Goal: Communication & Community: Answer question/provide support

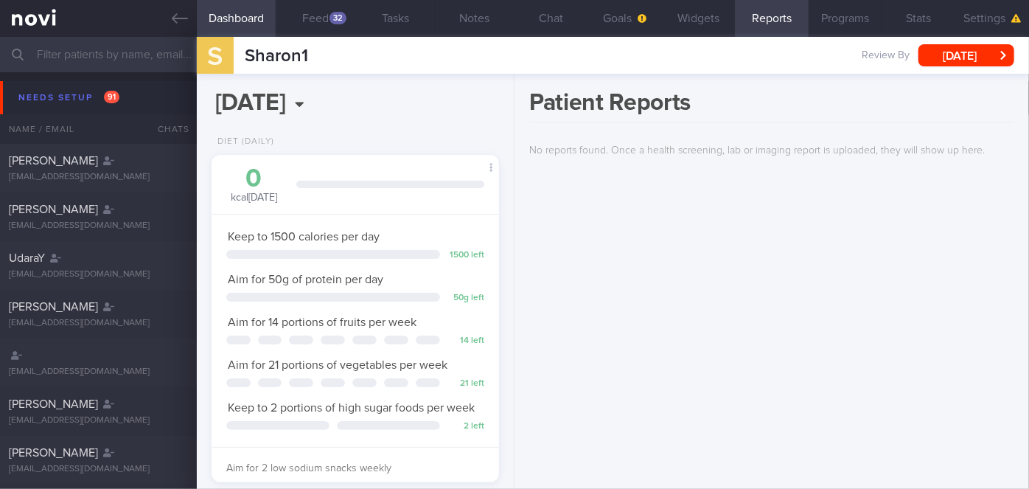
scroll to position [128, 257]
click at [136, 52] on input "text" at bounding box center [514, 54] width 1029 height 35
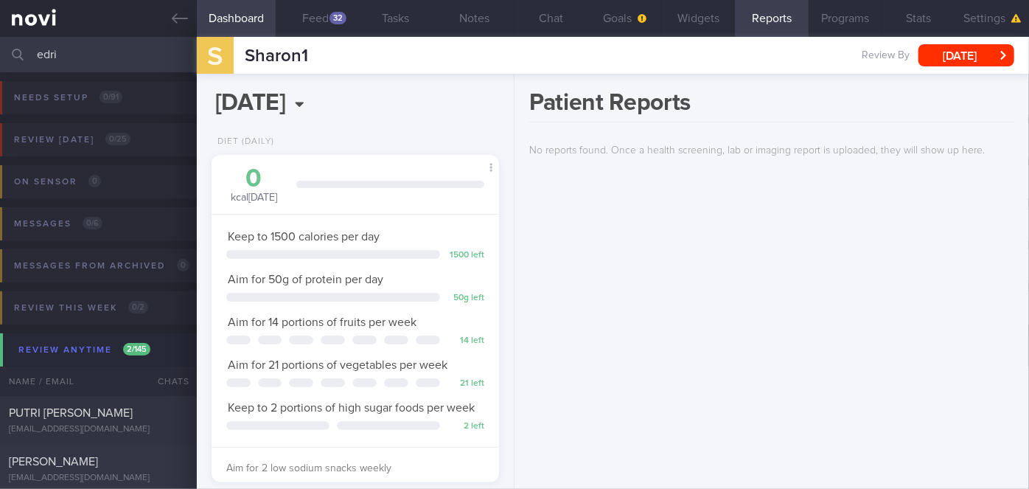
type input "edri"
click at [128, 459] on div "[PERSON_NAME]" at bounding box center [97, 461] width 176 height 15
select select "8"
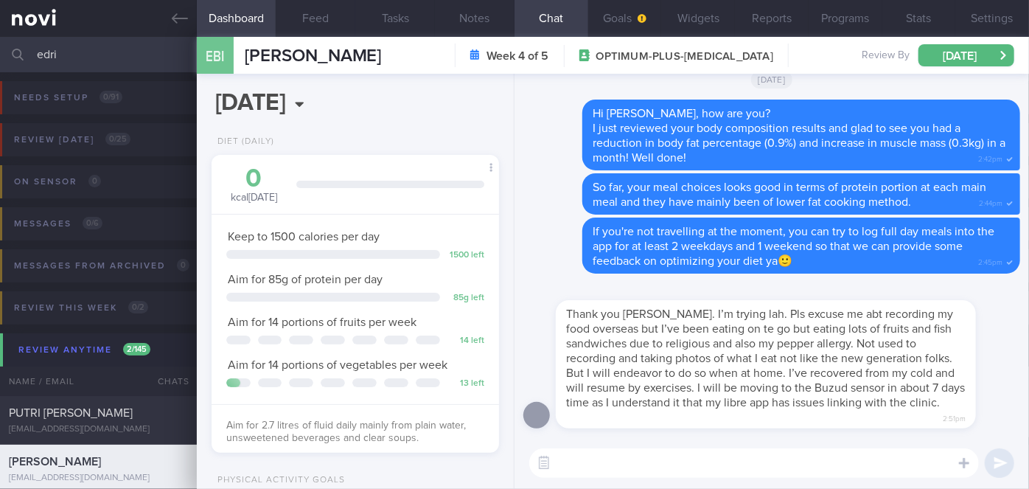
scroll to position [128, 257]
click at [661, 452] on textarea at bounding box center [754, 462] width 450 height 29
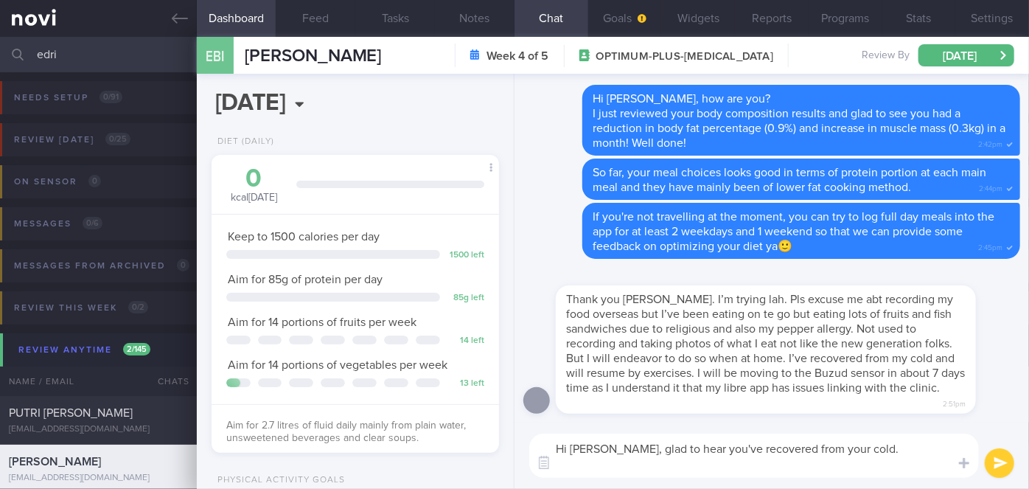
scroll to position [0, 0]
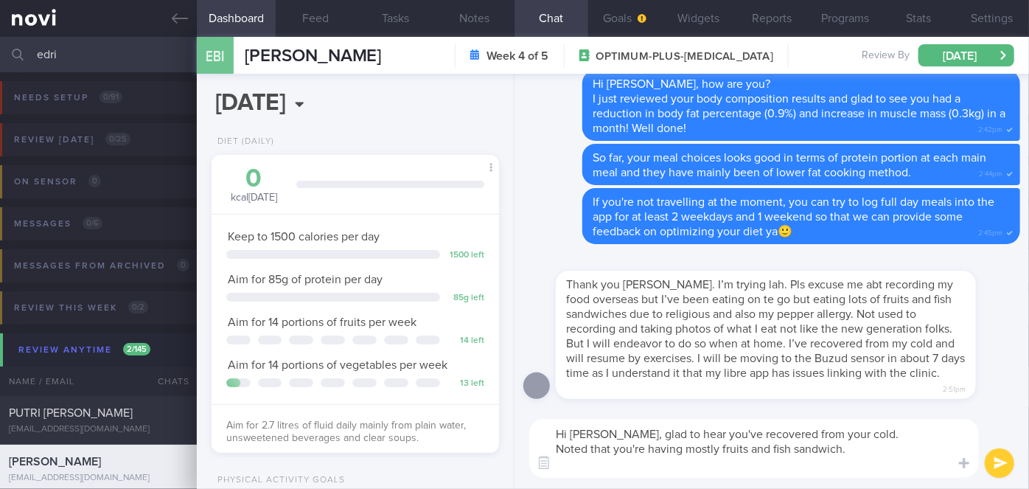
type textarea "Hi [PERSON_NAME], glad to hear you've recovered from your cold. Noted that you'…"
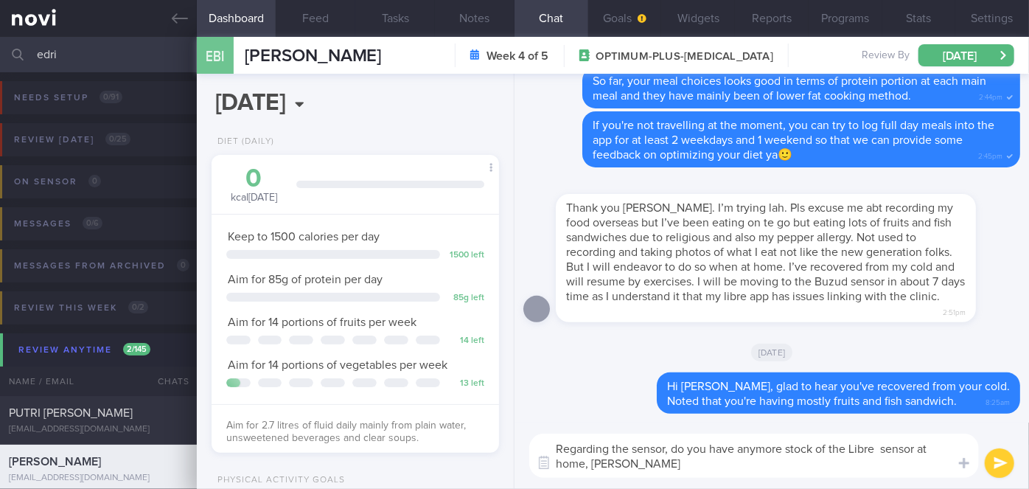
type textarea "Regarding the sensor, do you have anymore stock of the Libre sensor at home, [P…"
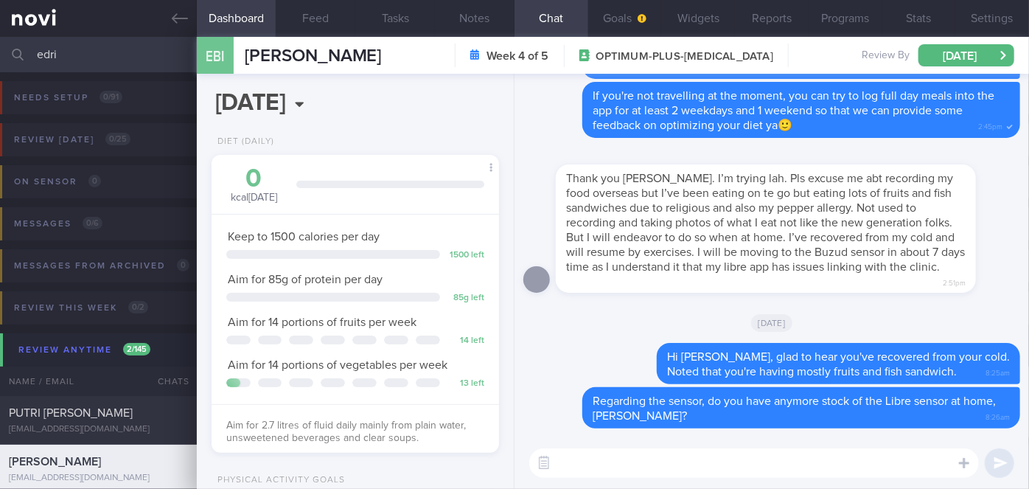
click at [104, 60] on input "edri" at bounding box center [514, 54] width 1029 height 35
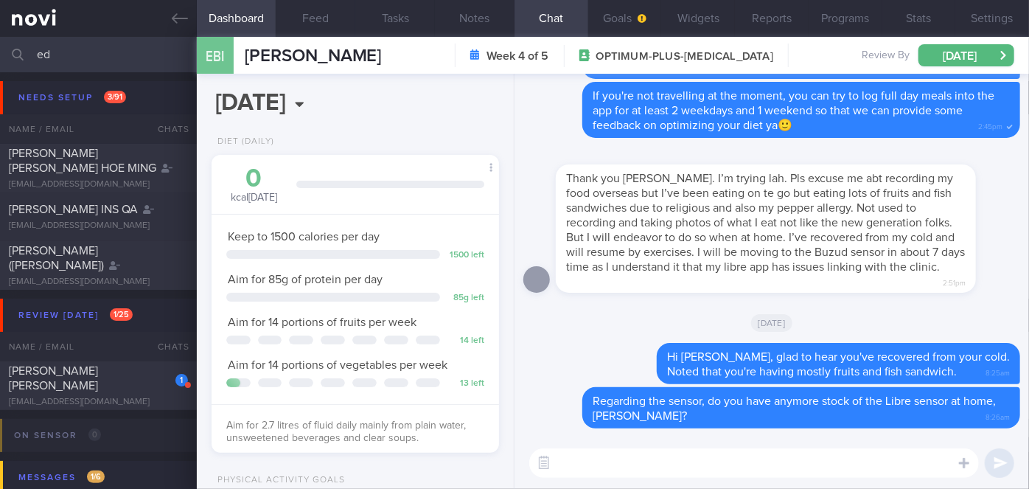
type input "e"
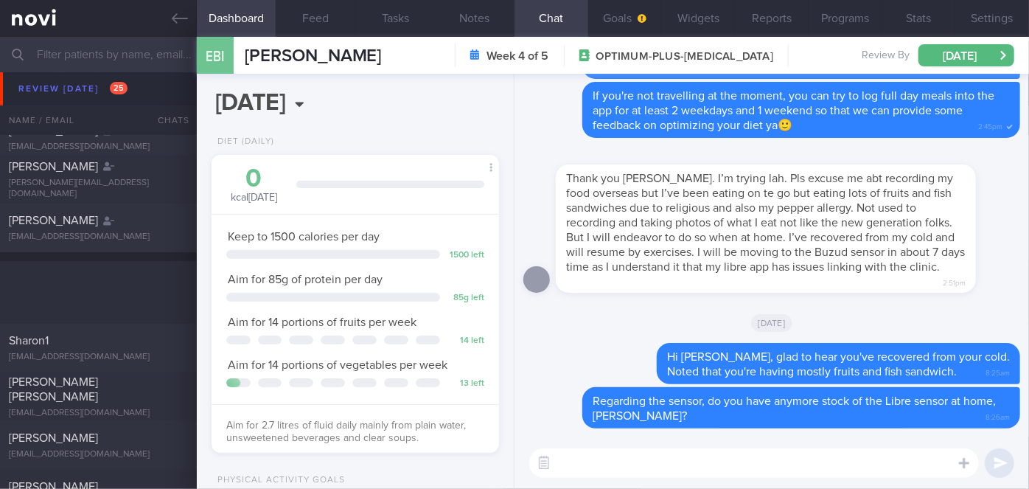
scroll to position [4894, 0]
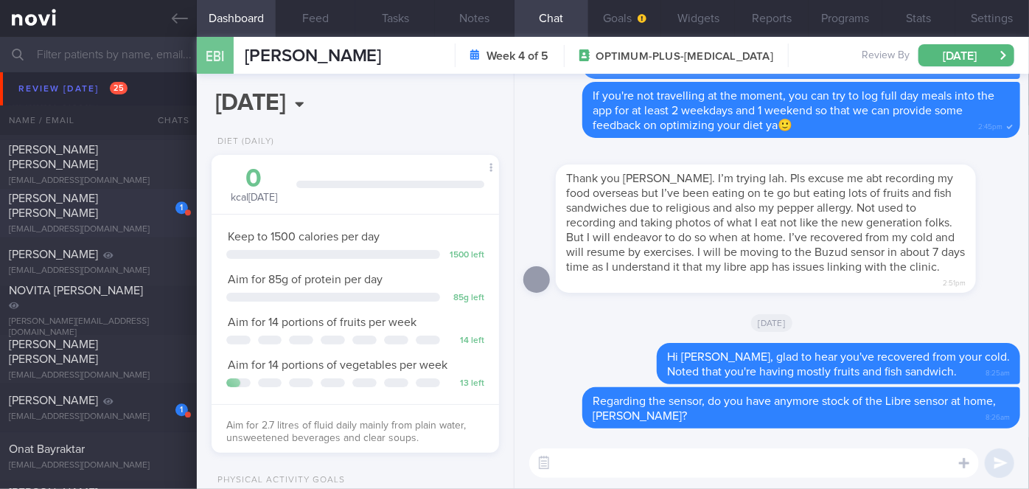
click at [163, 212] on div "1" at bounding box center [172, 202] width 32 height 23
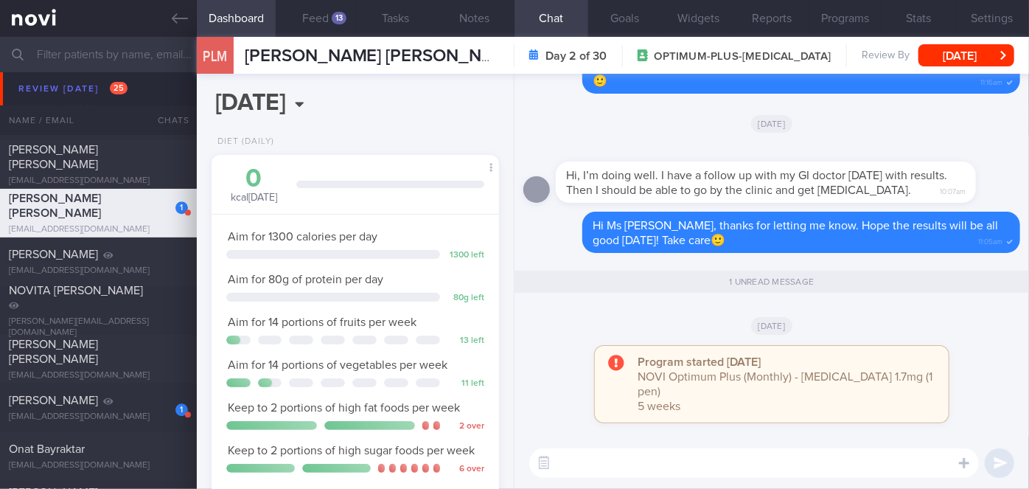
scroll to position [146, 251]
click at [156, 396] on div "1" at bounding box center [172, 404] width 32 height 23
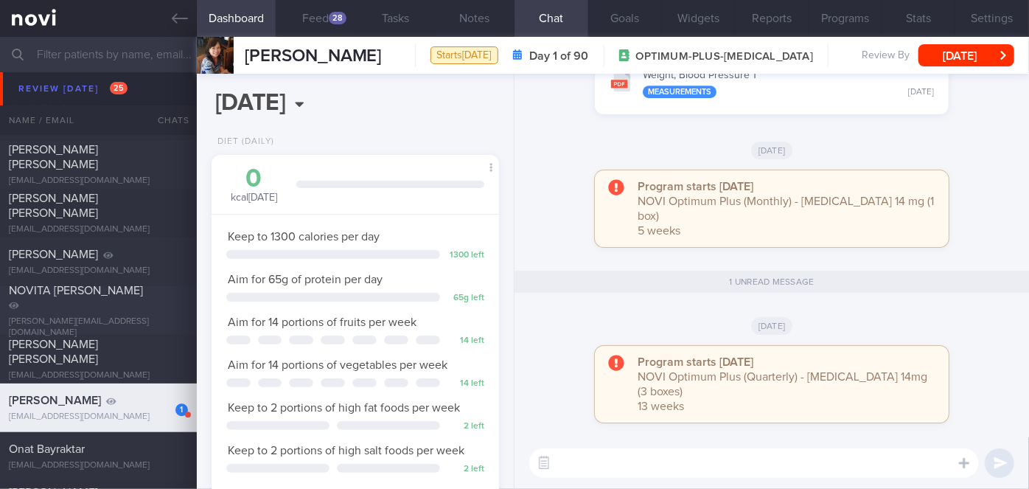
scroll to position [5363, 0]
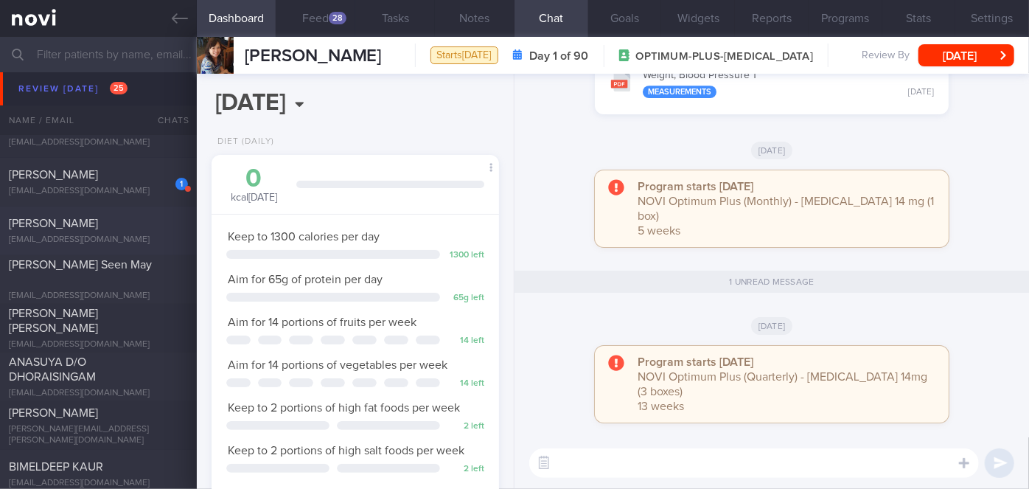
drag, startPoint x: 137, startPoint y: 173, endPoint x: 162, endPoint y: 223, distance: 55.7
click at [137, 173] on div "[PERSON_NAME]" at bounding box center [97, 174] width 176 height 15
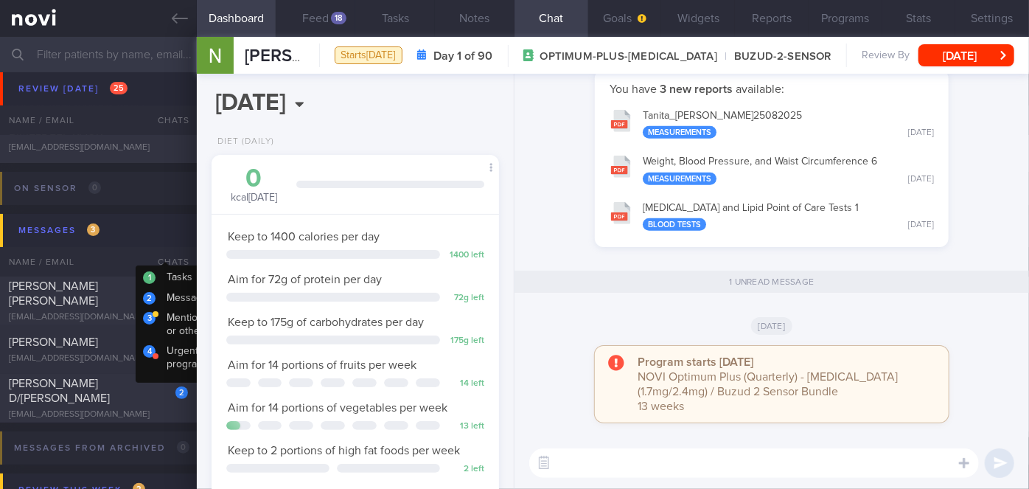
scroll to position [5765, 0]
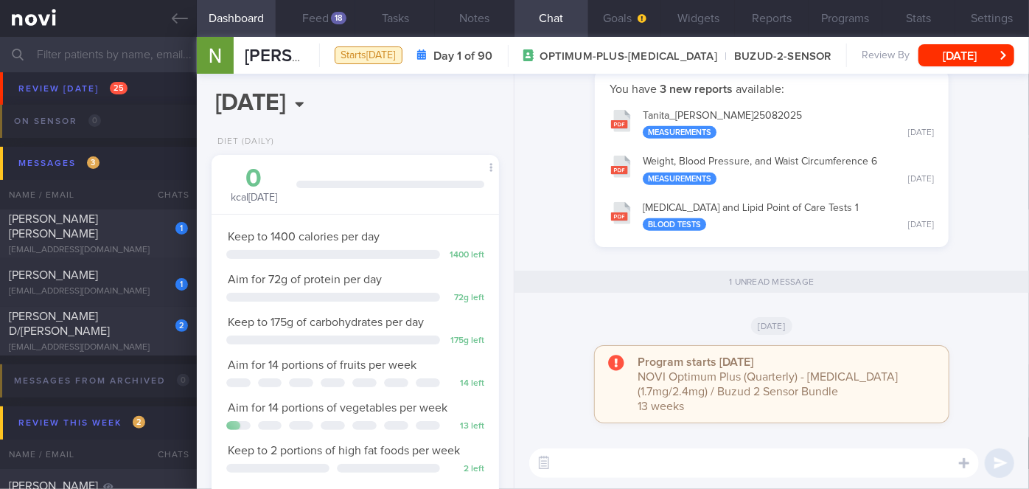
click at [162, 232] on div "1" at bounding box center [172, 223] width 32 height 23
select select "8"
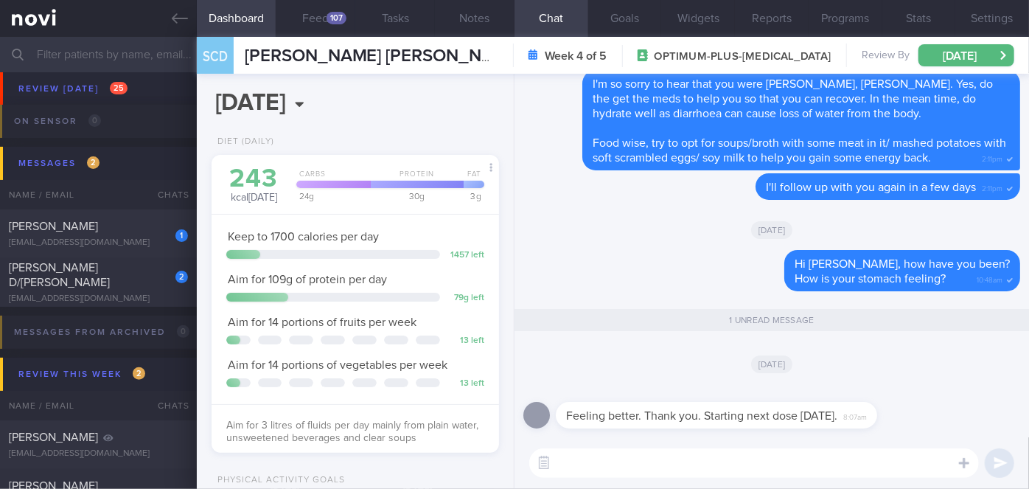
click at [614, 468] on textarea at bounding box center [754, 462] width 450 height 29
type textarea "Glad to hear that, [PERSON_NAME]!"
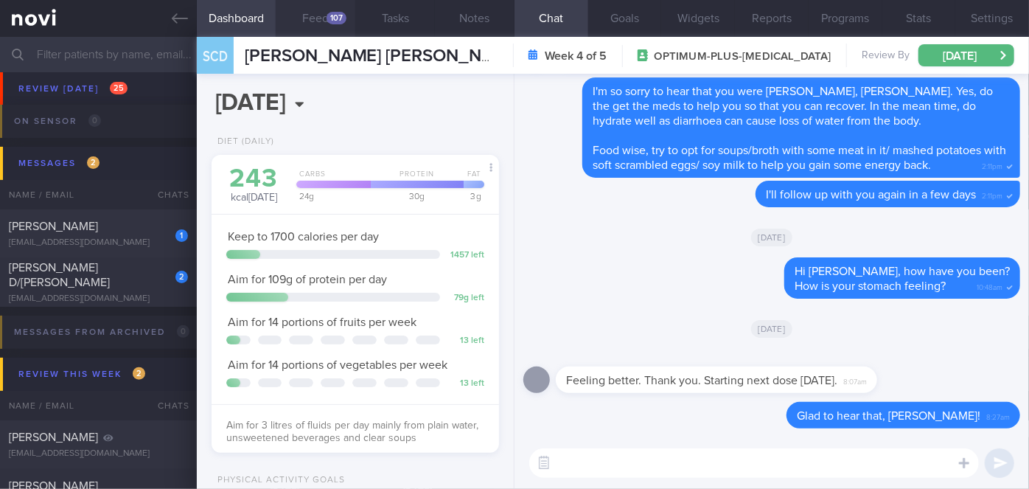
click at [323, 20] on button "Feed 107" at bounding box center [316, 18] width 80 height 37
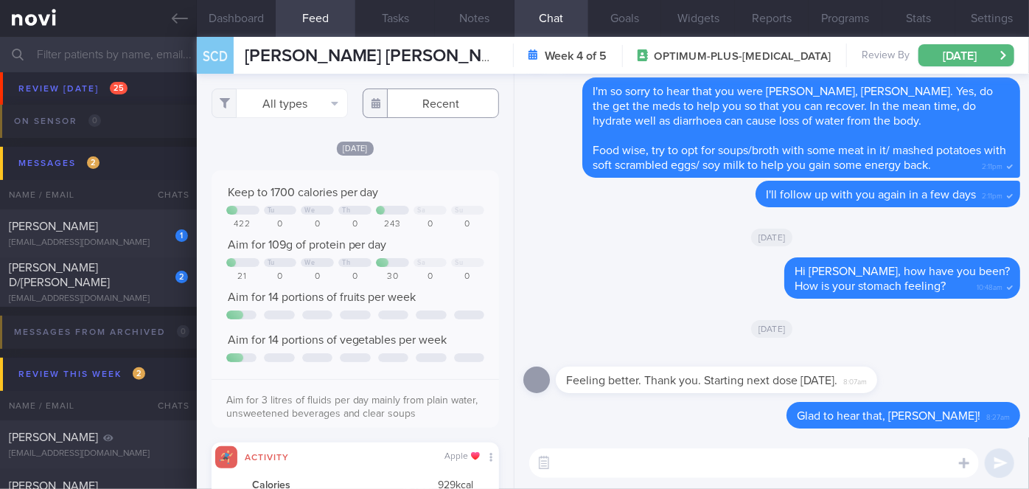
click at [417, 111] on input "text" at bounding box center [431, 102] width 136 height 29
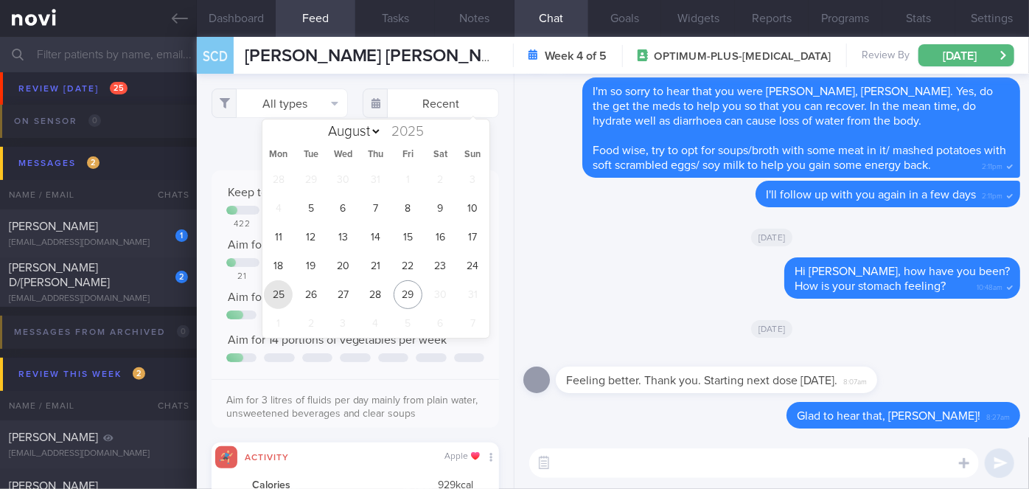
click at [279, 293] on span "25" at bounding box center [278, 294] width 29 height 29
type input "[DATE]"
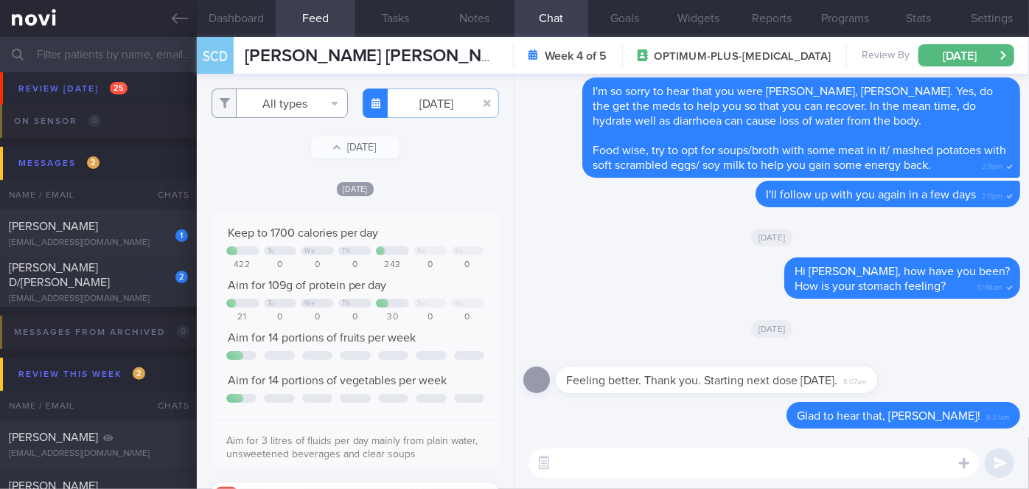
click at [285, 97] on button "All types" at bounding box center [280, 102] width 136 height 29
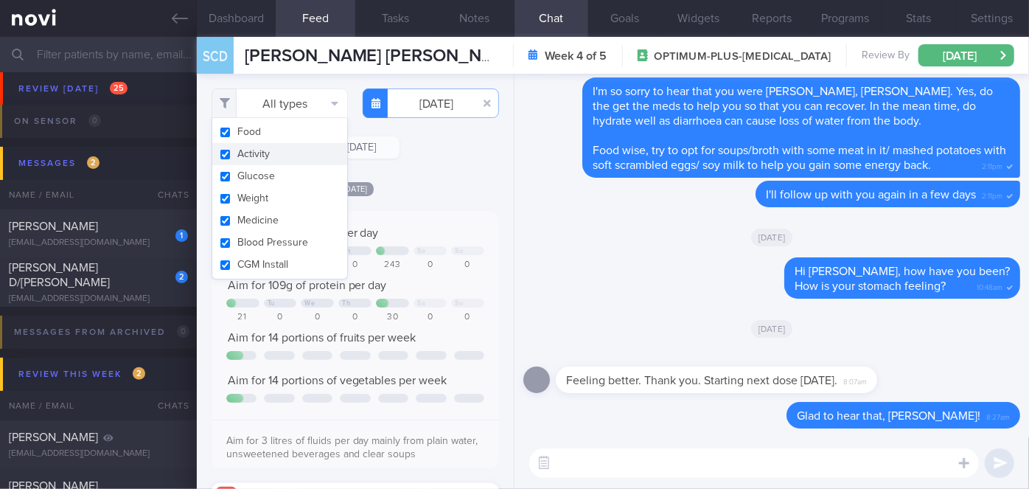
click at [283, 150] on button "Activity" at bounding box center [279, 154] width 135 height 22
checkbox input "false"
click at [403, 164] on div "Filtering type... Food Activity Glucose Weight Medicine Blood Pressure [MEDICAL…" at bounding box center [355, 281] width 317 height 415
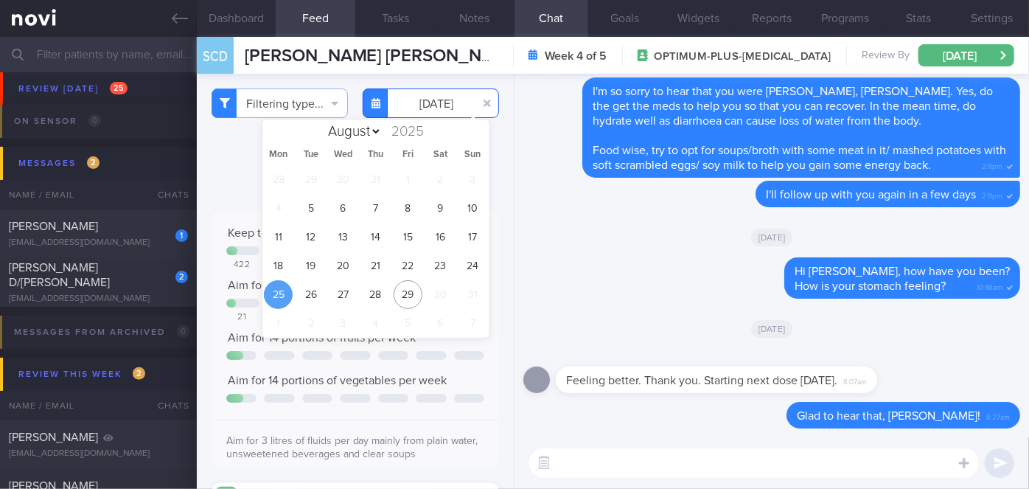
click at [426, 100] on input "[DATE]" at bounding box center [431, 102] width 136 height 29
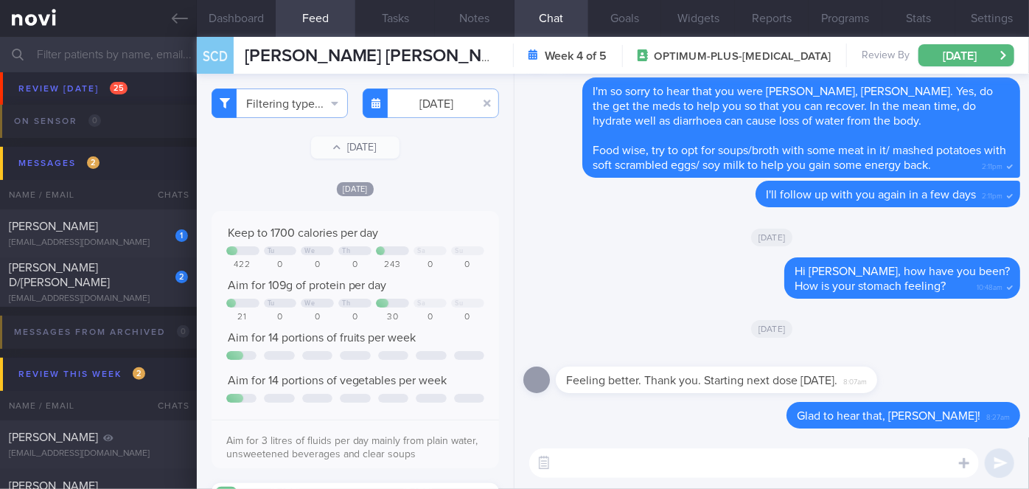
click at [608, 457] on textarea at bounding box center [754, 462] width 450 height 29
type textarea "Is your appetite okay, [PERSON_NAME]?"
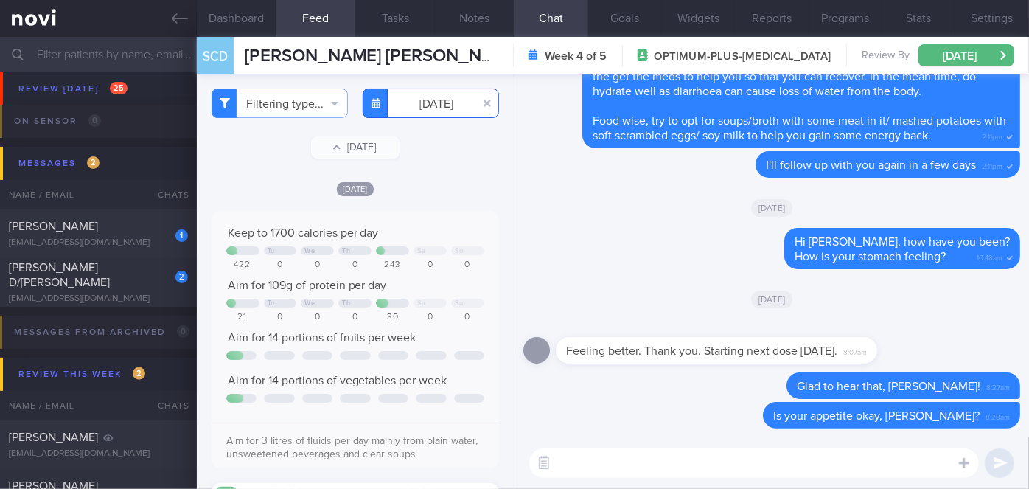
click at [412, 97] on input "[DATE]" at bounding box center [431, 102] width 136 height 29
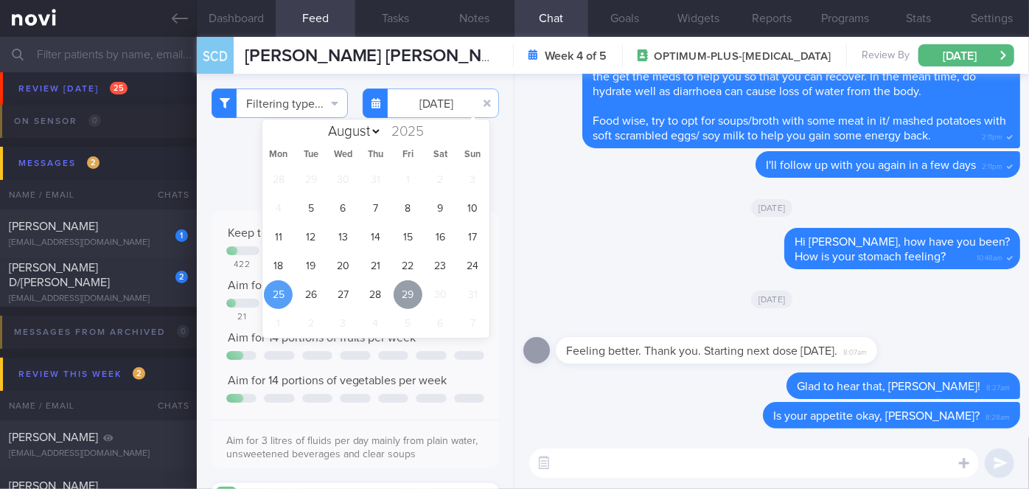
click at [400, 291] on span "29" at bounding box center [408, 294] width 29 height 29
type input "[DATE]"
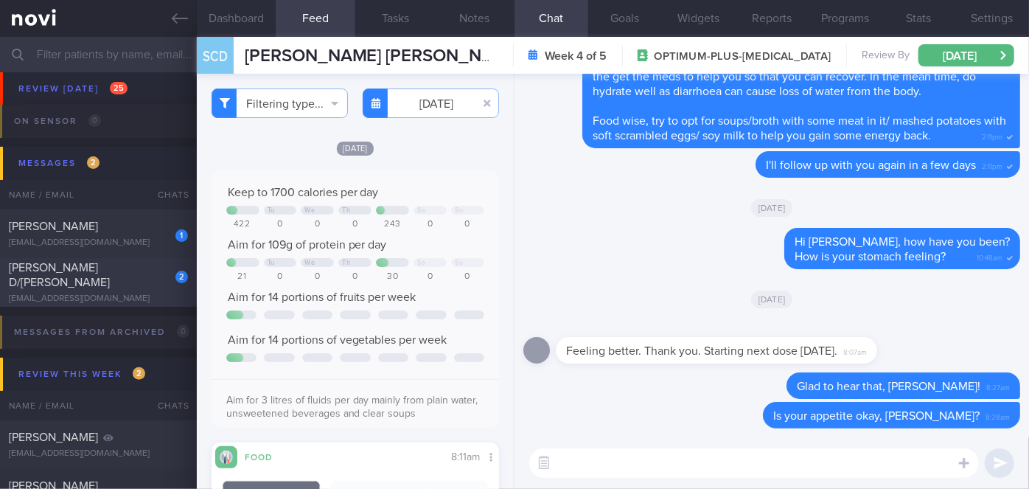
click at [147, 275] on div "[PERSON_NAME] D/[PERSON_NAME]" at bounding box center [97, 274] width 176 height 29
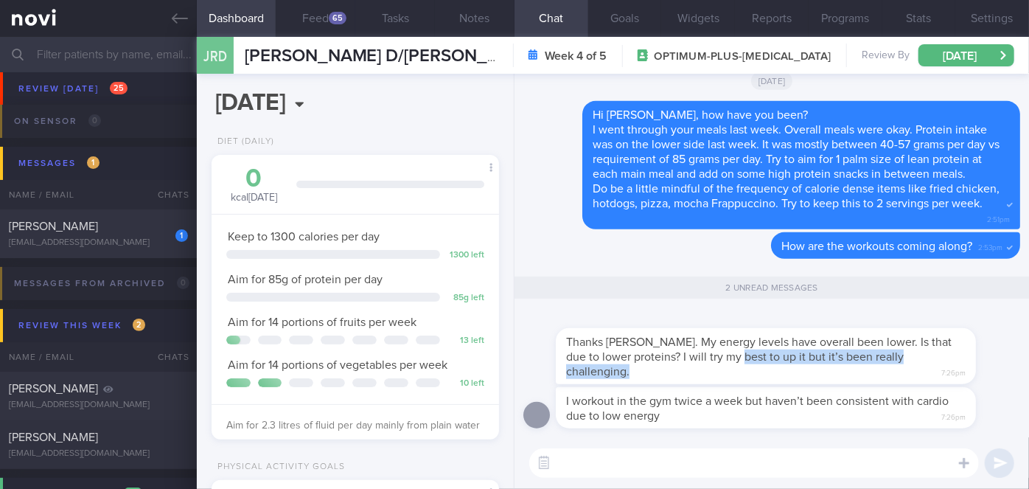
drag, startPoint x: 745, startPoint y: 376, endPoint x: 942, endPoint y: 353, distance: 198.3
click at [935, 358] on div "Thanks [PERSON_NAME]. My energy levels have overall been lower. Is that due to …" at bounding box center [766, 356] width 420 height 56
click at [984, 324] on div at bounding box center [788, 319] width 465 height 18
click at [316, 21] on button "Feed 65" at bounding box center [316, 18] width 80 height 37
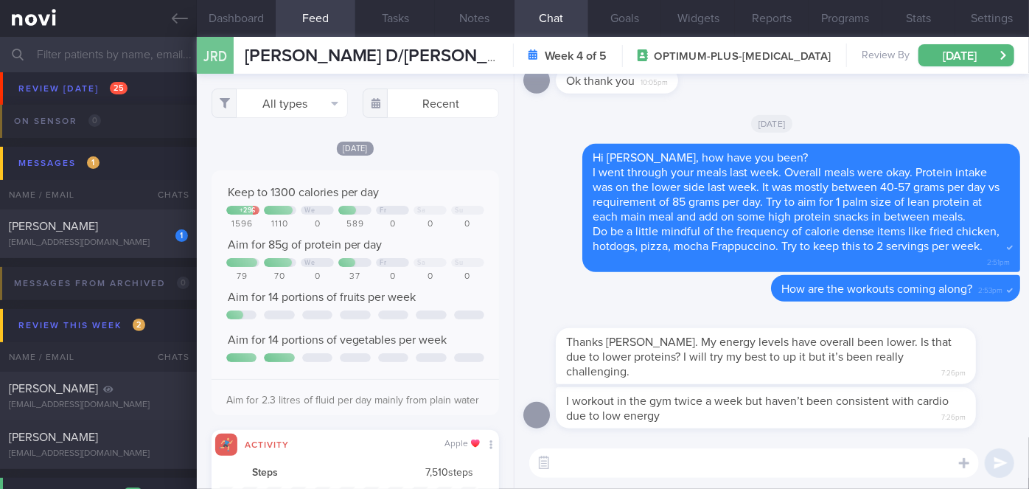
scroll to position [63, 258]
click at [395, 106] on input "text" at bounding box center [431, 102] width 136 height 29
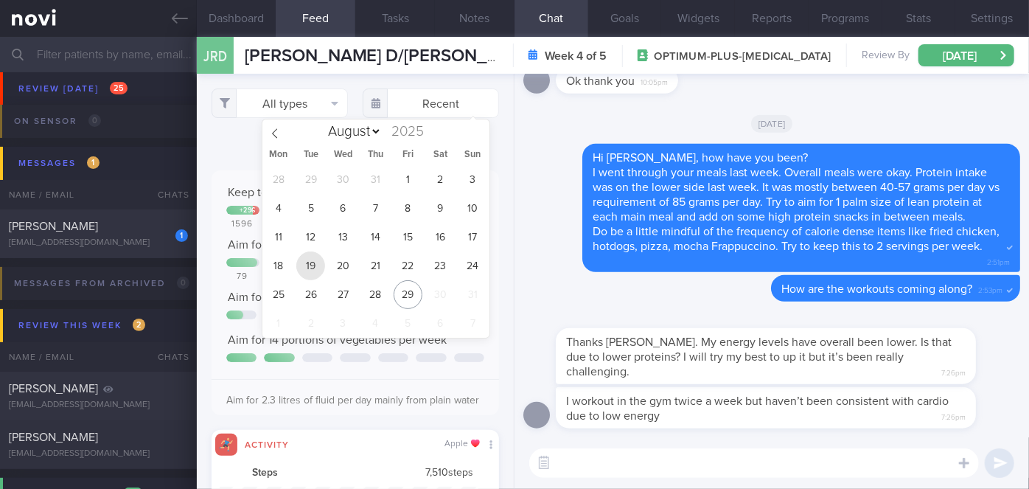
click at [316, 265] on span "19" at bounding box center [310, 265] width 29 height 29
type input "[DATE]"
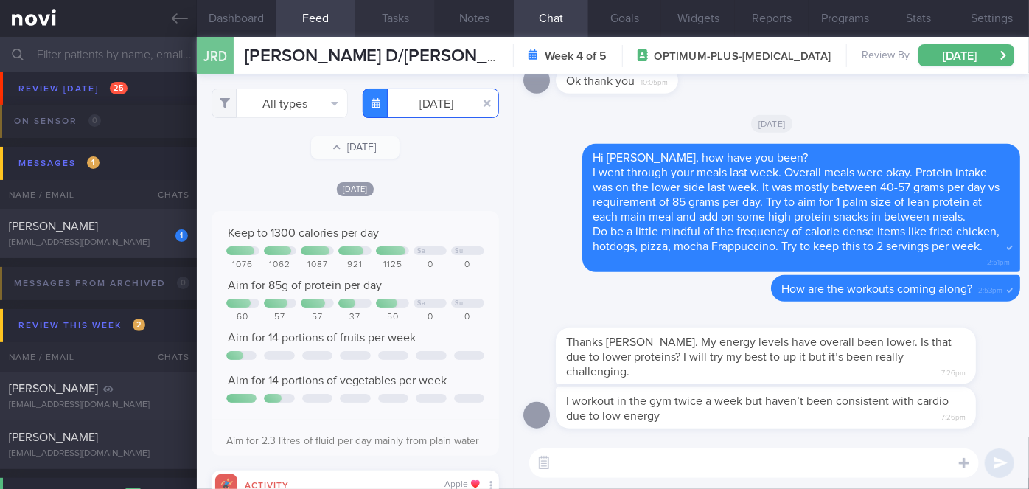
scroll to position [63, 258]
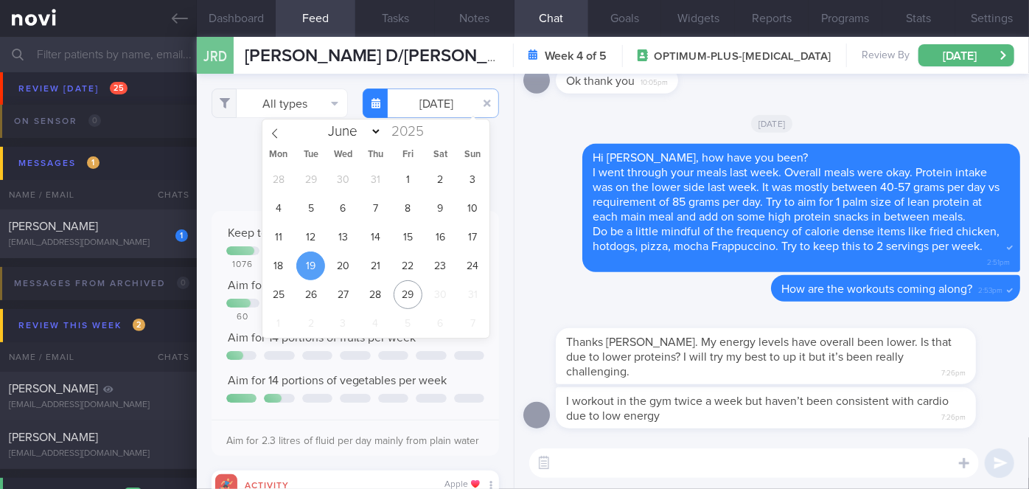
click at [694, 440] on div "​ ​" at bounding box center [772, 463] width 515 height 52
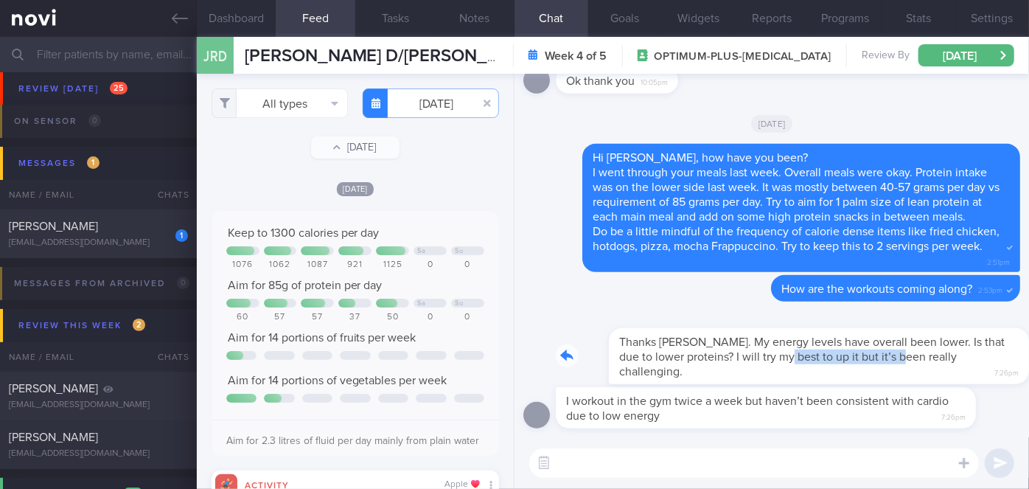
drag, startPoint x: 737, startPoint y: 369, endPoint x: 855, endPoint y: 370, distance: 118.0
click at [855, 370] on div "Thanks [PERSON_NAME]. My energy levels have overall been lower. Is that due to …" at bounding box center [788, 347] width 465 height 74
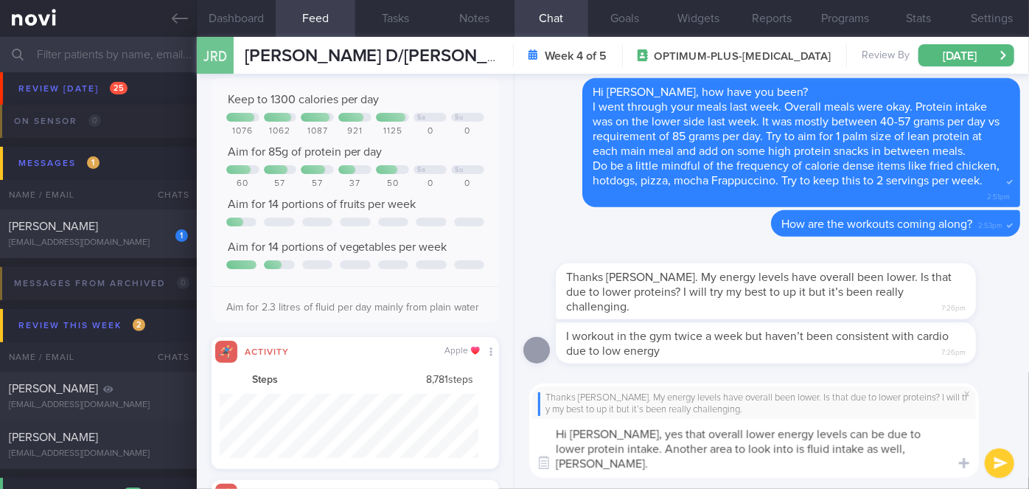
click at [885, 445] on textarea "Hi [PERSON_NAME], yes that overall lower energy levels can be due to lower prot…" at bounding box center [754, 448] width 450 height 59
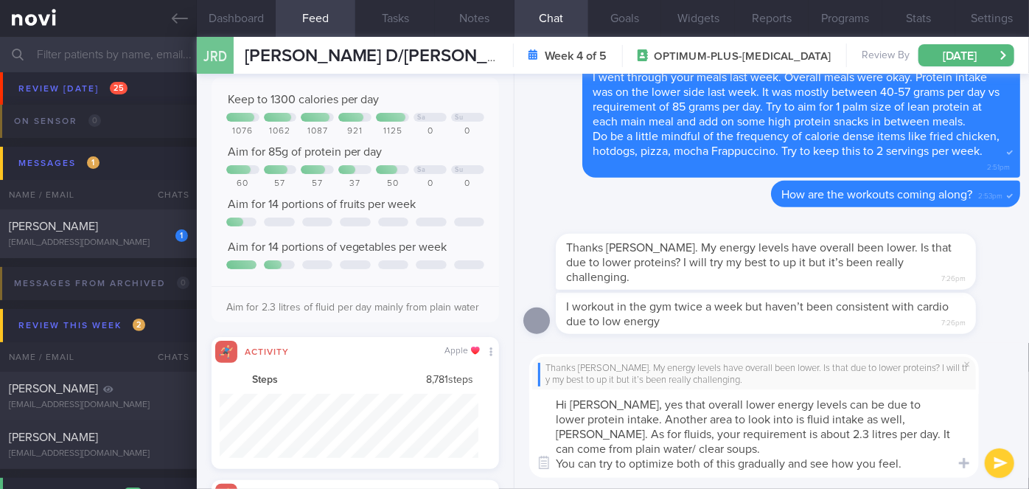
click at [905, 465] on textarea "Hi [PERSON_NAME], yes that overall lower energy levels can be due to lower prot…" at bounding box center [754, 433] width 450 height 88
type textarea "Hi [PERSON_NAME], yes that overall lower energy levels can be due to lower prot…"
click at [1006, 458] on button "submit" at bounding box center [999, 462] width 29 height 29
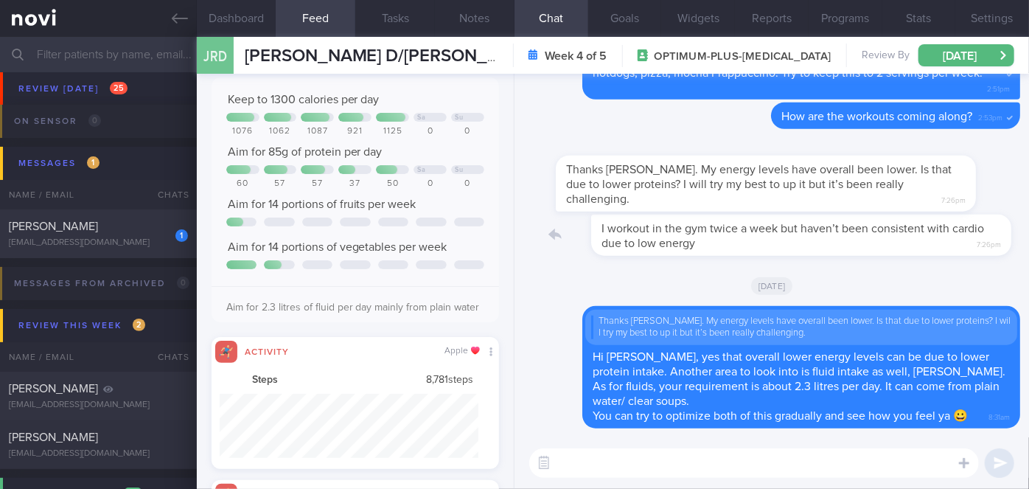
drag, startPoint x: 871, startPoint y: 244, endPoint x: 992, endPoint y: 236, distance: 121.2
click at [992, 236] on div "I workout in the gym twice a week but haven’t been consistent with cardio due t…" at bounding box center [788, 235] width 465 height 41
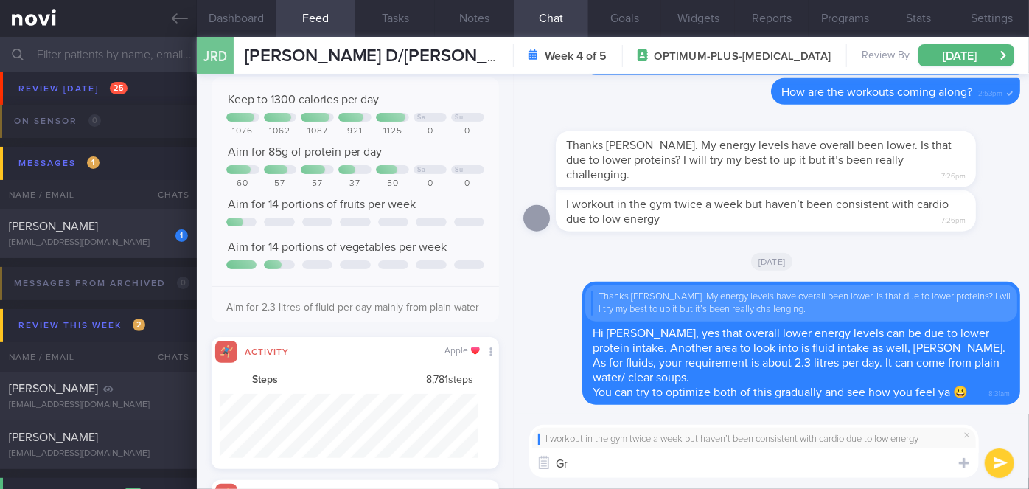
type textarea "G"
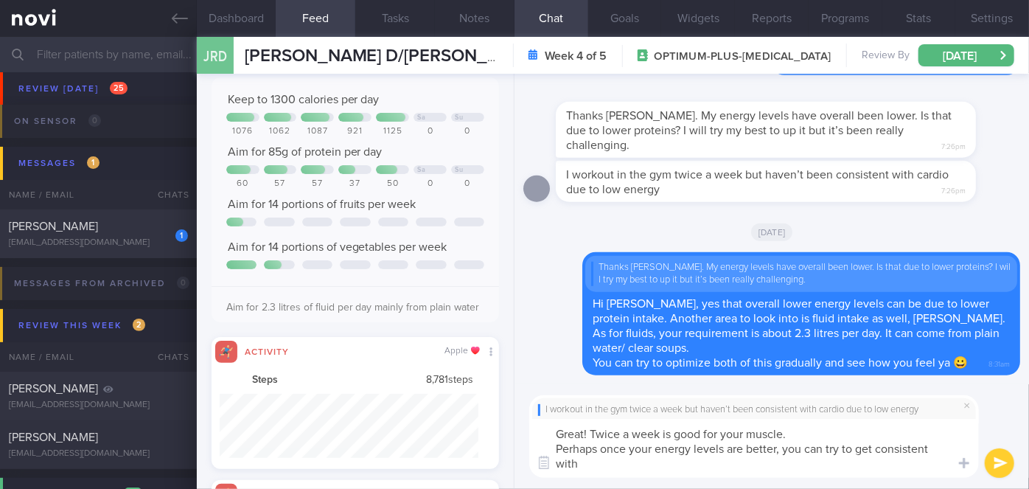
scroll to position [0, 0]
type textarea "Great! Twice a week is good for your muscle. Perhaps once your energy levels ar…"
click at [1015, 466] on div "I workout in the gym twice a week but haven’t been consistent with cardio due t…" at bounding box center [772, 436] width 515 height 105
click at [1010, 465] on button "submit" at bounding box center [999, 462] width 29 height 29
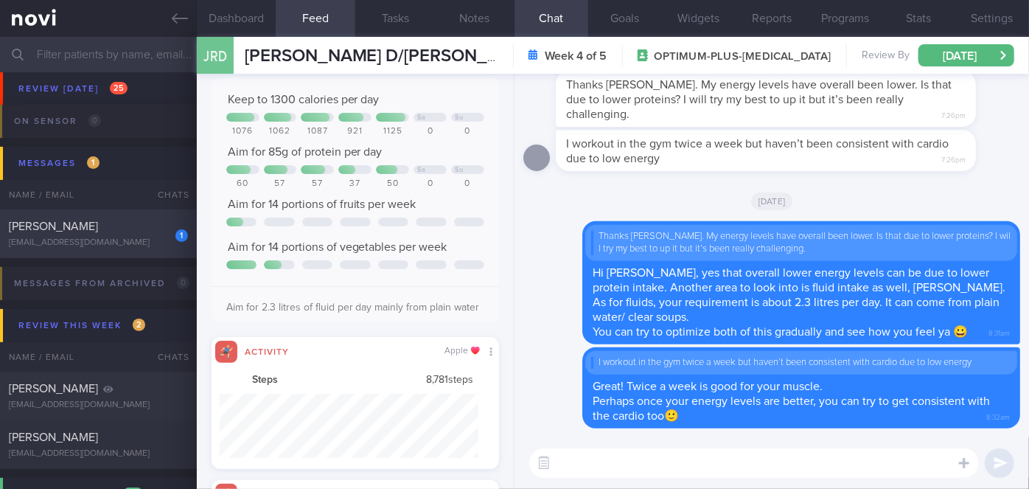
click at [136, 240] on div "[EMAIL_ADDRESS][DOMAIN_NAME]" at bounding box center [98, 242] width 179 height 11
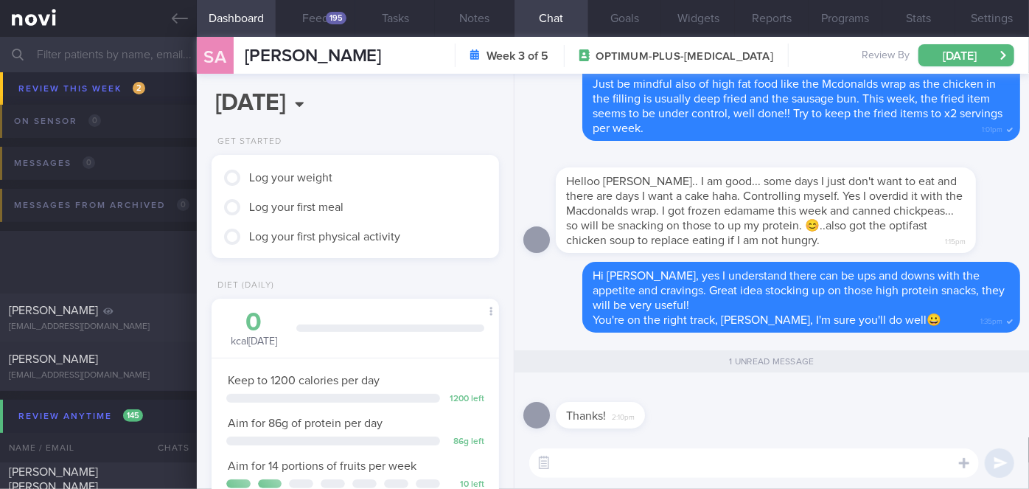
scroll to position [6167, 0]
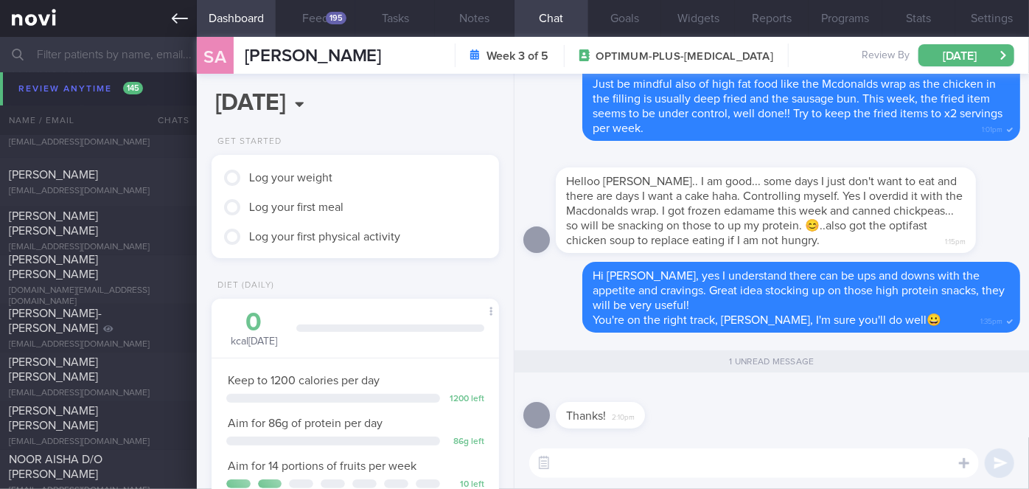
click at [181, 21] on icon at bounding box center [180, 18] width 16 height 16
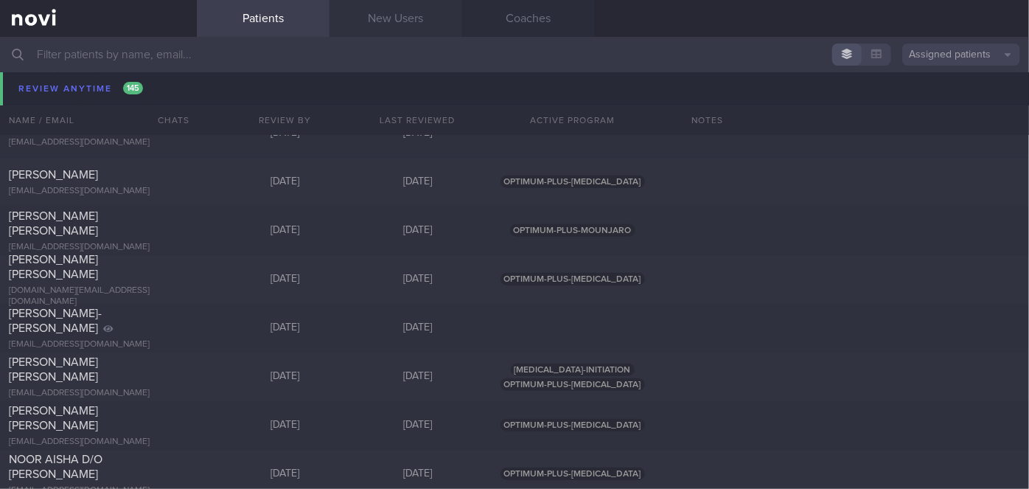
click at [386, 24] on link "New Users" at bounding box center [396, 18] width 133 height 37
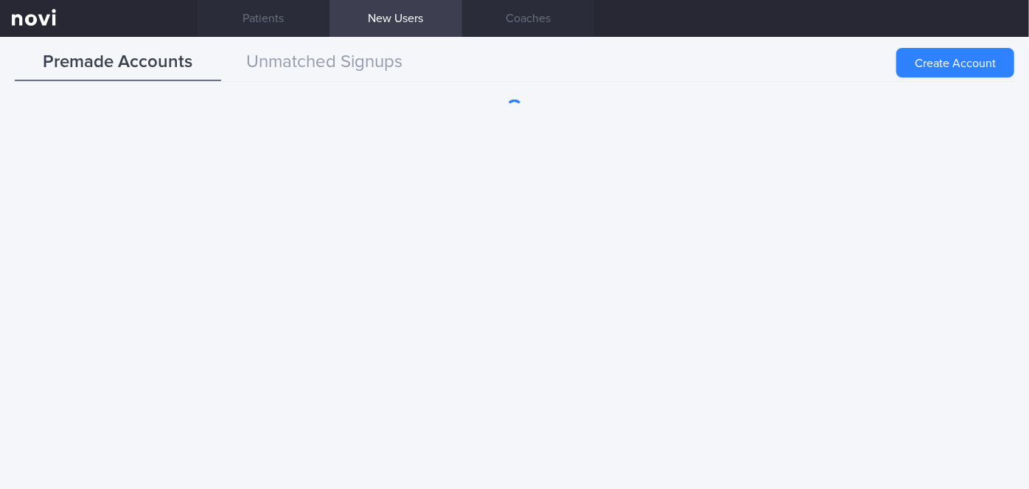
click at [674, 60] on div "Premade Accounts Unmatched Signups" at bounding box center [515, 63] width 1000 height 38
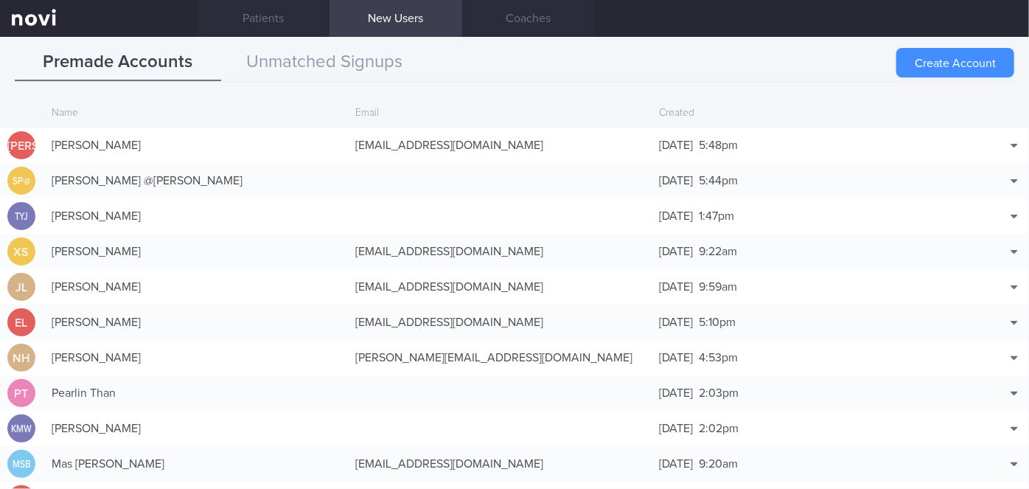
click at [923, 66] on button "Create Account" at bounding box center [956, 62] width 118 height 29
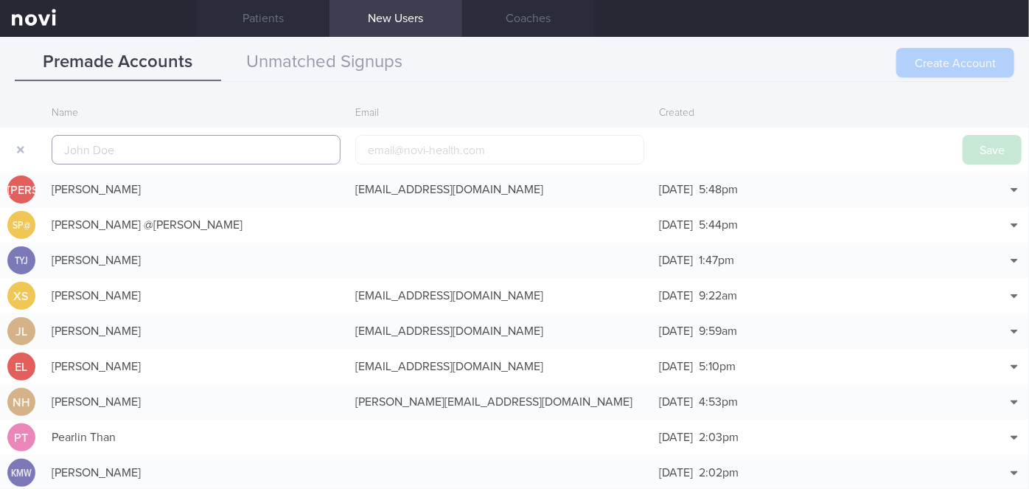
scroll to position [35, 0]
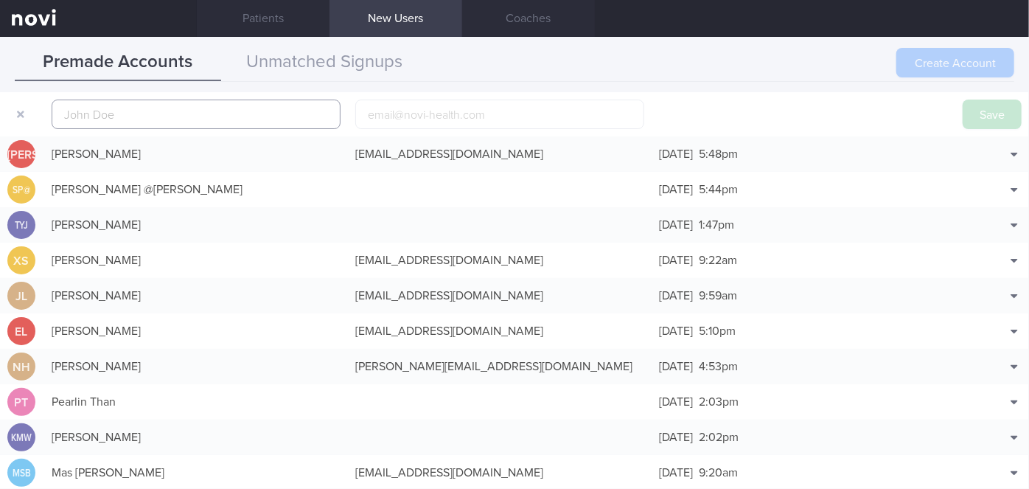
click at [108, 110] on input "text" at bounding box center [196, 114] width 289 height 29
paste input "[PERSON_NAME]"
type input "[PERSON_NAME]"
click at [378, 114] on input "email" at bounding box center [499, 114] width 289 height 29
paste input "[EMAIL_ADDRESS][DOMAIN_NAME]"
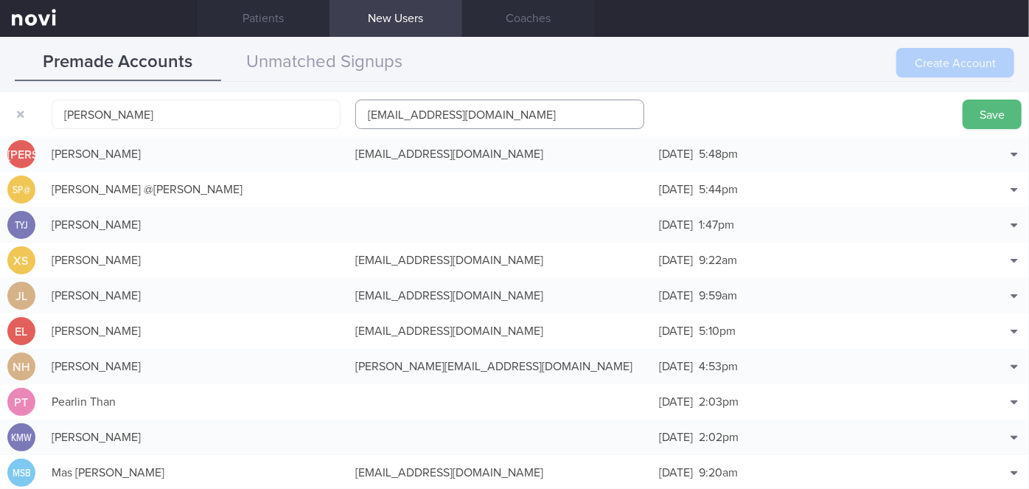
click at [409, 111] on input "[EMAIL_ADDRESS][DOMAIN_NAME]" at bounding box center [499, 114] width 289 height 29
type input "[EMAIL_ADDRESS][DOMAIN_NAME]"
click at [976, 118] on button "Save" at bounding box center [992, 114] width 59 height 29
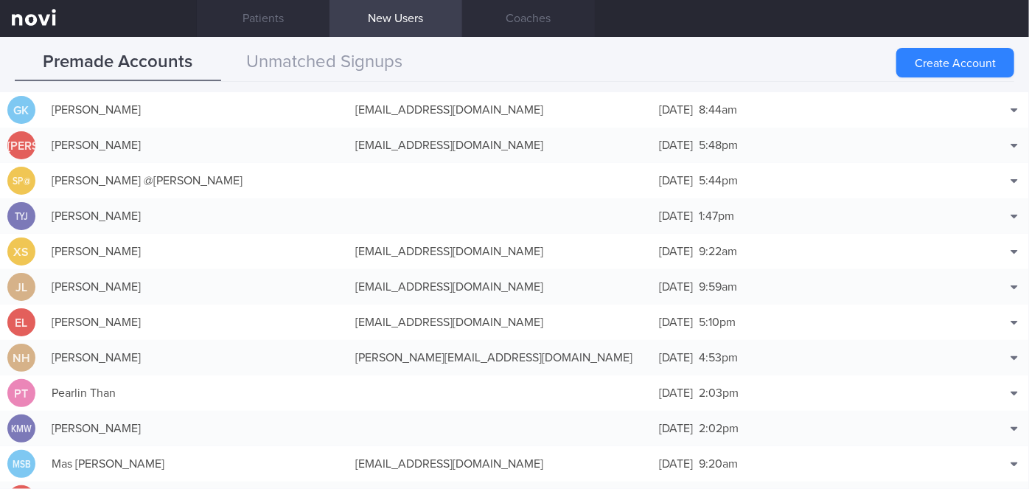
scroll to position [6197, 0]
click at [287, 19] on link "Patients" at bounding box center [263, 18] width 133 height 37
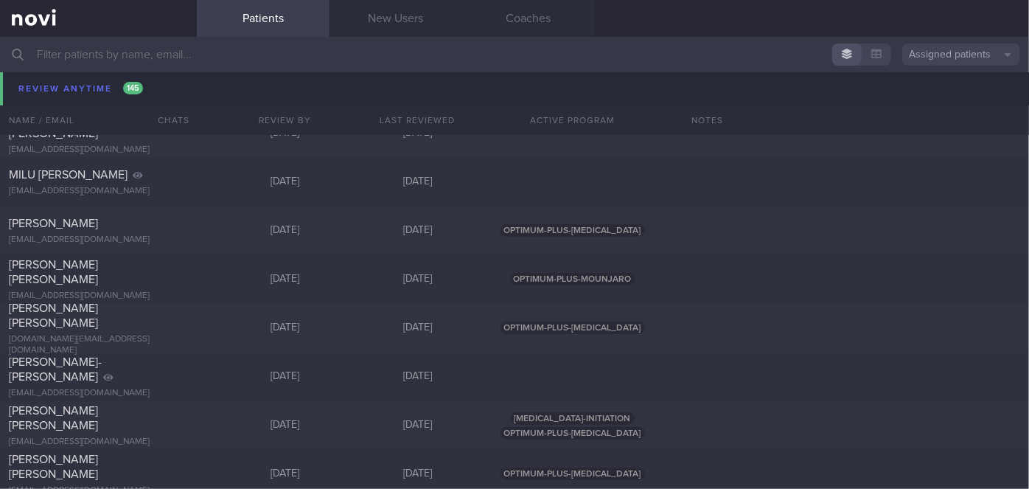
click at [268, 62] on input "text" at bounding box center [514, 54] width 1029 height 35
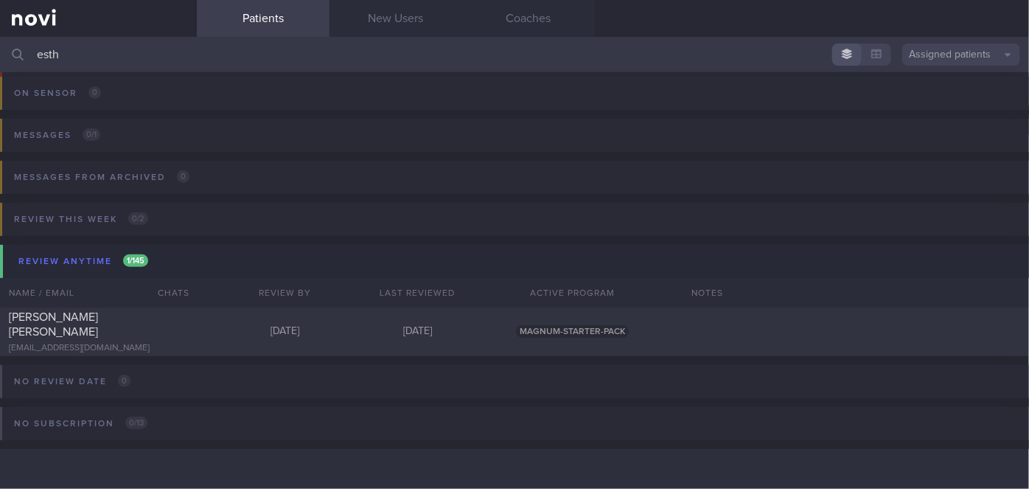
scroll to position [263, 0]
type input "[PERSON_NAME]"
click at [166, 331] on div "[PERSON_NAME] [PERSON_NAME]" at bounding box center [97, 324] width 176 height 29
select select "8"
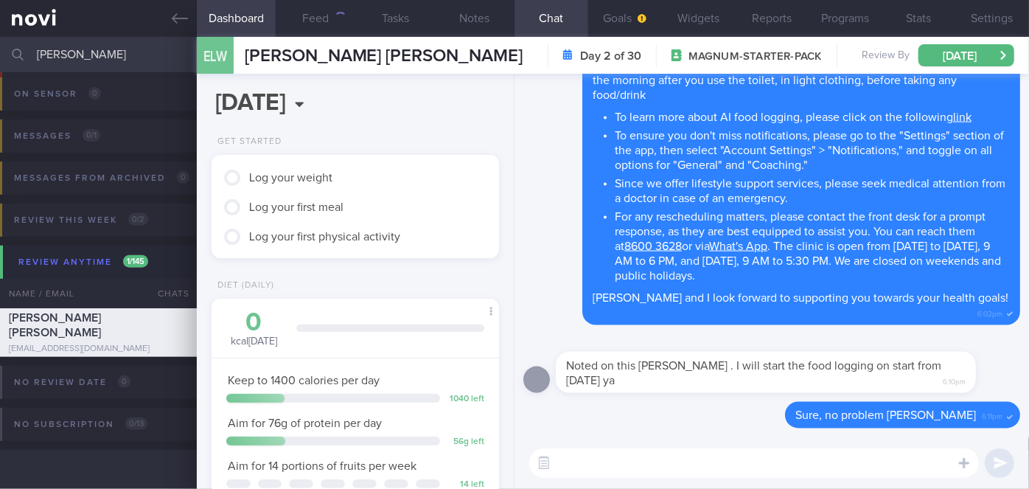
scroll to position [128, 257]
click at [606, 467] on textarea at bounding box center [754, 462] width 450 height 29
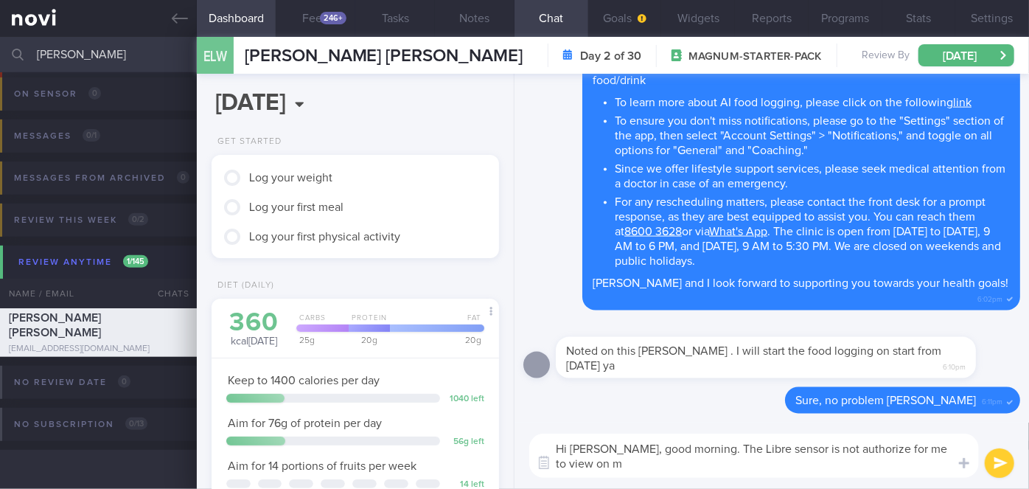
scroll to position [0, 0]
paste textarea "Can you help me to do the following pls: 1. Click on the 3 lines on the top lef…"
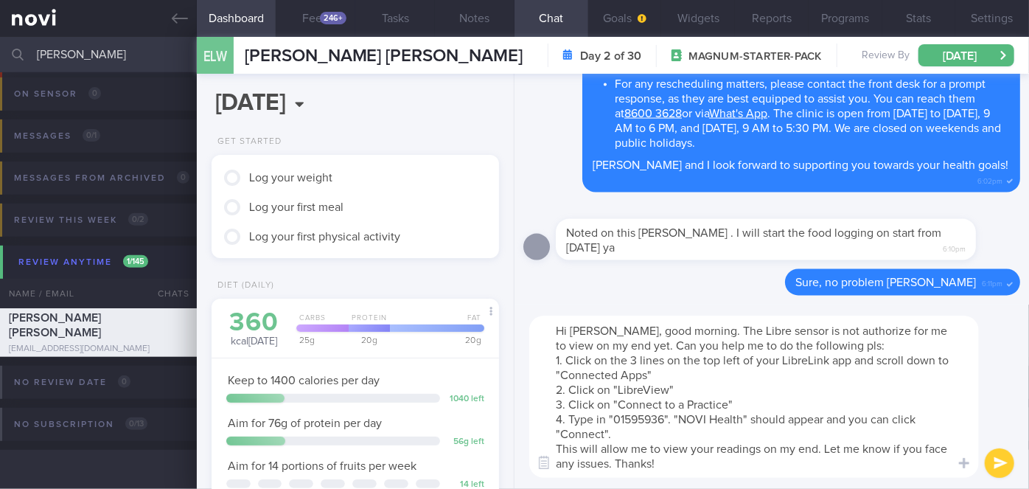
type textarea "Hi [PERSON_NAME], good morning. The Libre sensor is not authorize for me to vie…"
click at [998, 465] on button "submit" at bounding box center [999, 462] width 29 height 29
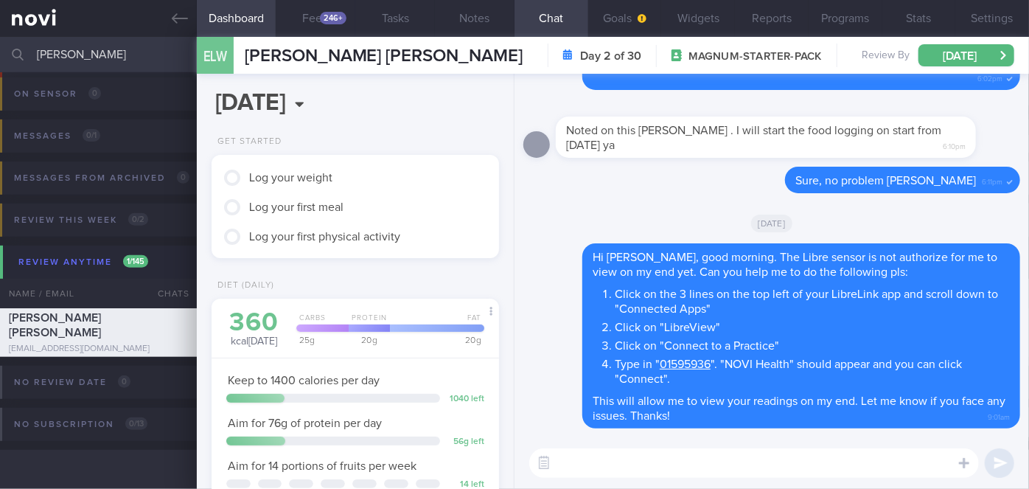
drag, startPoint x: 71, startPoint y: 44, endPoint x: 22, endPoint y: 41, distance: 48.7
click at [22, 41] on div "[PERSON_NAME] Assigned patients Assigned patients All active patients Archived …" at bounding box center [514, 54] width 1029 height 35
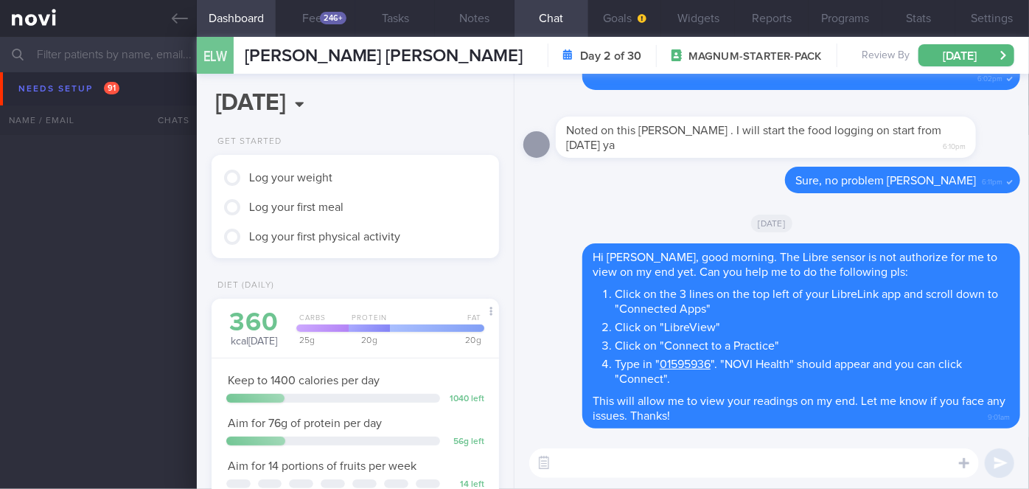
scroll to position [3816, 0]
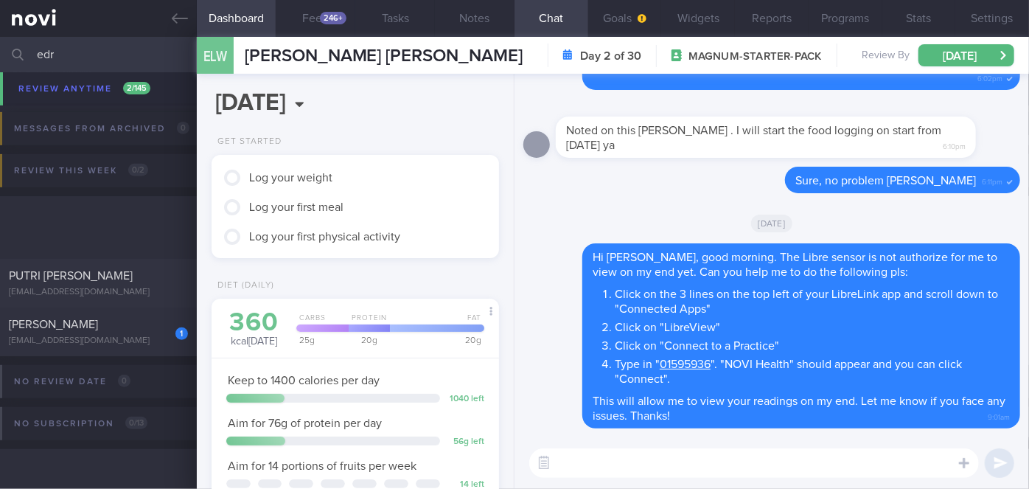
scroll to position [293, 0]
type input "edr"
click at [129, 322] on div "[PERSON_NAME]" at bounding box center [97, 325] width 176 height 15
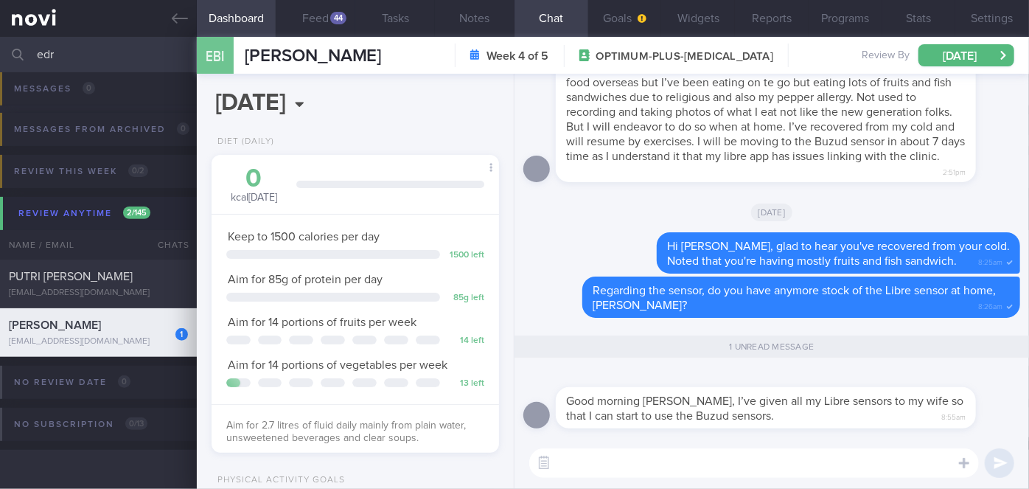
scroll to position [128, 257]
drag, startPoint x: 600, startPoint y: 427, endPoint x: 674, endPoint y: 423, distance: 74.6
click at [674, 423] on div "Good morning [PERSON_NAME], I’ve given all my Libre sensors to my wife so that …" at bounding box center [788, 398] width 465 height 59
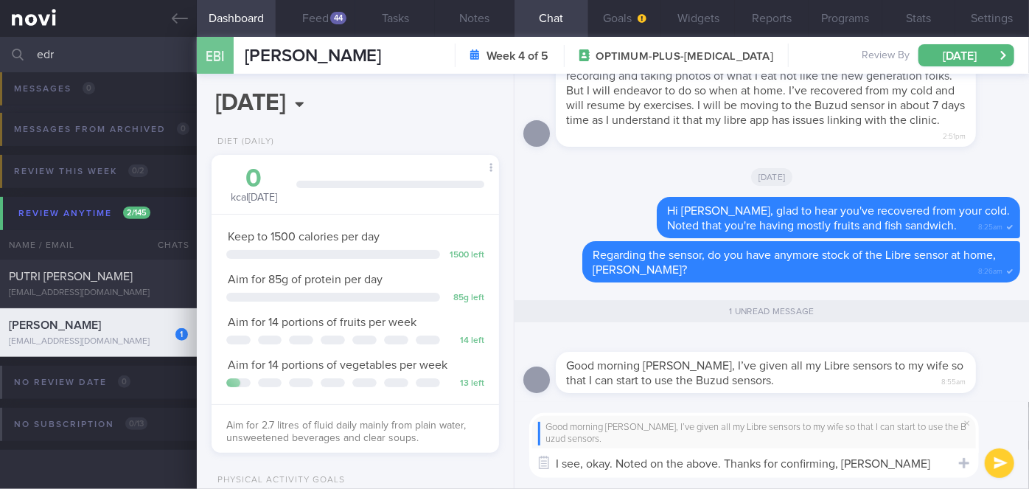
type textarea "I see, okay. Noted on the above. Thanks for confirming, [PERSON_NAME]!"
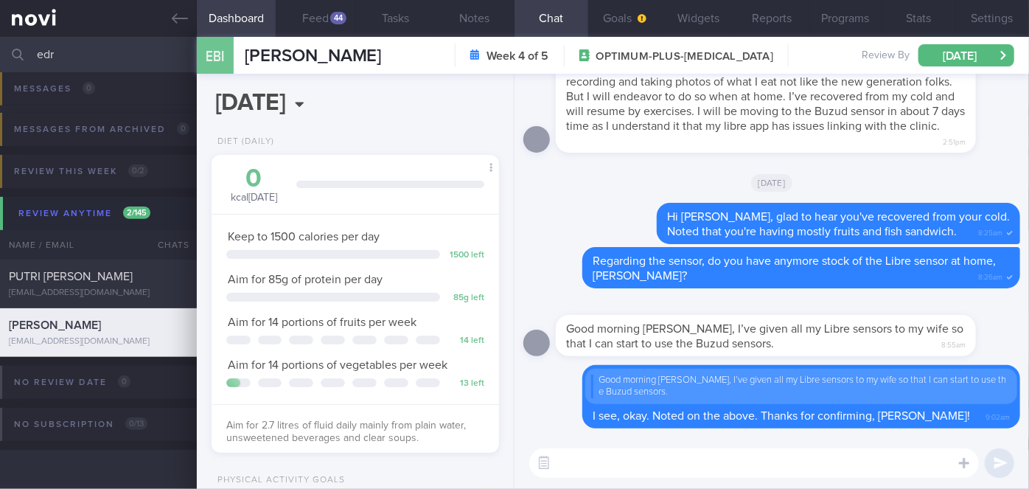
click at [82, 59] on input "edr" at bounding box center [514, 54] width 1029 height 35
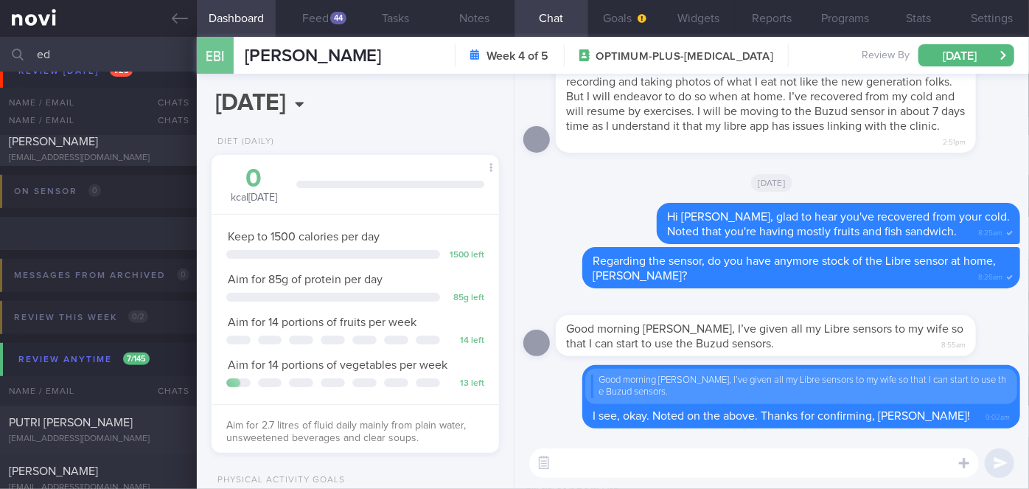
type input "e"
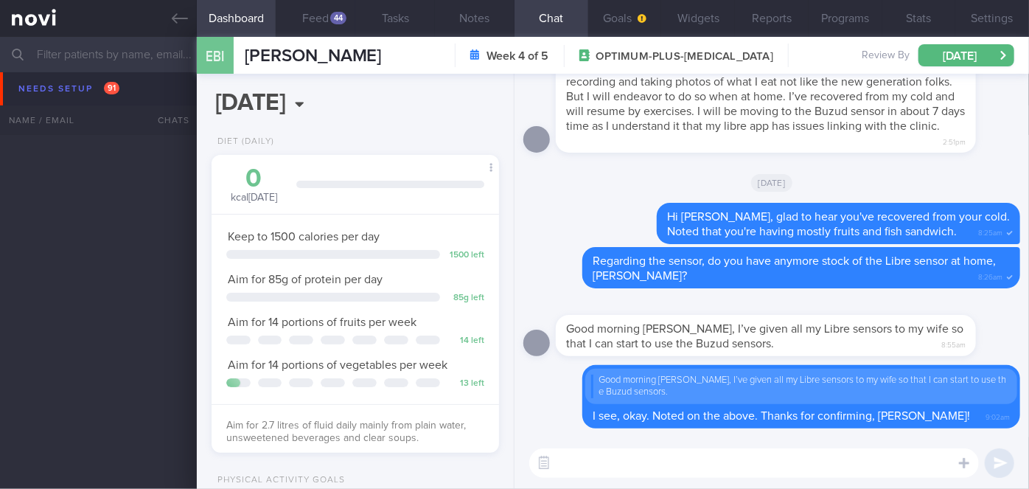
scroll to position [2872, 0]
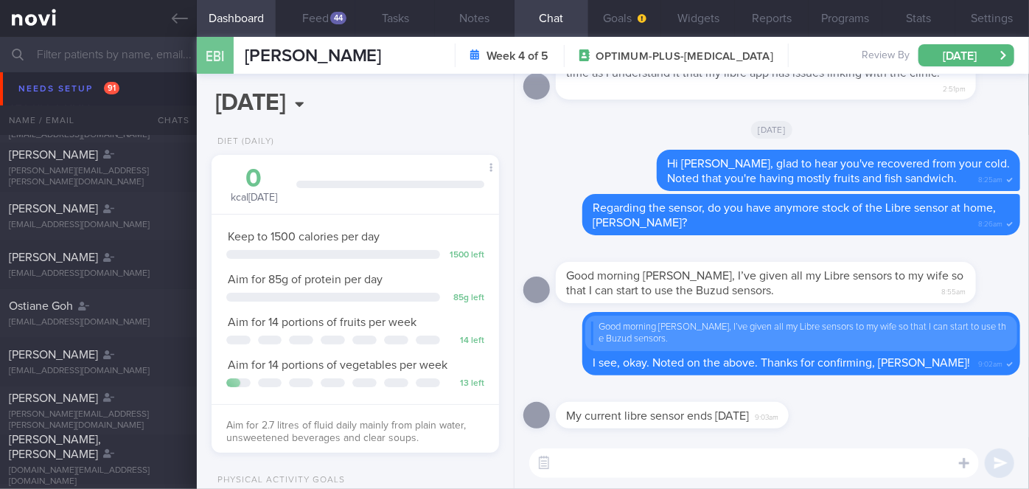
click at [605, 460] on textarea at bounding box center [754, 462] width 450 height 29
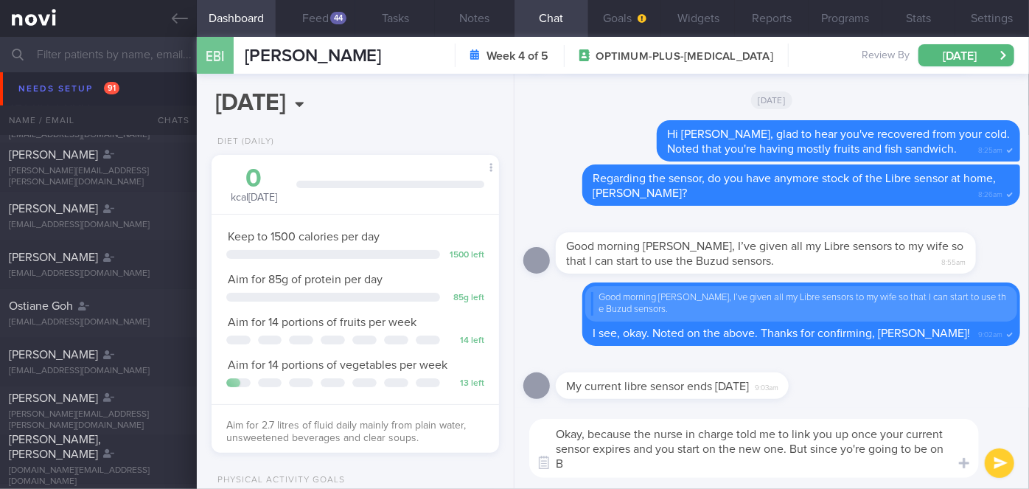
scroll to position [0, 0]
click at [853, 447] on textarea "Okay, because the nurse in charge told me to link you up once your current sens…" at bounding box center [754, 448] width 450 height 59
type textarea "Okay, because the nurse in charge told me to link you up once your current sens…"
click at [1001, 466] on button "submit" at bounding box center [999, 462] width 29 height 29
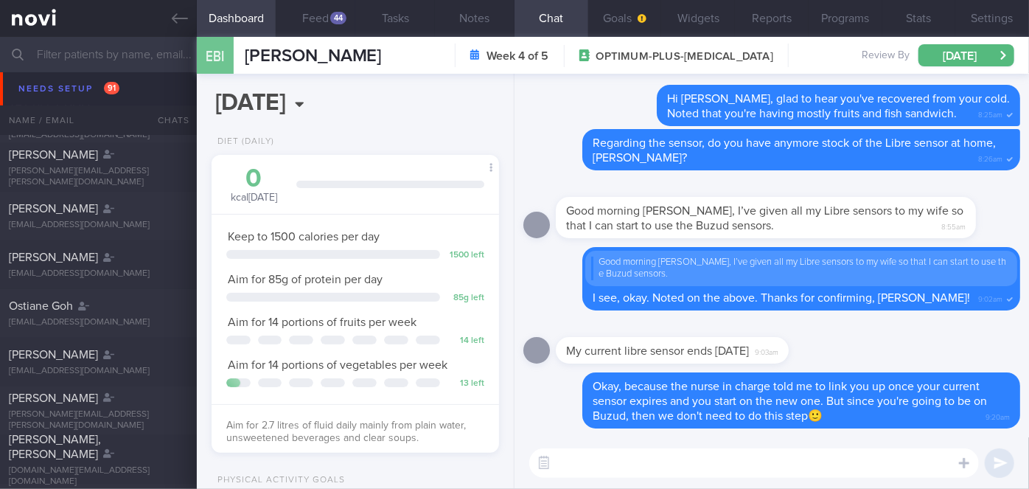
drag, startPoint x: 1029, startPoint y: 28, endPoint x: 1029, endPoint y: 36, distance: 8.1
click at [1029, 35] on button "Settings" at bounding box center [993, 18] width 74 height 37
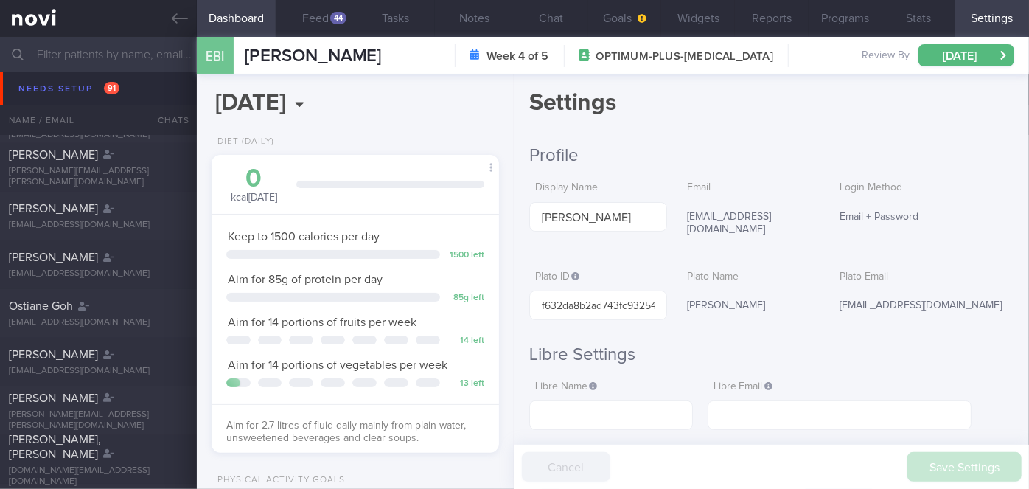
click at [970, 215] on div "Settings Profile Display Name [PERSON_NAME] Email [EMAIL_ADDRESS][DOMAIN_NAME] …" at bounding box center [772, 281] width 515 height 415
click at [713, 119] on h1 "Settings" at bounding box center [771, 105] width 485 height 34
click at [320, 21] on button "Feed 44" at bounding box center [316, 18] width 80 height 37
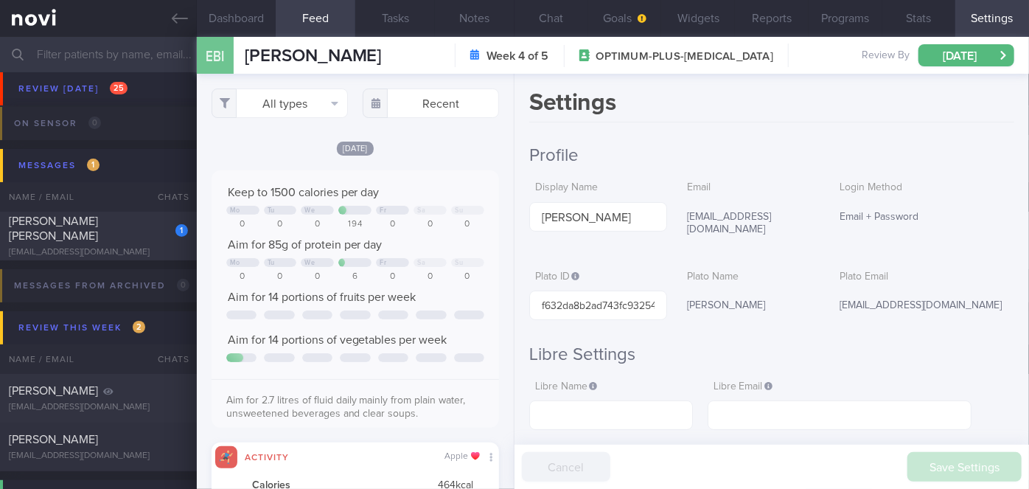
scroll to position [5765, 0]
click at [165, 225] on div "1" at bounding box center [172, 223] width 32 height 23
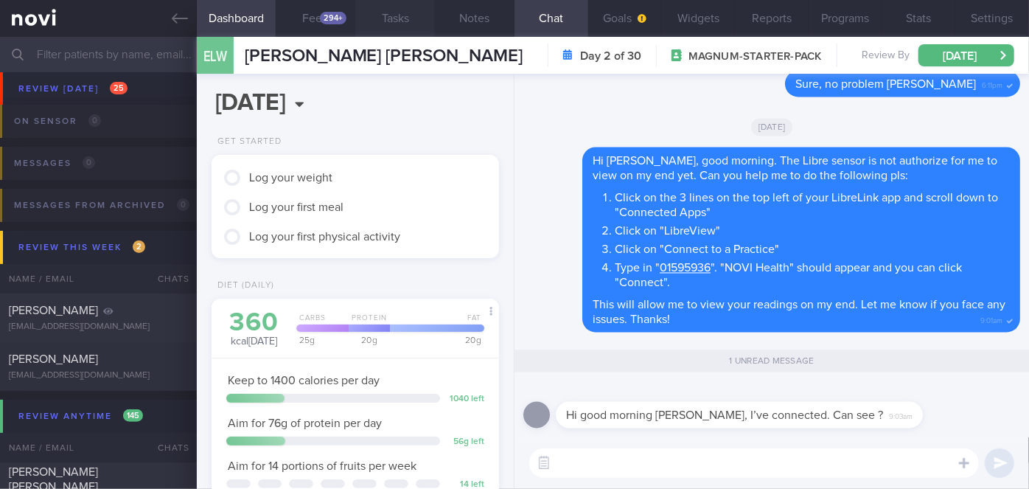
scroll to position [128, 257]
click at [586, 468] on textarea at bounding box center [754, 462] width 450 height 29
click at [561, 460] on textarea "yes, i can. thanks [PERSON_NAME]!" at bounding box center [754, 462] width 450 height 29
click at [586, 467] on textarea "Yes, i can. thanks [PERSON_NAME]!" at bounding box center [754, 462] width 450 height 29
type textarea "Yes, I can. thanks [PERSON_NAME]!"
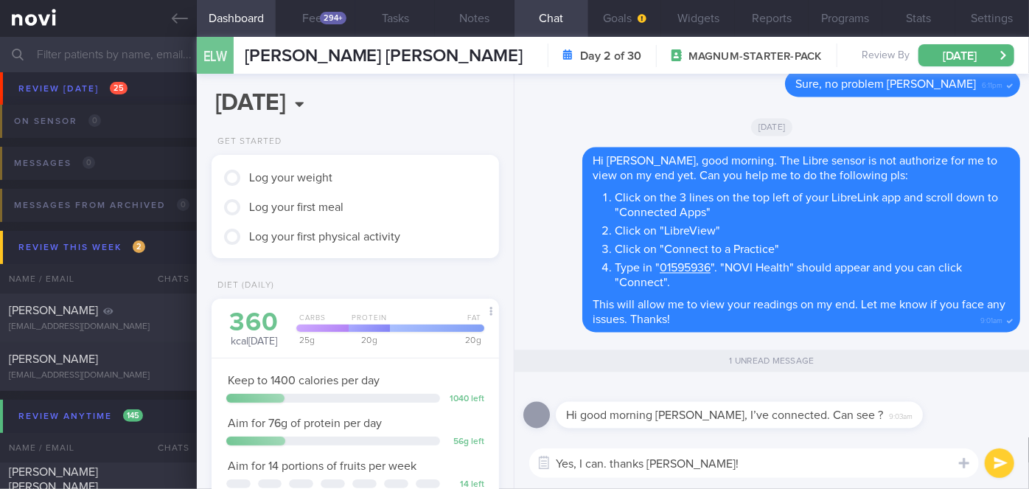
click at [999, 459] on button "submit" at bounding box center [999, 462] width 29 height 29
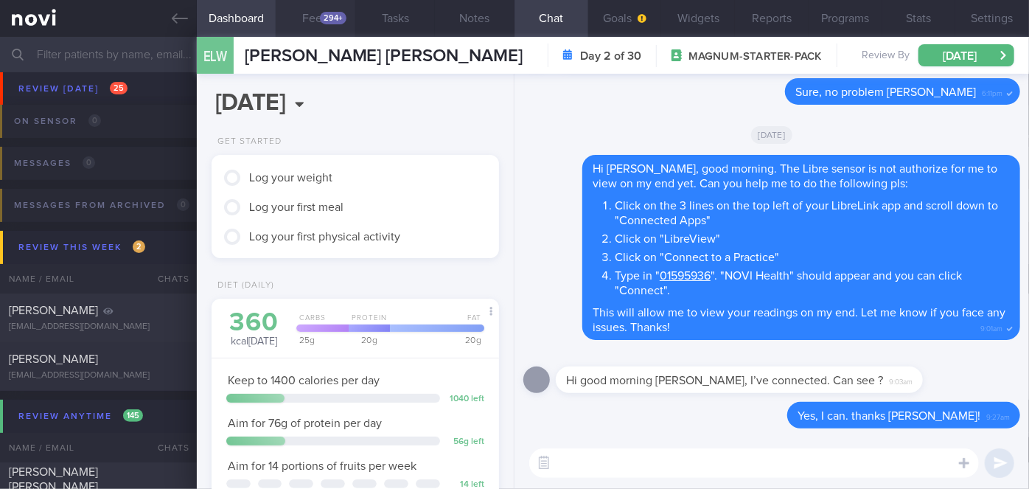
click at [344, 15] on div "294+" at bounding box center [333, 18] width 27 height 13
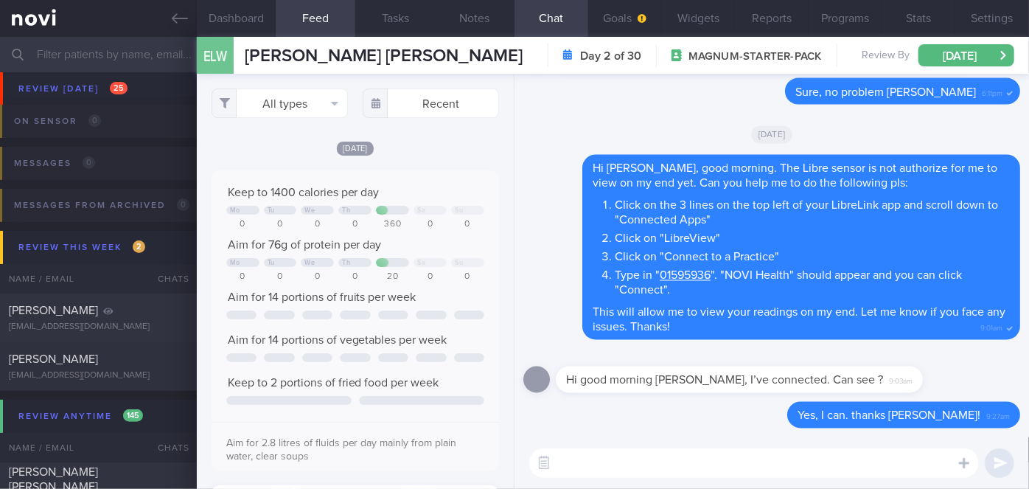
scroll to position [63, 258]
click at [300, 108] on button "All types" at bounding box center [280, 102] width 136 height 29
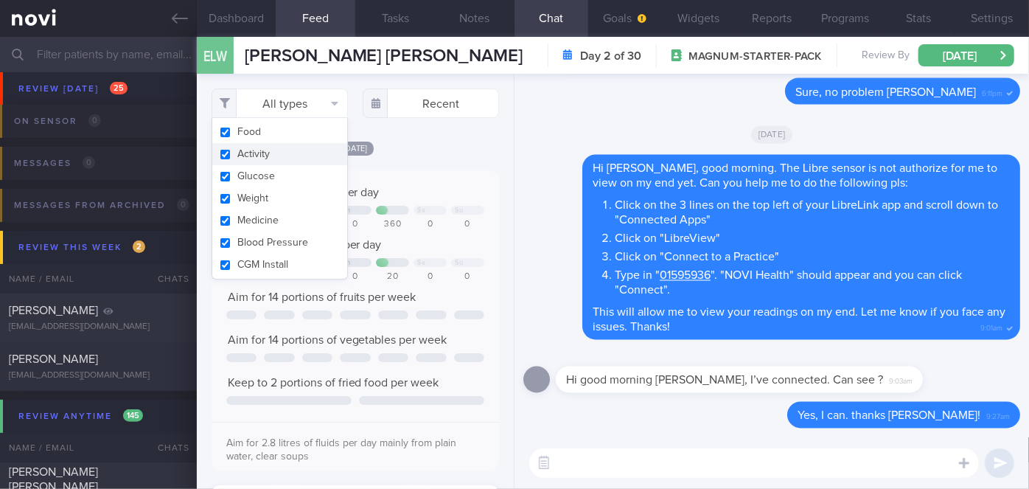
click at [293, 151] on button "Activity" at bounding box center [279, 154] width 135 height 22
checkbox input "false"
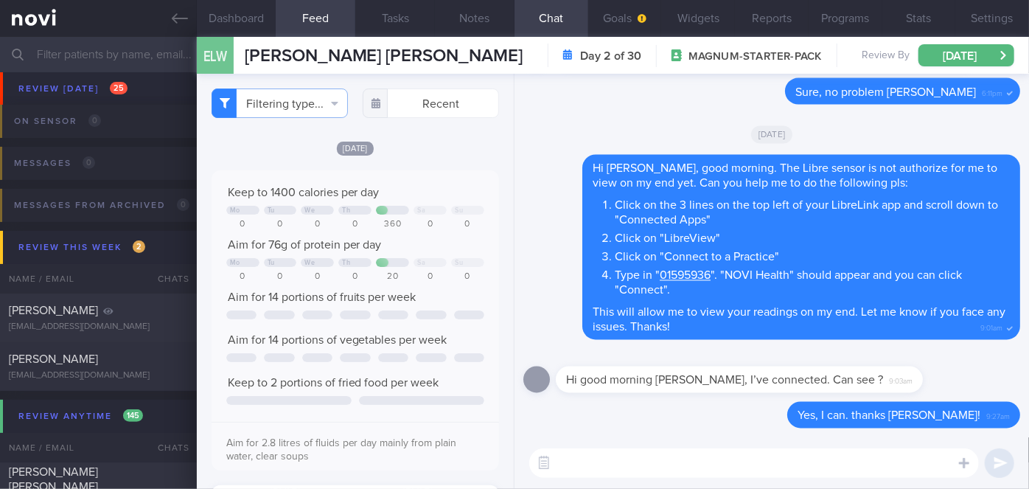
click at [469, 149] on div "[DATE]" at bounding box center [356, 147] width 288 height 15
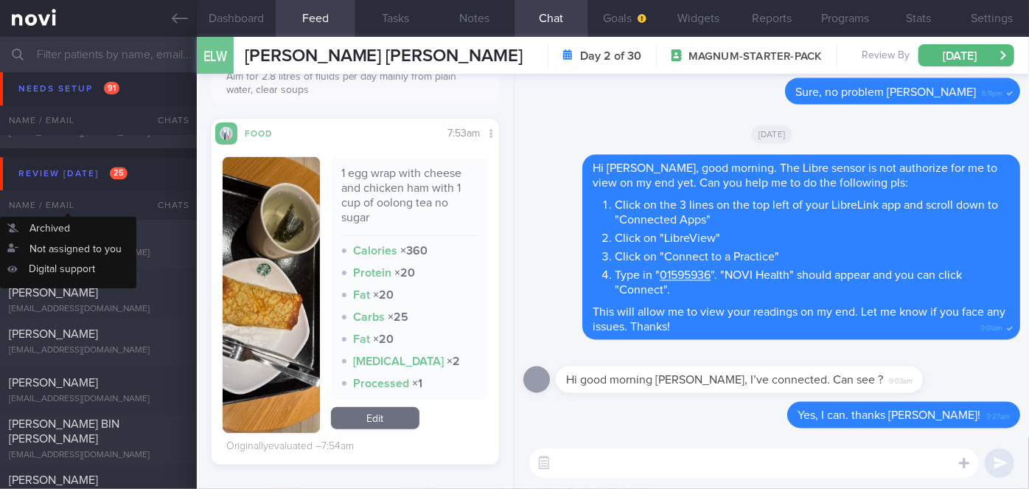
scroll to position [4558, 0]
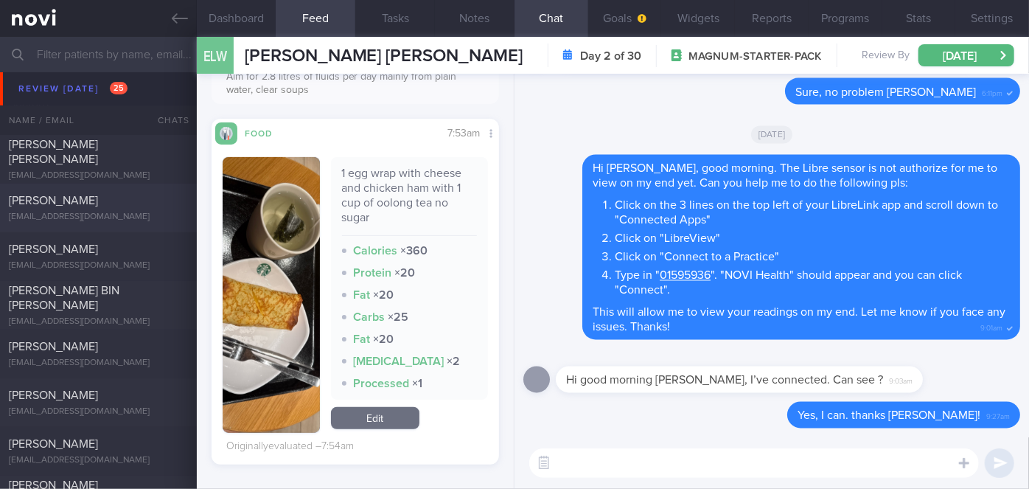
click at [98, 195] on span "[PERSON_NAME]" at bounding box center [53, 201] width 89 height 12
select select "7"
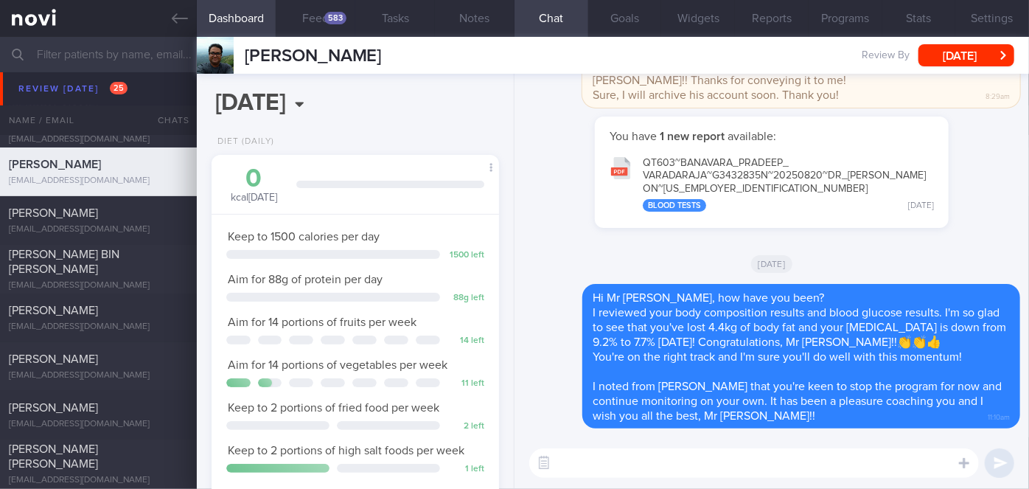
scroll to position [4596, 0]
click at [126, 403] on div "[PERSON_NAME]" at bounding box center [97, 406] width 176 height 15
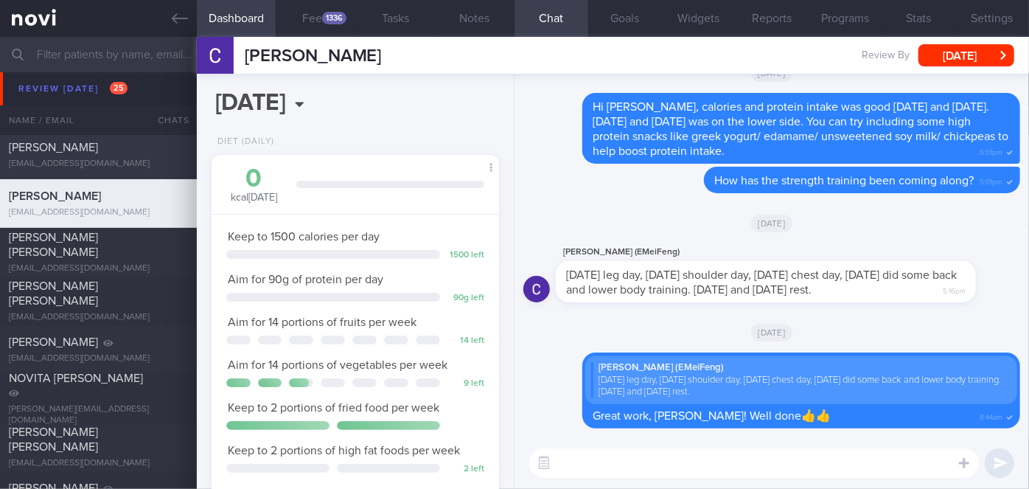
scroll to position [4808, 0]
click at [326, 12] on div "1336" at bounding box center [334, 18] width 24 height 13
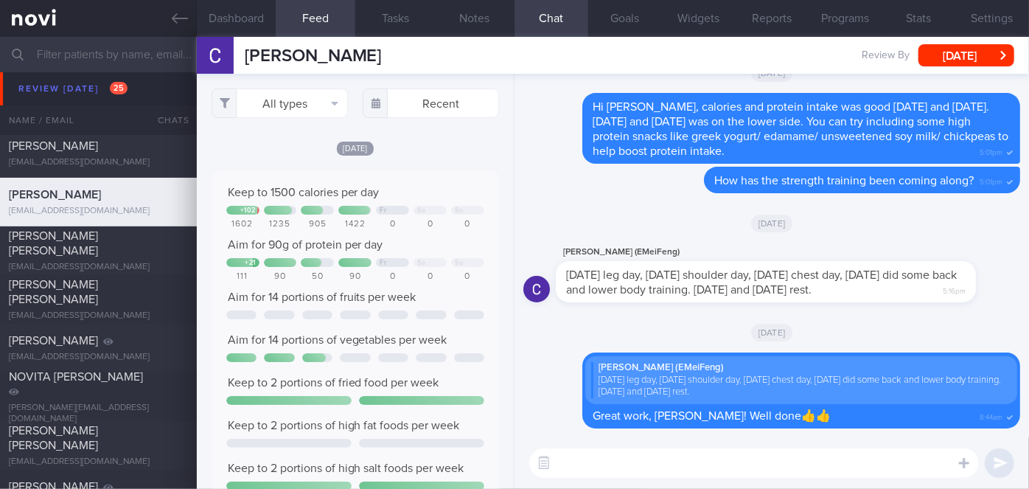
scroll to position [63, 258]
click at [87, 435] on span "[PERSON_NAME] [PERSON_NAME]" at bounding box center [53, 438] width 89 height 27
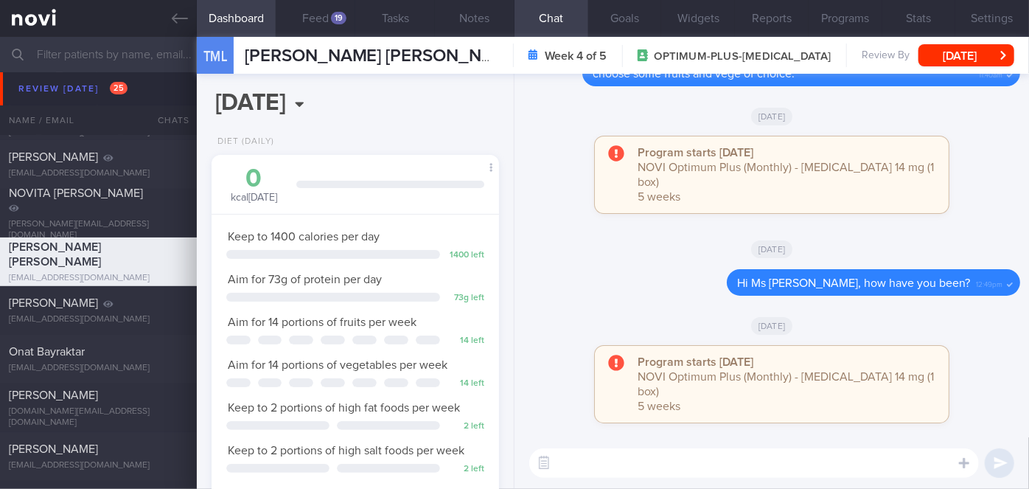
scroll to position [4993, 0]
click at [98, 355] on div "Onat Bayraktar" at bounding box center [97, 350] width 176 height 15
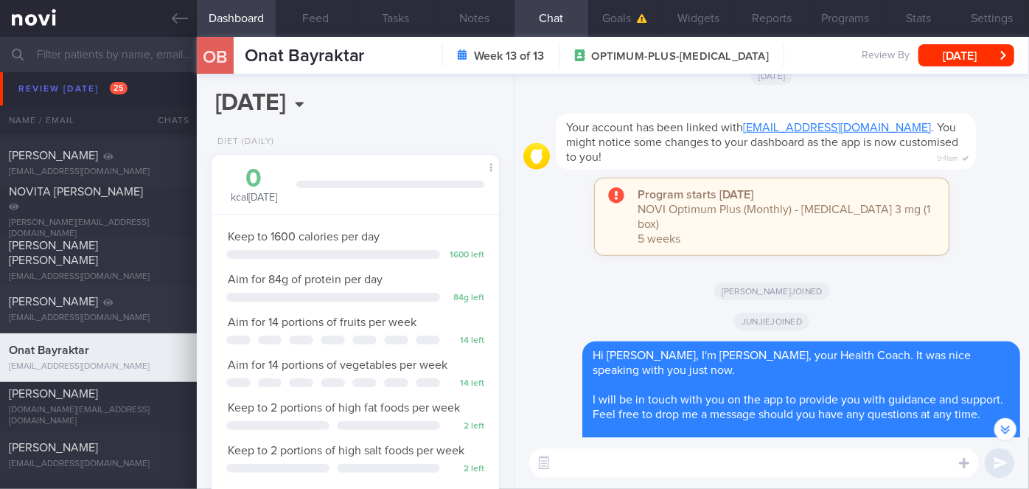
scroll to position [5183, 0]
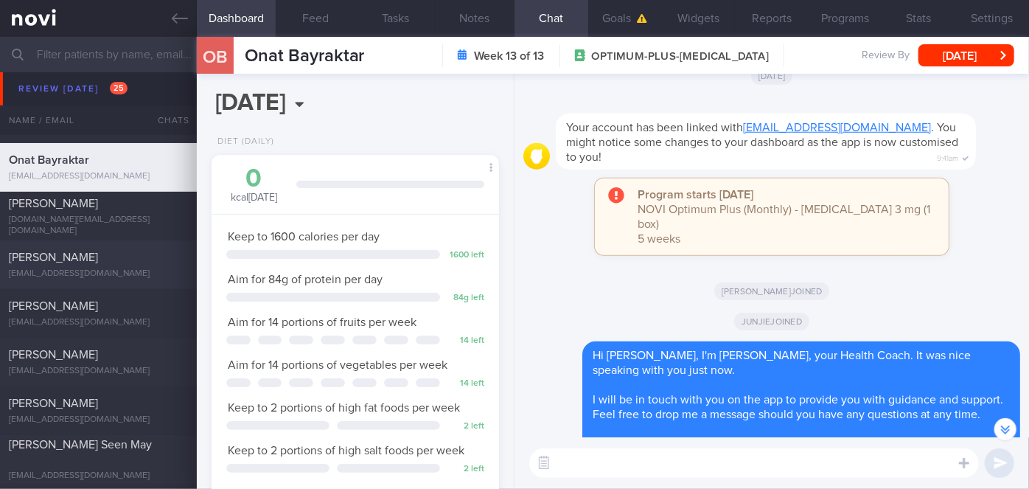
click at [94, 265] on div "[PERSON_NAME] [EMAIL_ADDRESS][DOMAIN_NAME]" at bounding box center [98, 264] width 197 height 29
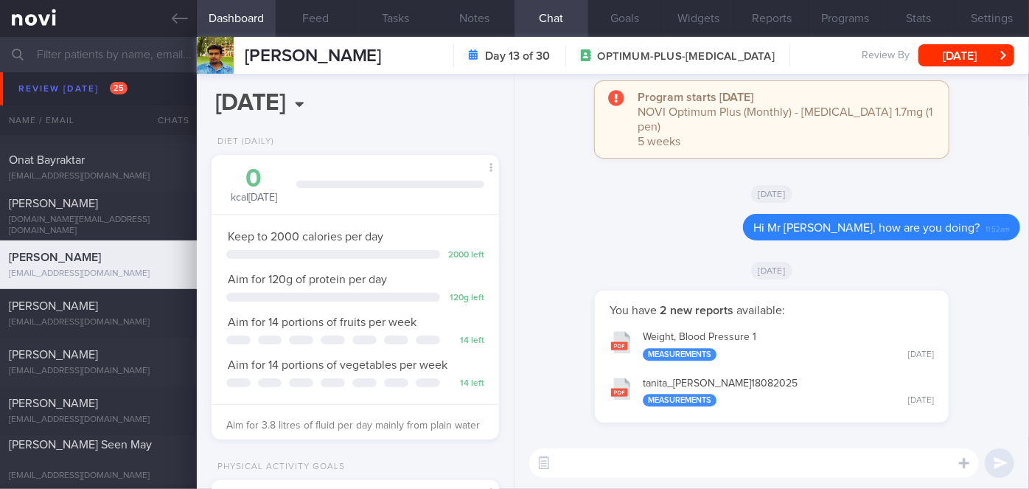
click at [651, 462] on textarea at bounding box center [754, 462] width 450 height 29
paste textarea "Hi [Patient's Name], We noticed there haven’t been any food or workout logs rec…"
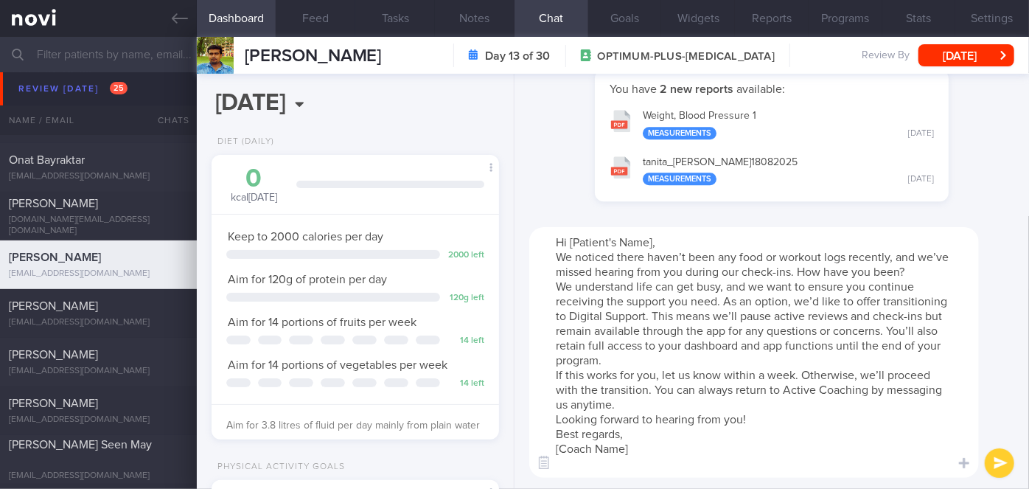
click at [656, 239] on textarea "Hi [Patient's Name], We noticed there haven’t been any food or workout logs rec…" at bounding box center [754, 352] width 450 height 251
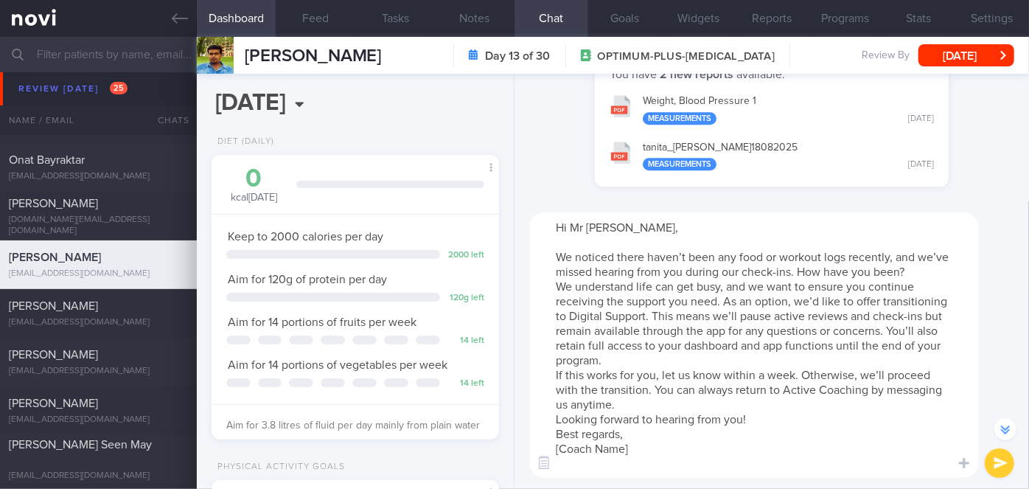
scroll to position [-14, 0]
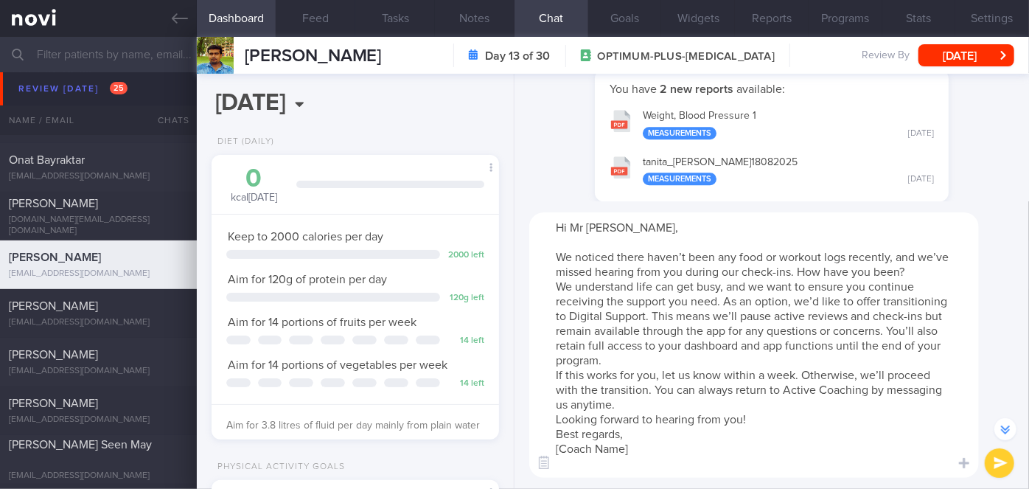
click at [910, 271] on textarea "Hi Mr [PERSON_NAME], We noticed there haven’t been any food or workout logs rec…" at bounding box center [754, 344] width 450 height 265
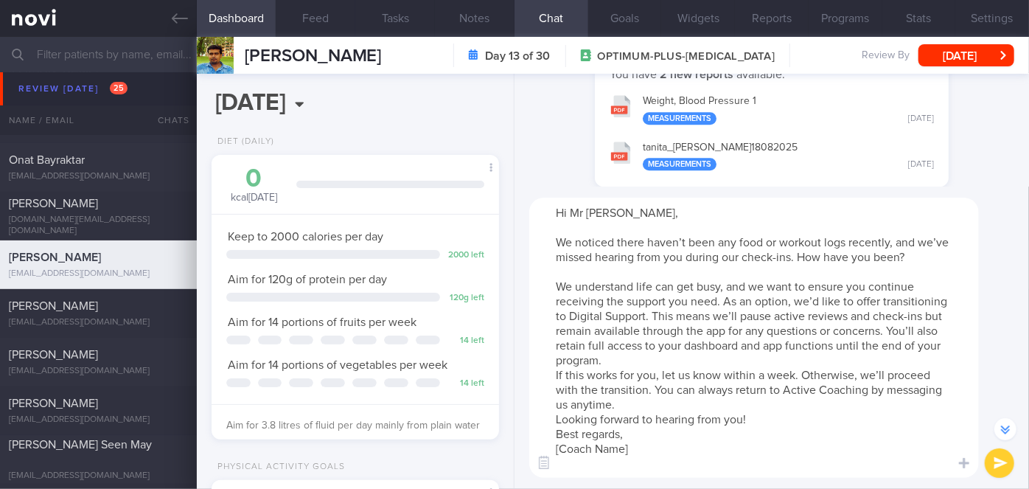
scroll to position [-29, 0]
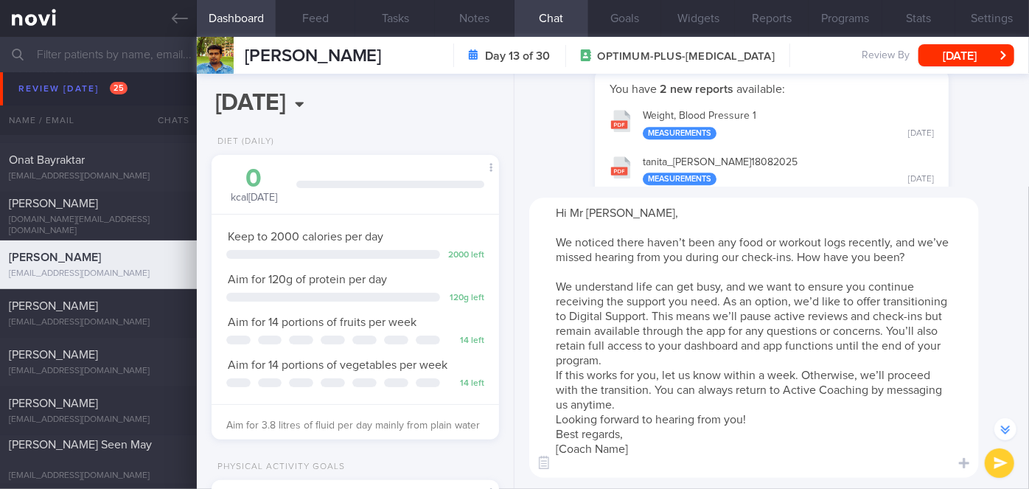
click at [850, 362] on textarea "Hi Mr [PERSON_NAME], We noticed there haven’t been any food or workout logs rec…" at bounding box center [754, 338] width 450 height 280
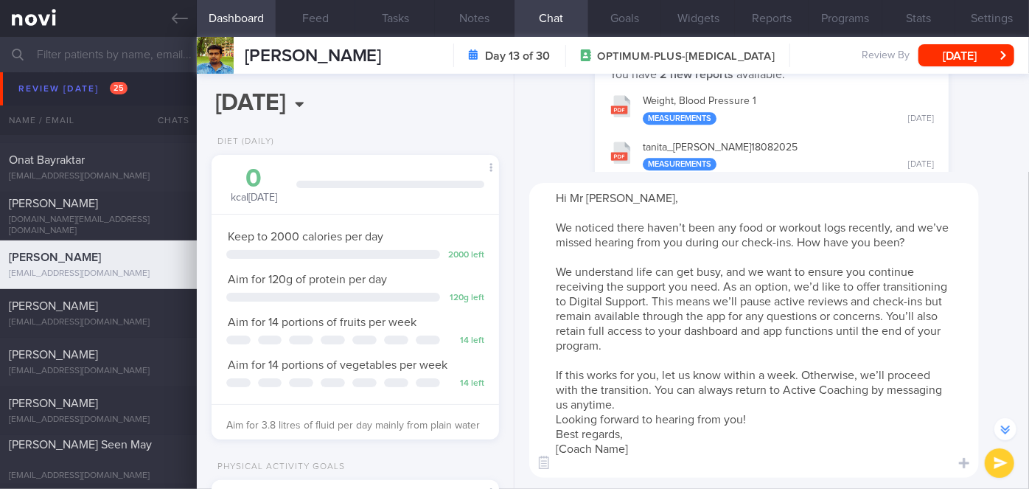
scroll to position [-44, 0]
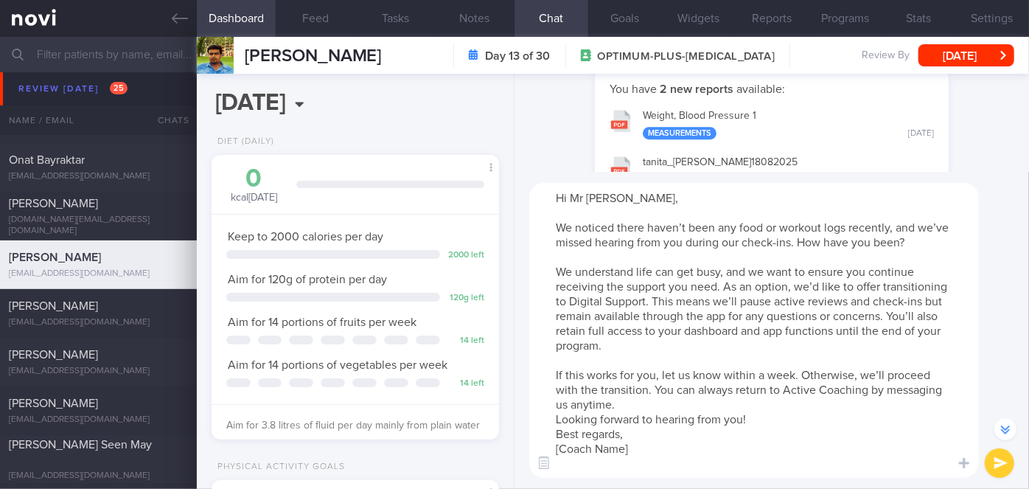
click at [777, 424] on textarea "Hi Mr [PERSON_NAME], We noticed there haven’t been any food or workout logs rec…" at bounding box center [754, 330] width 450 height 295
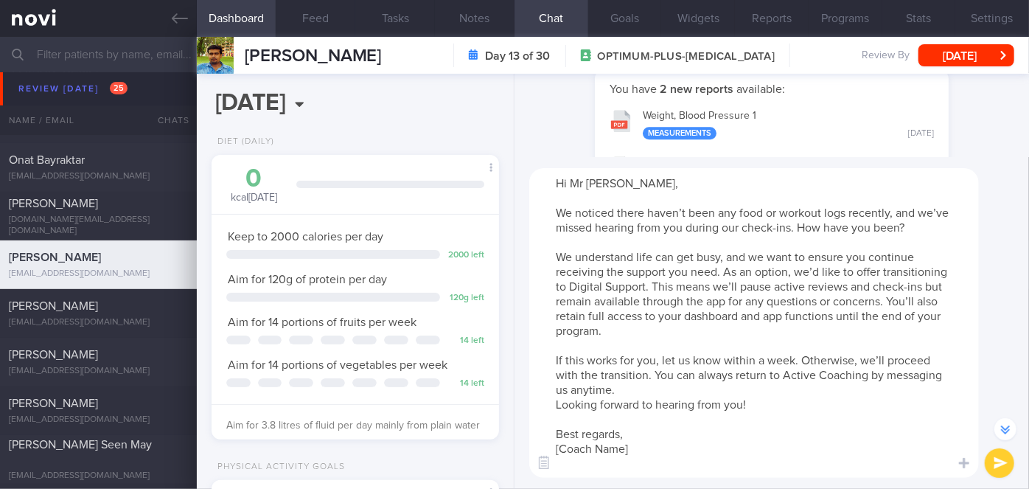
drag, startPoint x: 645, startPoint y: 448, endPoint x: 560, endPoint y: 453, distance: 85.7
click at [560, 453] on textarea "Hi Mr [PERSON_NAME], We noticed there haven’t been any food or workout logs rec…" at bounding box center [754, 323] width 450 height 310
type textarea "Hi Mr [PERSON_NAME], We noticed there haven’t been any food or workout logs rec…"
click at [997, 454] on button "submit" at bounding box center [999, 462] width 29 height 29
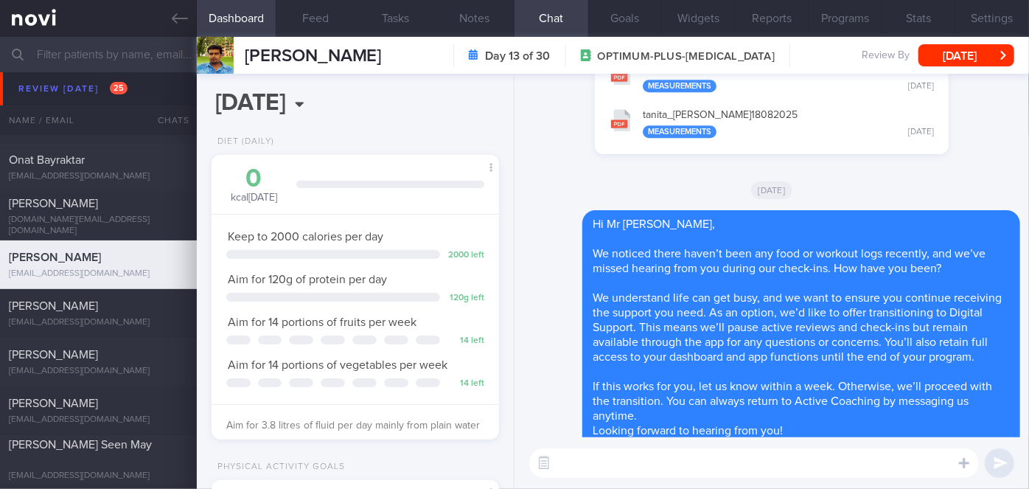
scroll to position [0, 0]
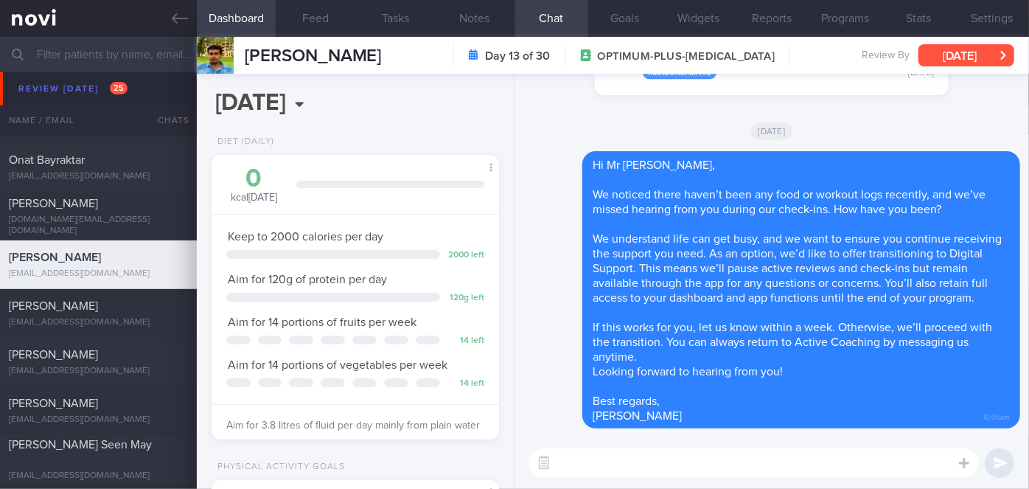
click at [977, 55] on button "[DATE]" at bounding box center [967, 55] width 96 height 22
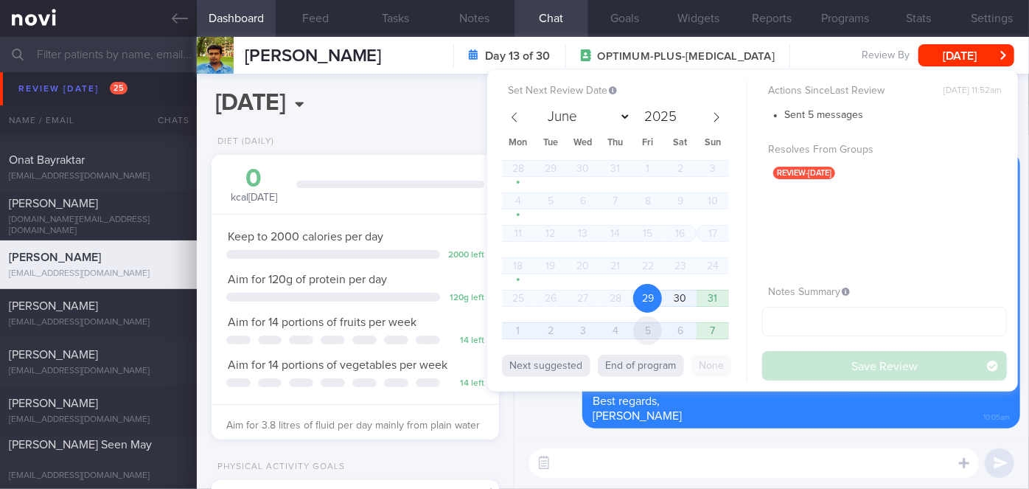
click at [647, 333] on span "5" at bounding box center [647, 330] width 29 height 29
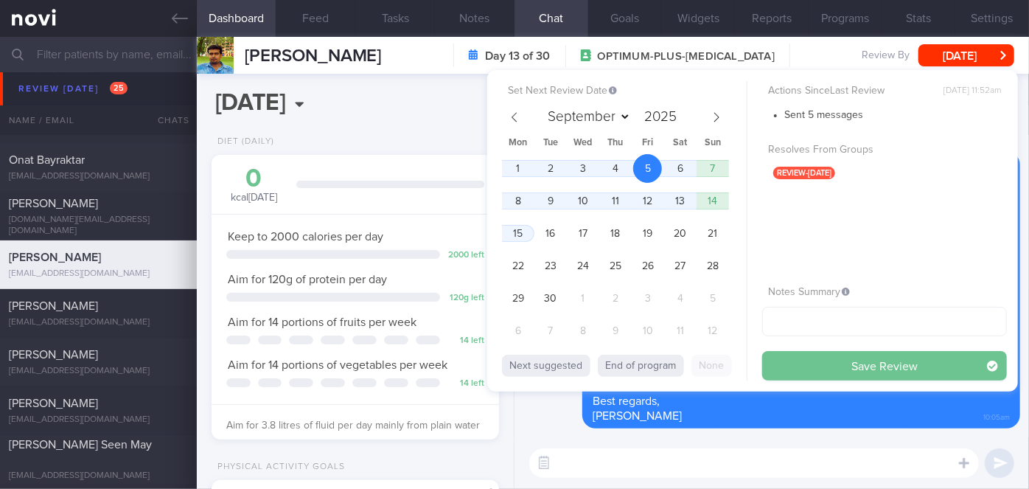
click at [793, 371] on button "Save Review" at bounding box center [885, 365] width 245 height 29
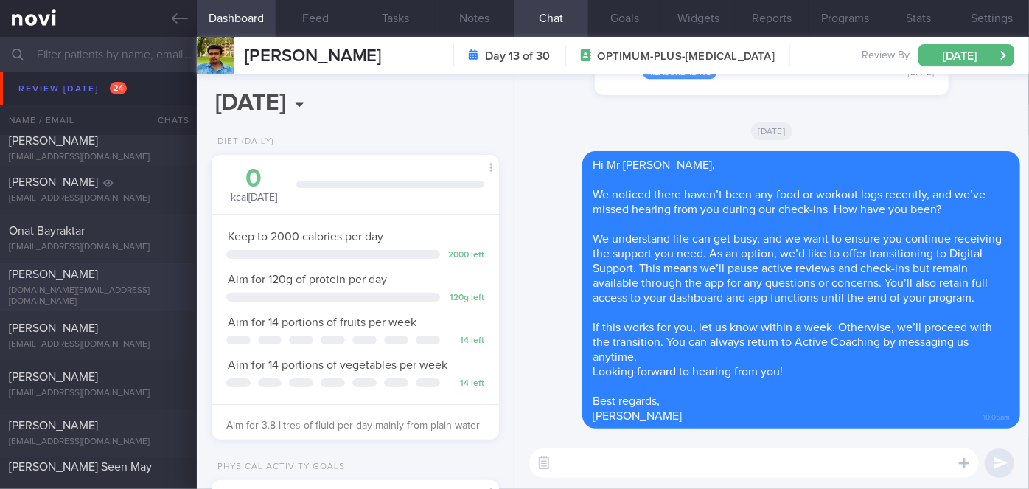
scroll to position [5113, 0]
click at [98, 420] on span "[PERSON_NAME]" at bounding box center [53, 425] width 89 height 12
select select "7"
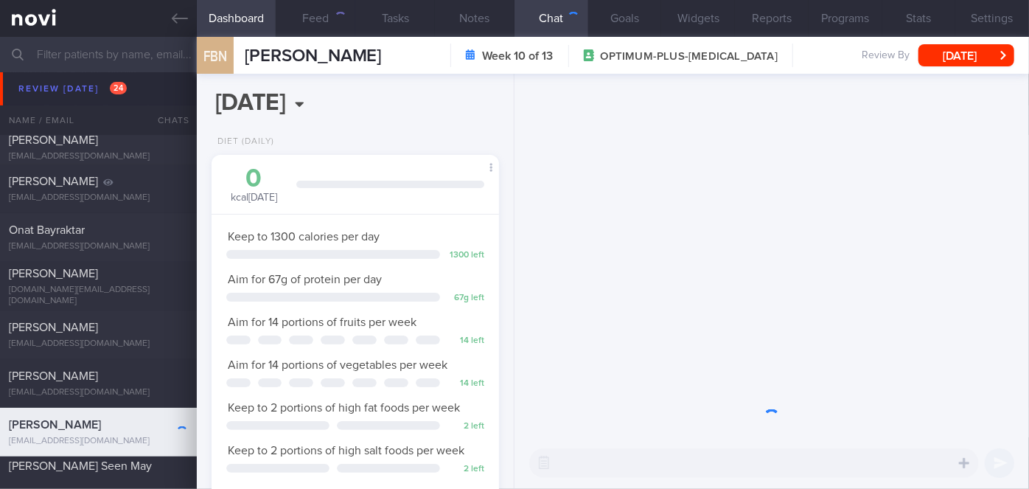
scroll to position [146, 251]
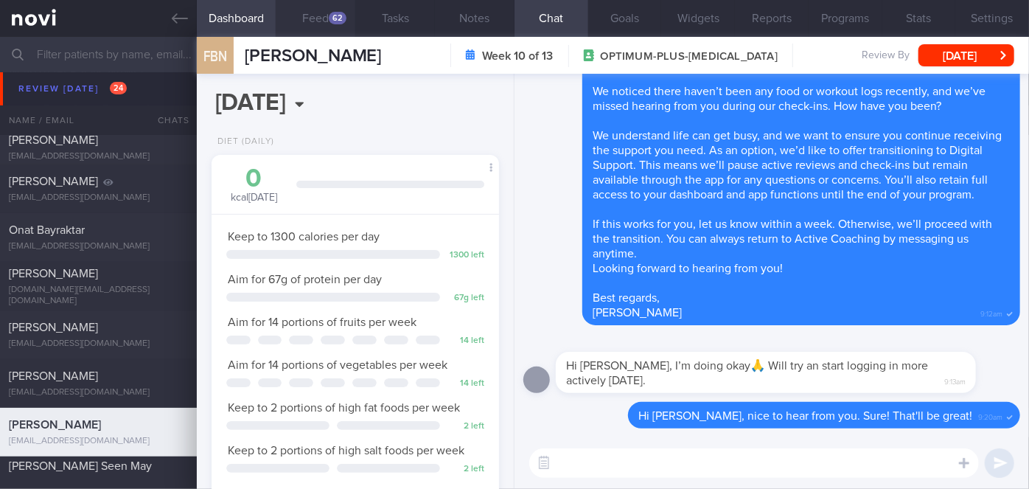
click at [325, 24] on button "Feed 62" at bounding box center [316, 18] width 80 height 37
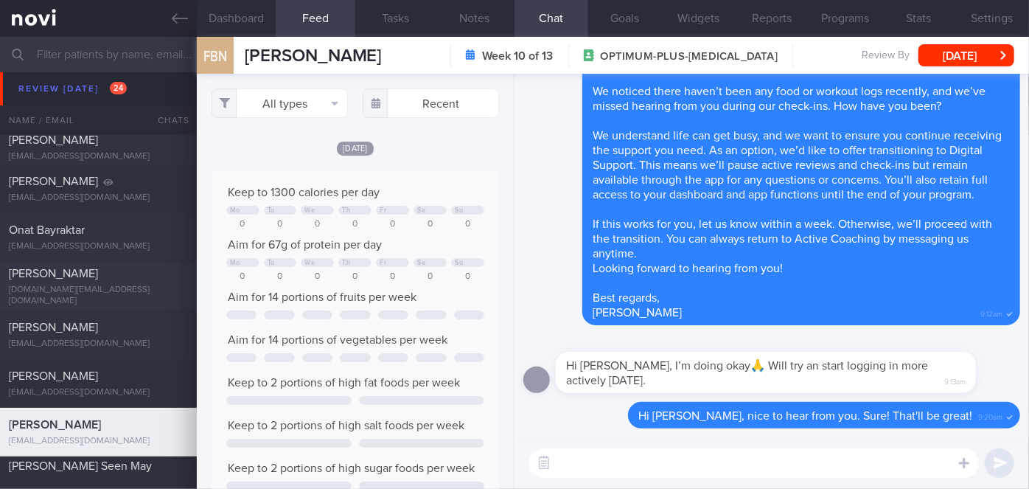
scroll to position [5215, 0]
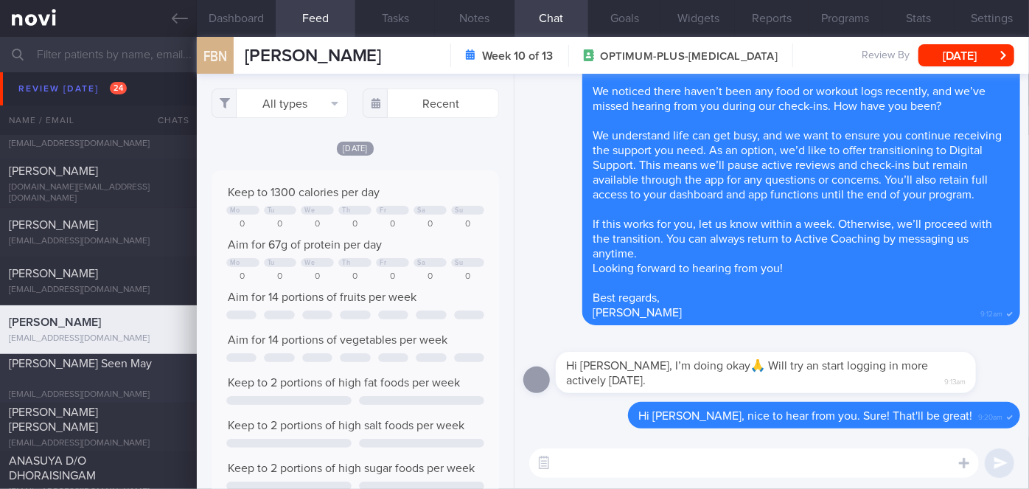
click at [117, 380] on div "[PERSON_NAME] Seen May" at bounding box center [97, 370] width 176 height 29
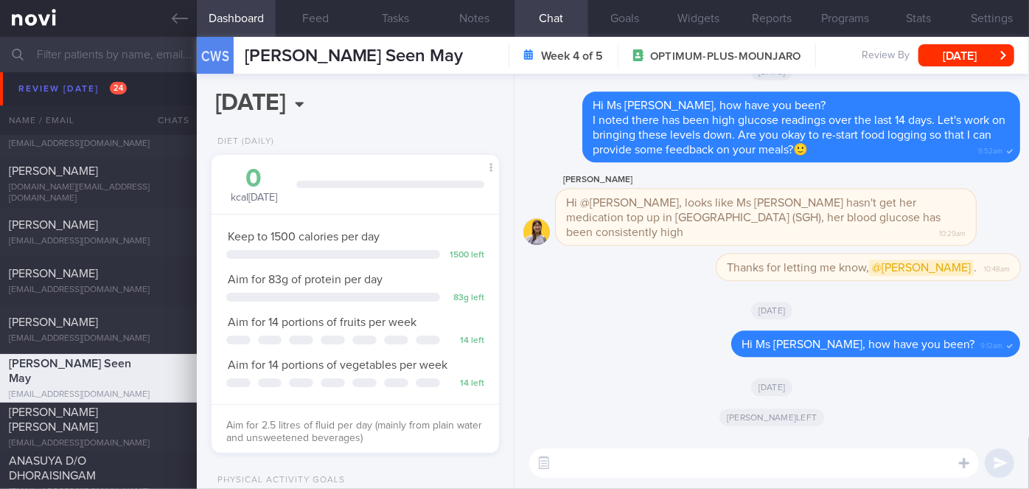
click at [661, 468] on textarea at bounding box center [754, 462] width 450 height 29
type textarea "Hi Ms [PERSON_NAME], just dropping a note to check in on you- how are you?"
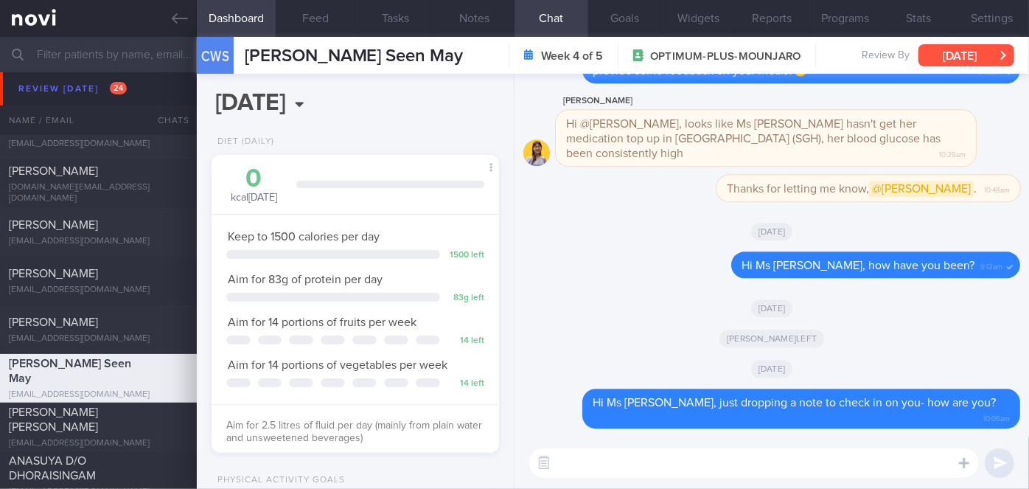
click at [987, 55] on button "[DATE]" at bounding box center [967, 55] width 96 height 22
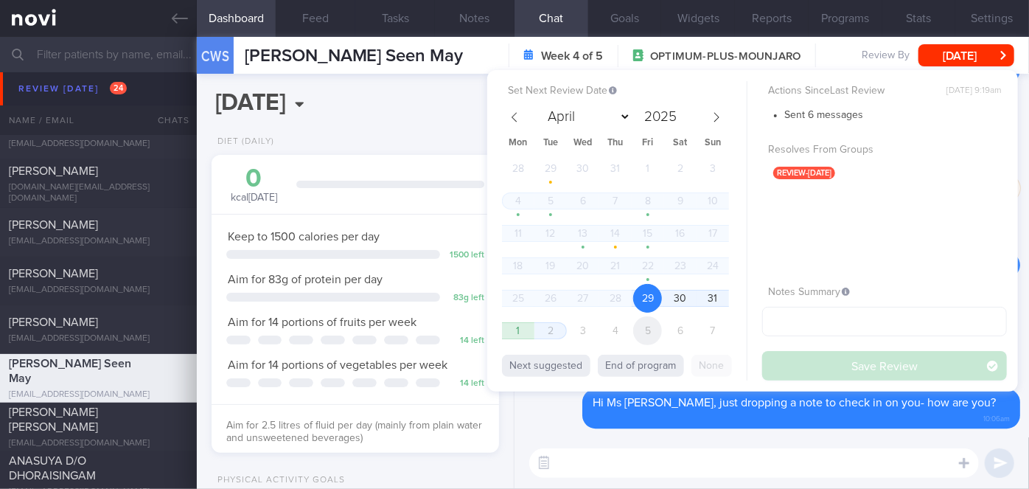
click at [647, 320] on span "5" at bounding box center [647, 330] width 29 height 29
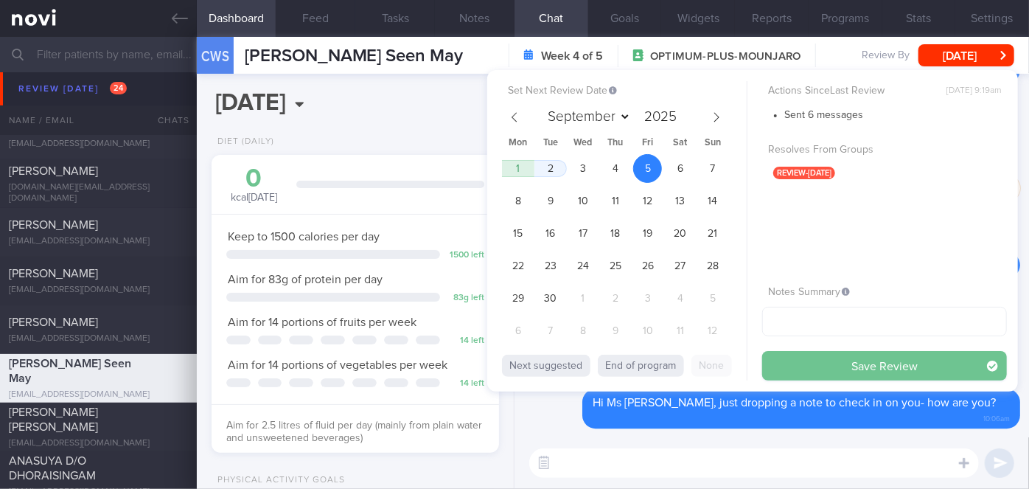
click at [793, 375] on button "Save Review" at bounding box center [885, 365] width 245 height 29
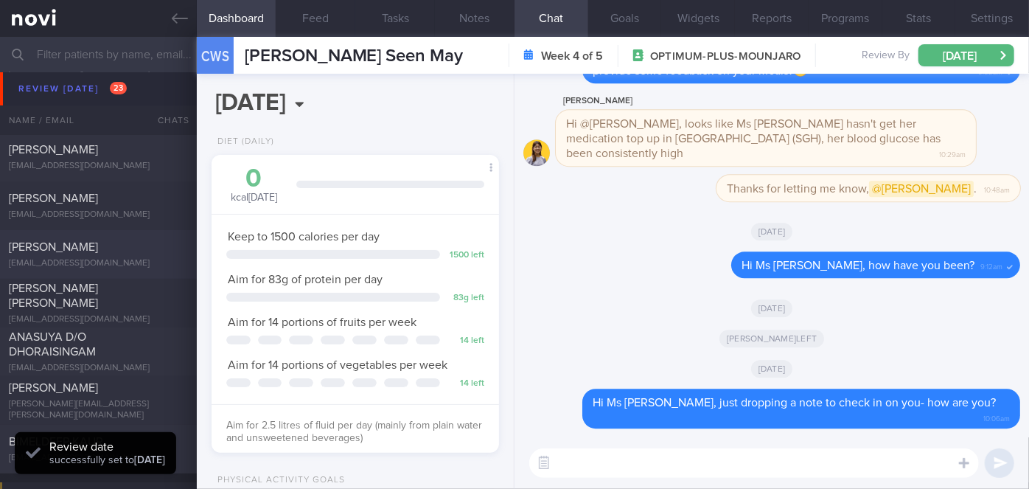
scroll to position [5290, 0]
click at [128, 336] on div "ANASUYA D/O DHORAISINGAM" at bounding box center [97, 344] width 176 height 29
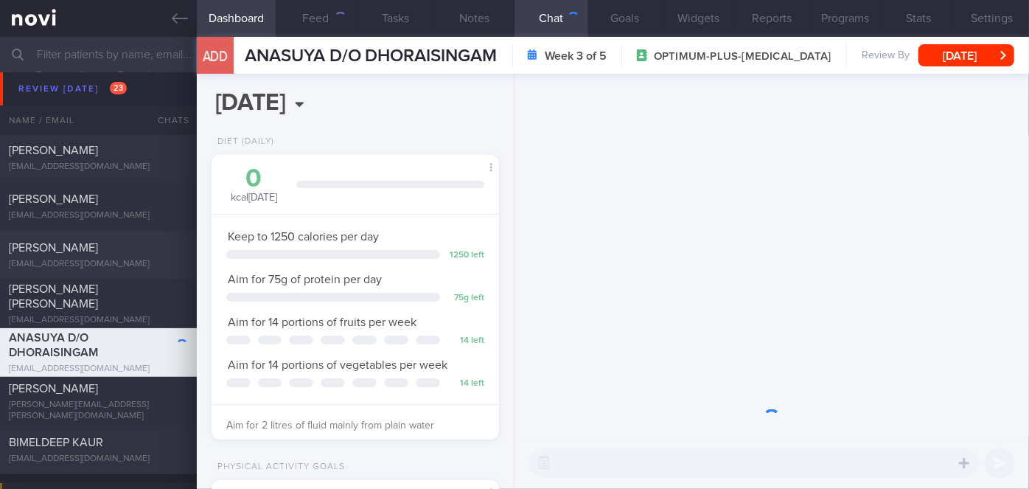
scroll to position [146, 251]
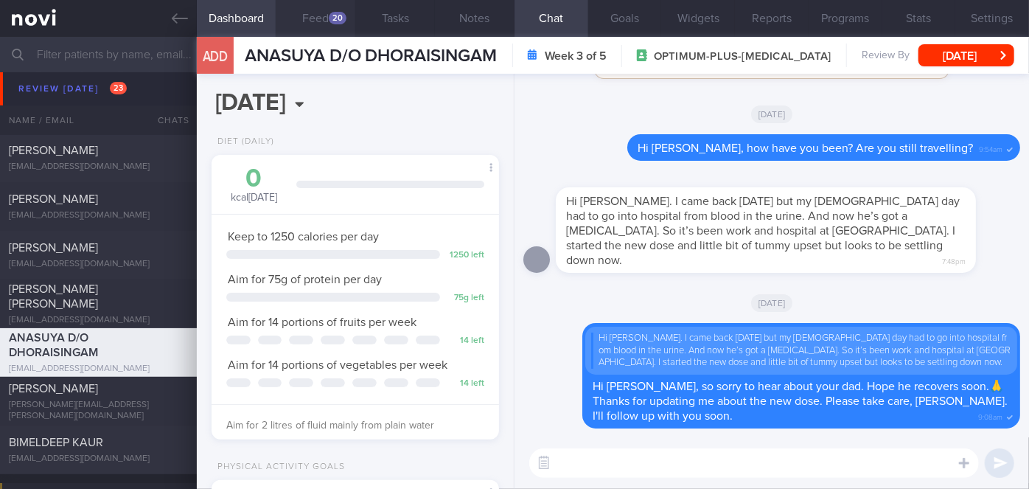
click at [325, 16] on button "Feed 20" at bounding box center [316, 18] width 80 height 37
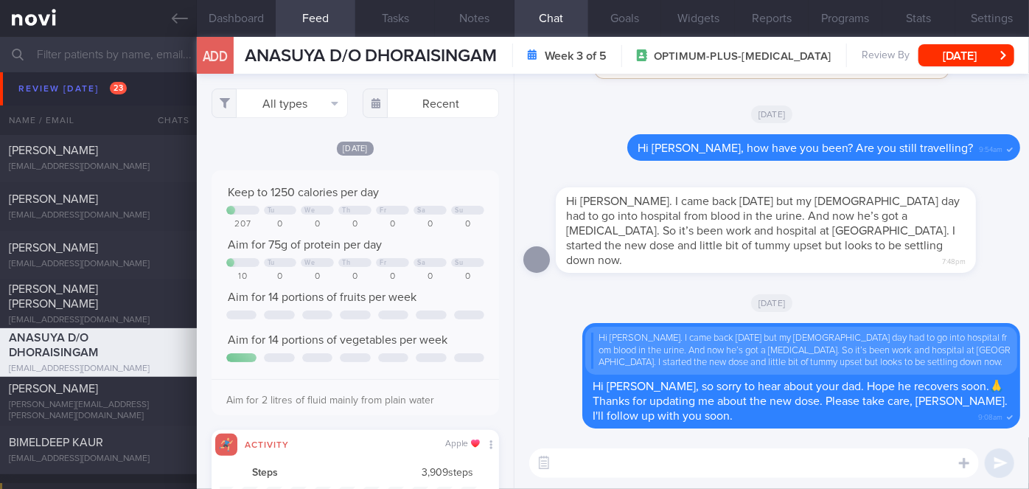
scroll to position [63, 258]
click at [107, 394] on div "[PERSON_NAME]" at bounding box center [97, 388] width 176 height 15
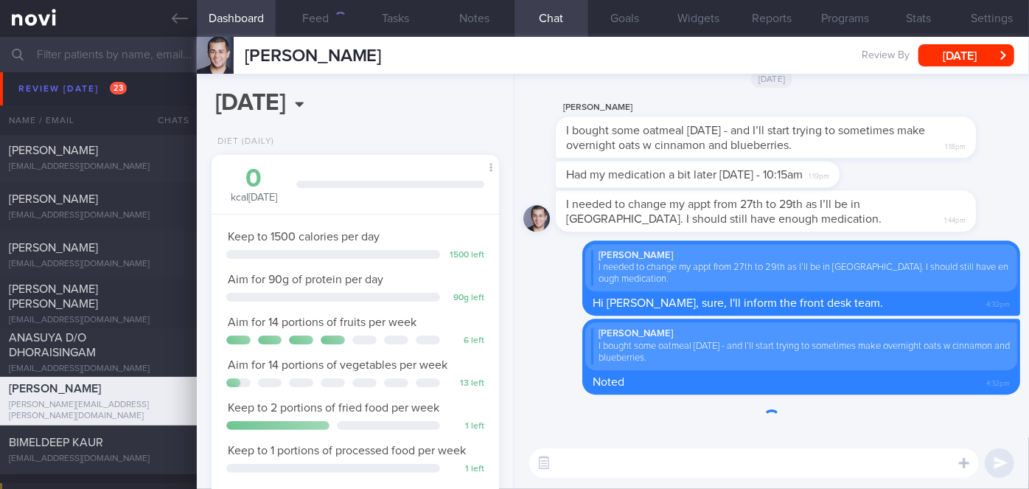
scroll to position [146, 251]
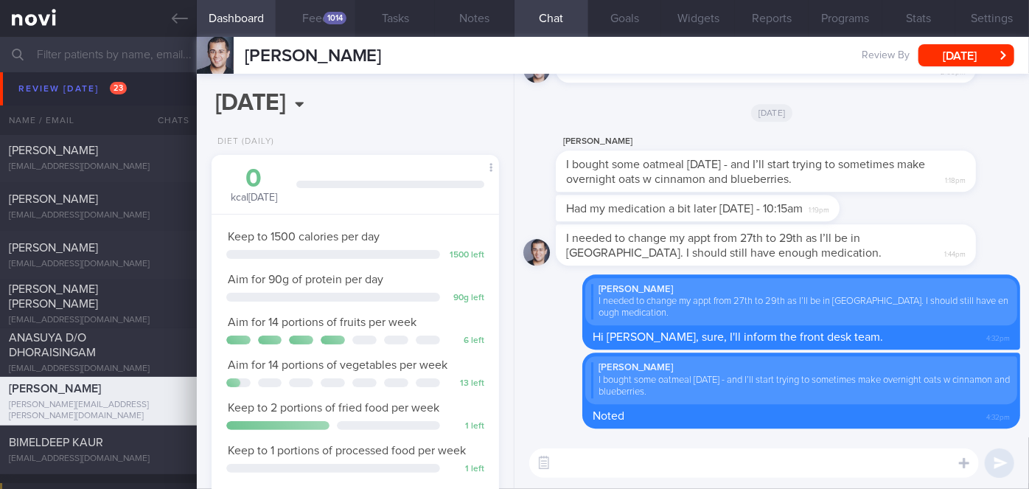
click at [338, 15] on div "1014" at bounding box center [335, 18] width 23 height 13
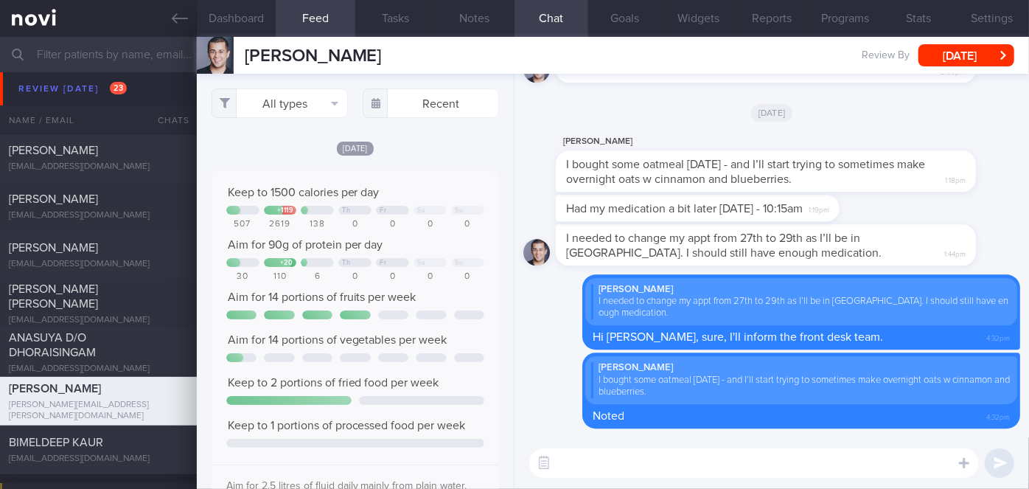
scroll to position [737395, 737201]
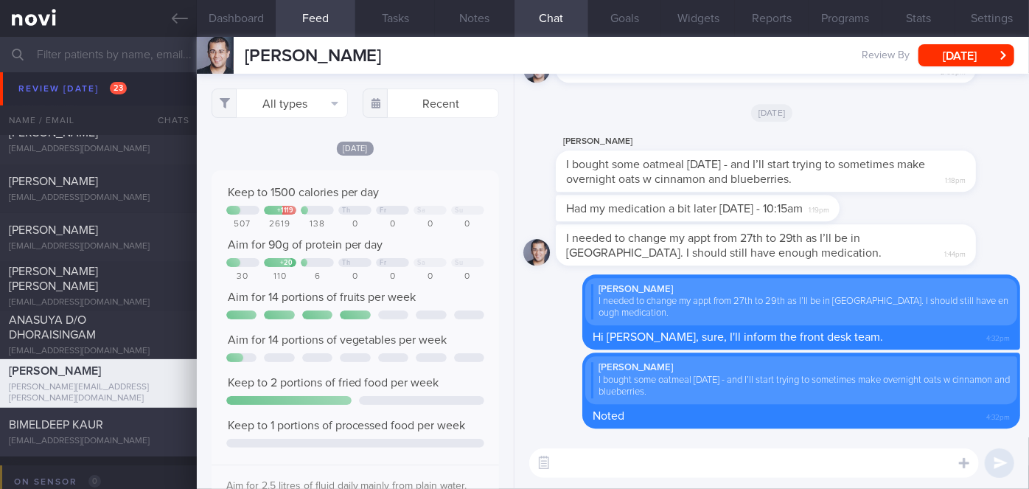
click at [173, 426] on div "BIMELDEEP KAUR" at bounding box center [97, 424] width 176 height 15
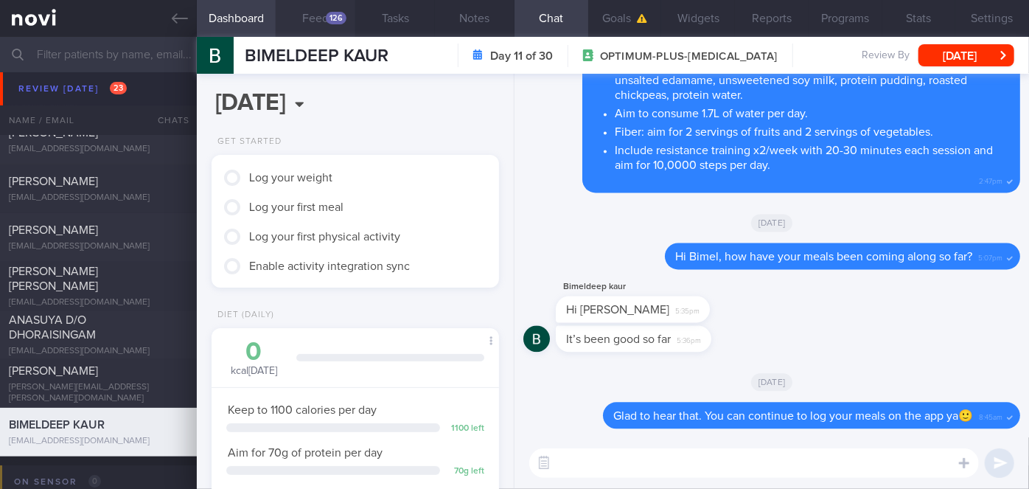
click at [338, 24] on div "126" at bounding box center [336, 18] width 21 height 13
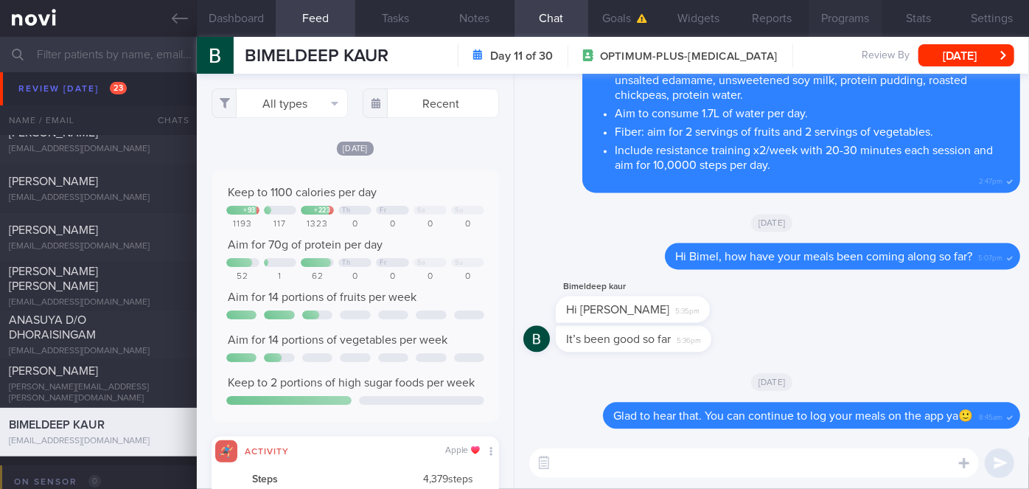
click at [832, 22] on button "Programs" at bounding box center [846, 18] width 74 height 37
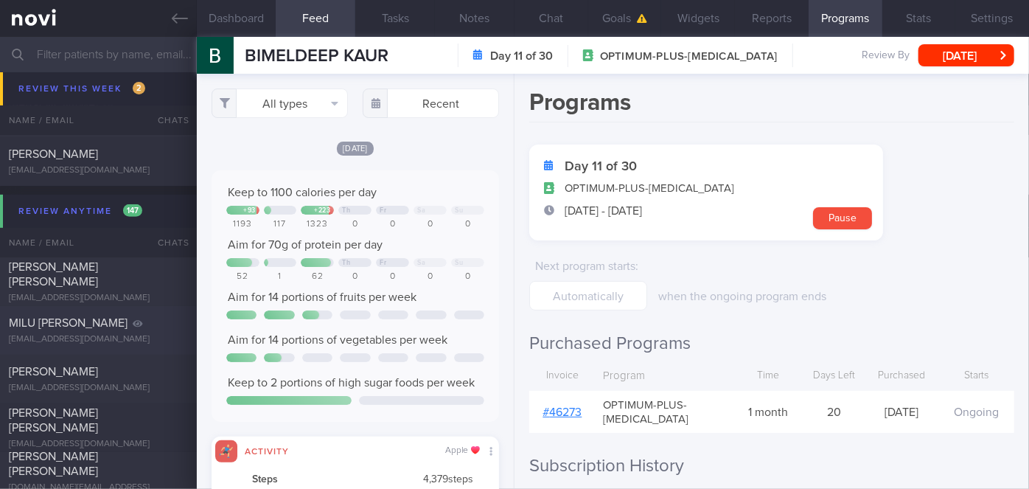
click at [63, 317] on span "MILU [PERSON_NAME]" at bounding box center [68, 323] width 119 height 12
select select "8"
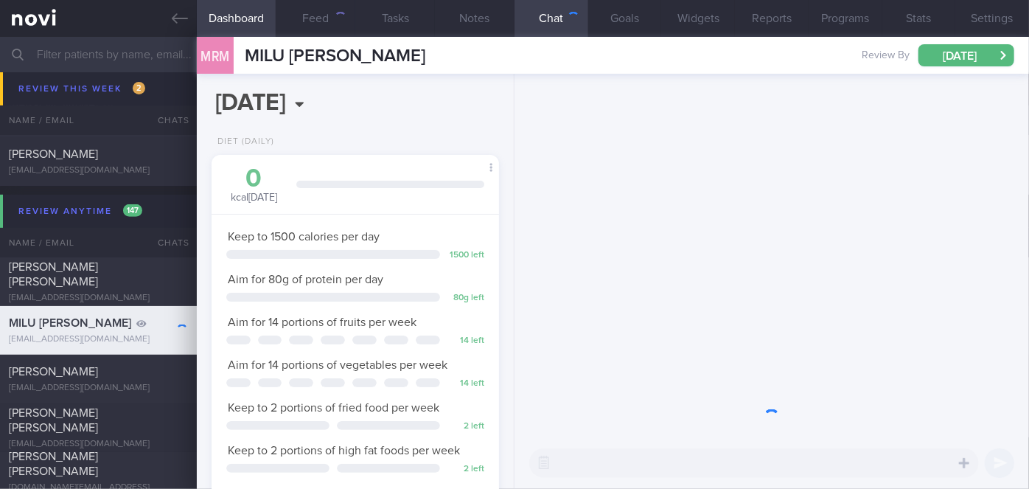
scroll to position [125, 251]
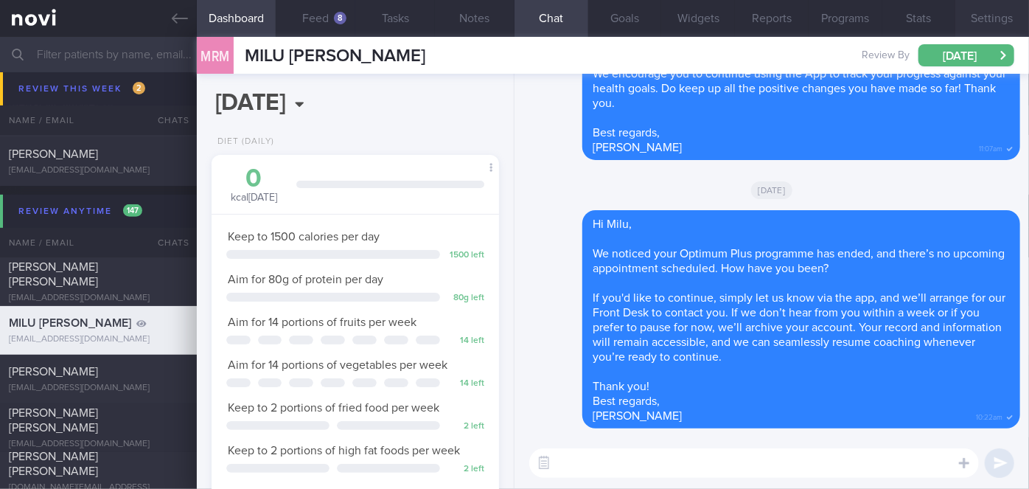
click at [1007, 14] on button "Settings" at bounding box center [993, 18] width 74 height 37
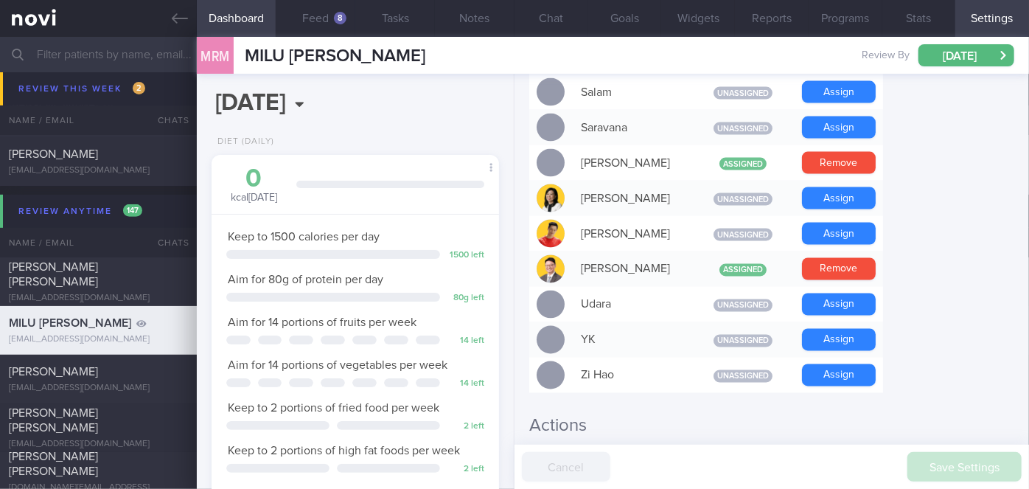
scroll to position [1450, 0]
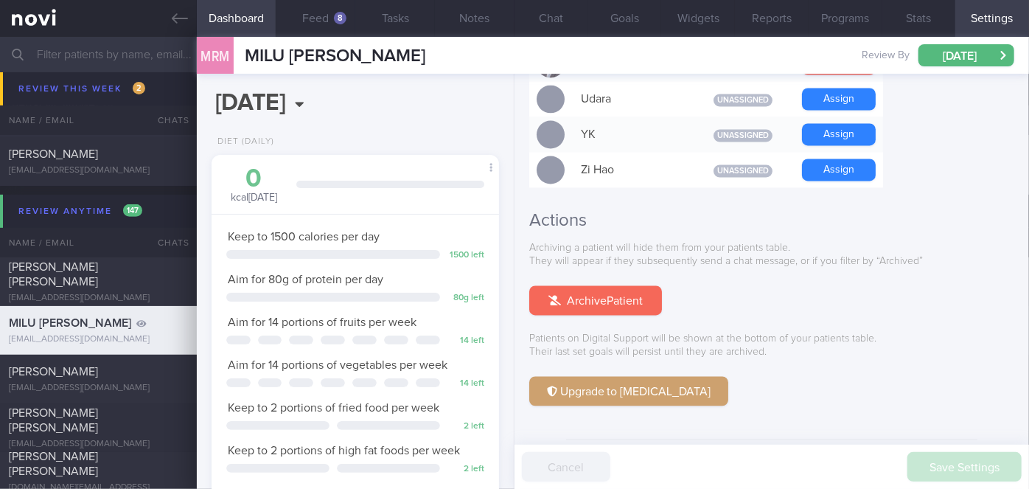
click at [617, 286] on button "Archive Patient" at bounding box center [595, 300] width 133 height 29
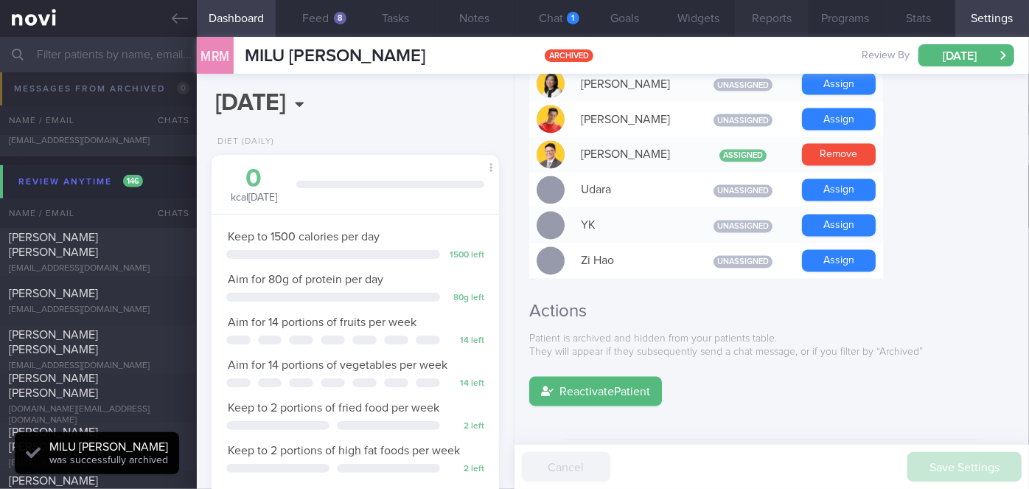
scroll to position [5951, 0]
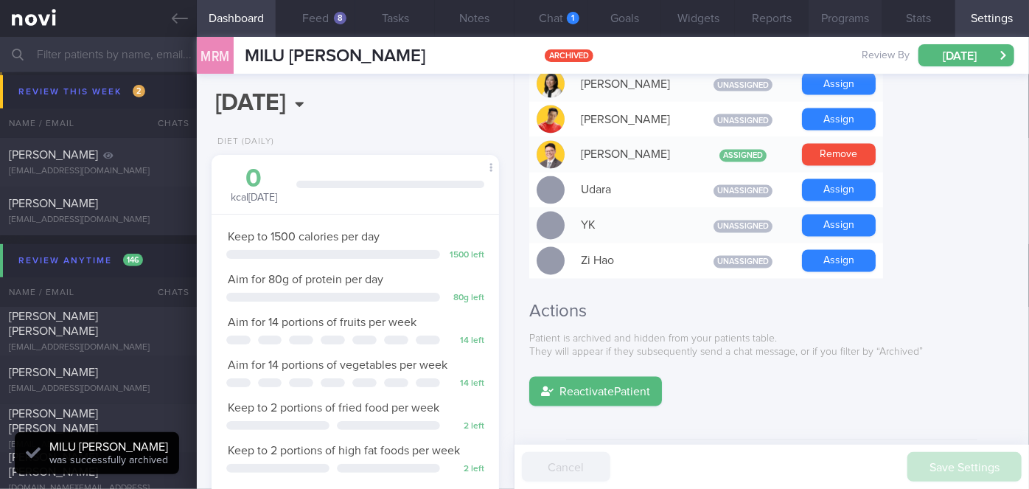
click at [847, 26] on button "Programs" at bounding box center [846, 18] width 74 height 37
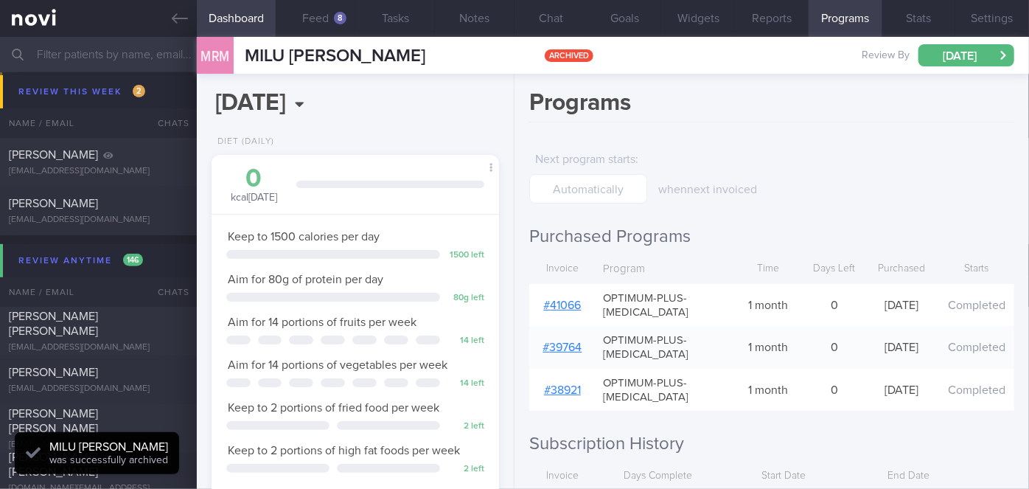
scroll to position [128, 0]
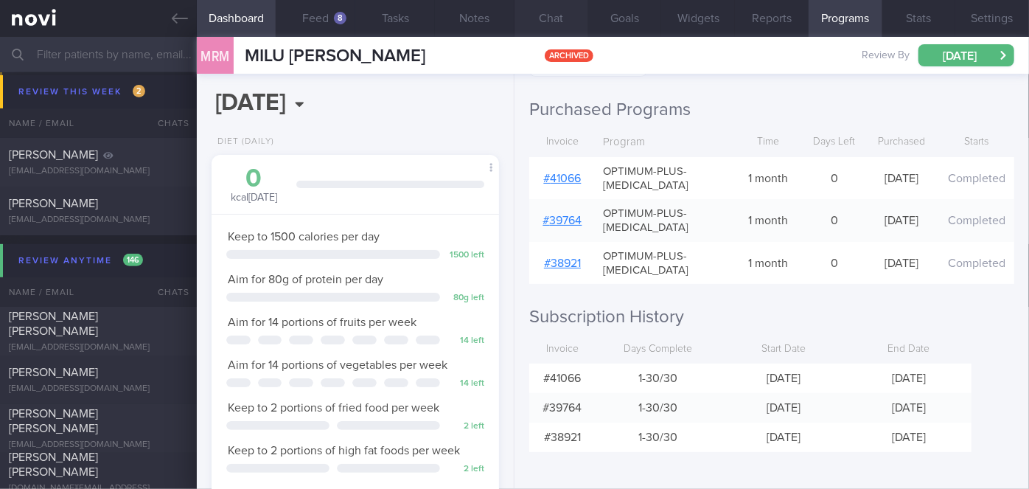
click at [557, 7] on button "Chat" at bounding box center [552, 18] width 74 height 37
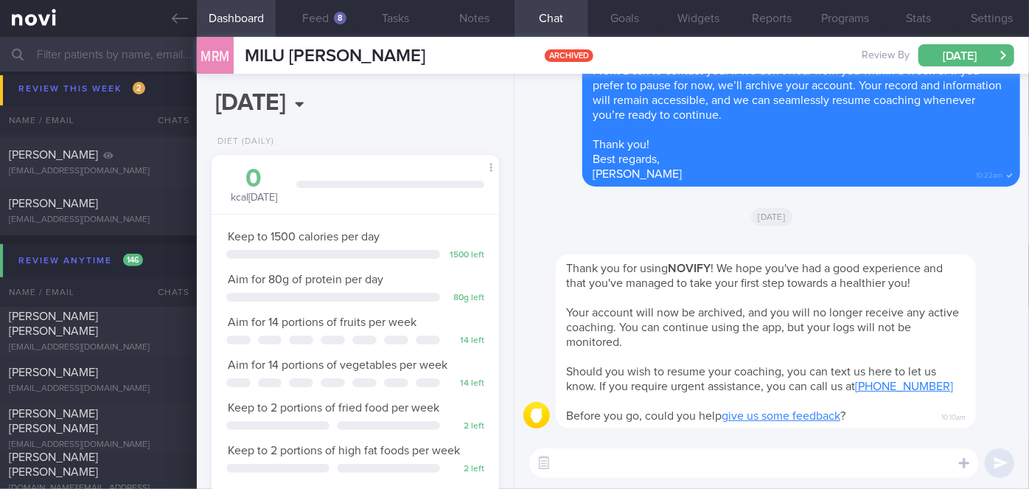
scroll to position [6081, 0]
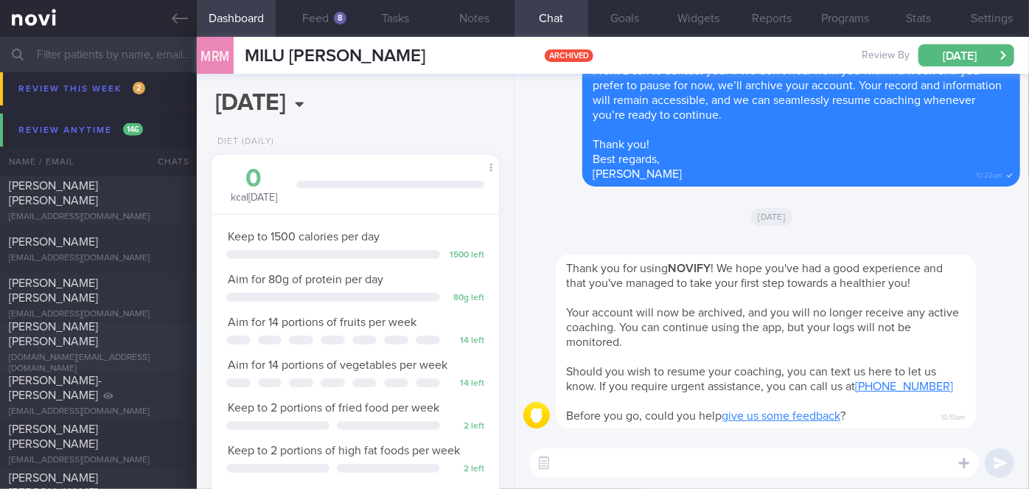
click at [146, 342] on div "[PERSON_NAME] [PERSON_NAME]" at bounding box center [97, 333] width 176 height 29
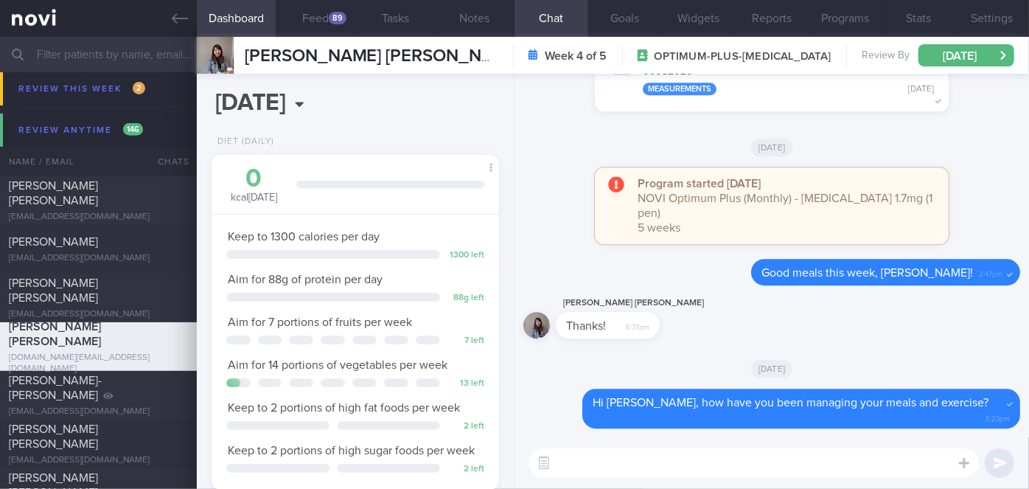
scroll to position [146, 251]
click at [319, 25] on button "Feed 89" at bounding box center [316, 18] width 80 height 37
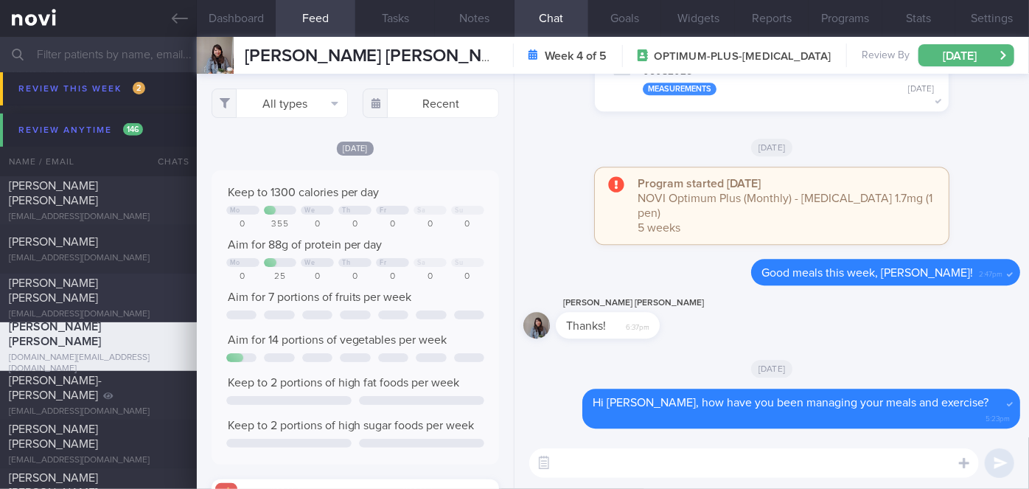
scroll to position [6202, 0]
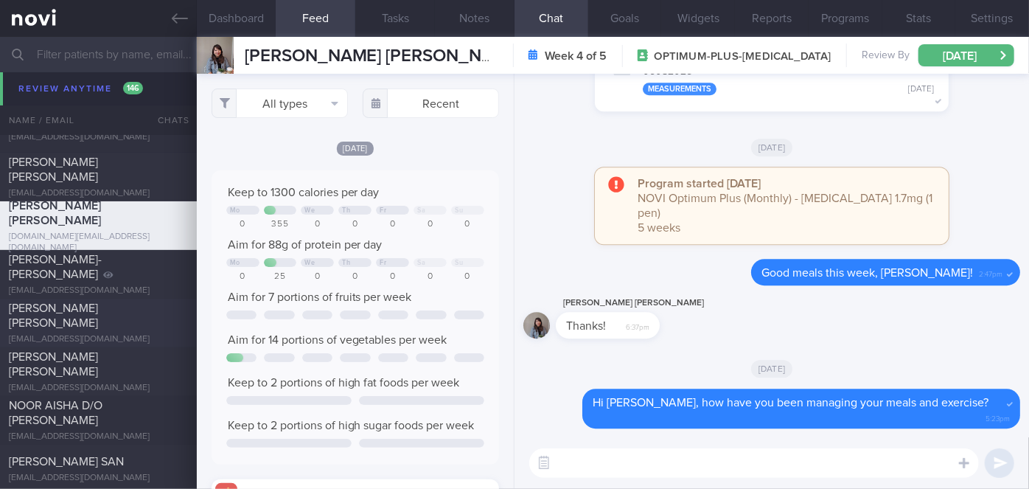
click at [114, 319] on div "[PERSON_NAME] [PERSON_NAME]" at bounding box center [97, 315] width 176 height 29
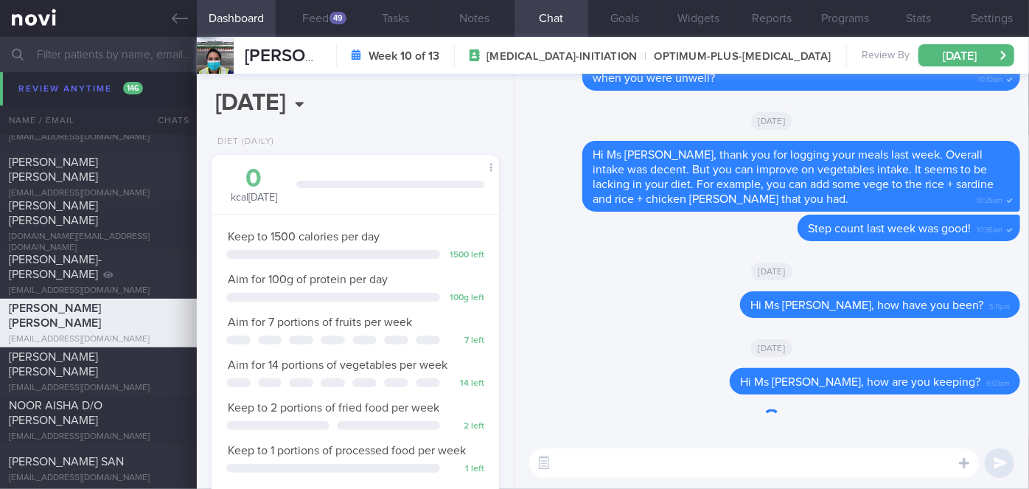
scroll to position [146, 251]
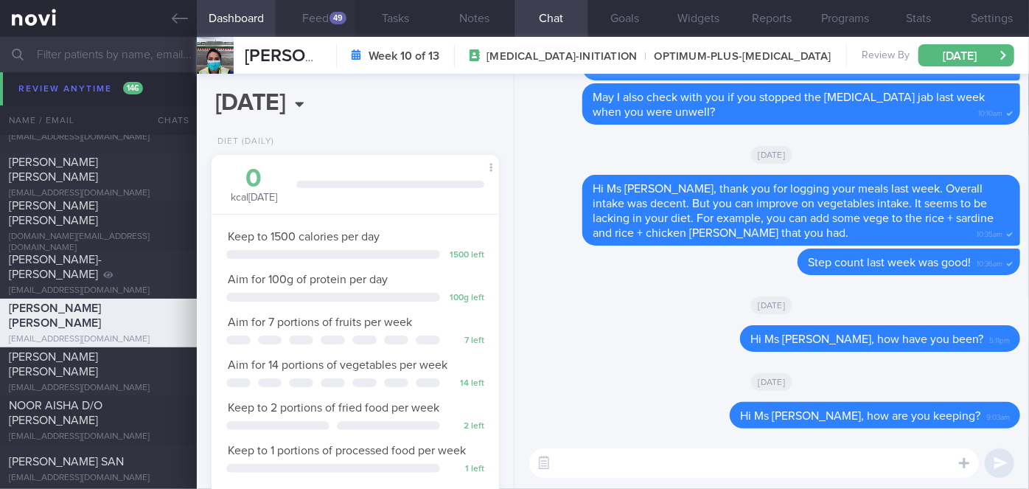
click at [301, 12] on button "Feed 49" at bounding box center [316, 18] width 80 height 37
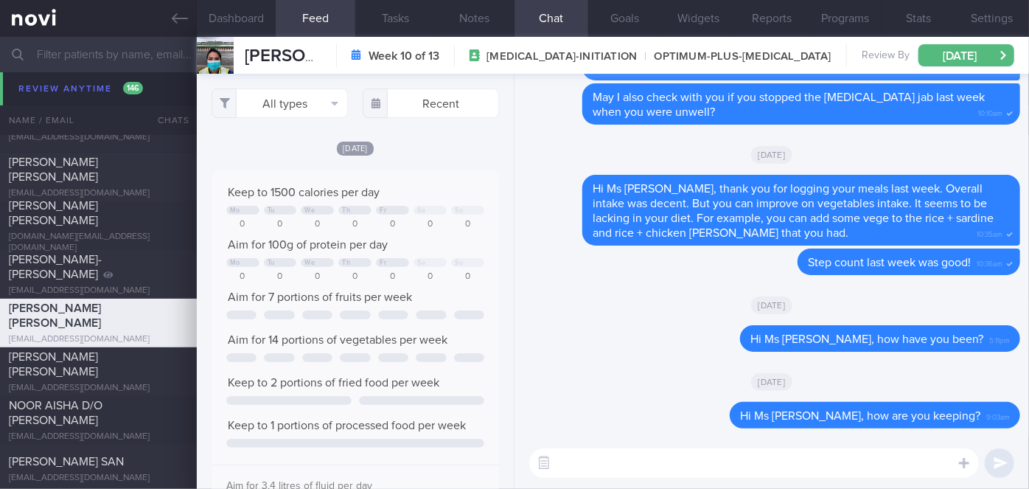
scroll to position [63, 258]
click at [633, 470] on textarea at bounding box center [754, 462] width 450 height 29
paste textarea "Hi [Patient's Name], We noticed there haven’t been any food or workout logs rec…"
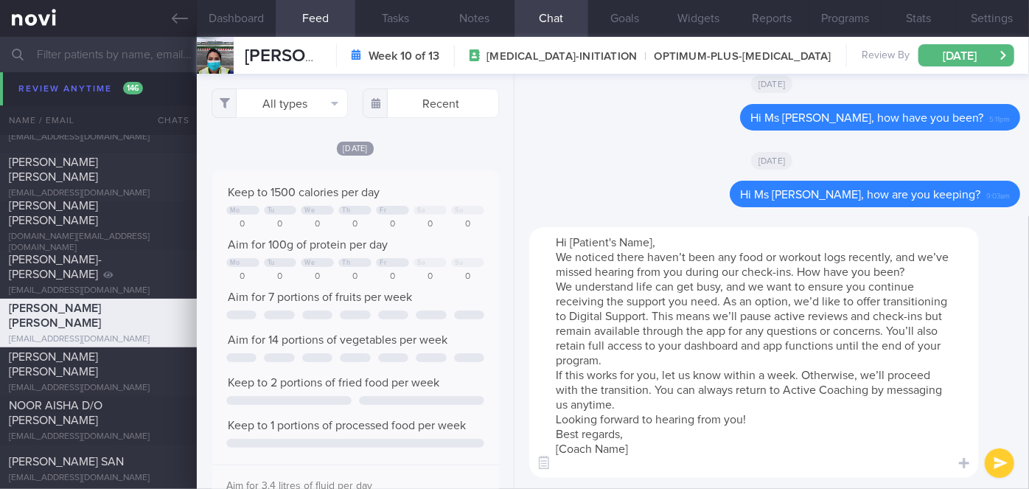
click at [650, 242] on textarea "Hi [Patient's Name], We noticed there haven’t been any food or workout logs rec…" at bounding box center [754, 352] width 450 height 251
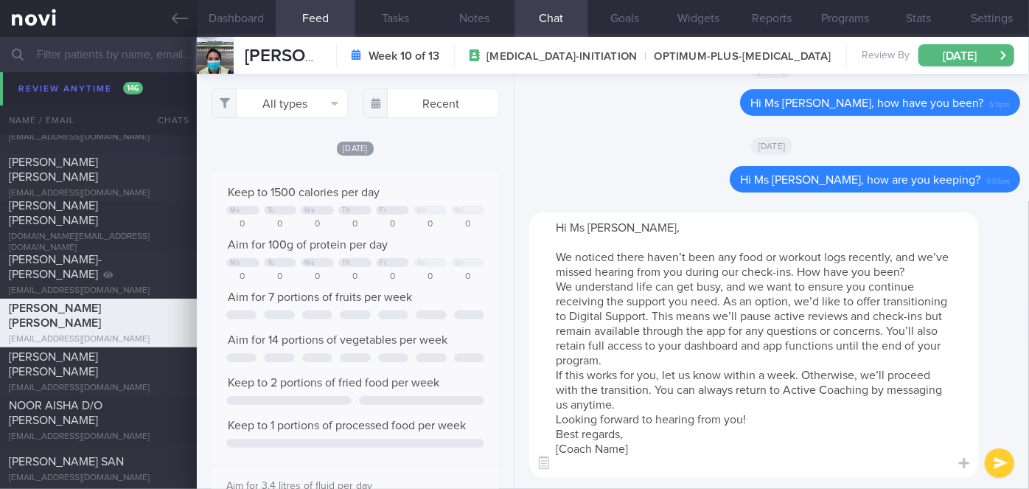
click at [912, 265] on textarea "Hi Ms [PERSON_NAME], We noticed there haven’t been any food or workout logs rec…" at bounding box center [754, 344] width 450 height 265
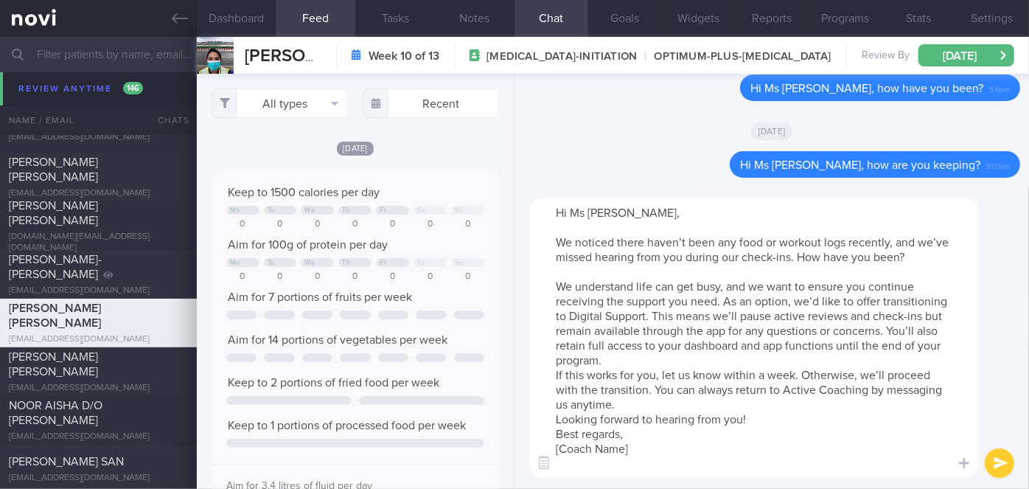
click at [760, 401] on textarea "Hi Ms [PERSON_NAME], We noticed there haven’t been any food or workout logs rec…" at bounding box center [754, 338] width 450 height 280
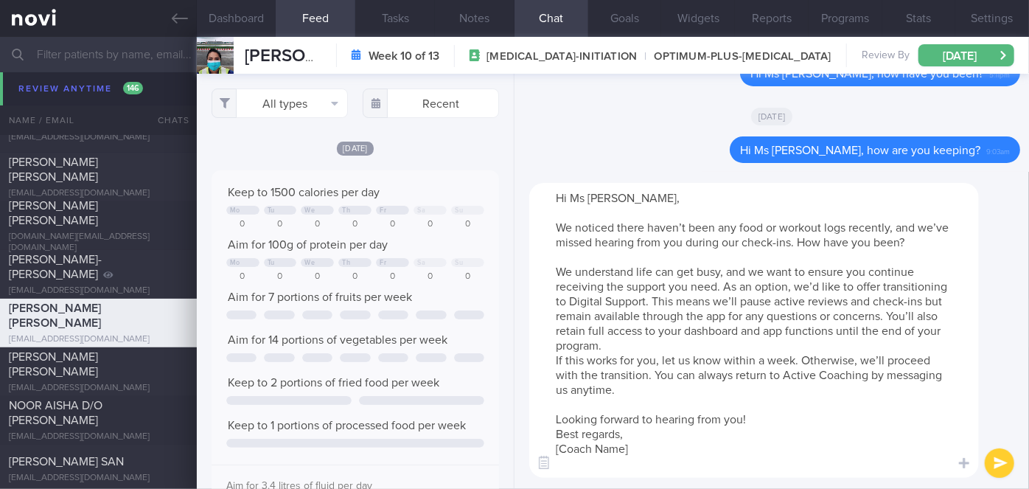
drag, startPoint x: 636, startPoint y: 453, endPoint x: 558, endPoint y: 448, distance: 78.3
click at [558, 448] on textarea "Hi Ms [PERSON_NAME], We noticed there haven’t been any food or workout logs rec…" at bounding box center [754, 330] width 450 height 295
type textarea "Hi Ms [PERSON_NAME], We noticed there haven’t been any food or workout logs rec…"
click at [1013, 467] on button "submit" at bounding box center [999, 462] width 29 height 29
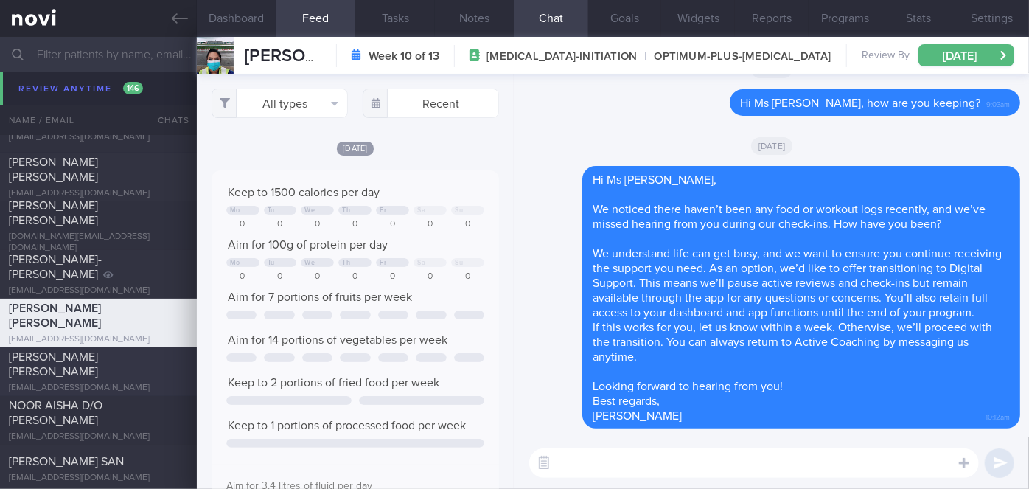
click at [156, 383] on div "[EMAIL_ADDRESS][DOMAIN_NAME]" at bounding box center [98, 388] width 179 height 11
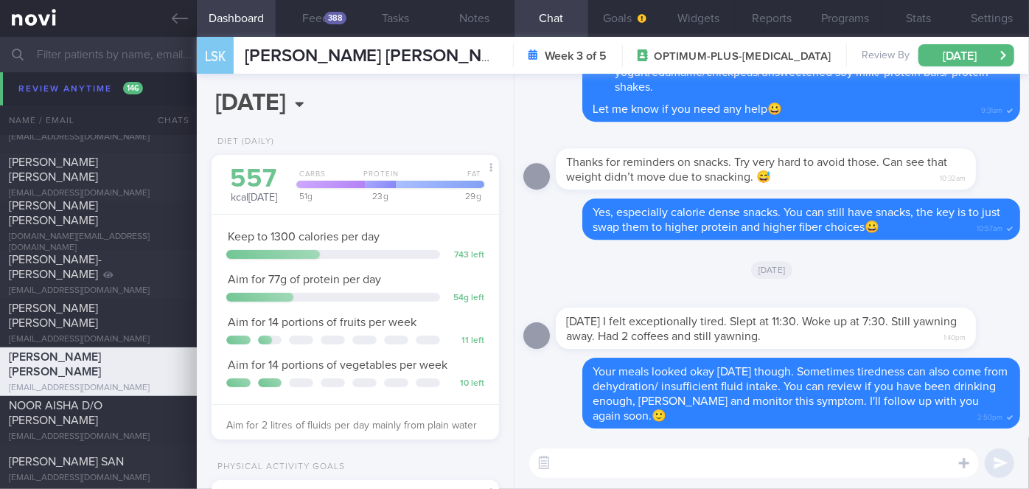
scroll to position [6299, 0]
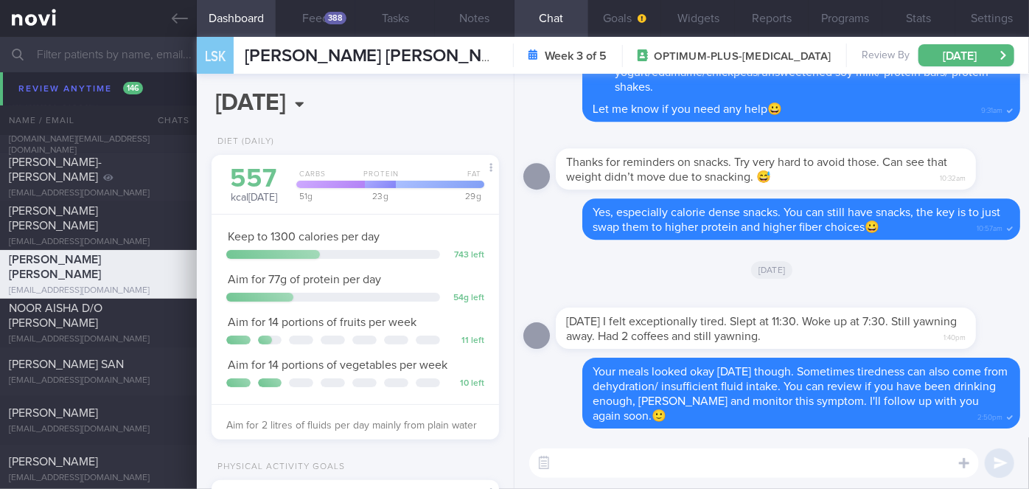
click at [156, 378] on div "[EMAIL_ADDRESS][DOMAIN_NAME]" at bounding box center [98, 380] width 179 height 11
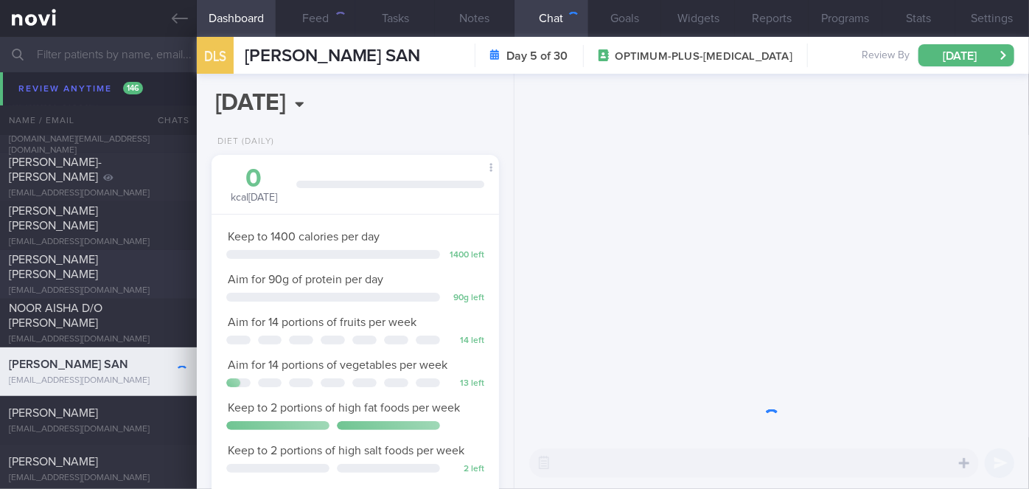
scroll to position [146, 251]
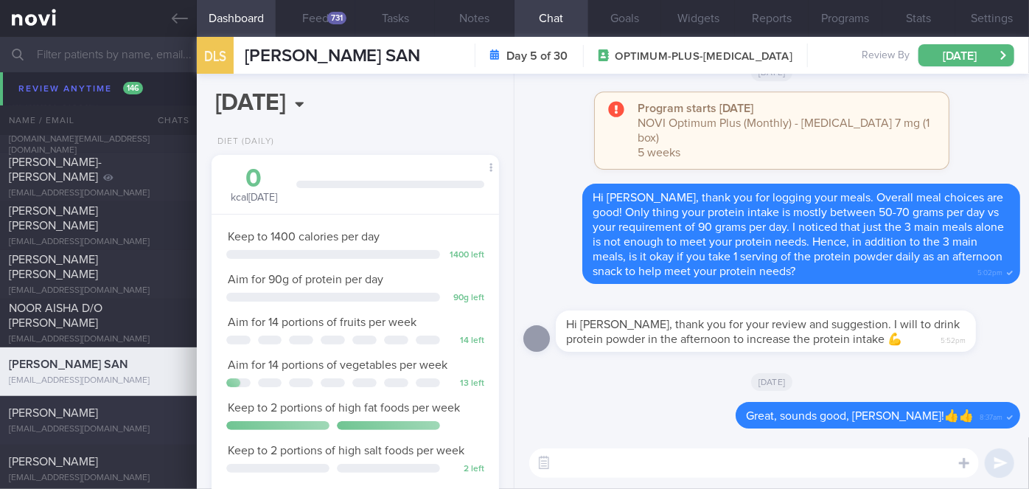
click at [100, 414] on div "[PERSON_NAME]" at bounding box center [97, 413] width 176 height 15
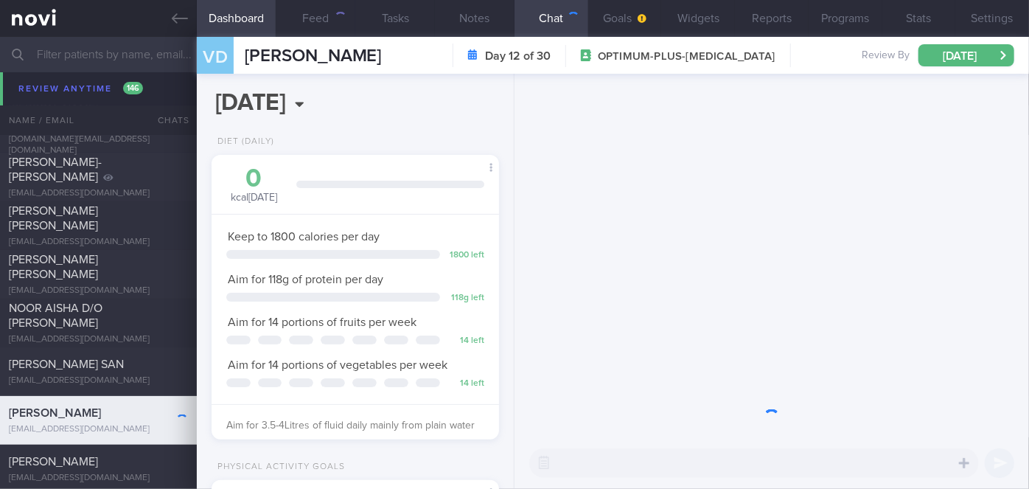
scroll to position [146, 251]
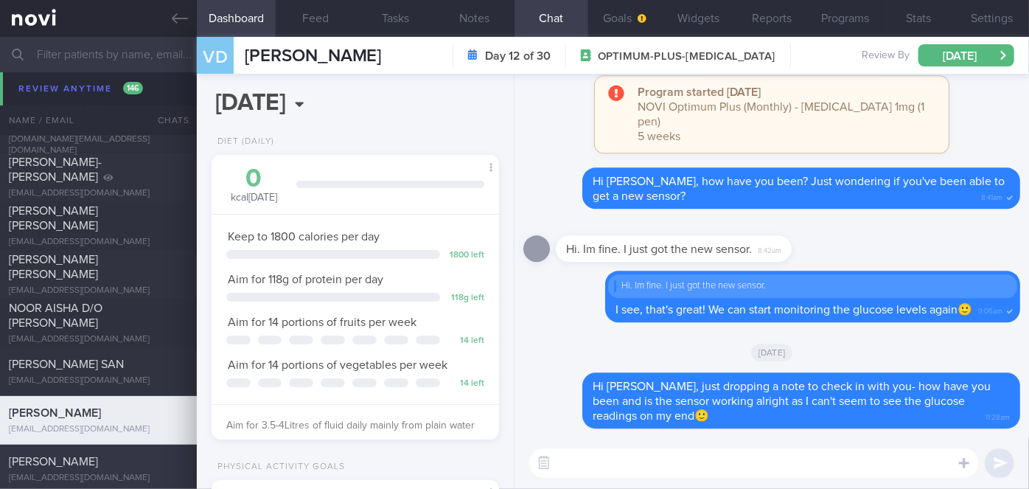
click at [125, 456] on div "[PERSON_NAME]" at bounding box center [97, 461] width 176 height 15
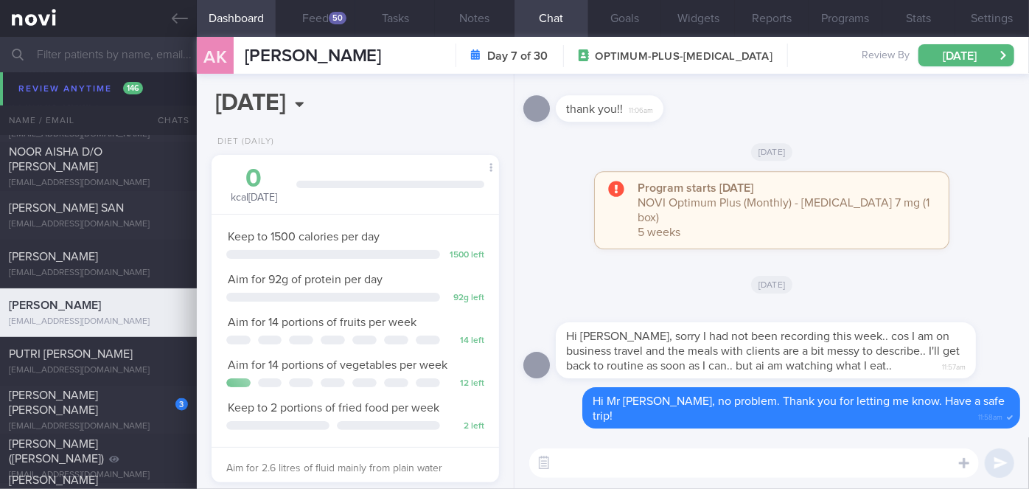
scroll to position [6456, 0]
click at [127, 357] on div "PUTRI [PERSON_NAME]" at bounding box center [97, 354] width 176 height 15
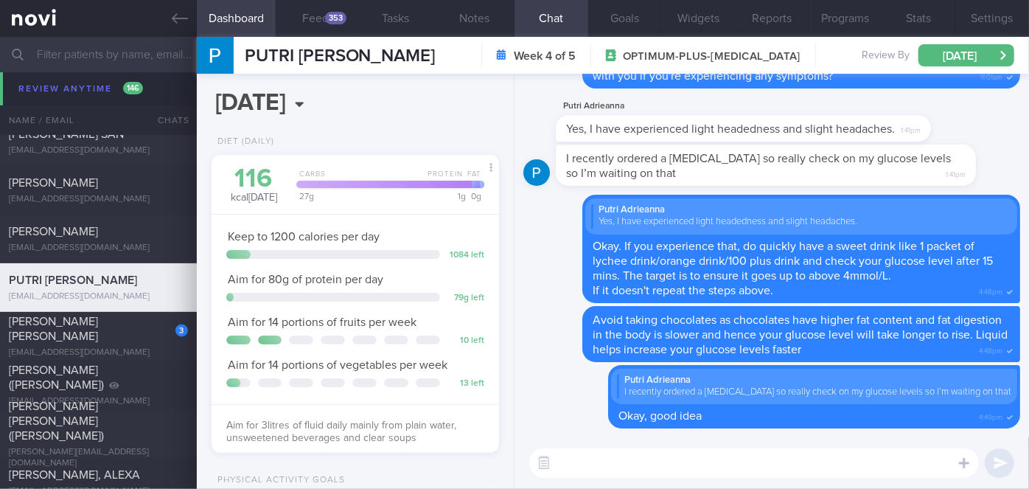
scroll to position [6680, 0]
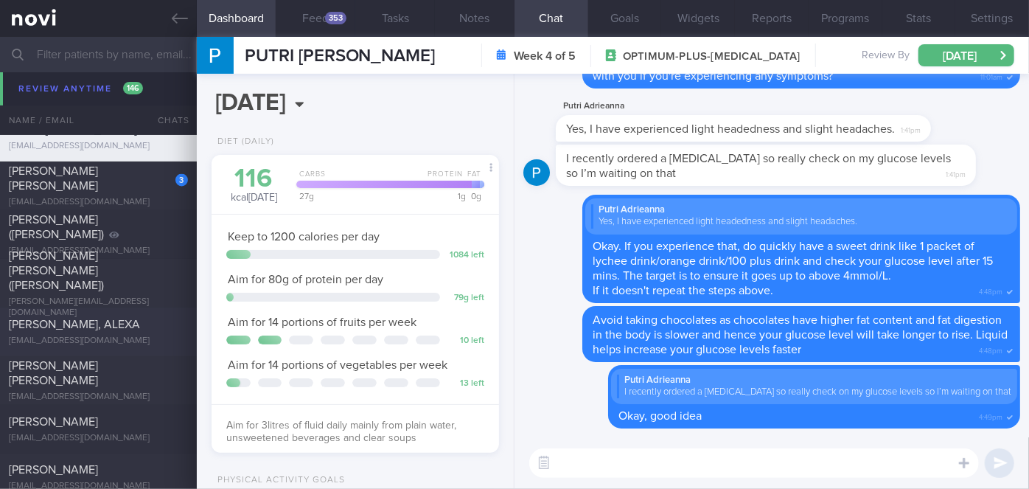
click at [112, 323] on span "[PERSON_NAME], ALEXA" at bounding box center [74, 325] width 131 height 12
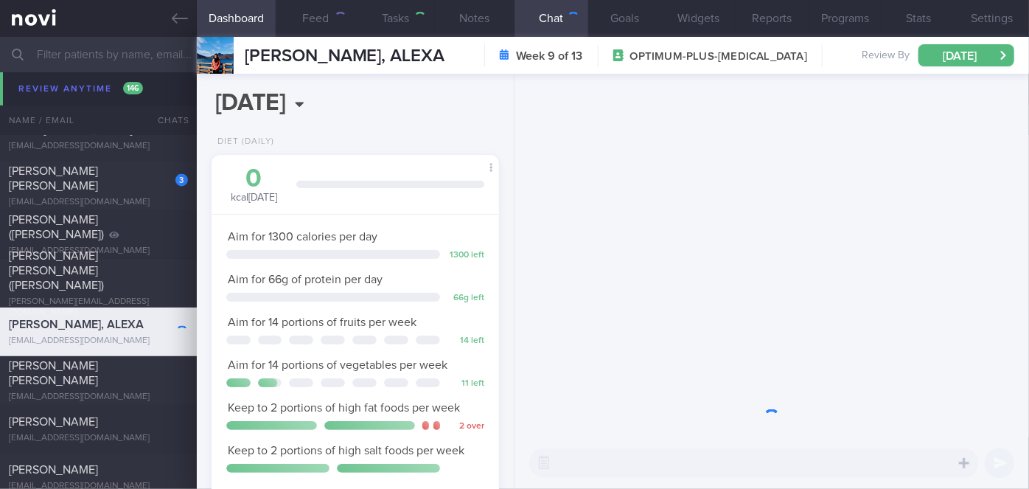
scroll to position [146, 251]
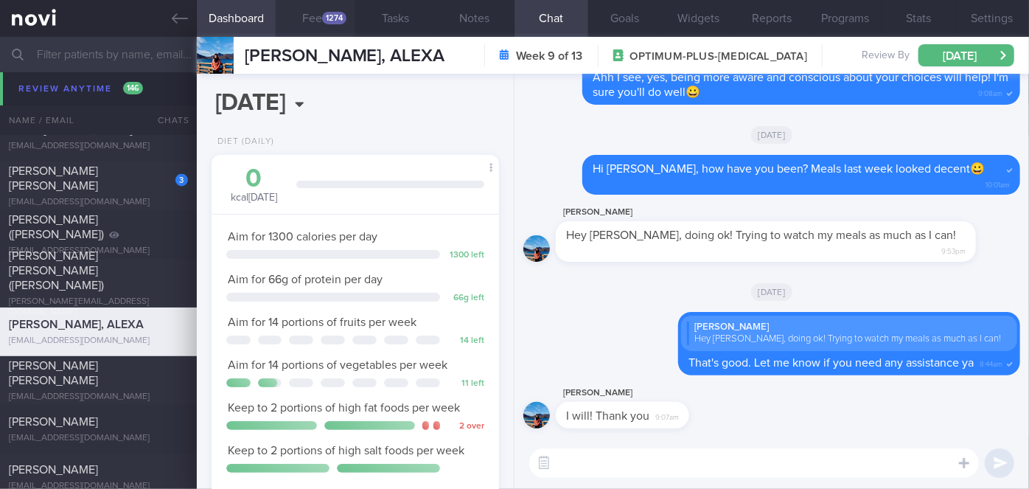
click at [328, 20] on div "1274" at bounding box center [334, 18] width 24 height 13
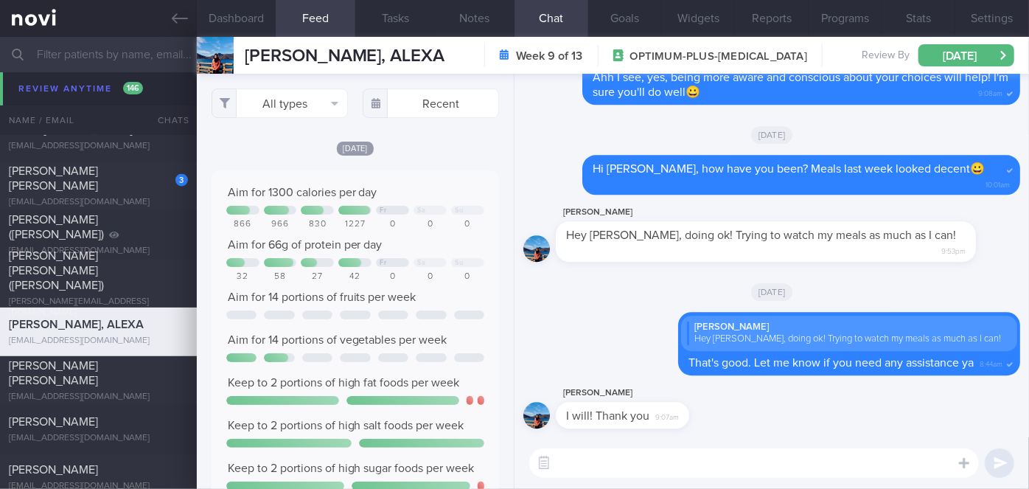
scroll to position [63, 258]
click at [162, 363] on div "[PERSON_NAME] [PERSON_NAME] [EMAIL_ADDRESS][DOMAIN_NAME] [DATE] [DATE] OPTIMUM-…" at bounding box center [514, 380] width 1029 height 49
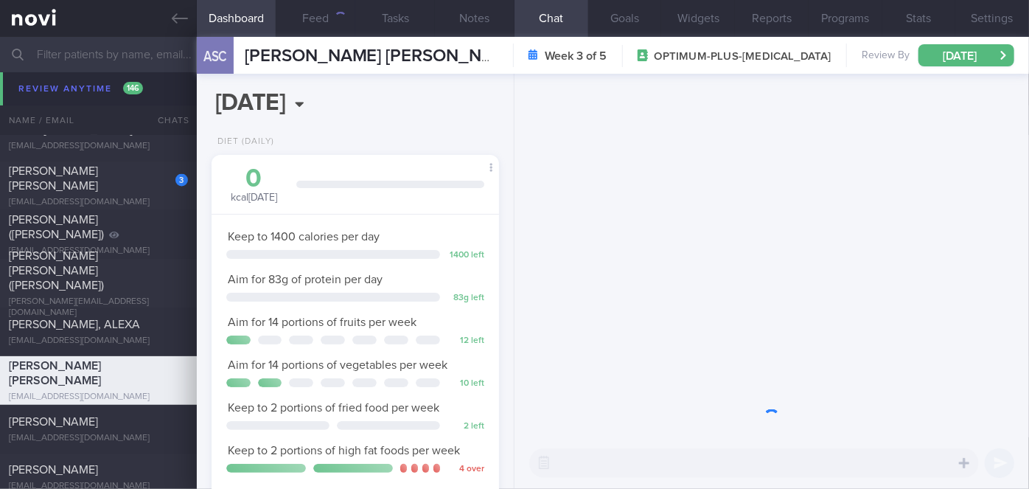
scroll to position [146, 251]
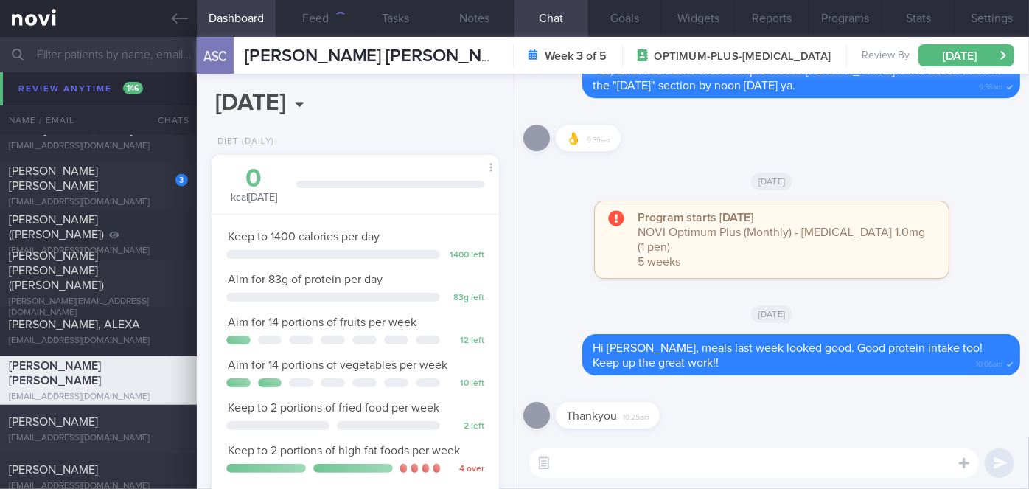
click at [145, 427] on div "[PERSON_NAME]" at bounding box center [97, 421] width 176 height 15
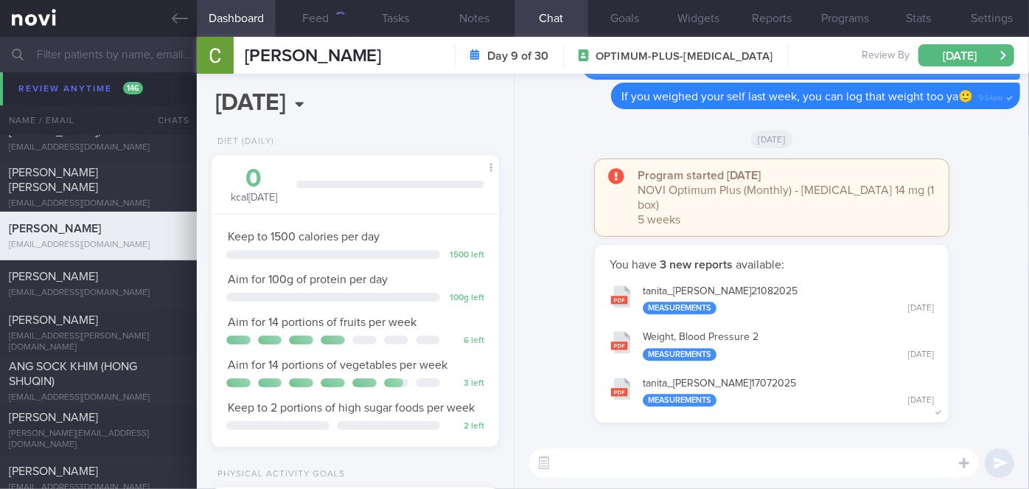
scroll to position [6876, 0]
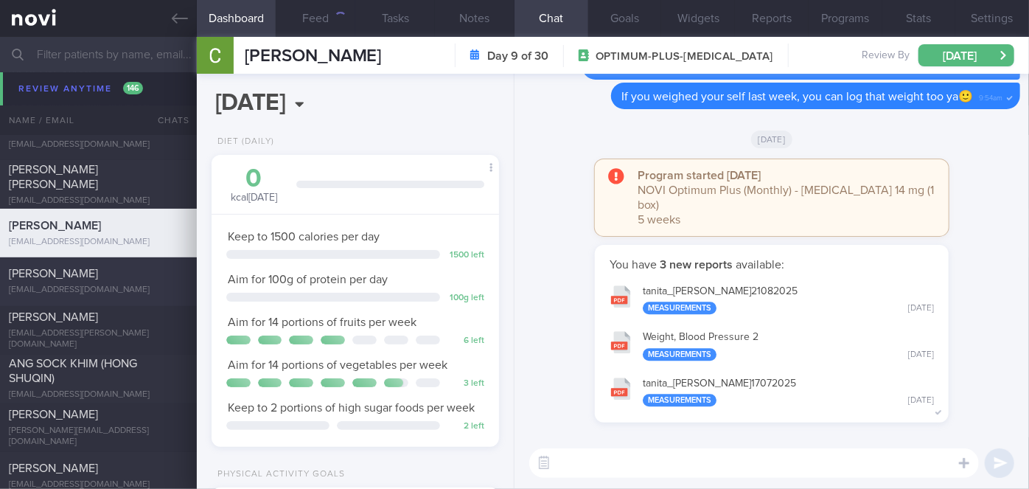
click at [114, 277] on div "[PERSON_NAME]" at bounding box center [97, 274] width 176 height 15
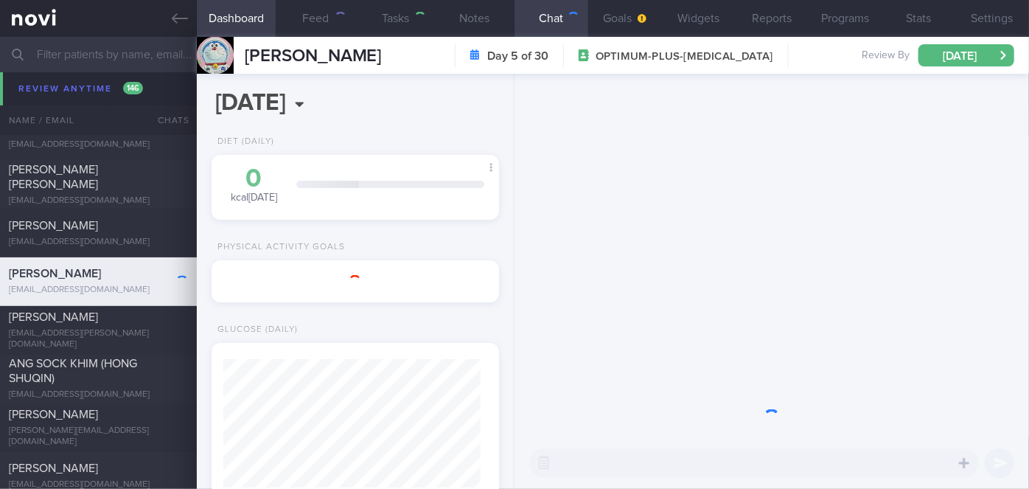
scroll to position [737334, 737208]
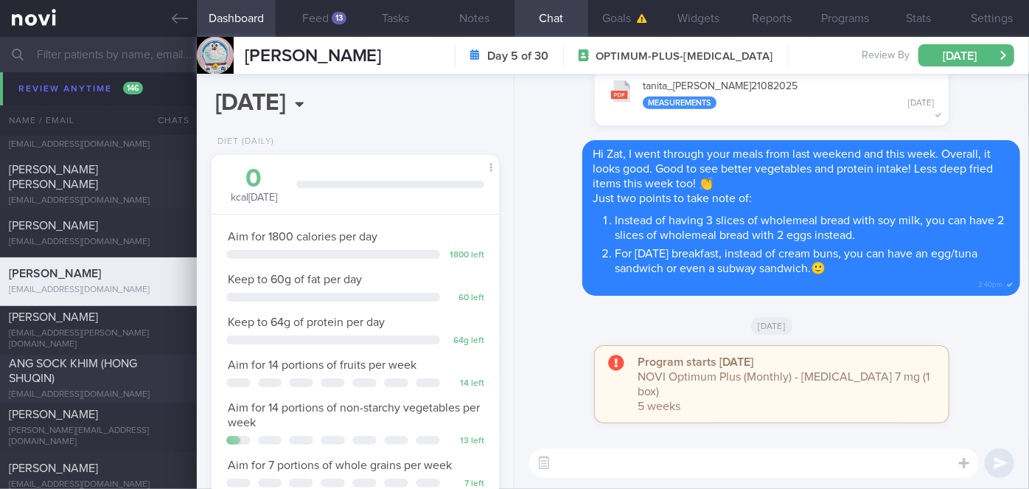
click at [147, 377] on div "ANG SOCK KHIM (HONG SHUQIN)" at bounding box center [97, 371] width 176 height 29
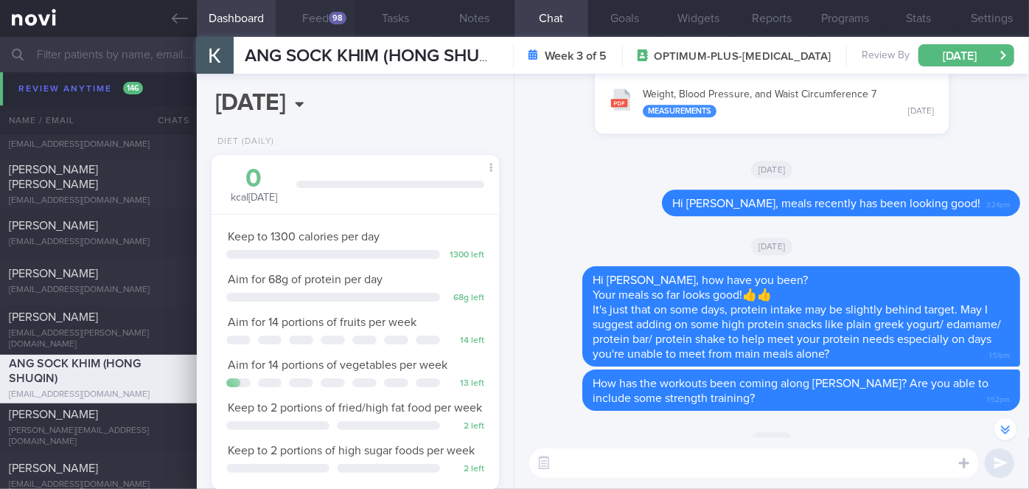
click at [313, 23] on button "Feed 98" at bounding box center [316, 18] width 80 height 37
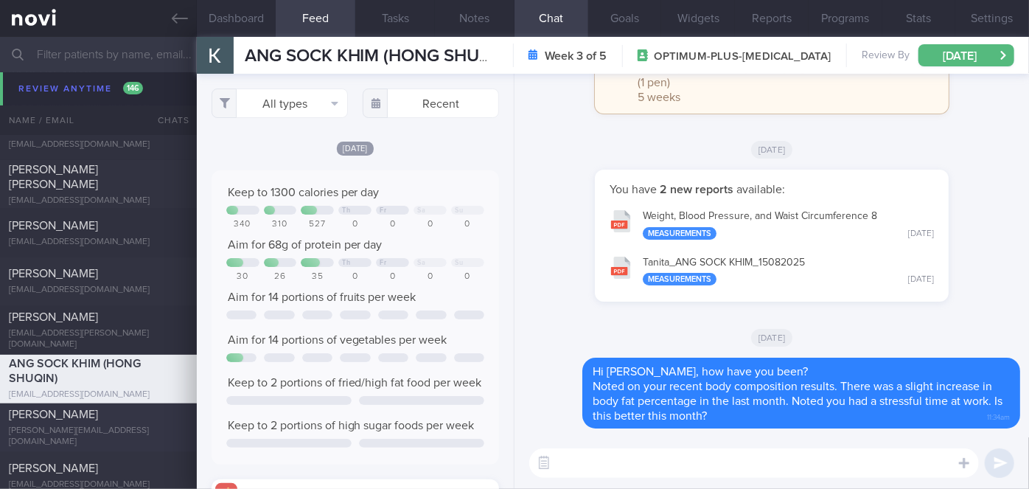
click at [125, 413] on div "[PERSON_NAME]" at bounding box center [97, 415] width 176 height 15
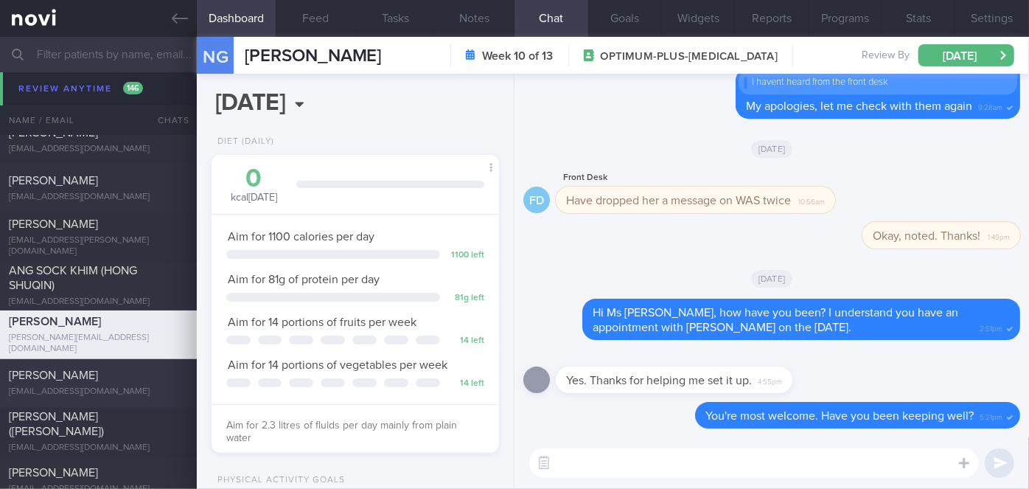
click at [71, 378] on span "[PERSON_NAME]" at bounding box center [53, 376] width 89 height 12
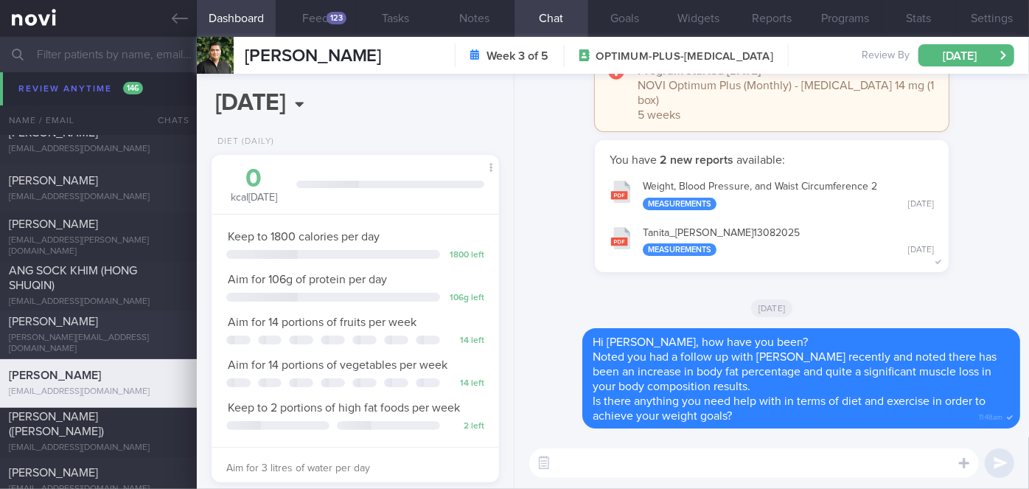
click at [104, 424] on span "[PERSON_NAME] ([PERSON_NAME])" at bounding box center [56, 425] width 95 height 27
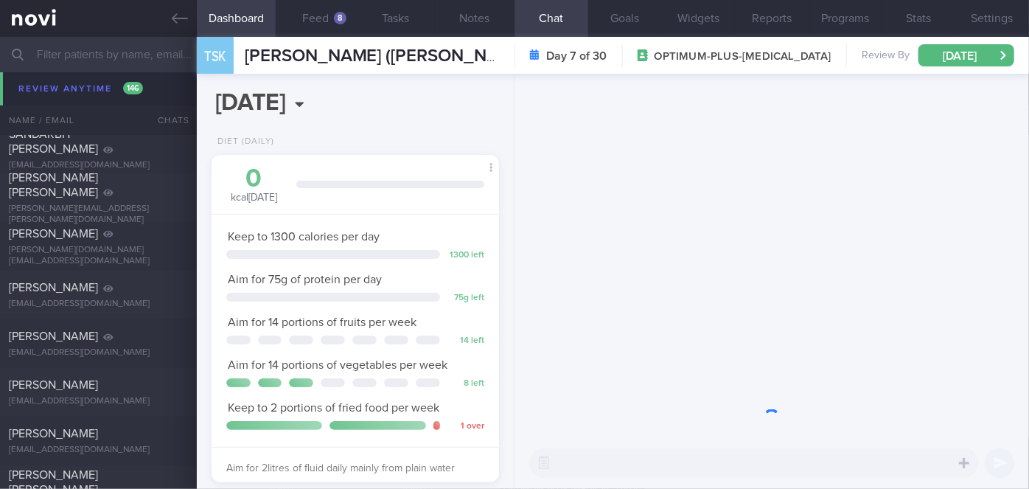
scroll to position [146, 251]
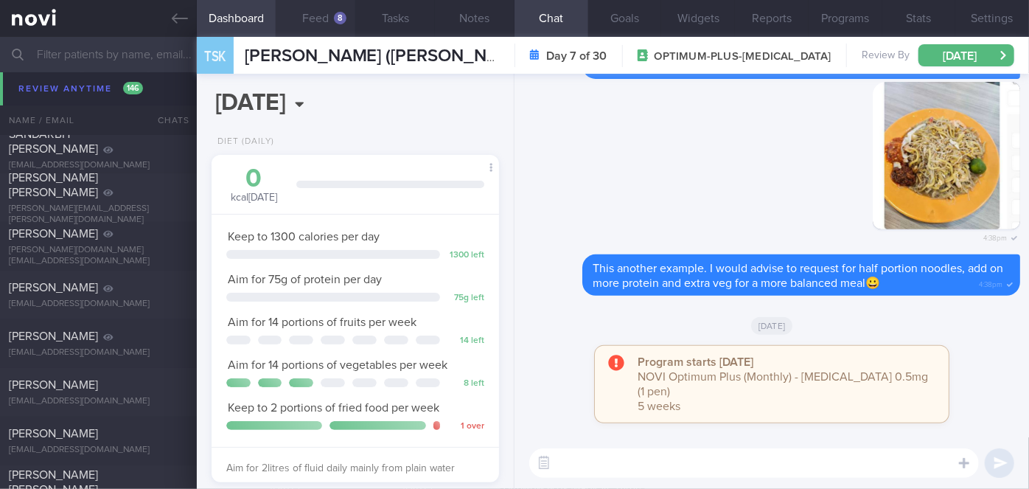
click at [330, 19] on button "Feed 8" at bounding box center [316, 18] width 80 height 37
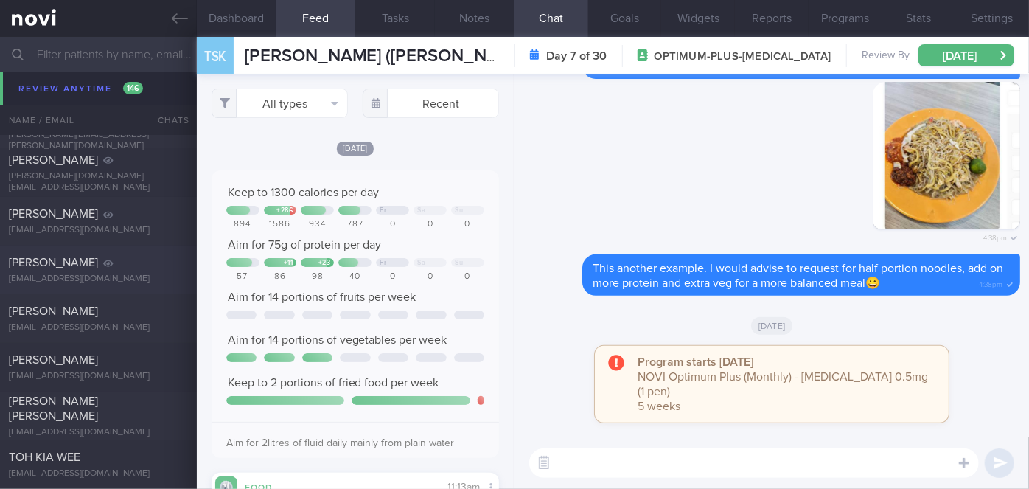
scroll to position [7524, 0]
click at [65, 320] on div "[EMAIL_ADDRESS][DOMAIN_NAME]" at bounding box center [98, 324] width 179 height 11
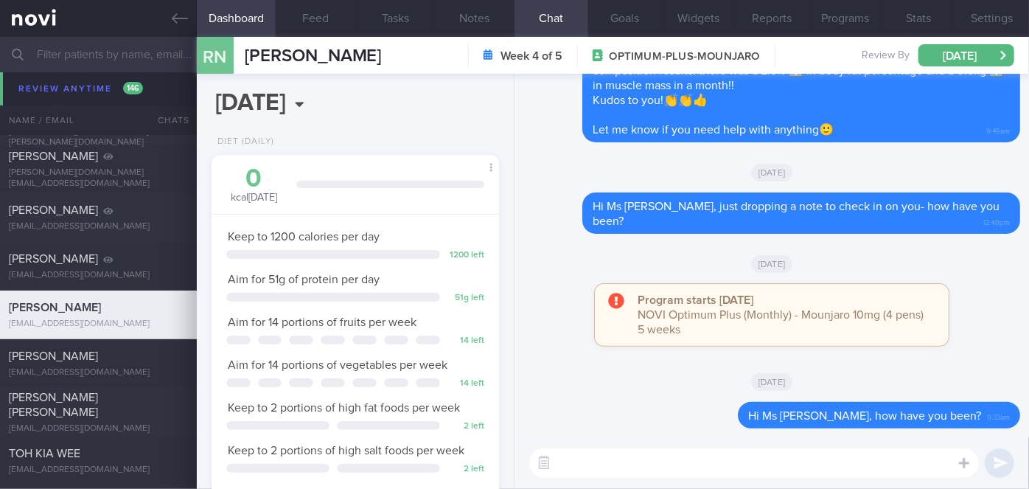
paste textarea "Hi [Patient's Name], We noticed there haven’t been any food or workout logs rec…"
click at [609, 470] on textarea "Hi [Patient's Name], We noticed there haven’t been any food or workout logs rec…" at bounding box center [754, 462] width 450 height 29
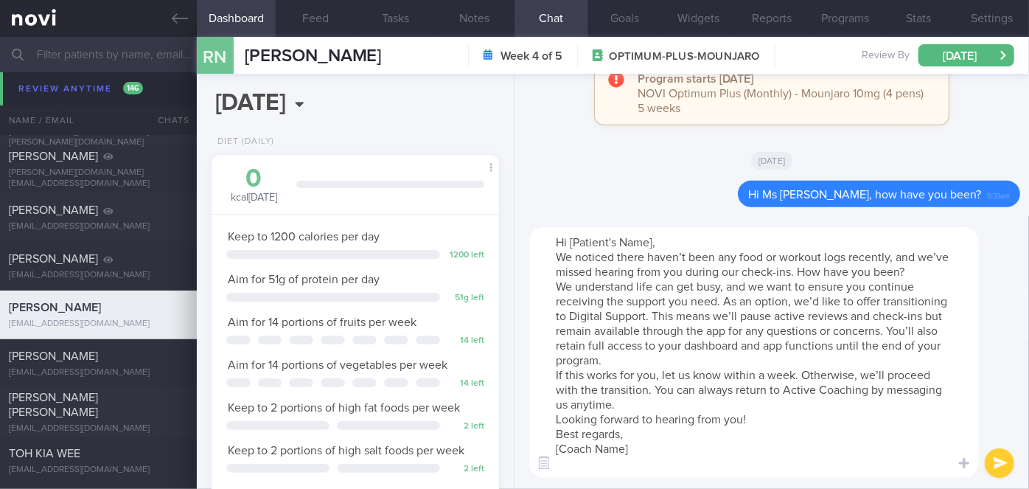
drag, startPoint x: 652, startPoint y: 238, endPoint x: 577, endPoint y: 240, distance: 75.2
click at [577, 240] on textarea "Hi [Patient's Name], We noticed there haven’t been any food or workout logs rec…" at bounding box center [754, 352] width 450 height 251
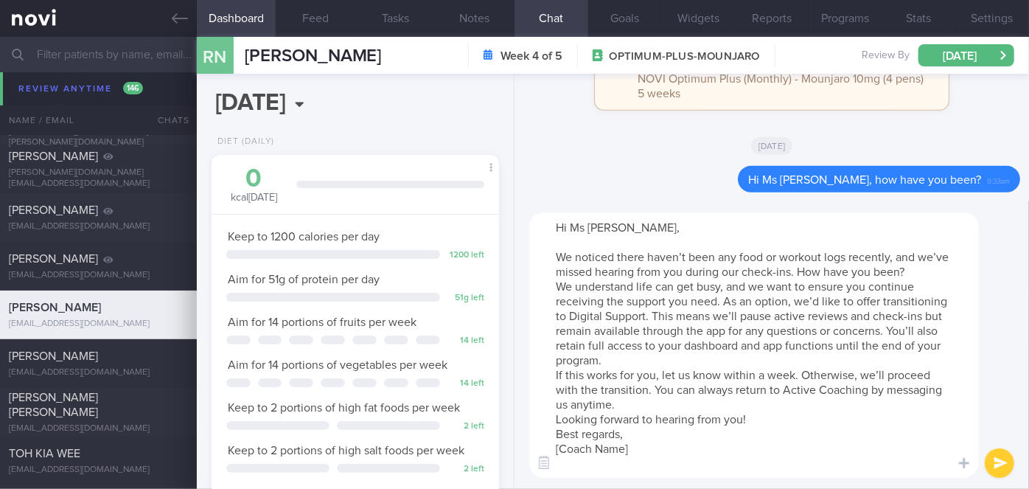
click at [615, 356] on textarea "Hi Ms [PERSON_NAME], We noticed there haven’t been any food or workout logs rec…" at bounding box center [754, 344] width 450 height 265
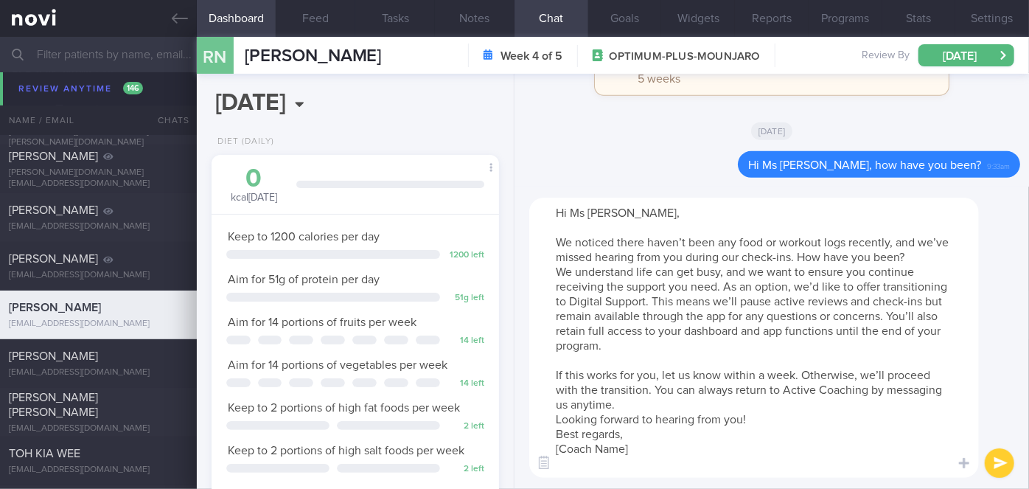
click at [757, 414] on textarea "Hi Ms [PERSON_NAME], We noticed there haven’t been any food or workout logs rec…" at bounding box center [754, 338] width 450 height 280
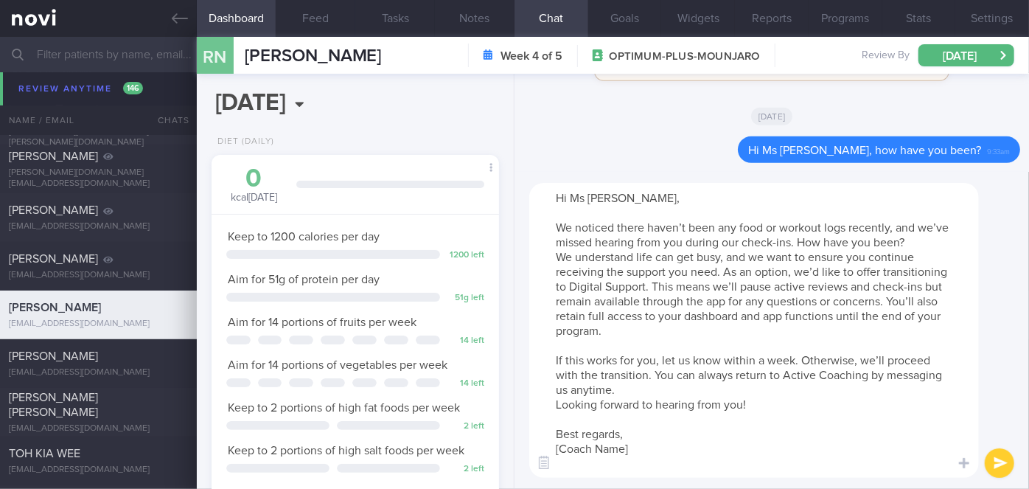
drag, startPoint x: 643, startPoint y: 456, endPoint x: 570, endPoint y: 446, distance: 73.7
click at [570, 446] on textarea "Hi Ms [PERSON_NAME], We noticed there haven’t been any food or workout logs rec…" at bounding box center [754, 330] width 450 height 295
type textarea "Hi Ms [PERSON_NAME], We noticed there haven’t been any food or workout logs rec…"
click at [1000, 459] on button "submit" at bounding box center [999, 462] width 29 height 29
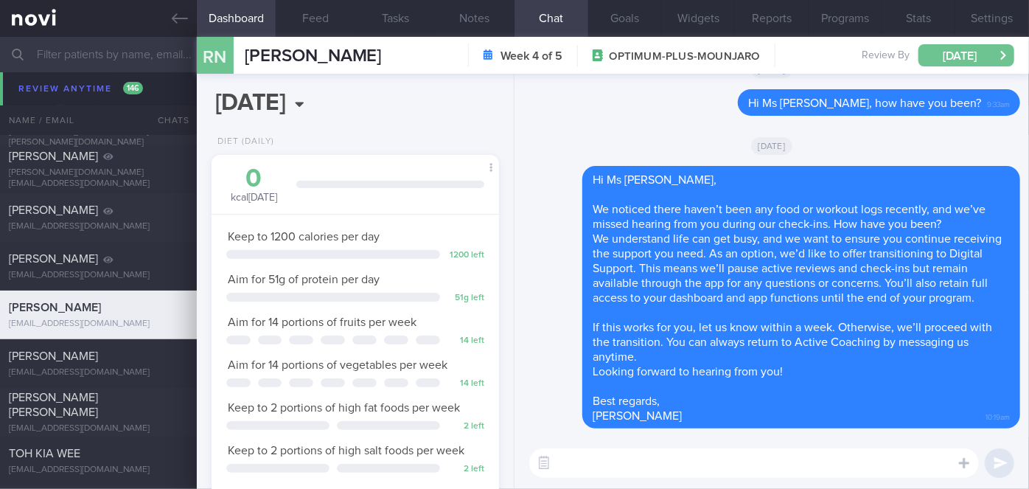
click at [975, 49] on button "[DATE]" at bounding box center [967, 55] width 96 height 22
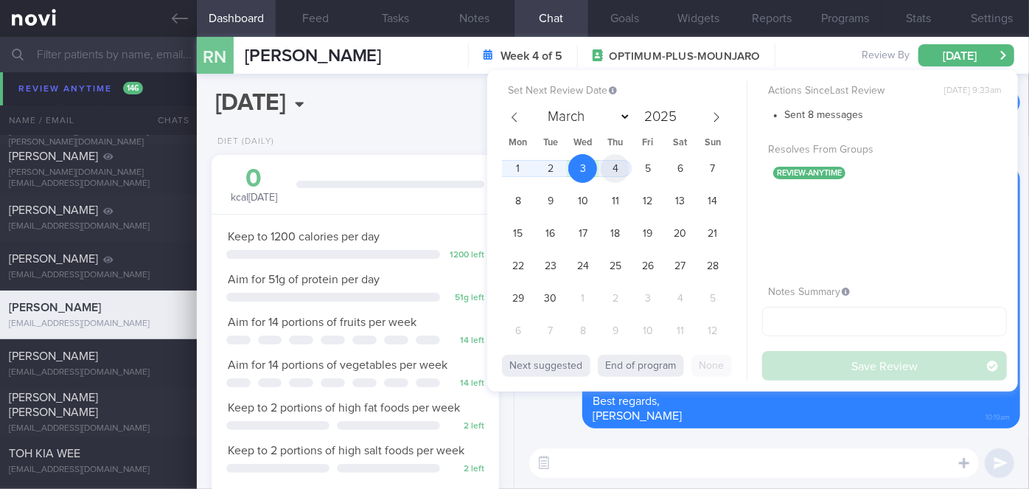
click at [621, 165] on span "4" at bounding box center [615, 168] width 29 height 29
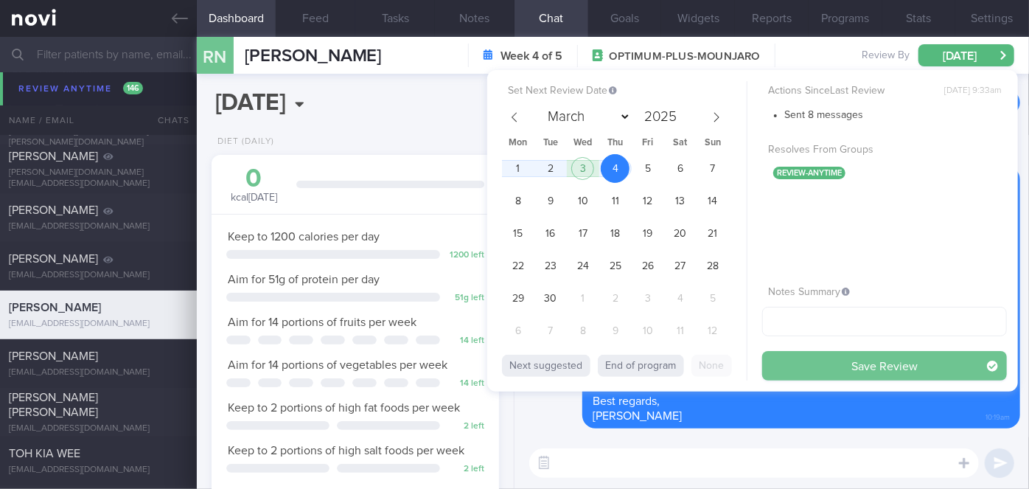
click at [799, 361] on button "Save Review" at bounding box center [885, 365] width 245 height 29
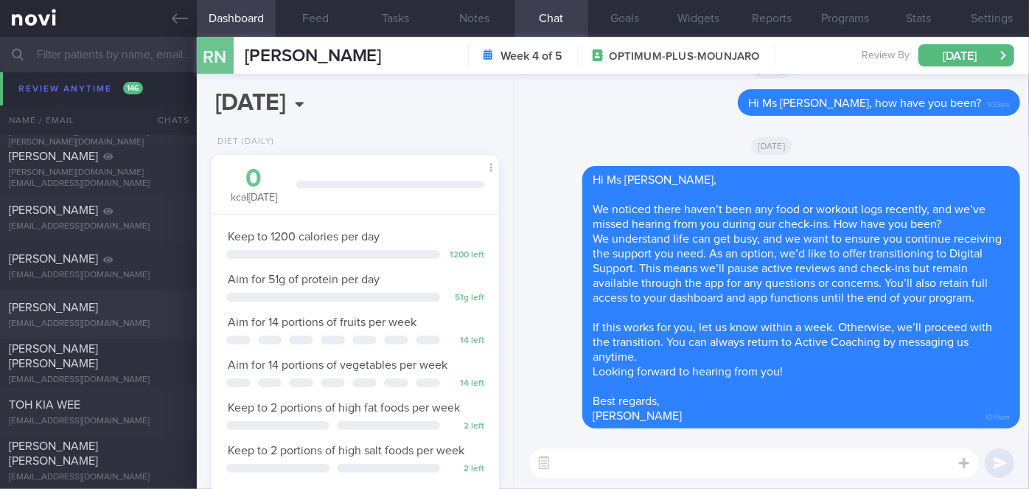
click at [143, 313] on div "[PERSON_NAME]" at bounding box center [97, 307] width 176 height 15
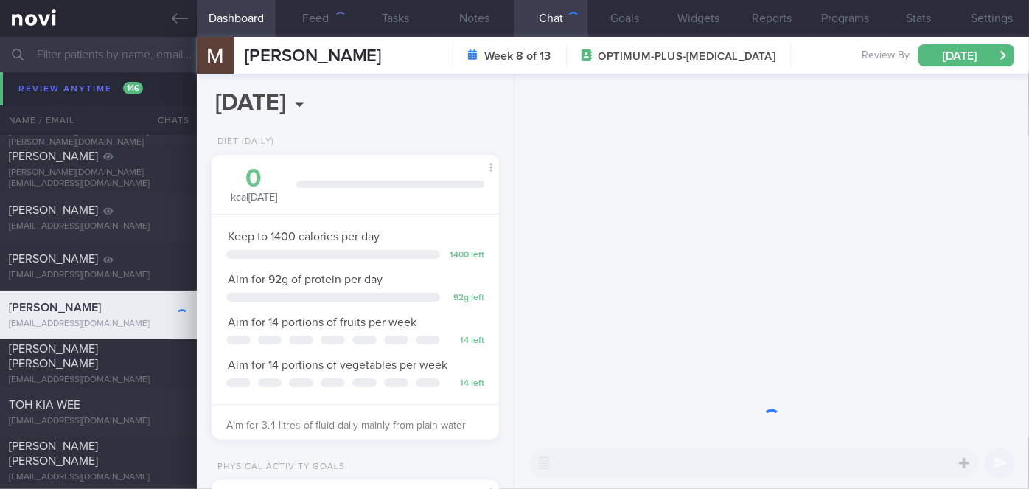
scroll to position [146, 251]
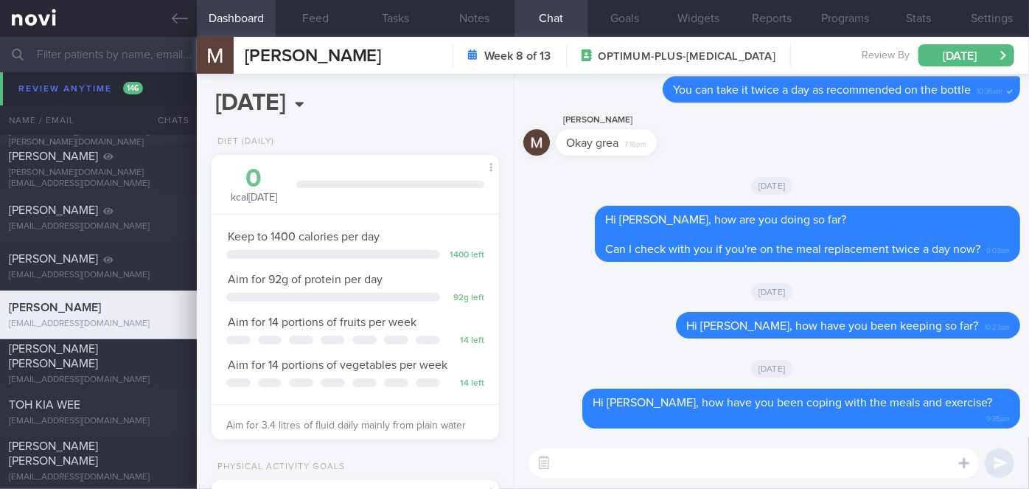
click at [583, 454] on textarea at bounding box center [754, 462] width 450 height 29
paste textarea "Hi [Patient's Name], We noticed there haven’t been any food or workout logs rec…"
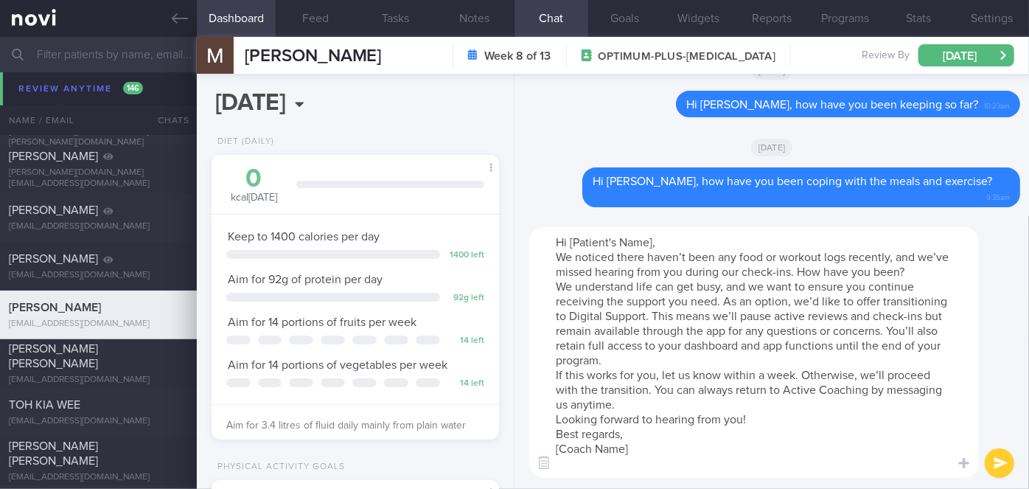
scroll to position [0, 0]
drag, startPoint x: 654, startPoint y: 246, endPoint x: 574, endPoint y: 238, distance: 80.7
click at [574, 238] on textarea "Hi [Patient's Name], We noticed there haven’t been any food or workout logs rec…" at bounding box center [754, 352] width 450 height 251
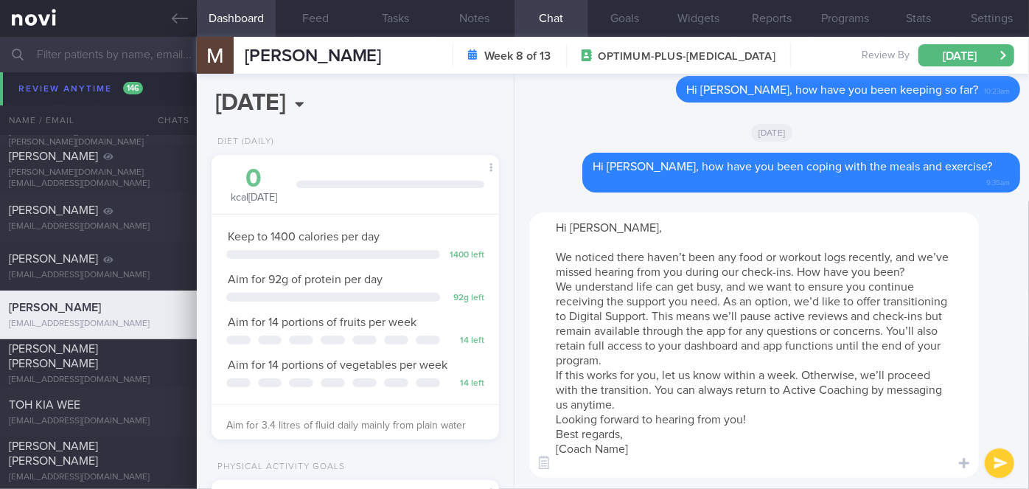
click at [620, 367] on textarea "Hi [PERSON_NAME], We noticed there haven’t been any food or workout logs recent…" at bounding box center [754, 344] width 450 height 265
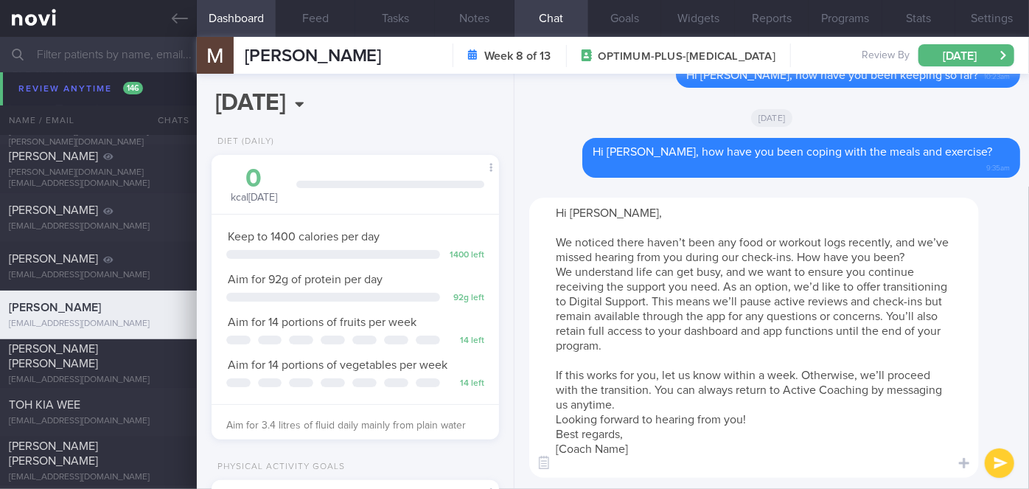
click at [757, 426] on textarea "Hi [PERSON_NAME], We noticed there haven’t been any food or workout logs recent…" at bounding box center [754, 338] width 450 height 280
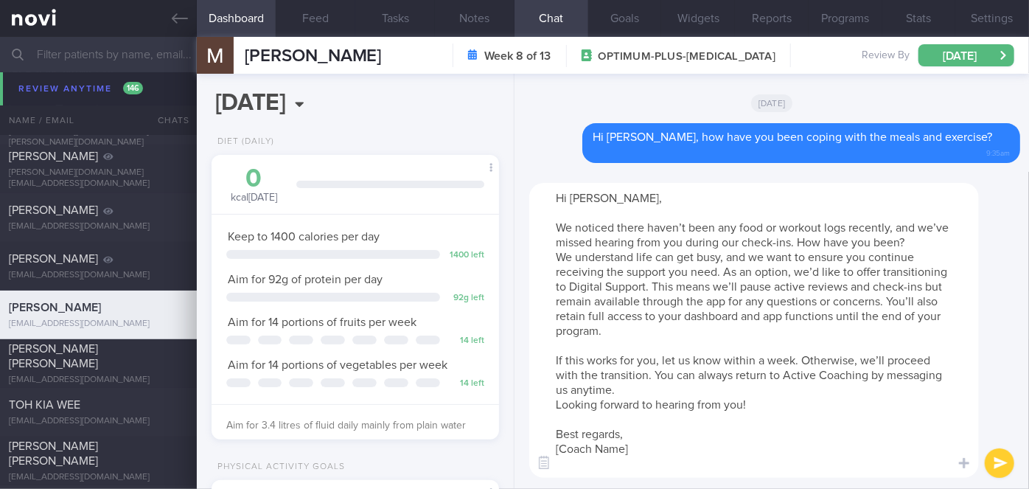
drag, startPoint x: 644, startPoint y: 448, endPoint x: 560, endPoint y: 447, distance: 84.1
click at [560, 447] on textarea "Hi [PERSON_NAME], We noticed there haven’t been any food or workout logs recent…" at bounding box center [754, 330] width 450 height 295
type textarea "Hi [PERSON_NAME], We noticed there haven’t been any food or workout logs recent…"
click at [999, 459] on button "submit" at bounding box center [999, 462] width 29 height 29
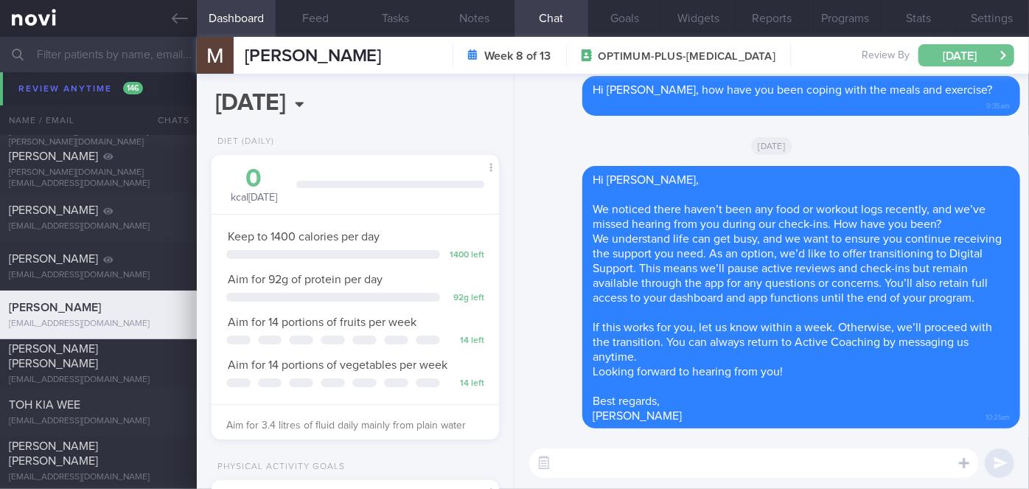
click at [986, 59] on button "[DATE]" at bounding box center [967, 55] width 96 height 22
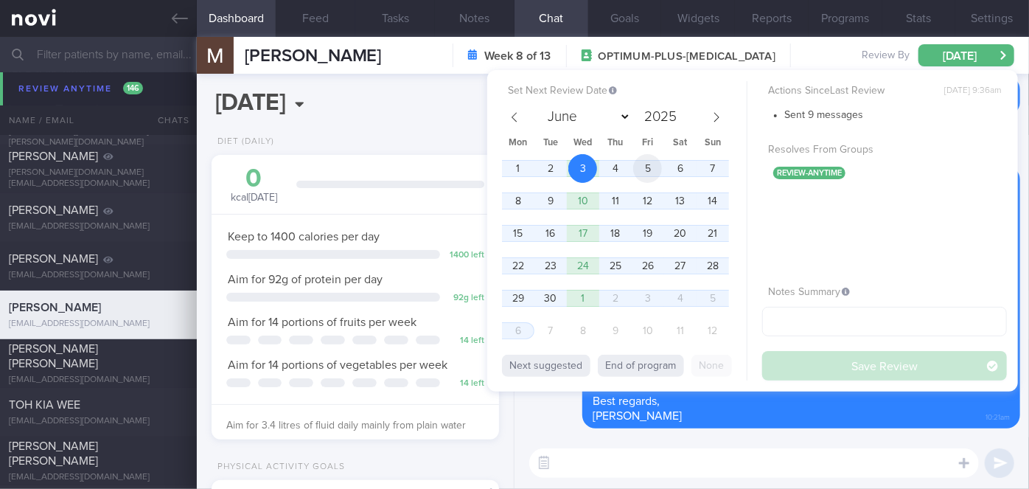
click at [639, 170] on span "5" at bounding box center [647, 168] width 29 height 29
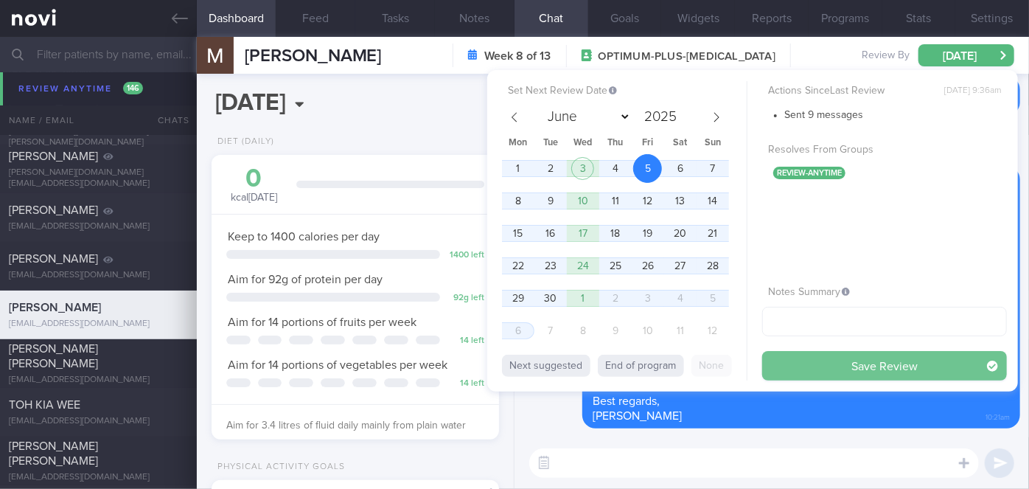
click at [802, 367] on button "Save Review" at bounding box center [885, 365] width 245 height 29
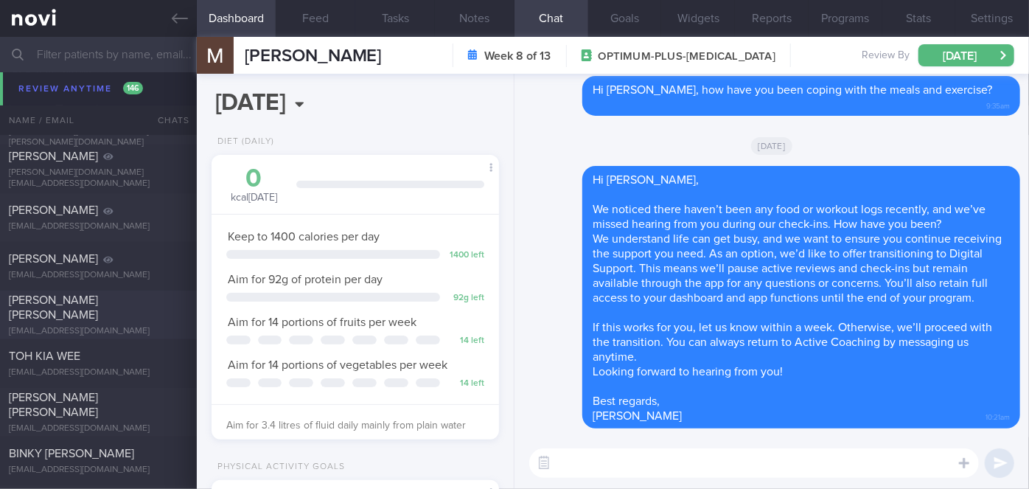
click at [158, 302] on div "[PERSON_NAME] [PERSON_NAME]" at bounding box center [97, 307] width 176 height 29
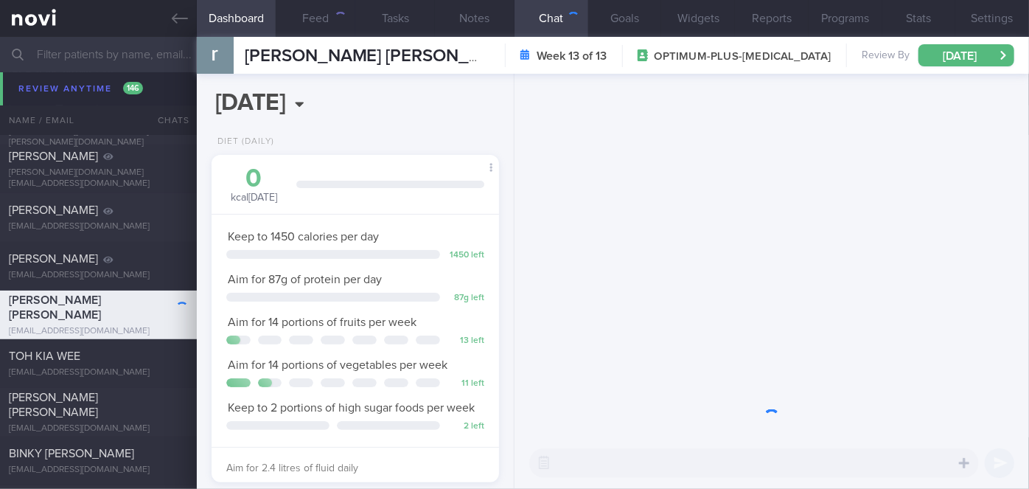
scroll to position [146, 251]
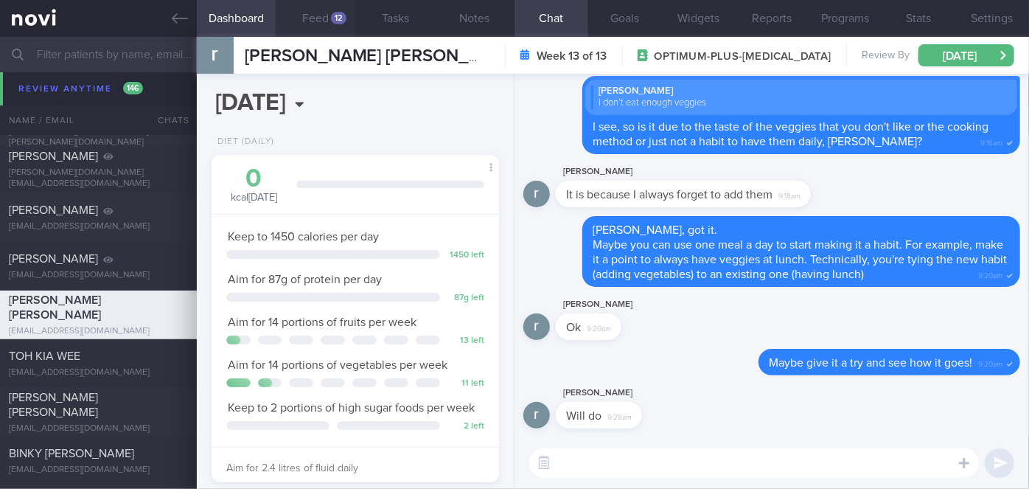
click at [322, 23] on button "Feed 12" at bounding box center [316, 18] width 80 height 37
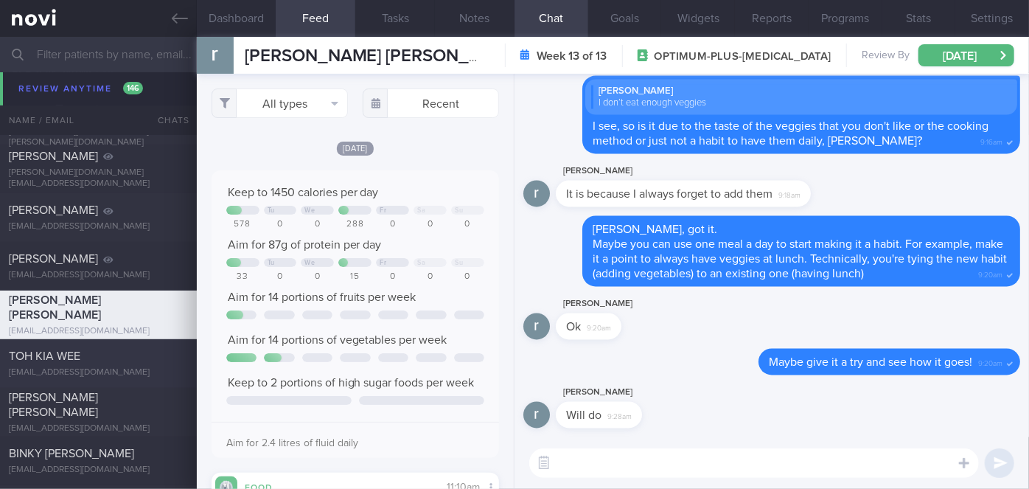
click at [117, 362] on div "TOH KIA WEE" at bounding box center [97, 356] width 176 height 15
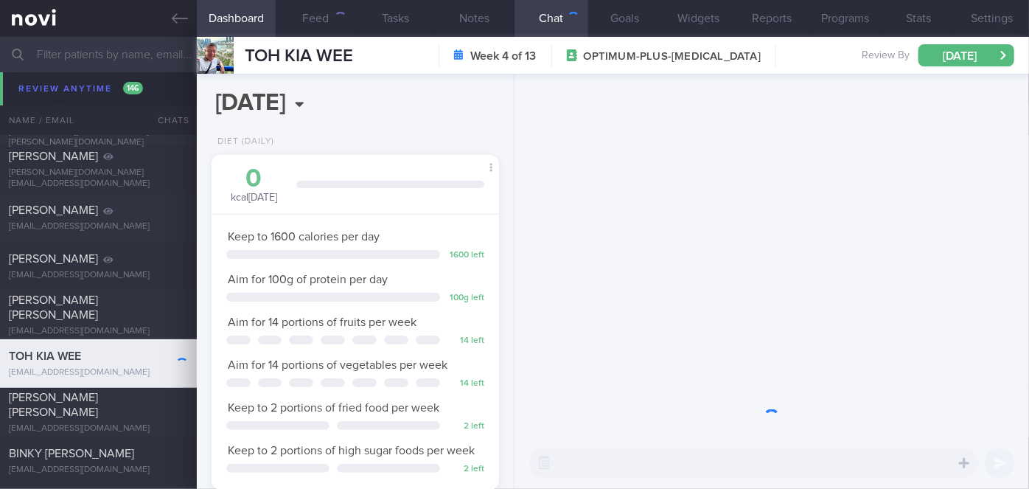
scroll to position [146, 251]
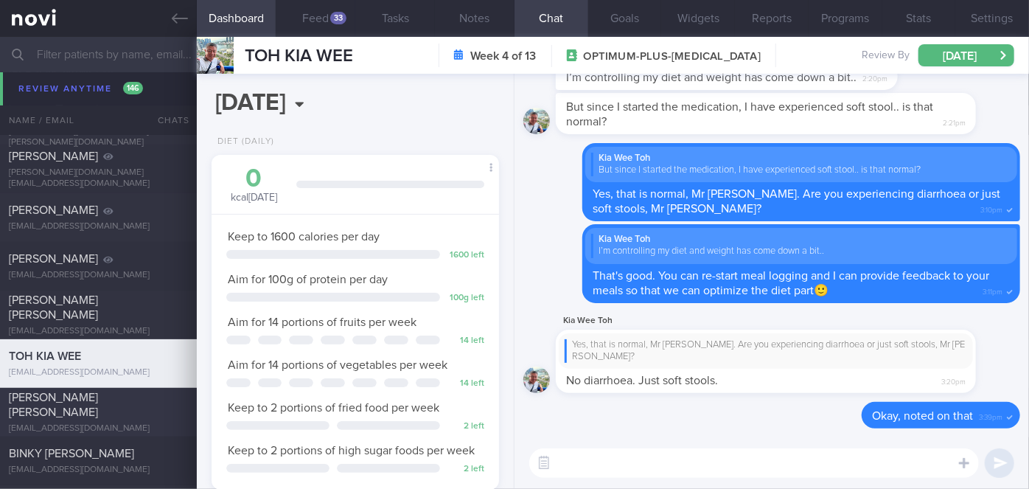
click at [108, 409] on div "[PERSON_NAME] [PERSON_NAME]" at bounding box center [97, 404] width 176 height 29
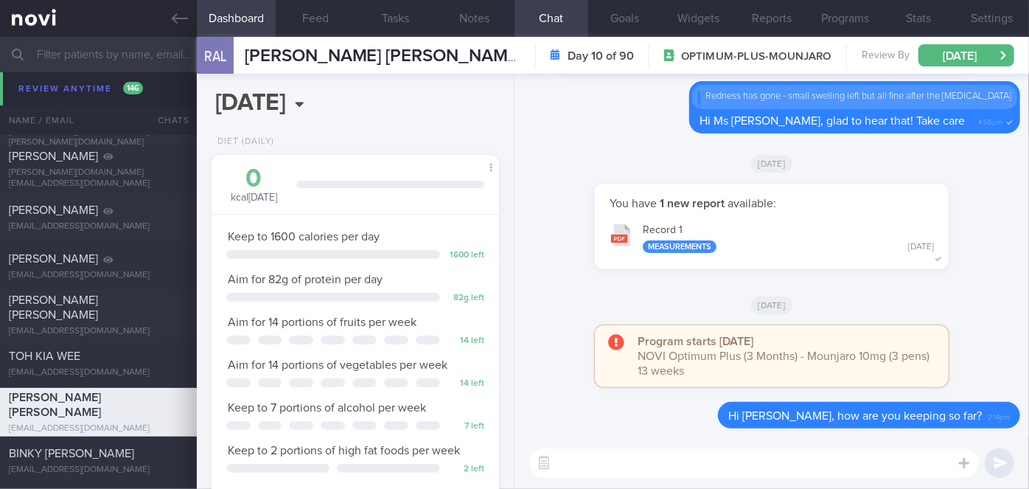
scroll to position [7630, 0]
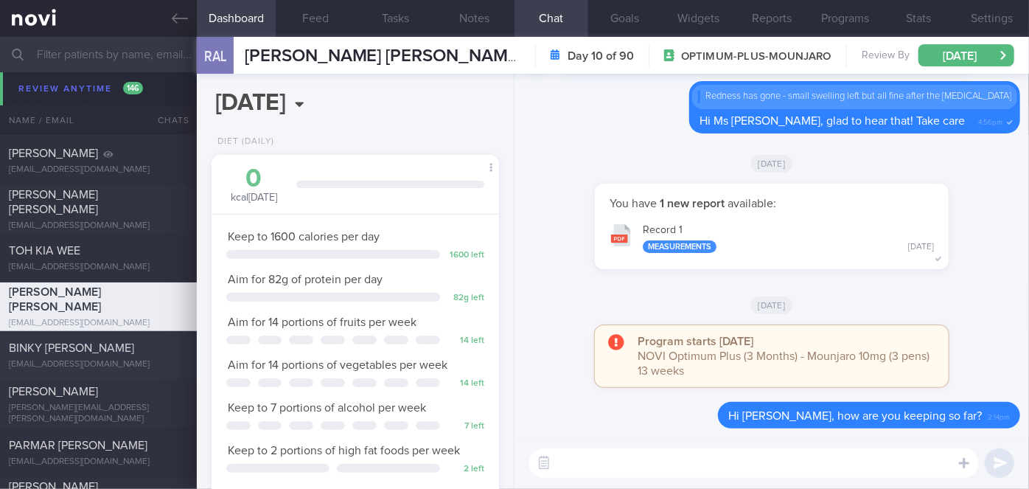
click at [150, 357] on div "BINKY [PERSON_NAME] [EMAIL_ADDRESS][DOMAIN_NAME]" at bounding box center [98, 355] width 197 height 29
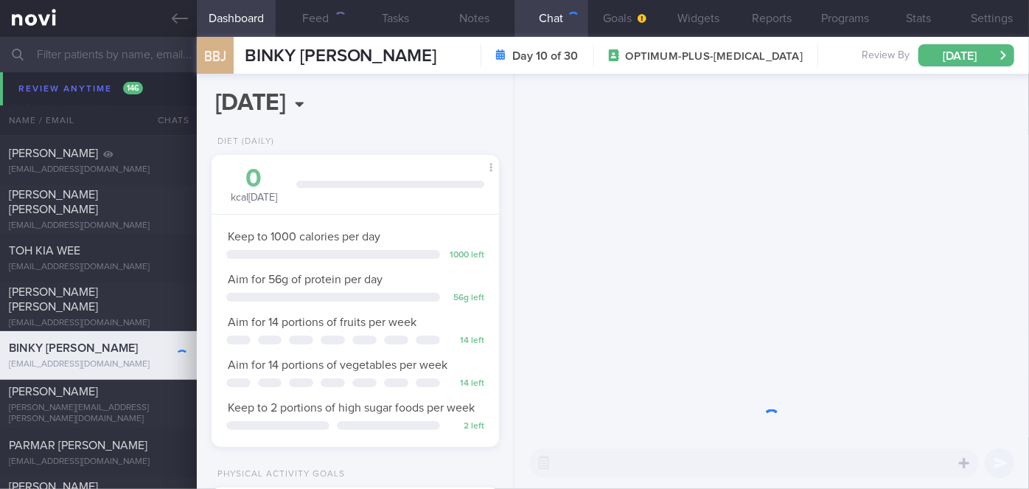
scroll to position [128, 257]
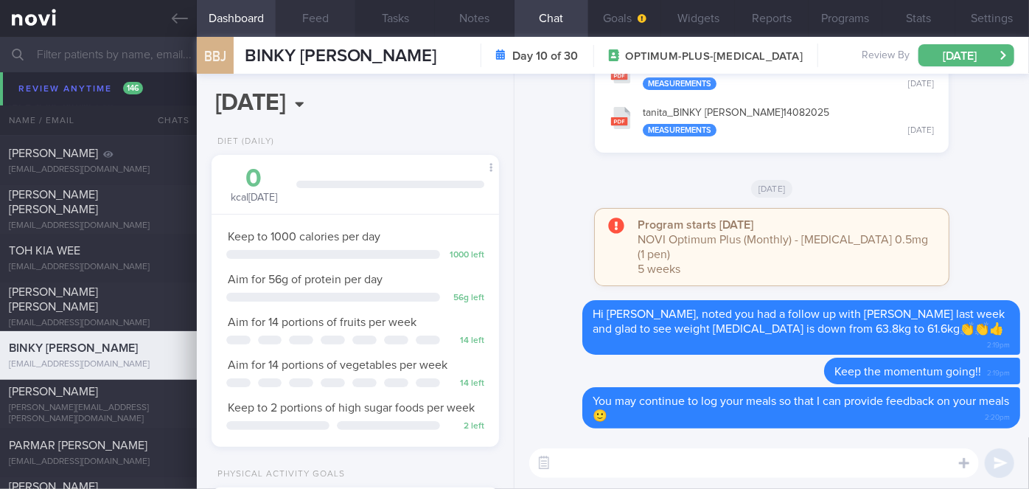
click at [330, 21] on button "Feed" at bounding box center [316, 18] width 80 height 37
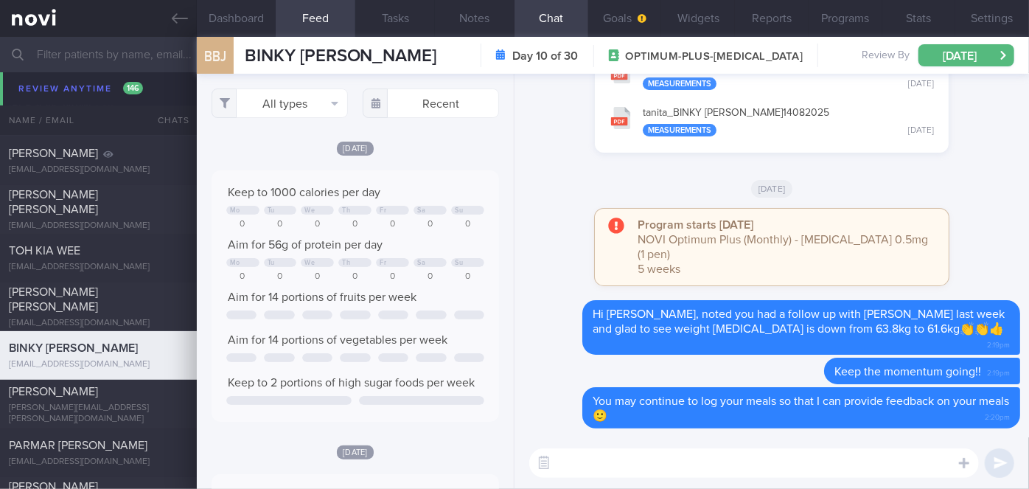
click at [619, 465] on textarea at bounding box center [754, 462] width 450 height 29
type textarea "Hi [PERSON_NAME], how have you been?"
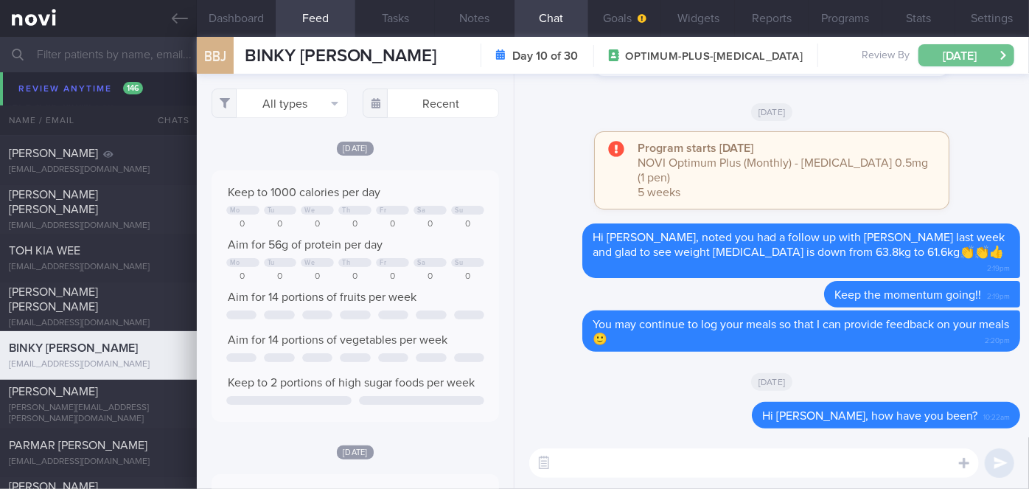
click at [976, 47] on button "[DATE]" at bounding box center [967, 55] width 96 height 22
click at [586, 415] on div "Delete Hi [PERSON_NAME], how have you been? 10:22am" at bounding box center [772, 419] width 497 height 35
click at [147, 399] on div "[PERSON_NAME]" at bounding box center [97, 391] width 176 height 15
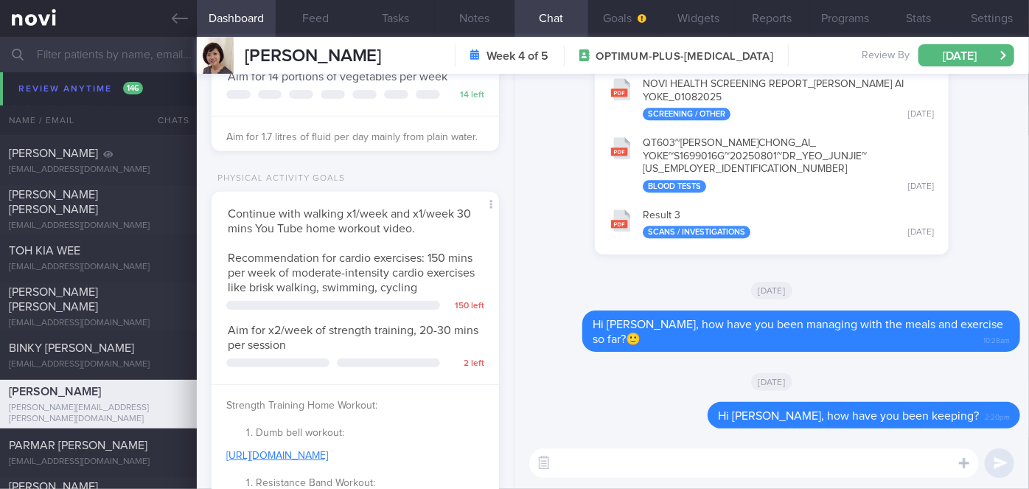
click at [645, 470] on textarea at bounding box center [754, 462] width 450 height 29
type textarea "Hi [PERSON_NAME], how have you been?"
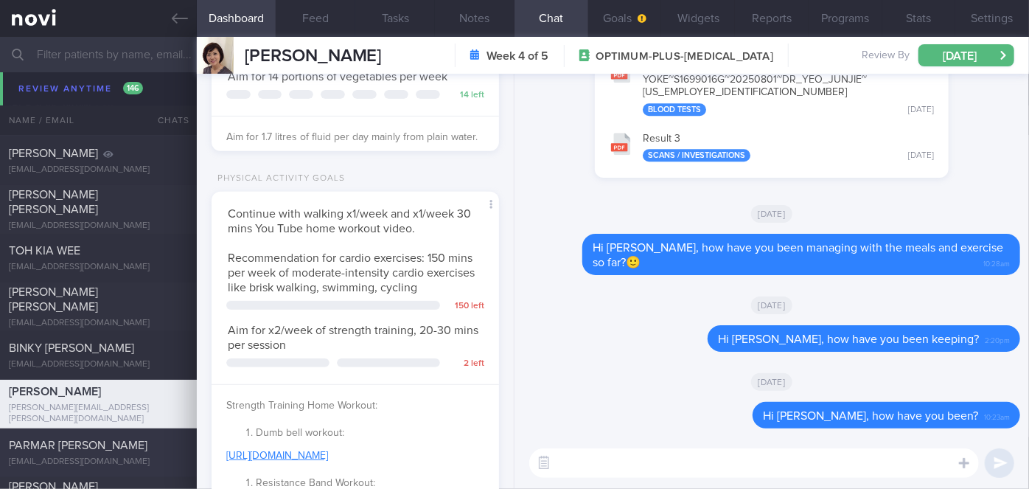
click at [124, 453] on div "PARMAR [PERSON_NAME]" at bounding box center [97, 445] width 176 height 15
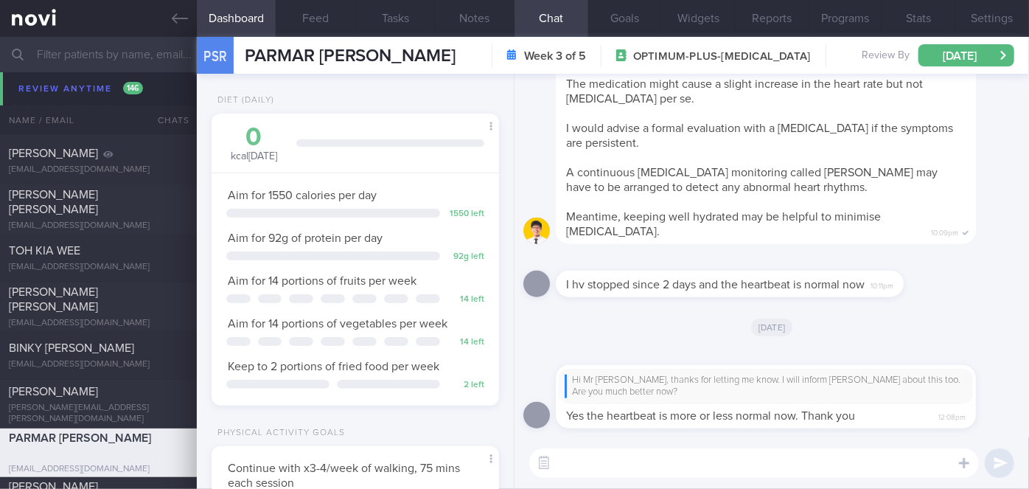
scroll to position [7777, 0]
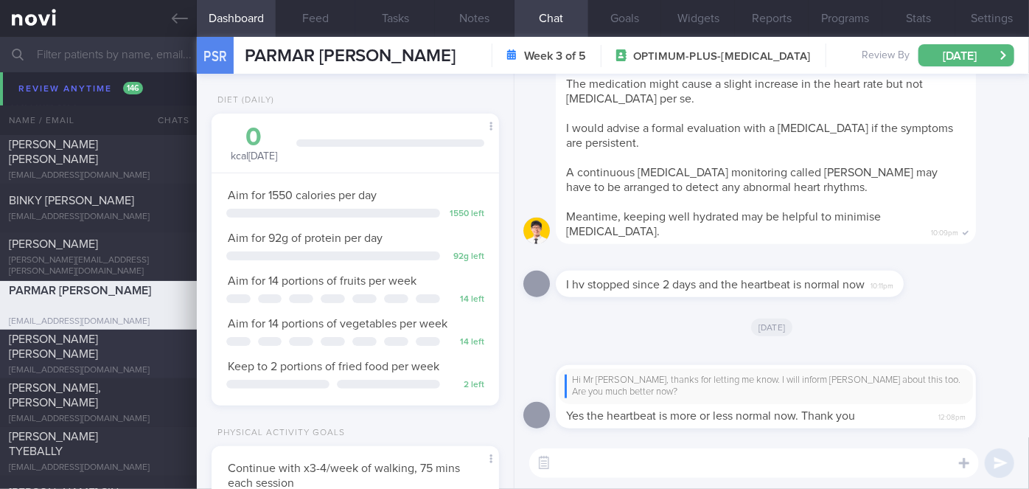
click at [137, 335] on div "[PERSON_NAME] [PERSON_NAME] [EMAIL_ADDRESS][DOMAIN_NAME] [DATE] [DATE] OPTIMUM-…" at bounding box center [514, 354] width 1029 height 49
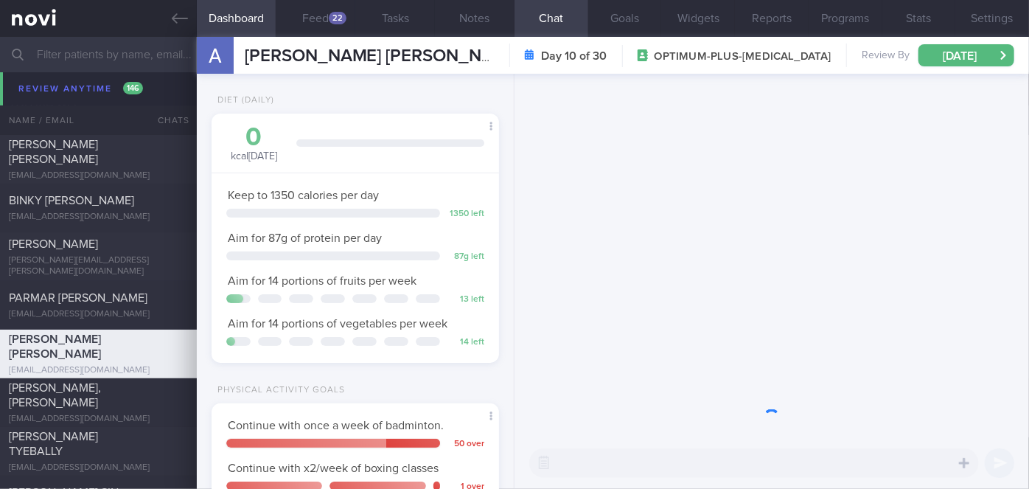
scroll to position [146, 251]
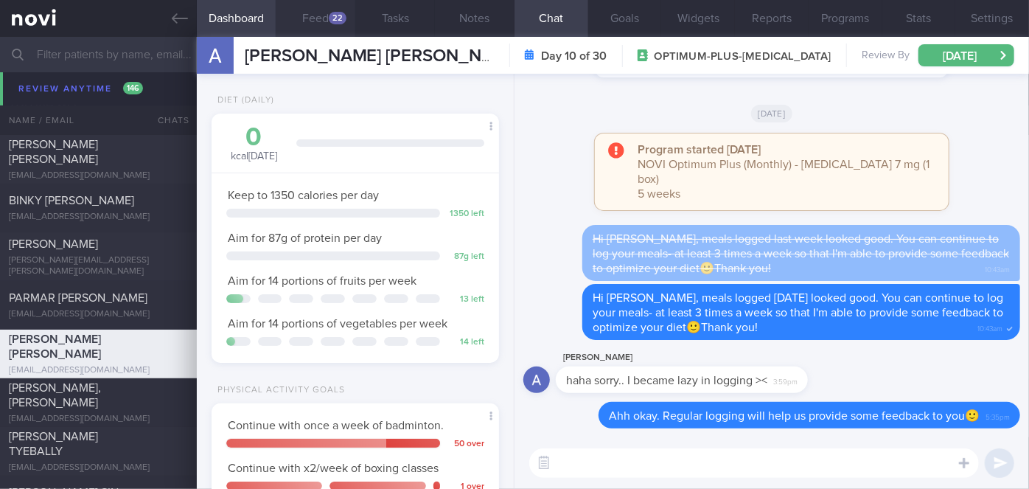
click at [302, 24] on button "Feed 22" at bounding box center [316, 18] width 80 height 37
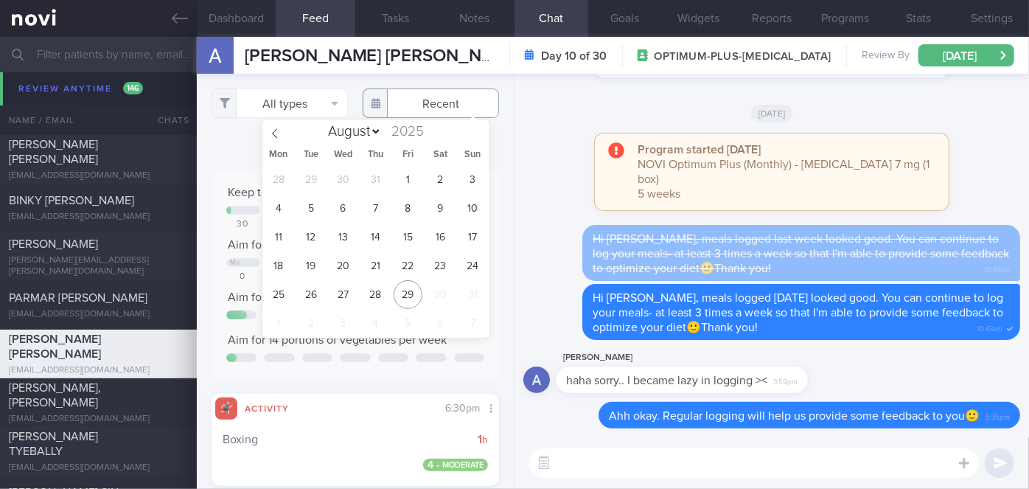
click at [413, 100] on input "text" at bounding box center [431, 102] width 136 height 29
click at [288, 268] on span "18" at bounding box center [278, 265] width 29 height 29
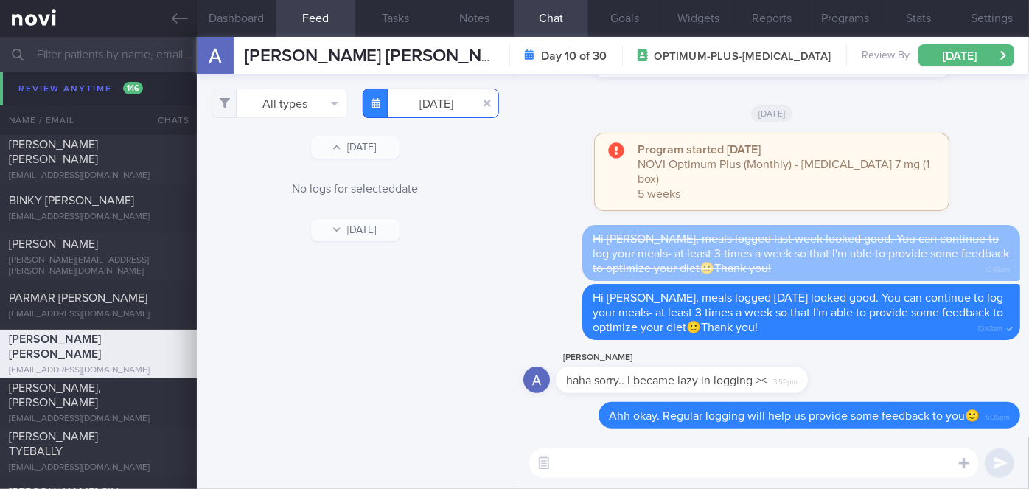
click at [435, 111] on input "[DATE]" at bounding box center [431, 102] width 136 height 29
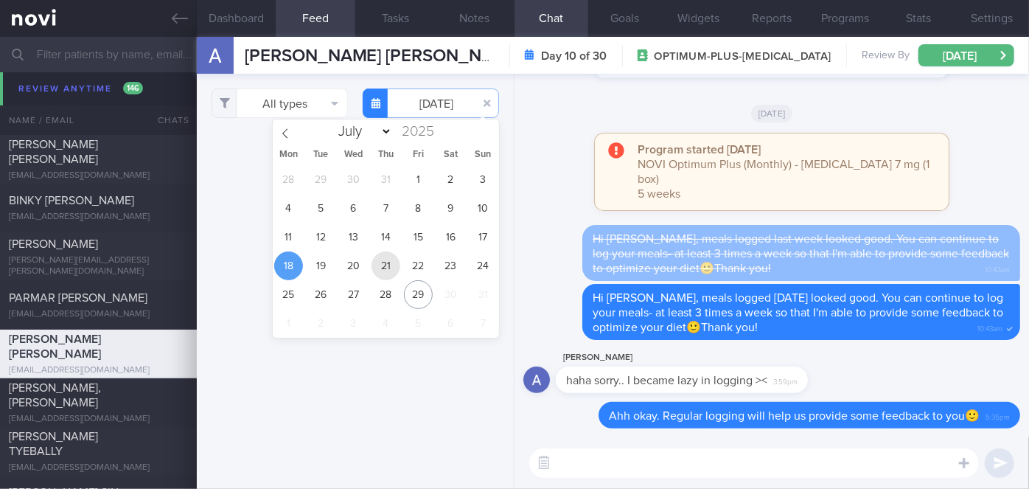
click at [378, 275] on span "21" at bounding box center [386, 265] width 29 height 29
type input "[DATE]"
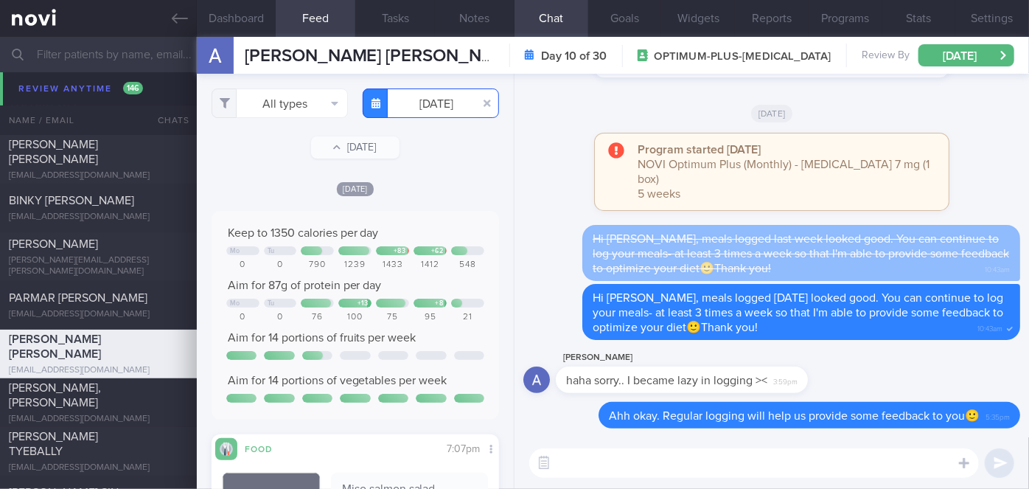
click at [416, 108] on input "[DATE]" at bounding box center [431, 102] width 136 height 29
click at [155, 406] on div "[PERSON_NAME], RENA [EMAIL_ADDRESS][DOMAIN_NAME]" at bounding box center [98, 403] width 197 height 44
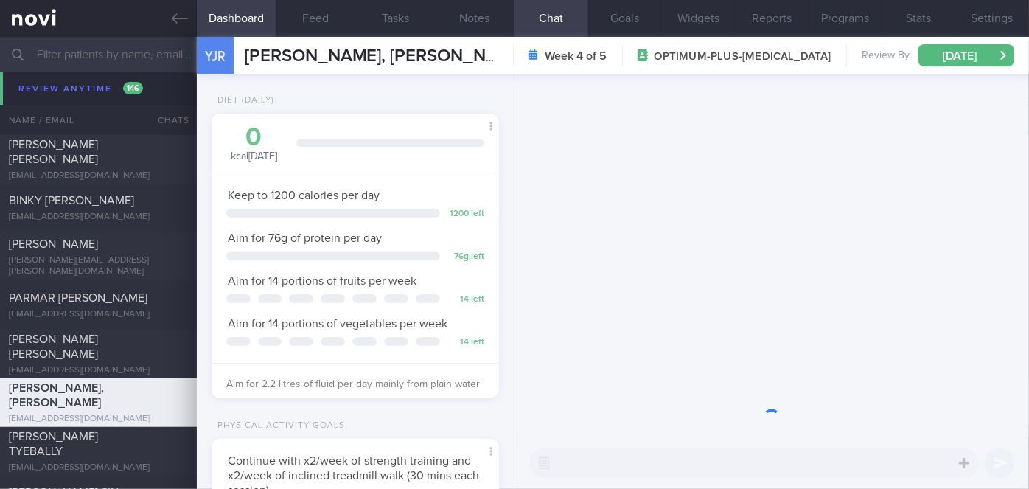
scroll to position [125, 251]
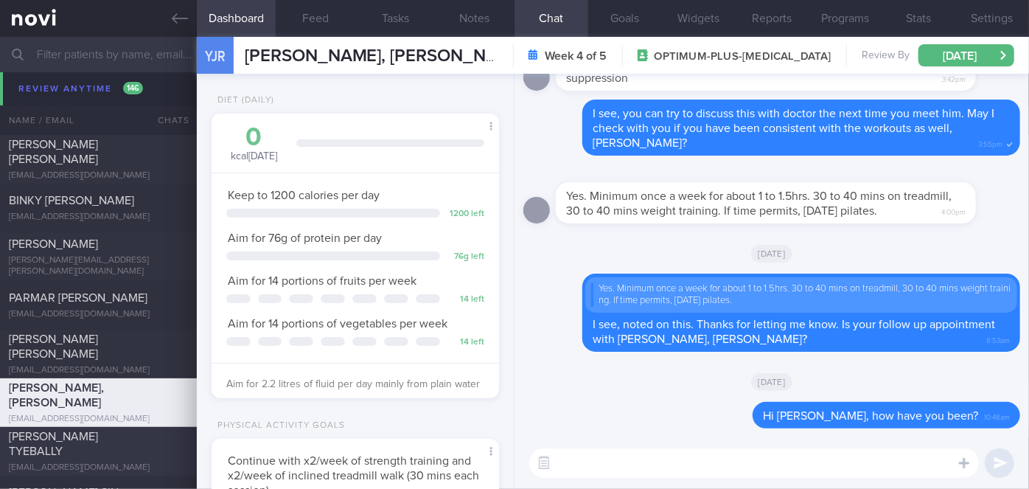
click at [125, 451] on div "[PERSON_NAME] TYEBALLY" at bounding box center [97, 443] width 176 height 29
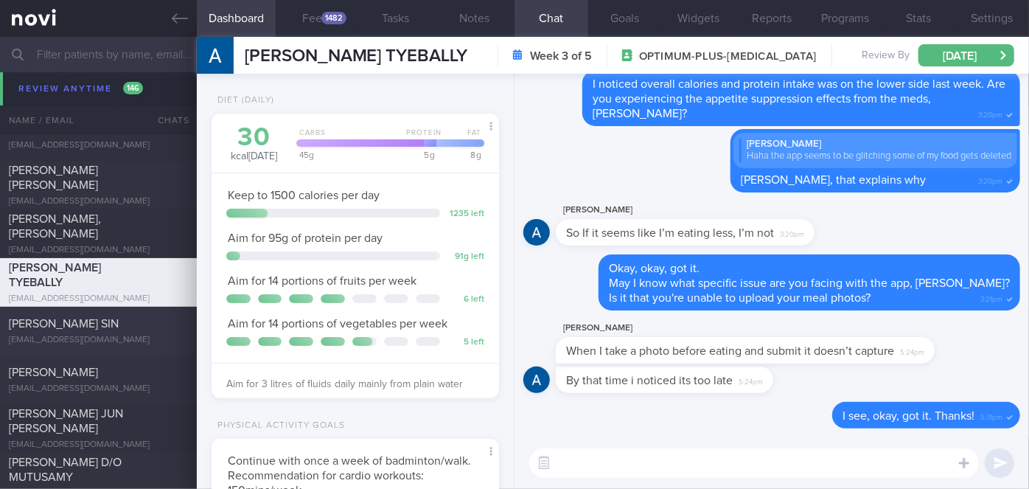
scroll to position [7962, 0]
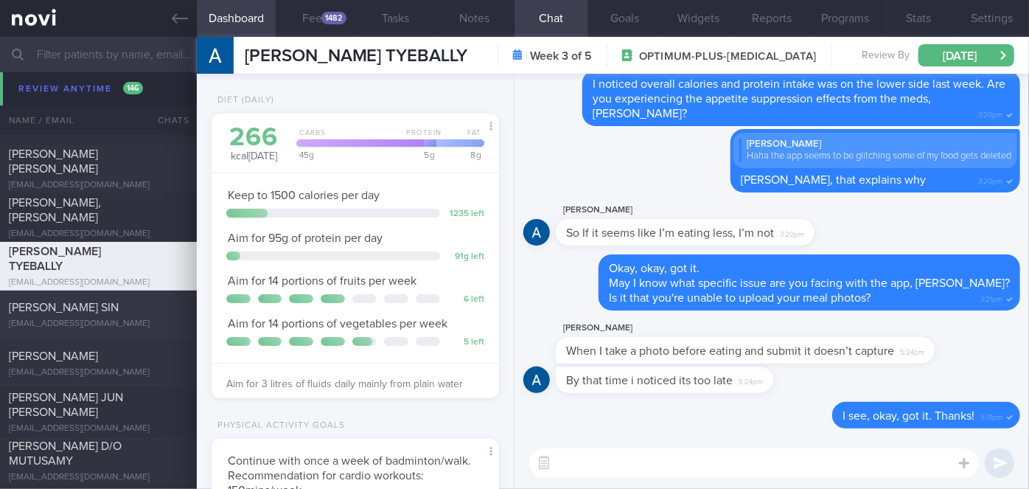
click at [136, 319] on div "[EMAIL_ADDRESS][DOMAIN_NAME]" at bounding box center [98, 324] width 179 height 11
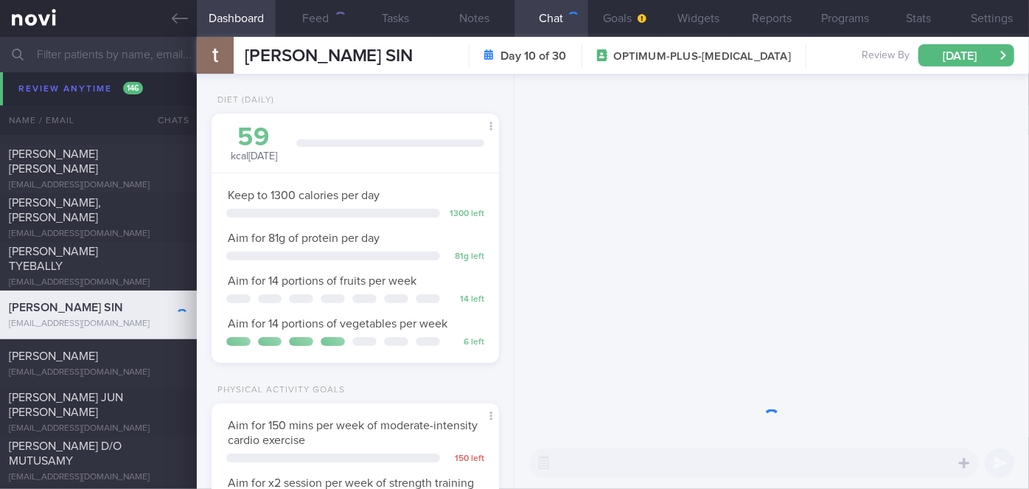
scroll to position [125, 251]
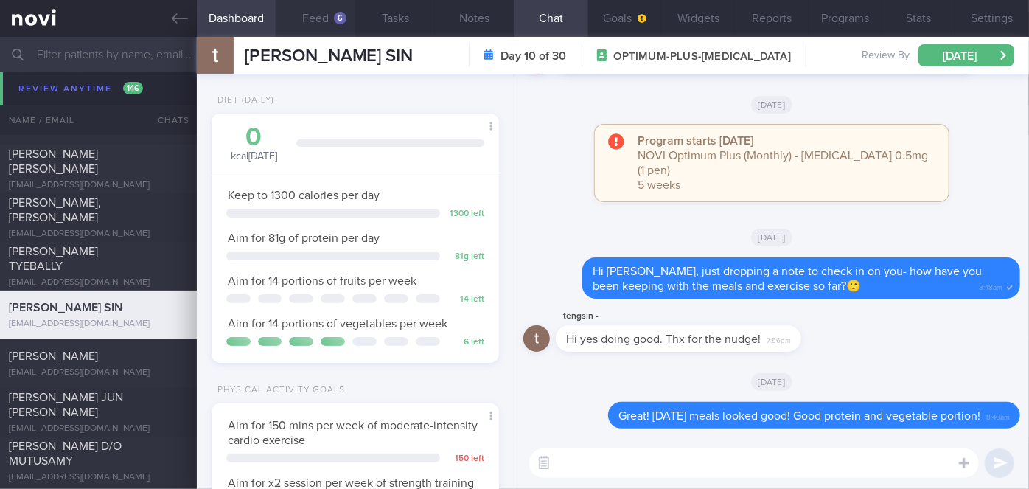
click at [344, 18] on div "6" at bounding box center [340, 18] width 13 height 13
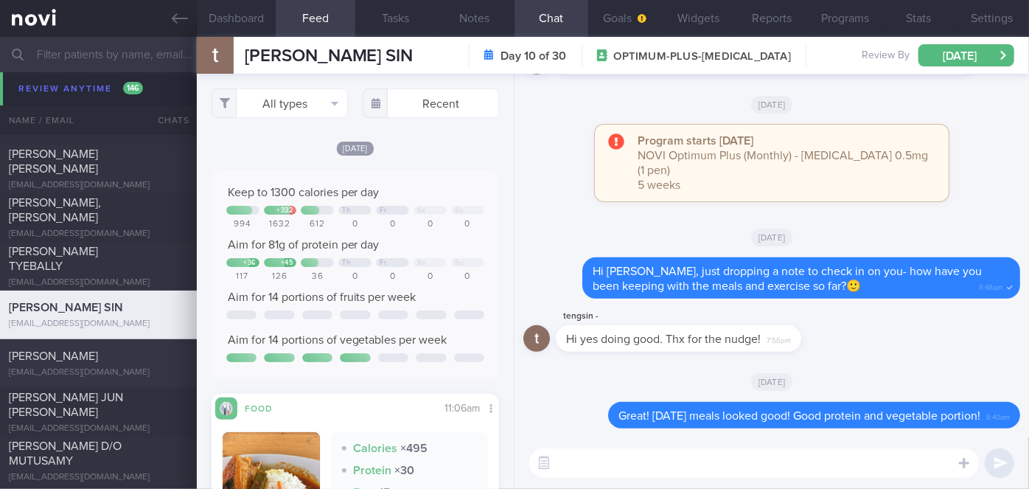
click at [153, 355] on div "[PERSON_NAME]" at bounding box center [97, 356] width 176 height 15
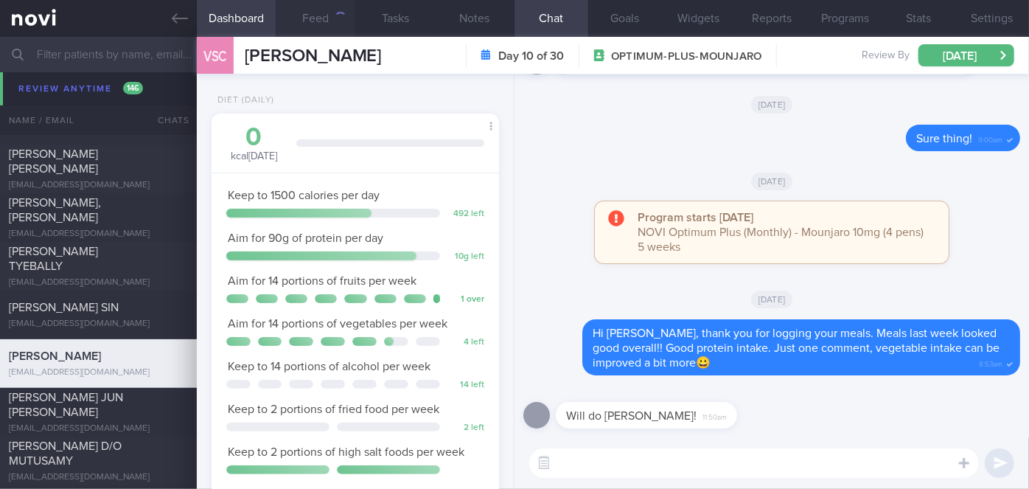
scroll to position [146, 251]
click at [150, 411] on div "[PERSON_NAME] JUN [PERSON_NAME]" at bounding box center [97, 404] width 176 height 29
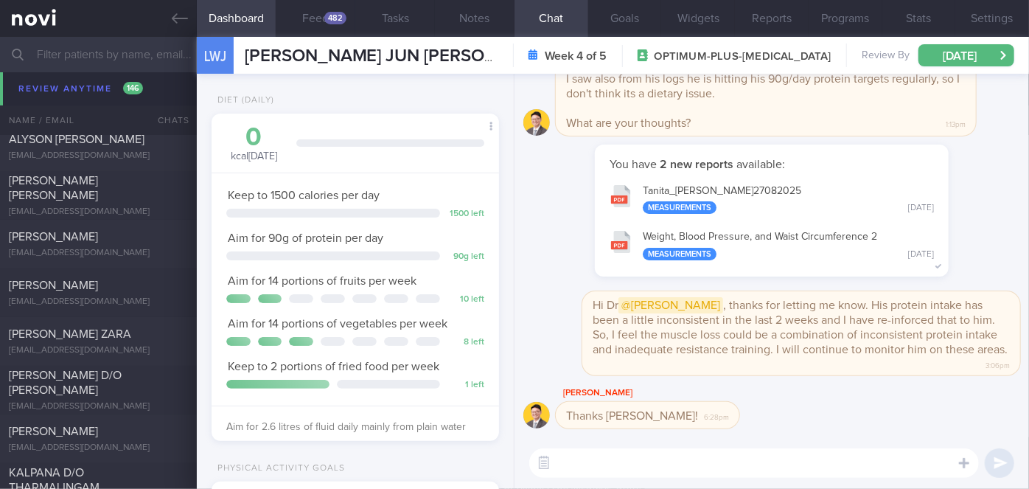
scroll to position [8401, 0]
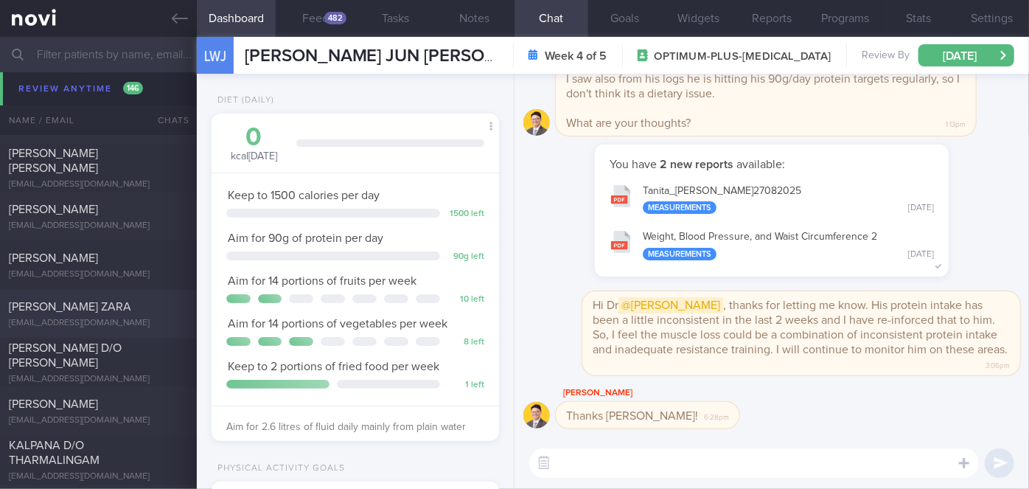
click at [139, 308] on div "[PERSON_NAME] ZARA" at bounding box center [97, 306] width 176 height 15
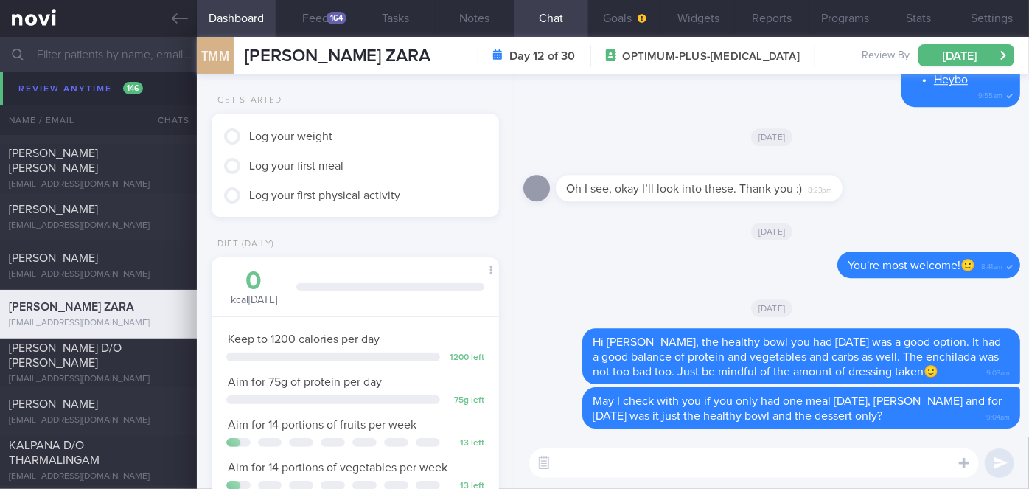
scroll to position [128, 257]
click at [330, 17] on div "164" at bounding box center [337, 18] width 20 height 13
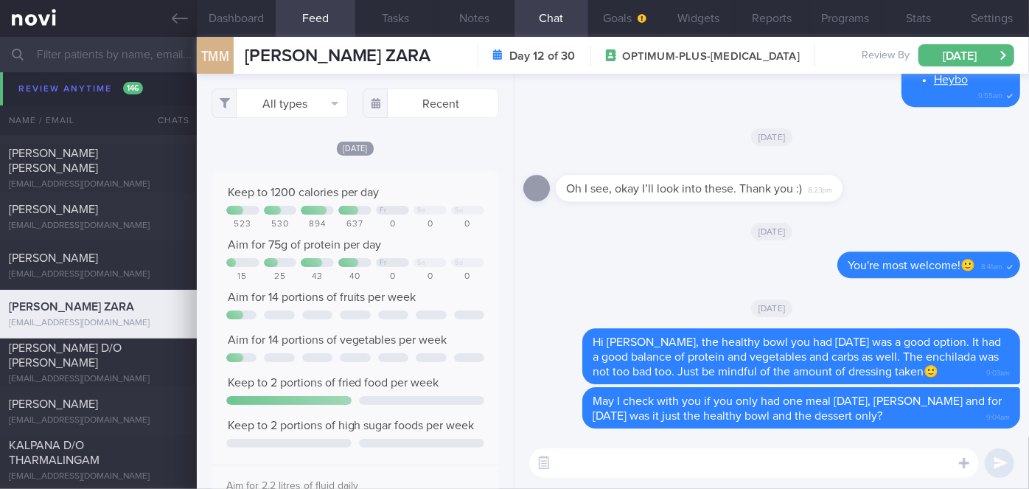
scroll to position [63, 258]
click at [128, 374] on div "[EMAIL_ADDRESS][DOMAIN_NAME]" at bounding box center [98, 379] width 179 height 11
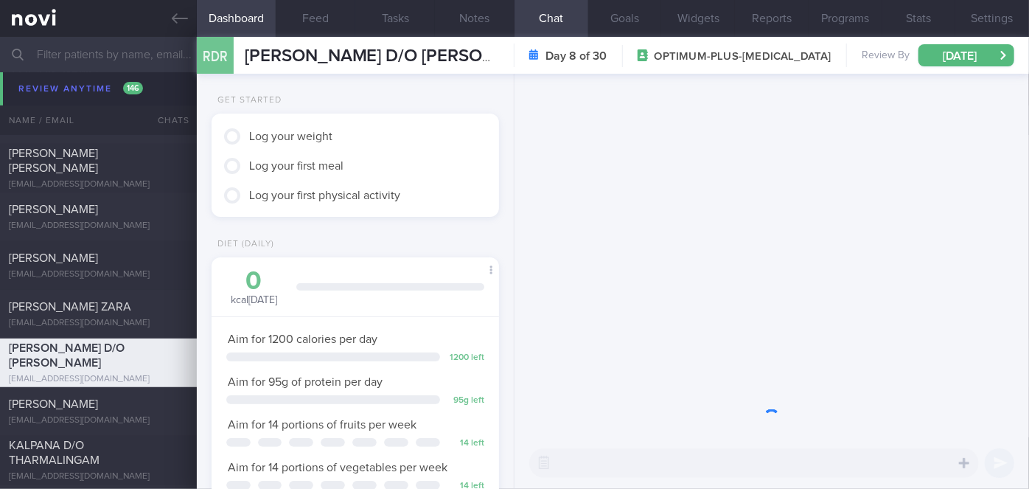
scroll to position [146, 251]
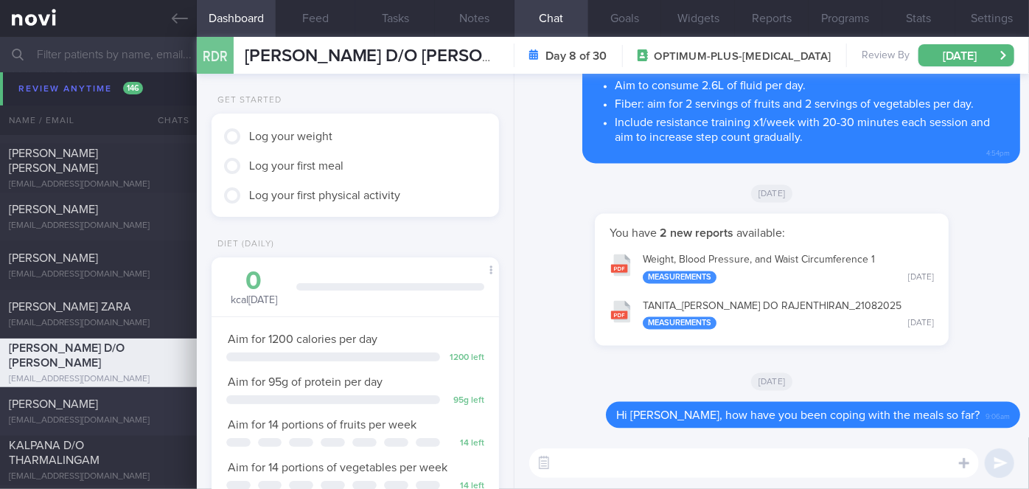
click at [93, 412] on div "[PERSON_NAME]" at bounding box center [97, 404] width 176 height 15
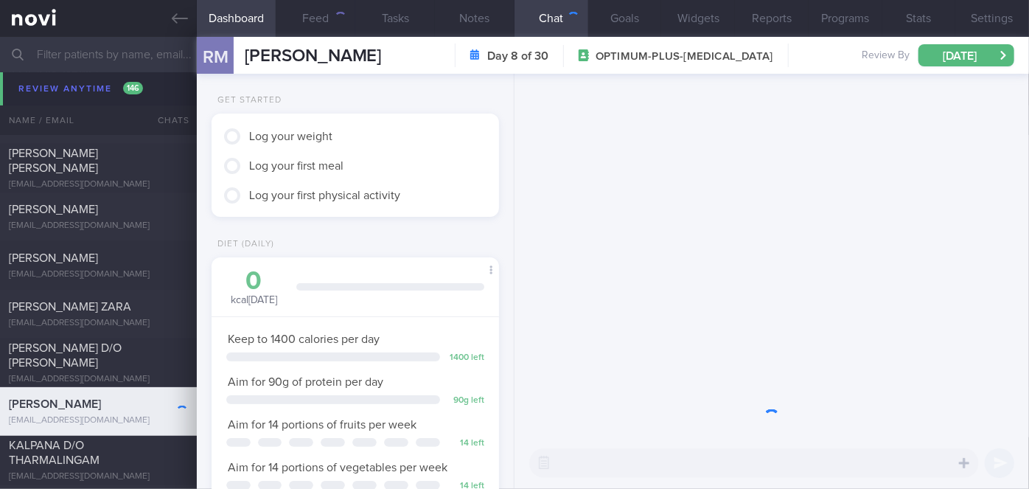
scroll to position [146, 251]
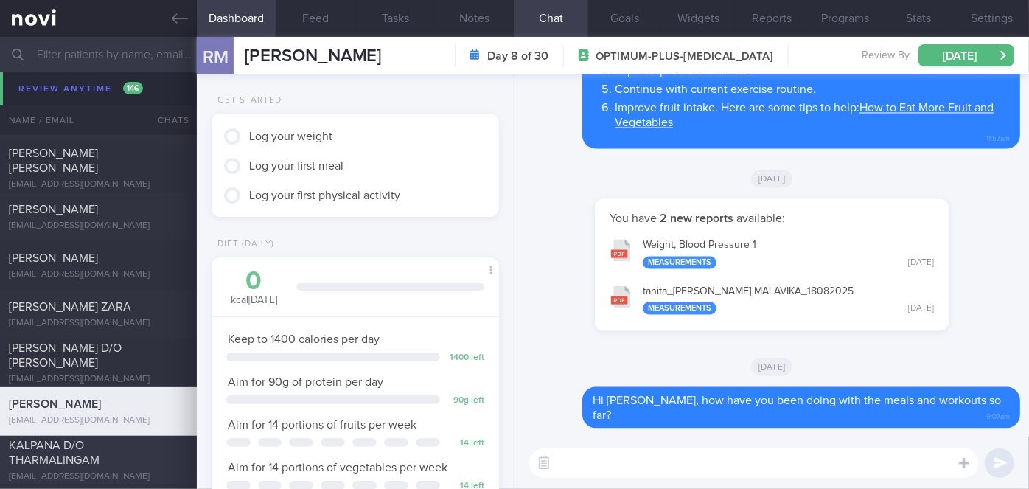
click at [124, 449] on div "KALPANA D/O THARMALINGAM" at bounding box center [97, 452] width 176 height 29
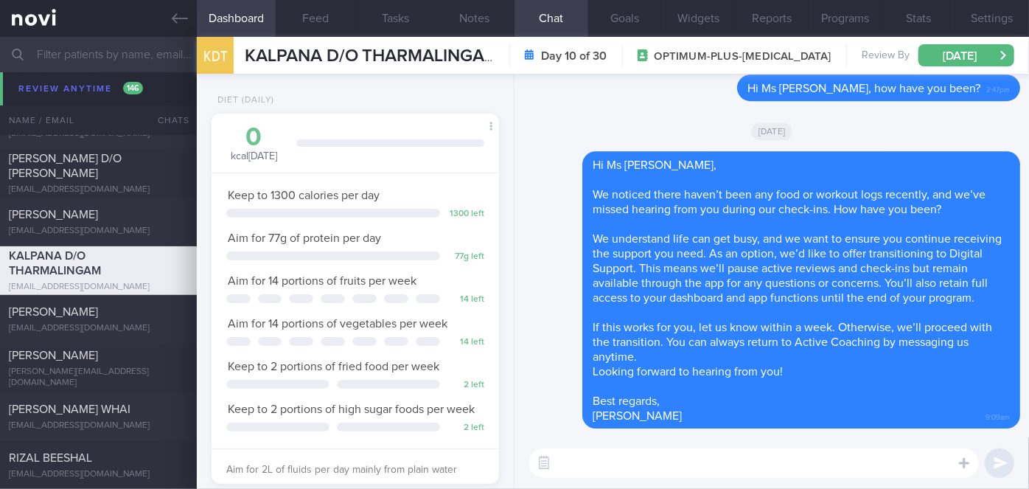
scroll to position [8591, 0]
click at [107, 362] on div "[PERSON_NAME]" at bounding box center [97, 354] width 176 height 15
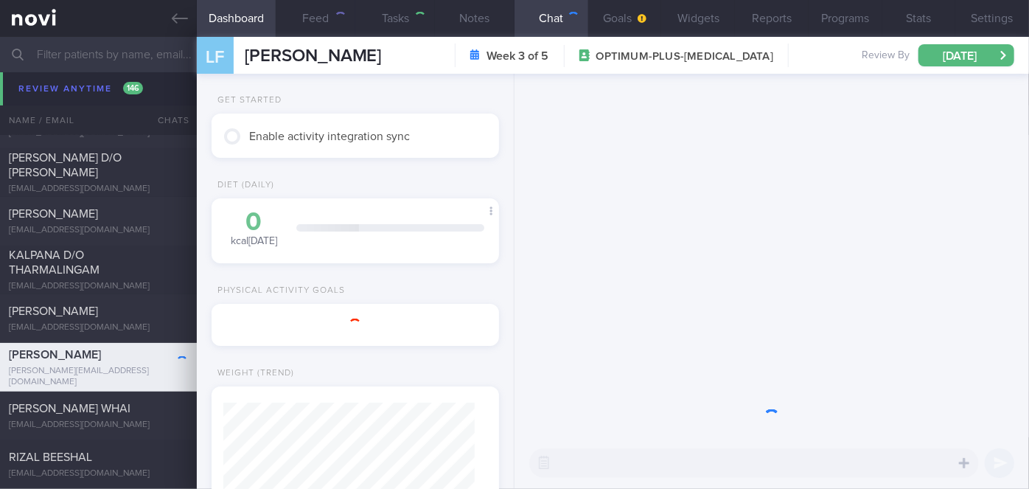
scroll to position [146, 251]
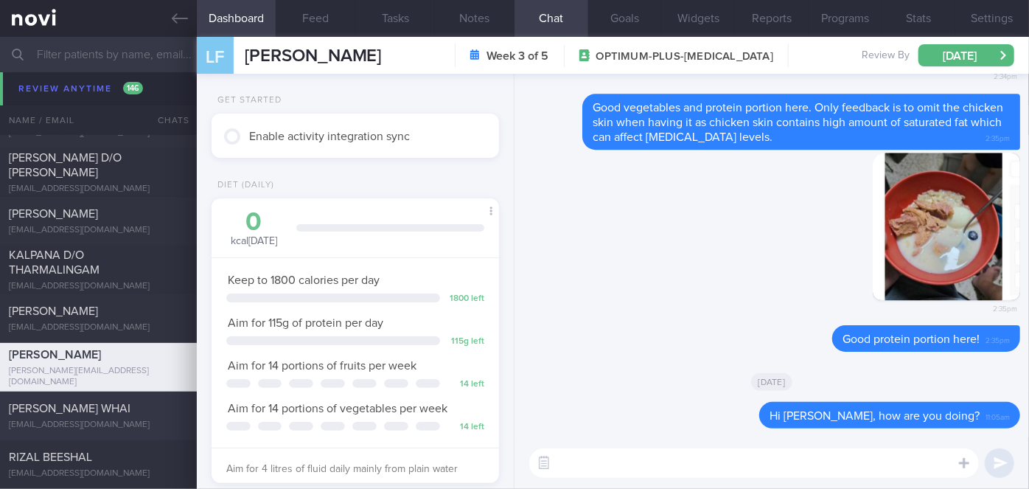
click at [118, 409] on div "[PERSON_NAME] WHAI" at bounding box center [97, 408] width 176 height 15
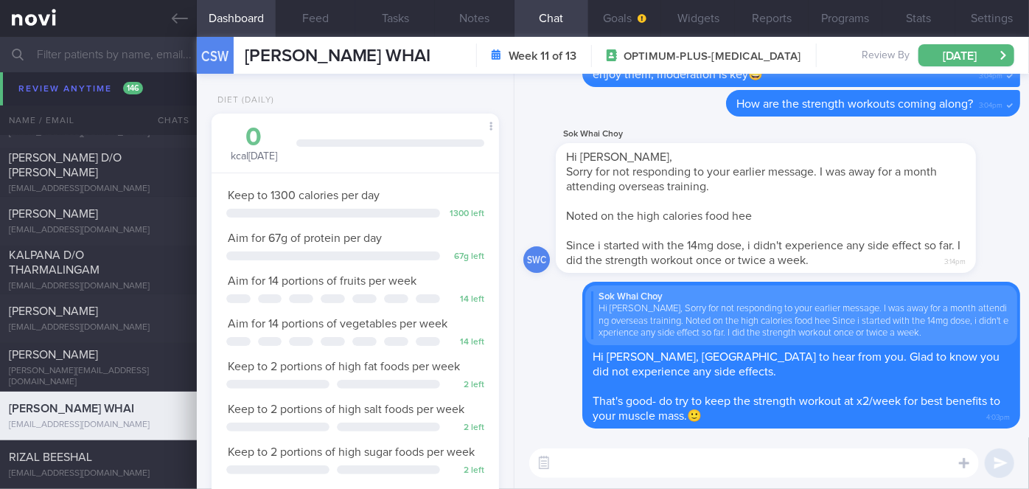
scroll to position [128, 257]
click at [316, 7] on button "Feed" at bounding box center [316, 18] width 80 height 37
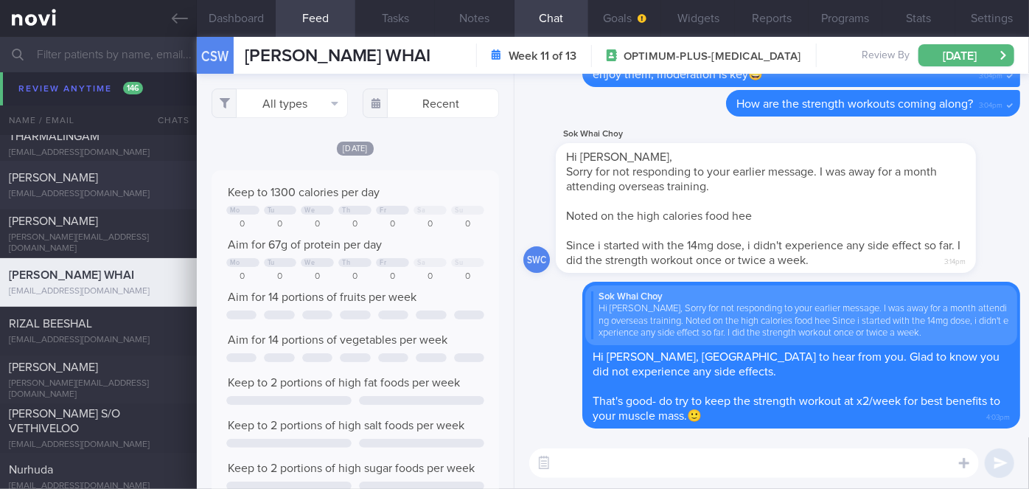
scroll to position [8726, 0]
click at [98, 367] on span "[PERSON_NAME]" at bounding box center [53, 367] width 89 height 12
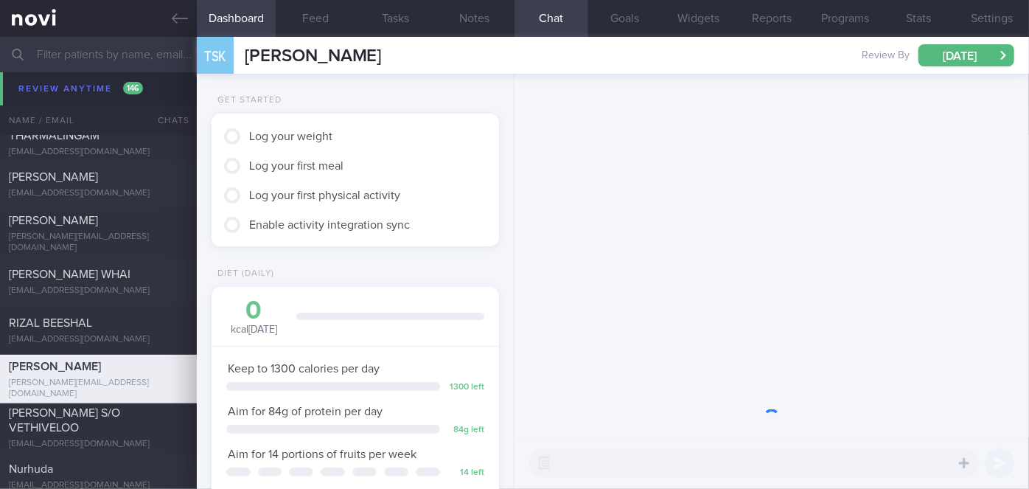
scroll to position [146, 251]
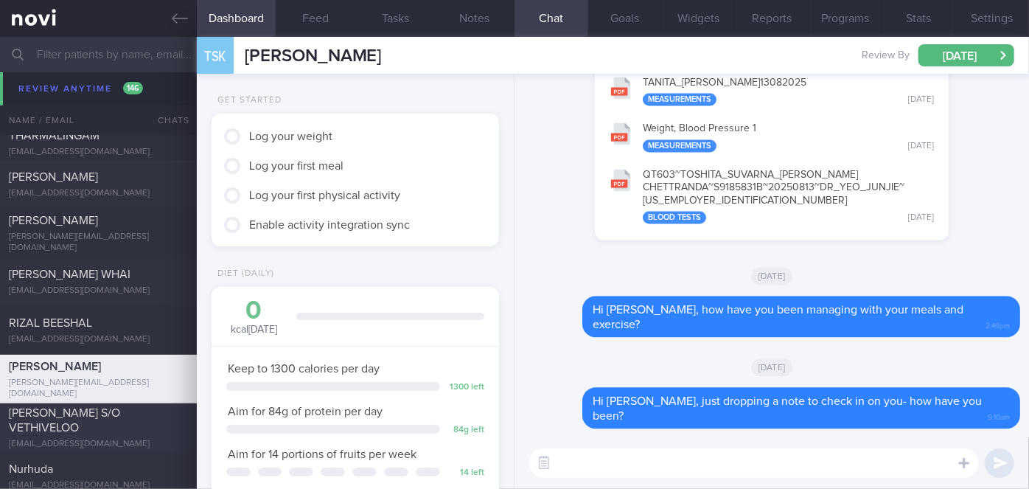
click at [133, 426] on div "[PERSON_NAME] S/O VETHIVELOO" at bounding box center [97, 420] width 176 height 29
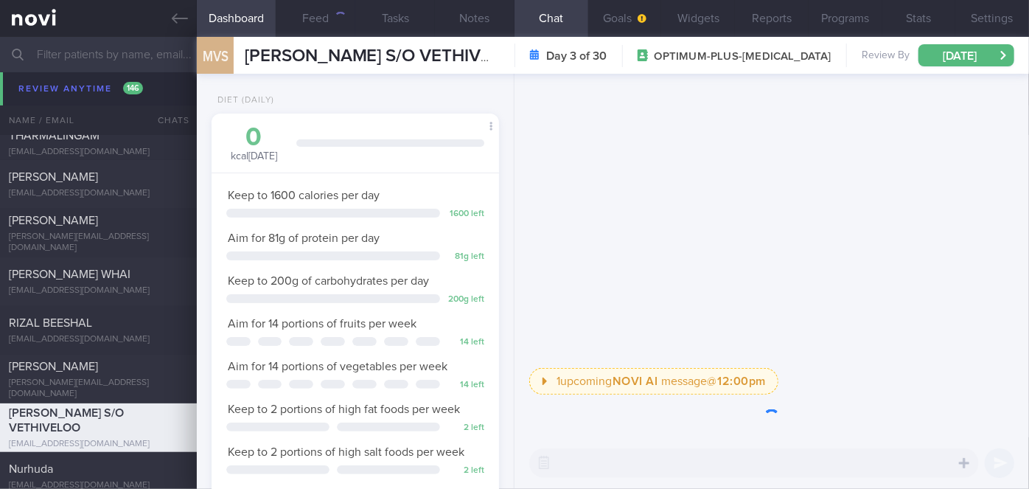
scroll to position [737313, 737208]
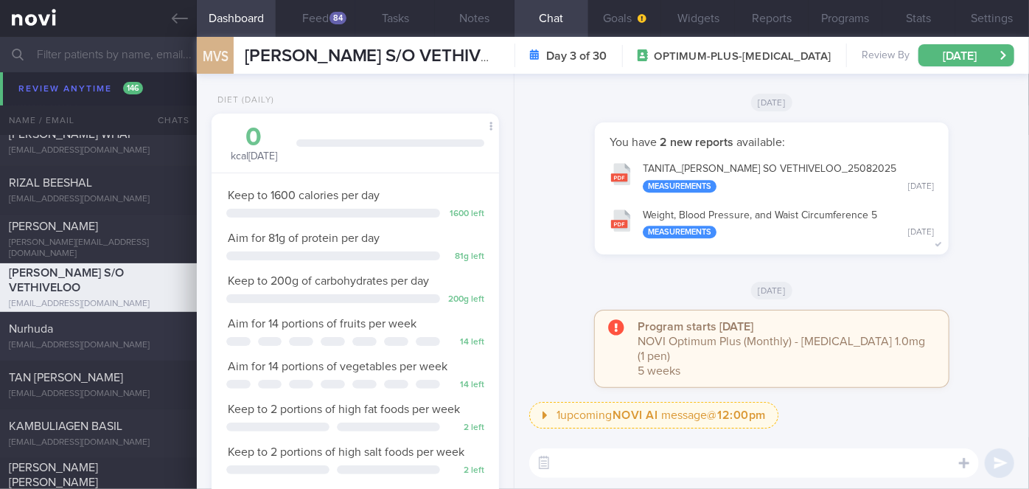
click at [114, 340] on div "[EMAIL_ADDRESS][DOMAIN_NAME]" at bounding box center [98, 345] width 179 height 11
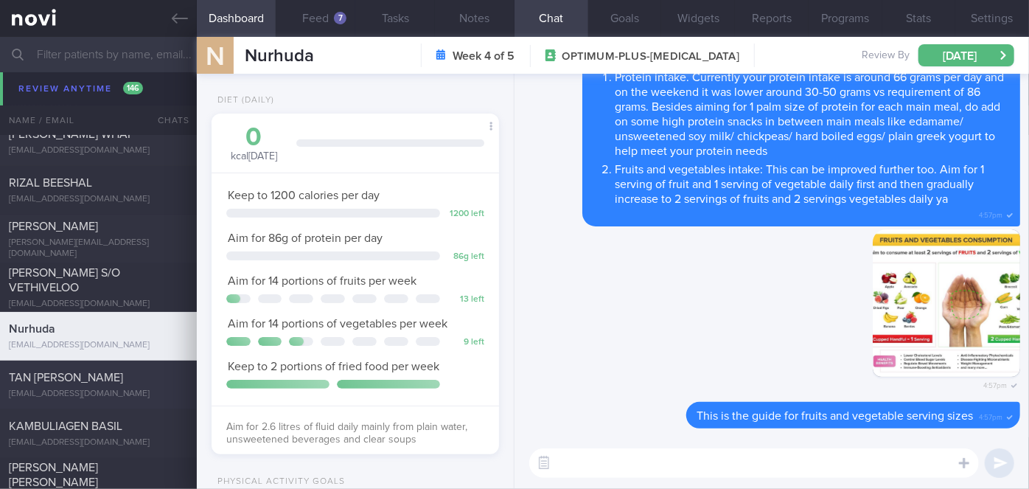
click at [152, 368] on div "TAN [PERSON_NAME] [EMAIL_ADDRESS][DOMAIN_NAME] [DATE] [DATE] OPTIMUM-PLUS-[MEDI…" at bounding box center [514, 385] width 1029 height 49
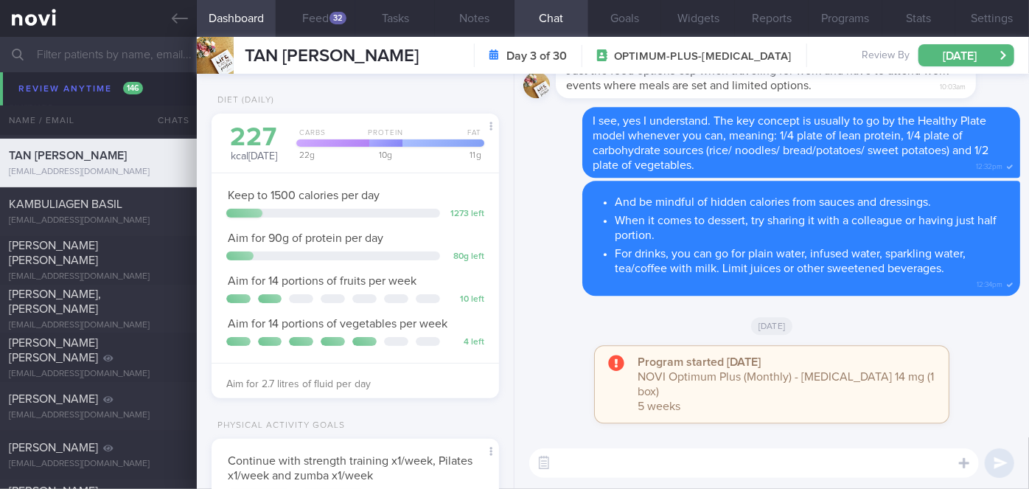
scroll to position [9093, 0]
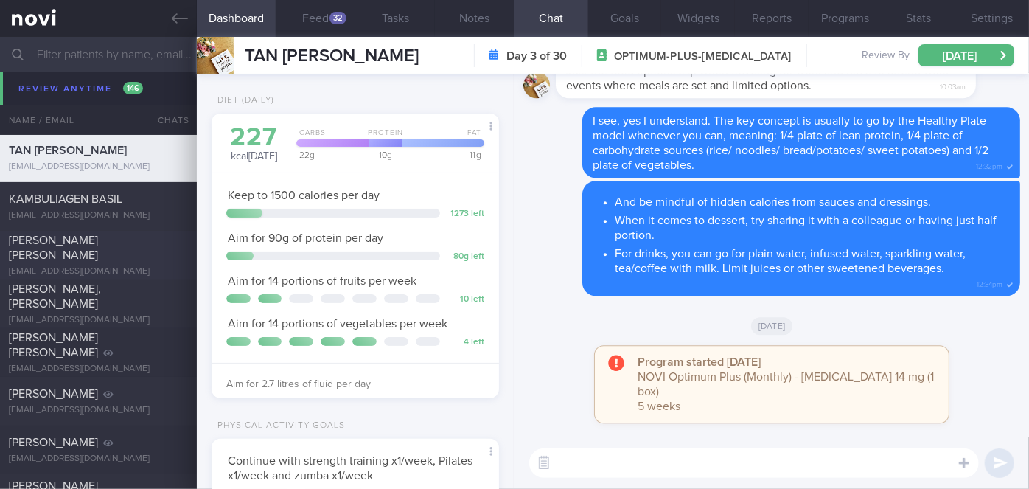
click at [147, 245] on div "[PERSON_NAME] [PERSON_NAME]" at bounding box center [97, 247] width 176 height 29
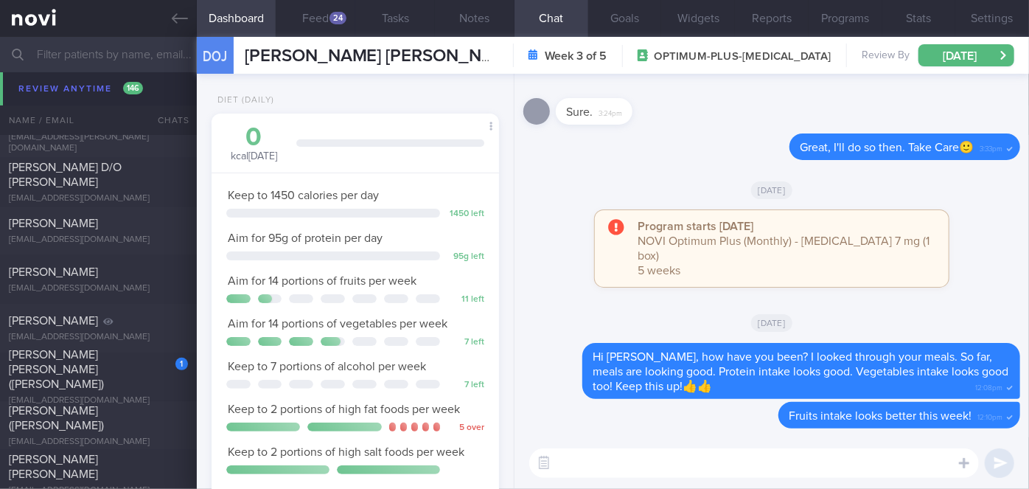
scroll to position [9468, 0]
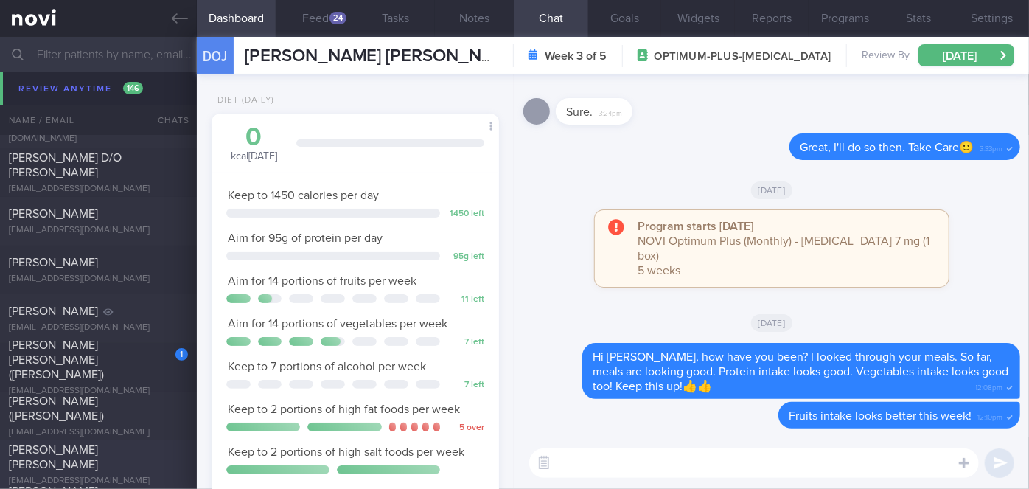
click at [150, 454] on div "[PERSON_NAME] [PERSON_NAME]" at bounding box center [97, 456] width 176 height 29
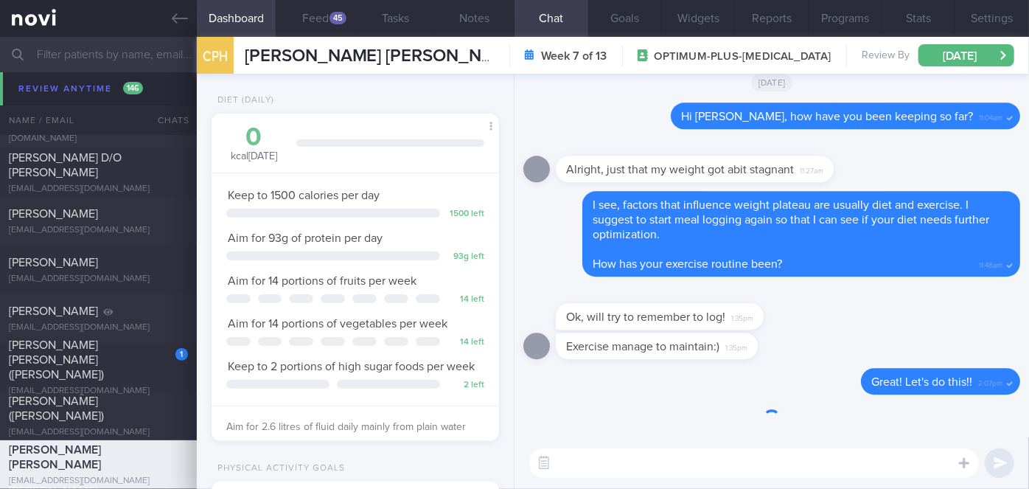
scroll to position [146, 251]
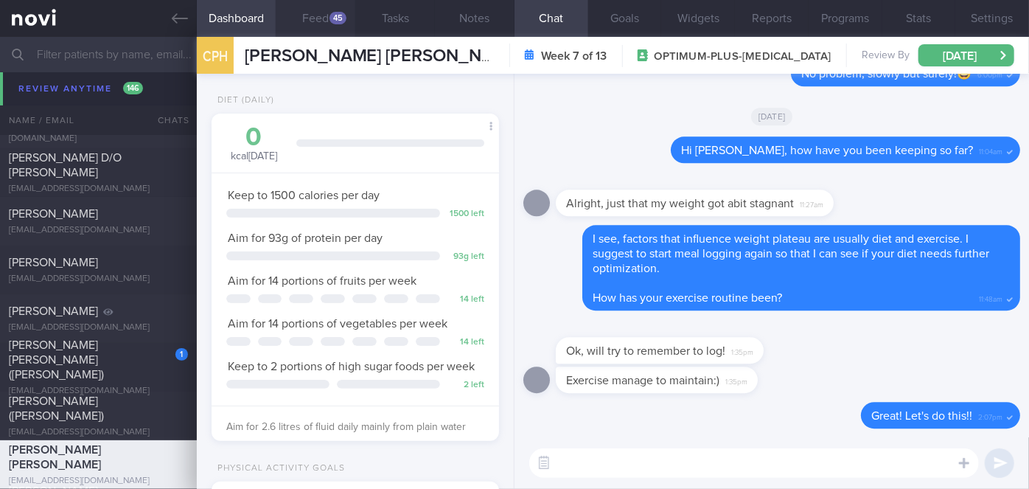
click at [322, 28] on button "Feed 45" at bounding box center [316, 18] width 80 height 37
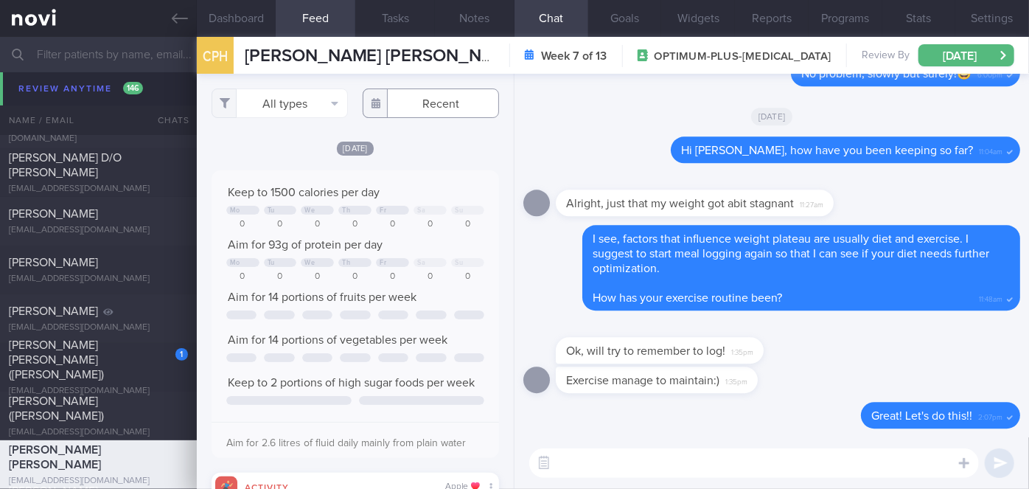
click at [438, 98] on input "text" at bounding box center [431, 102] width 136 height 29
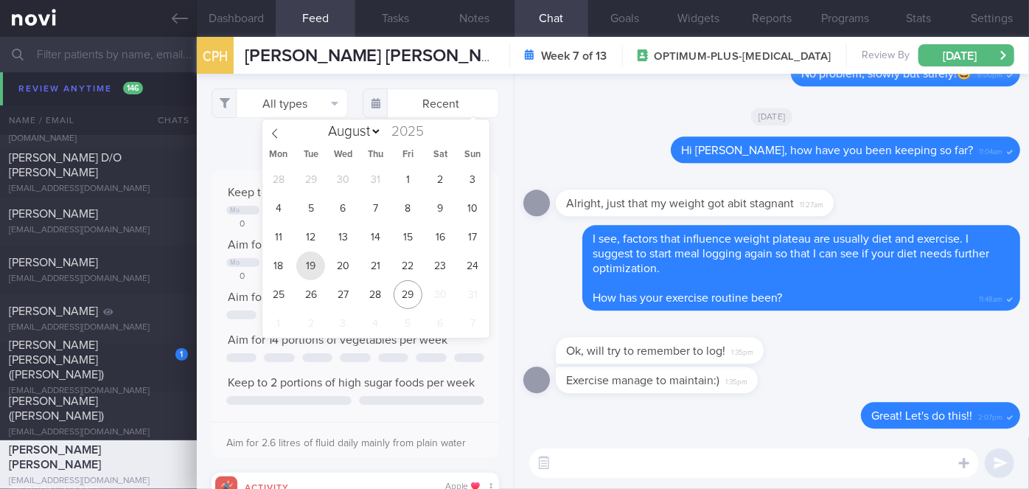
click at [305, 265] on span "19" at bounding box center [310, 265] width 29 height 29
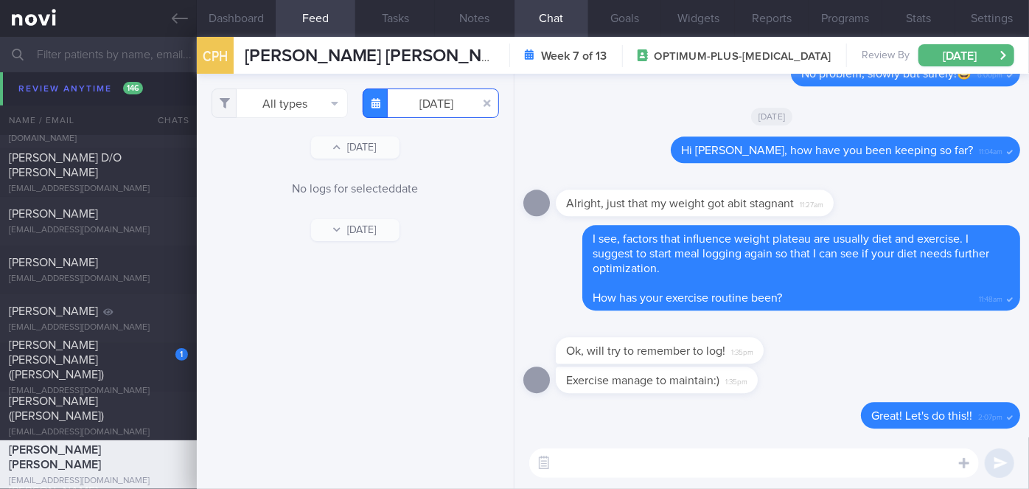
click at [420, 100] on input "[DATE]" at bounding box center [431, 102] width 136 height 29
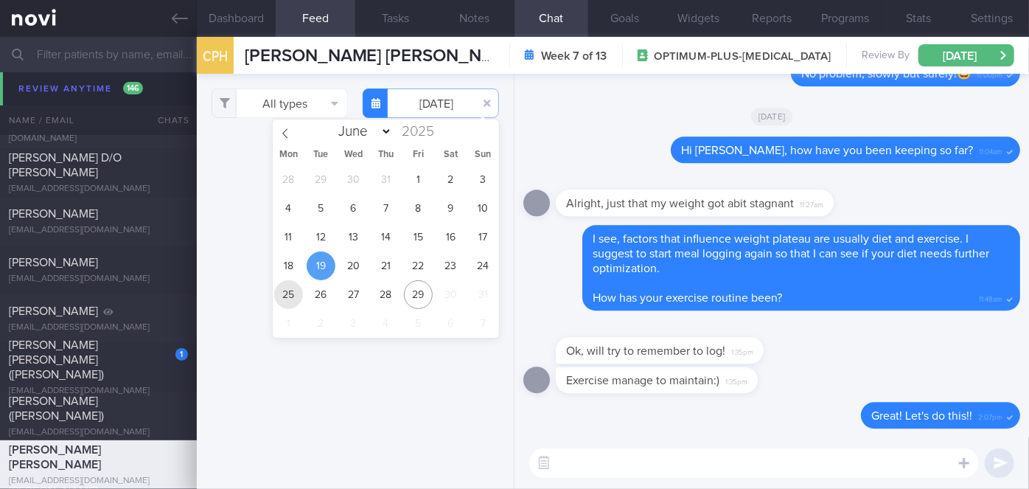
click at [293, 288] on span "25" at bounding box center [288, 294] width 29 height 29
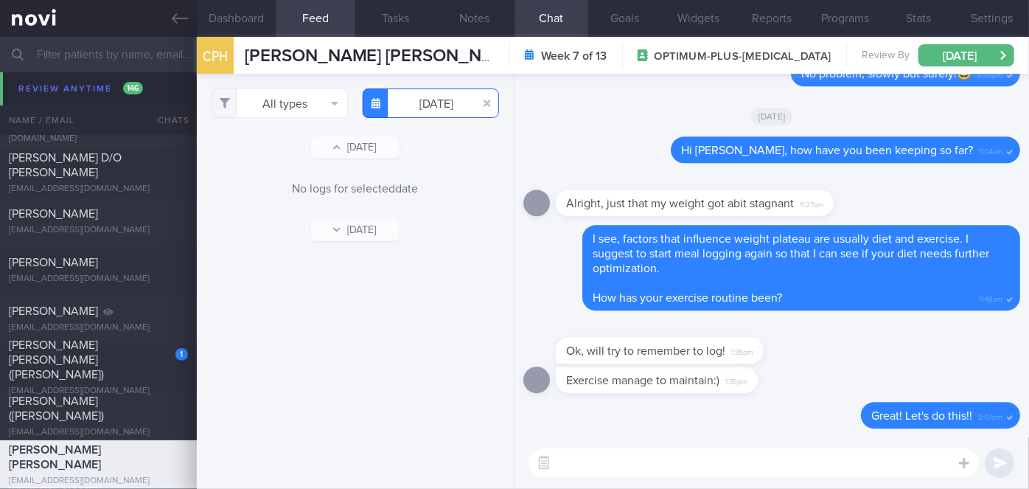
click at [434, 106] on input "[DATE]" at bounding box center [431, 102] width 136 height 29
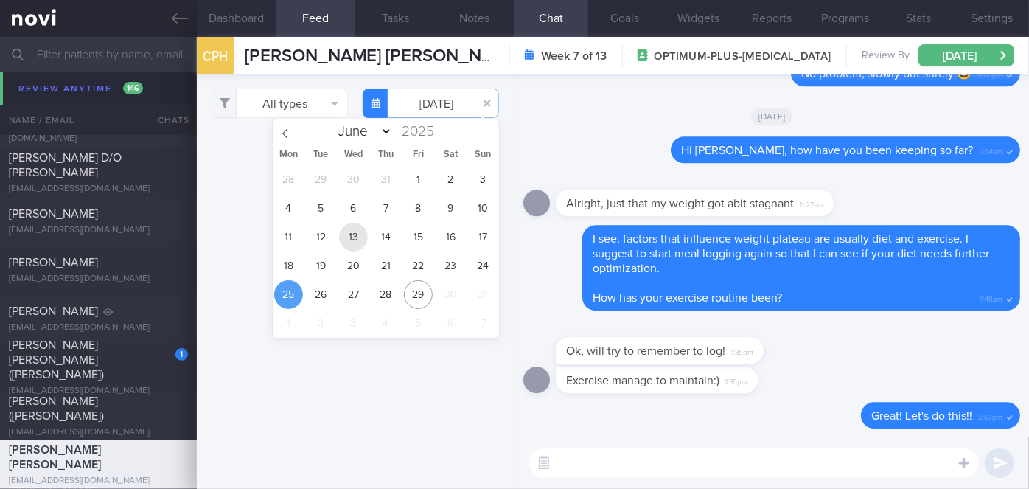
click at [352, 243] on span "13" at bounding box center [353, 237] width 29 height 29
type input "[DATE]"
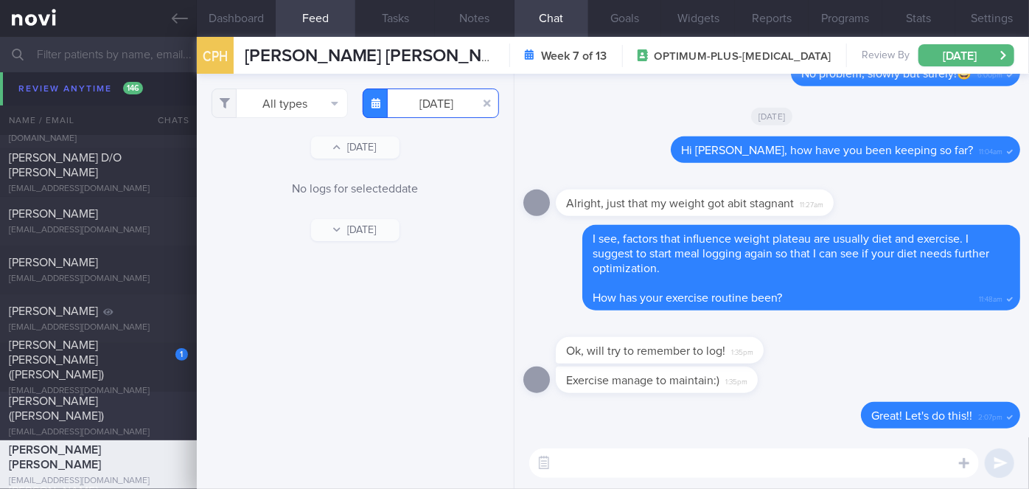
scroll to position [9744, 0]
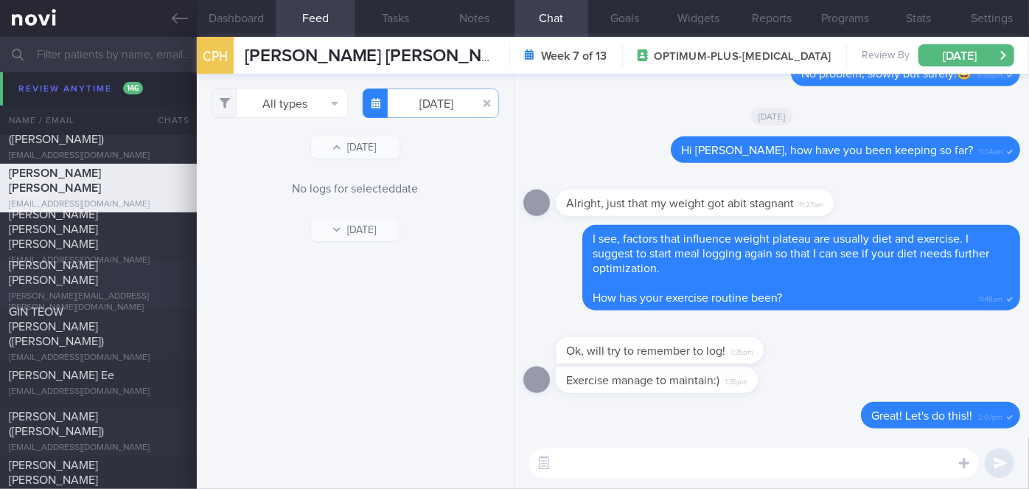
click at [153, 285] on div "[PERSON_NAME] [PERSON_NAME] [PERSON_NAME][EMAIL_ADDRESS][PERSON_NAME][DOMAIN_NA…" at bounding box center [98, 285] width 197 height 55
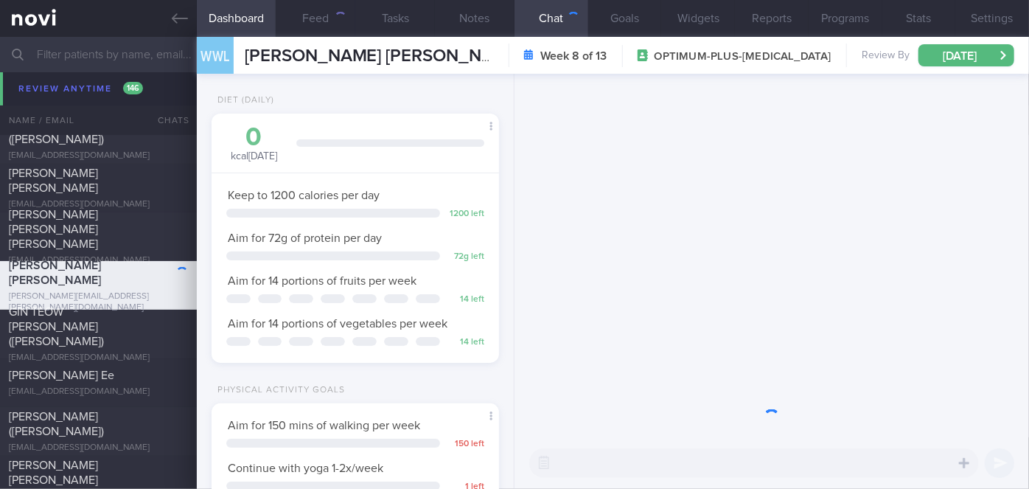
scroll to position [146, 251]
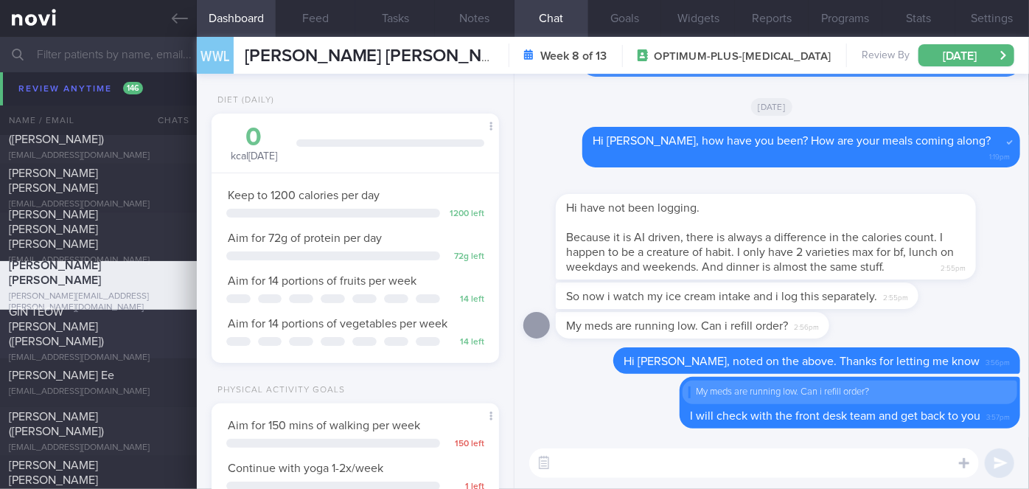
click at [128, 322] on div "GIN TEOW [PERSON_NAME] ([PERSON_NAME])" at bounding box center [97, 327] width 176 height 44
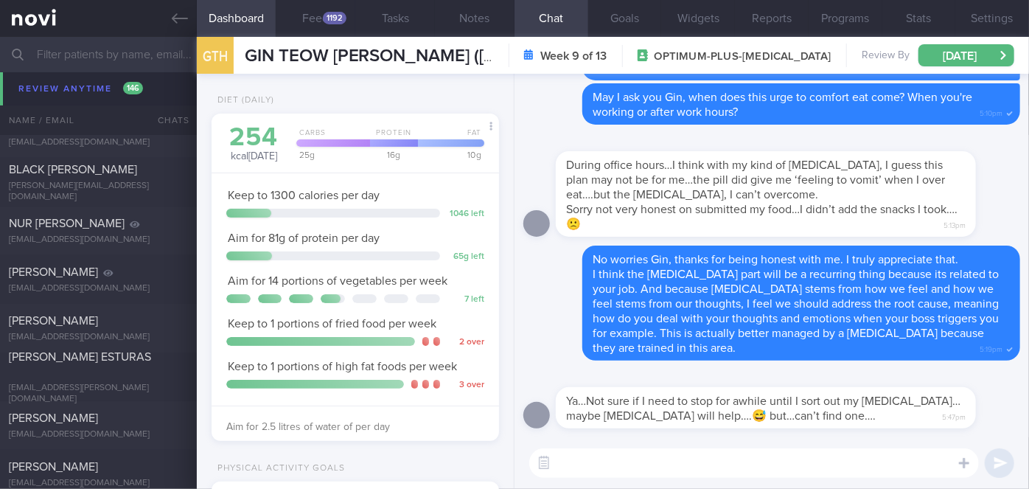
scroll to position [10337, 0]
click at [108, 418] on div "[PERSON_NAME]" at bounding box center [97, 415] width 176 height 15
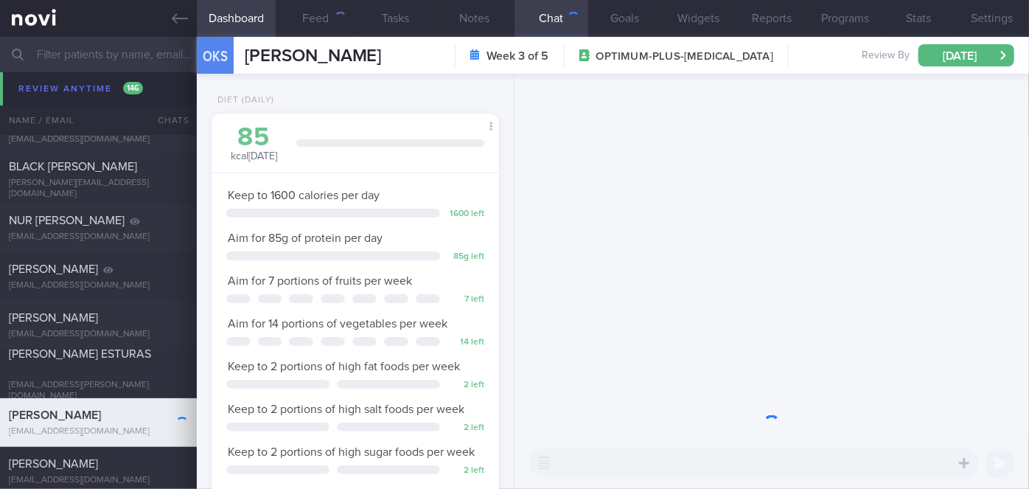
scroll to position [146, 251]
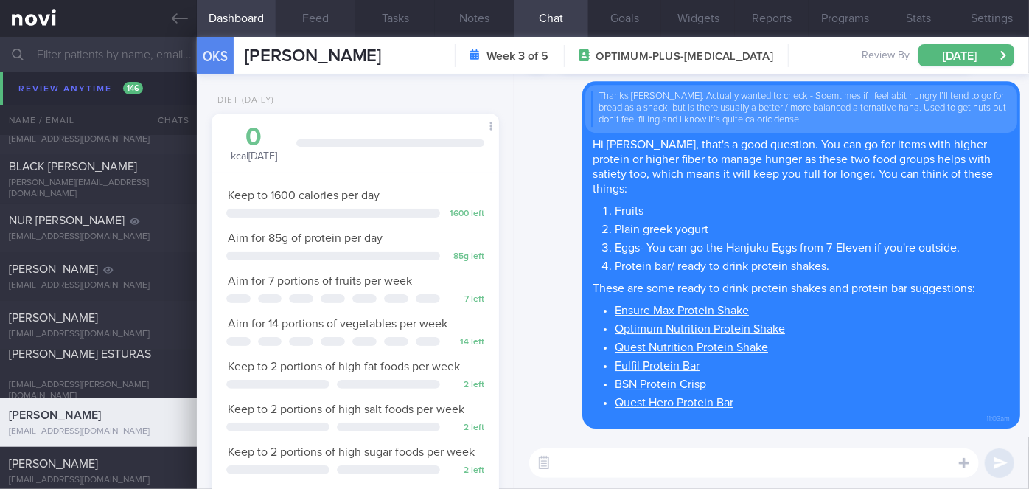
click at [316, 27] on button "Feed" at bounding box center [316, 18] width 80 height 37
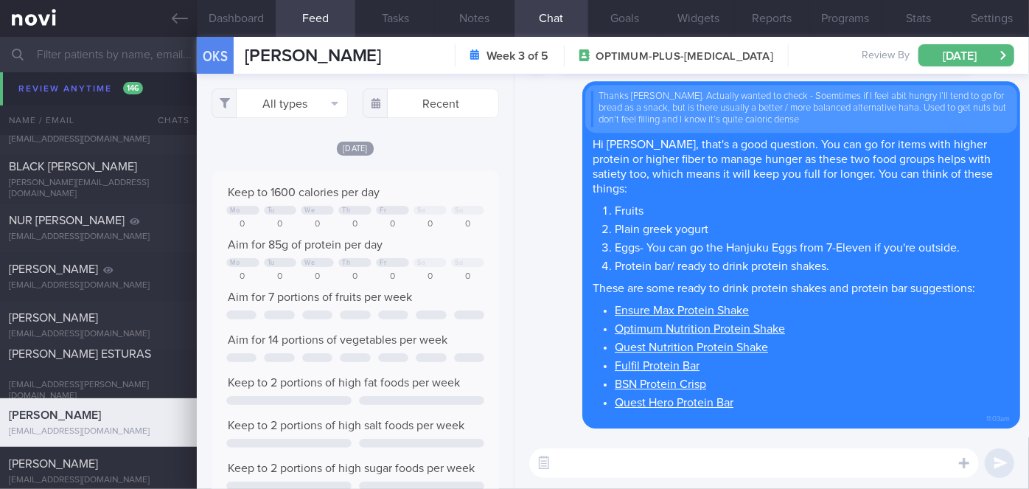
scroll to position [63, 258]
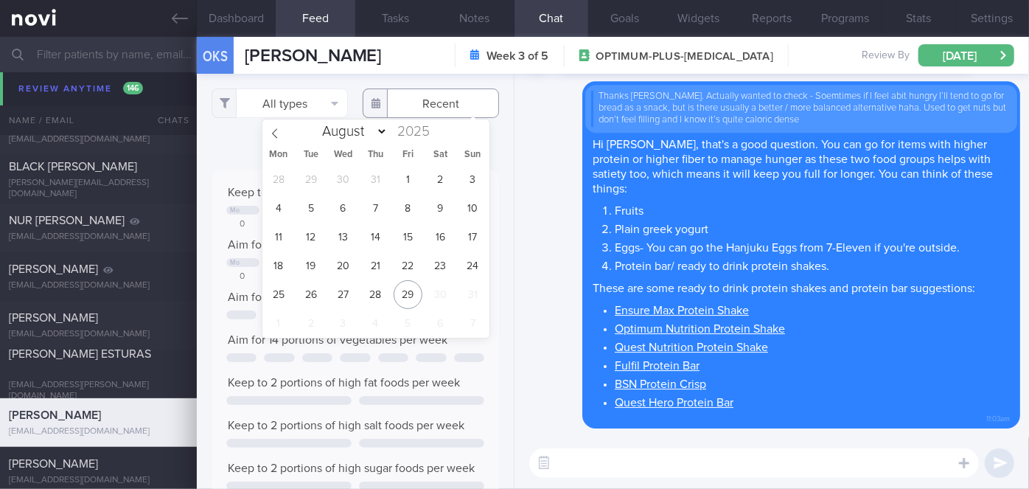
click at [414, 111] on input "text" at bounding box center [431, 102] width 136 height 29
click at [336, 262] on span "20" at bounding box center [343, 265] width 29 height 29
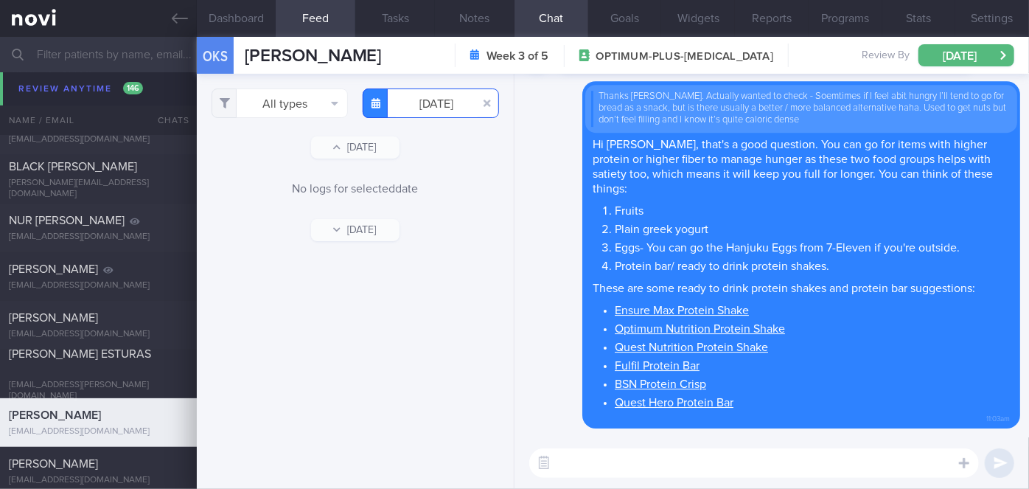
click at [414, 116] on input "[DATE]" at bounding box center [431, 102] width 136 height 29
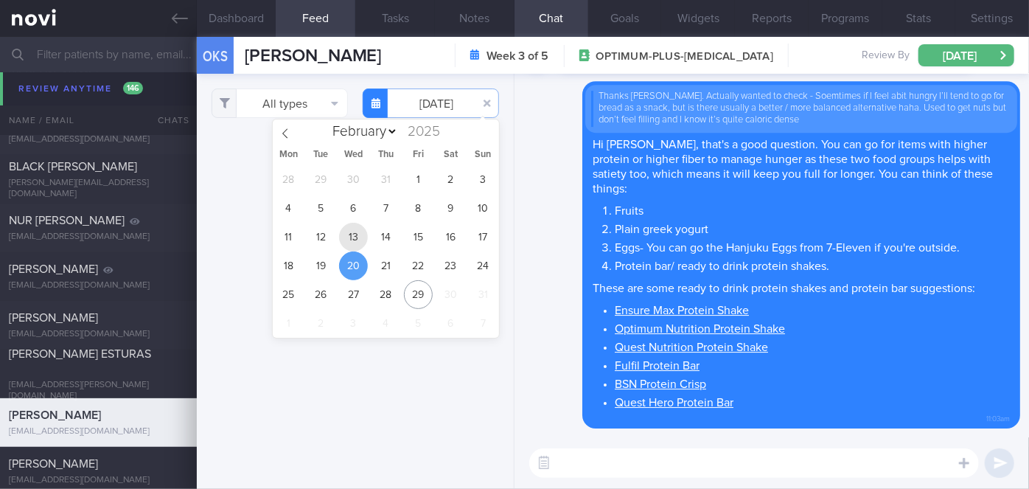
click at [350, 232] on span "13" at bounding box center [353, 237] width 29 height 29
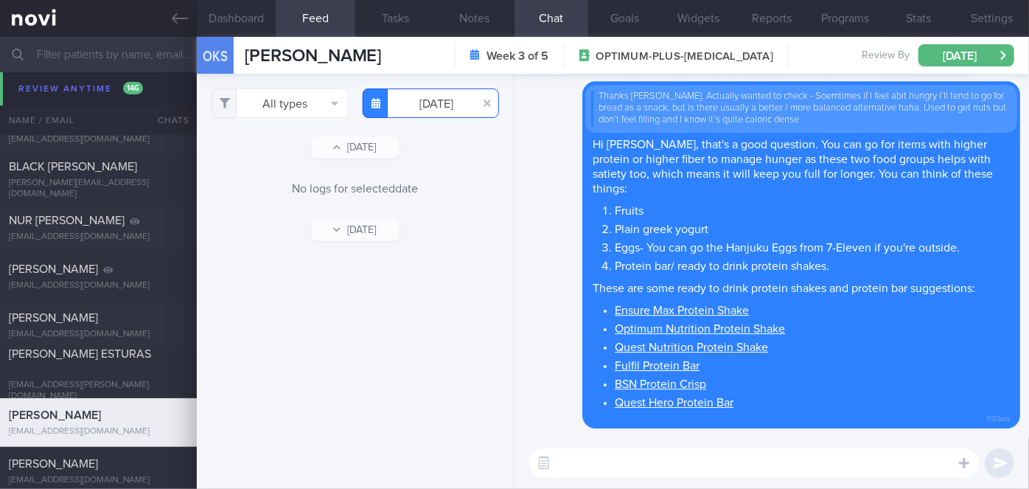
click at [424, 114] on input "[DATE]" at bounding box center [431, 102] width 136 height 29
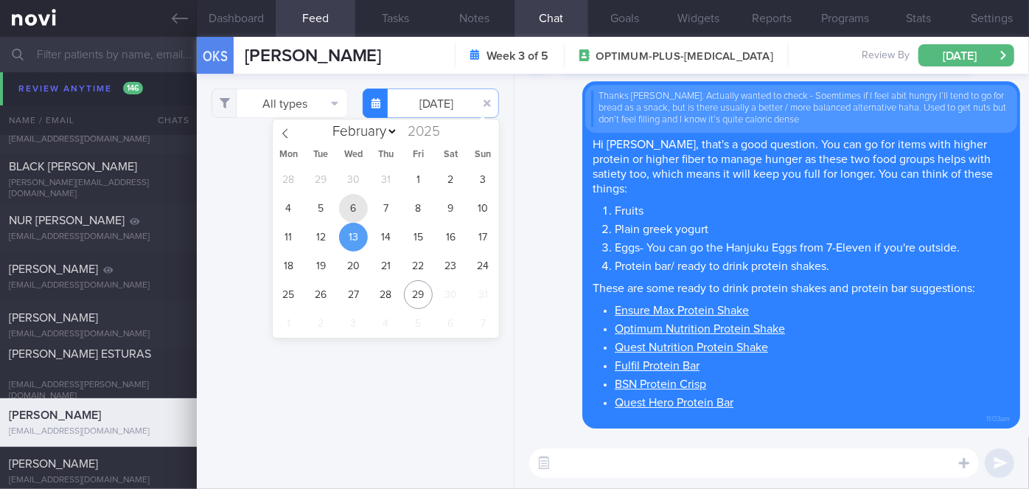
click at [362, 206] on span "6" at bounding box center [353, 208] width 29 height 29
type input "[DATE]"
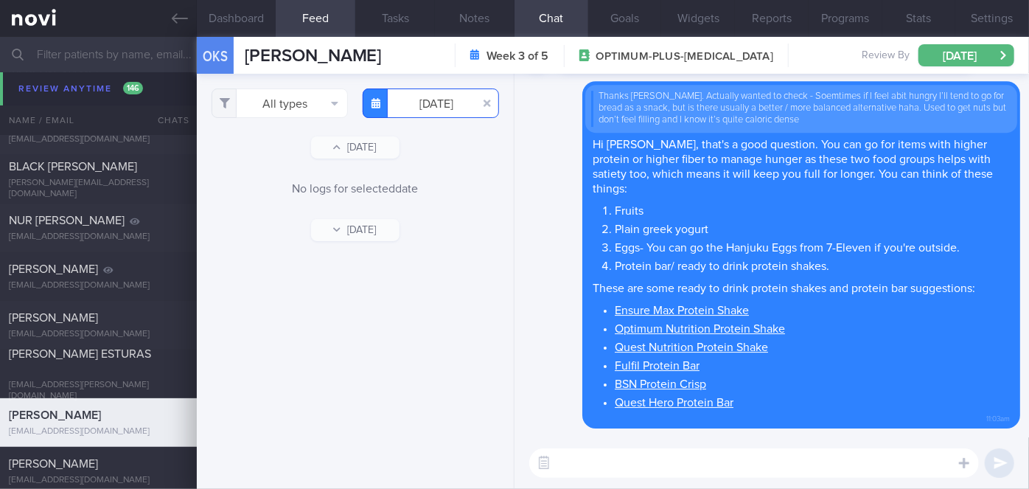
click at [441, 106] on input "[DATE]" at bounding box center [431, 102] width 136 height 29
click at [560, 181] on div "Delete Thanks [PERSON_NAME]. Actually wanted to check - Soemtimes if I feel abi…" at bounding box center [772, 254] width 497 height 347
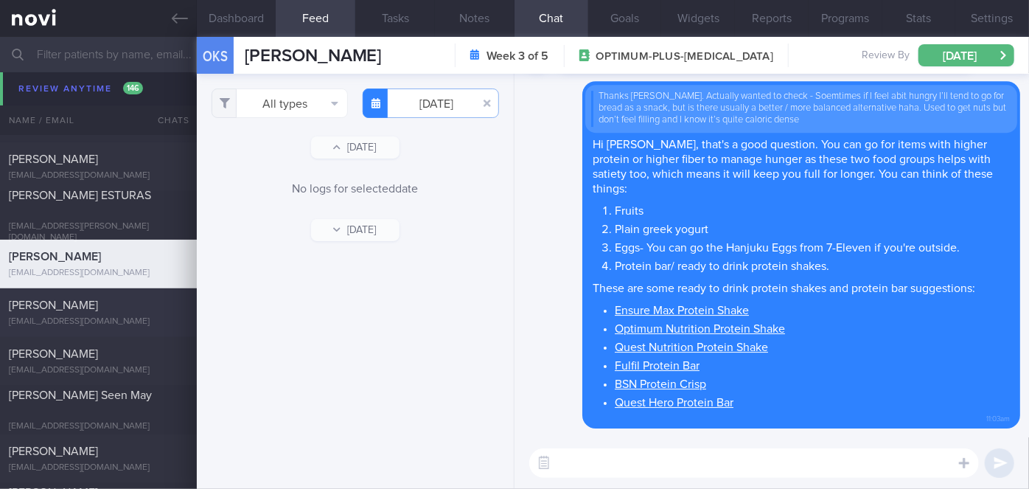
click at [122, 308] on div "[PERSON_NAME]" at bounding box center [97, 305] width 176 height 15
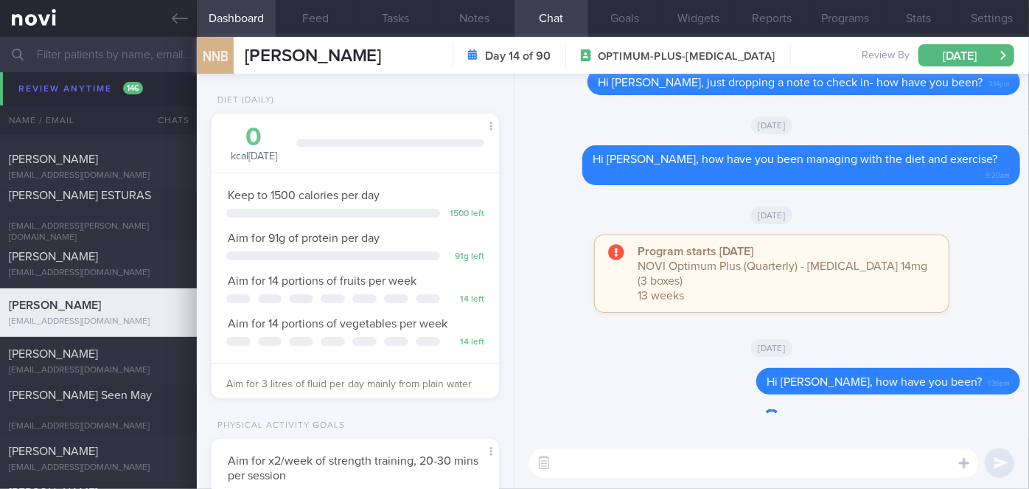
scroll to position [146, 251]
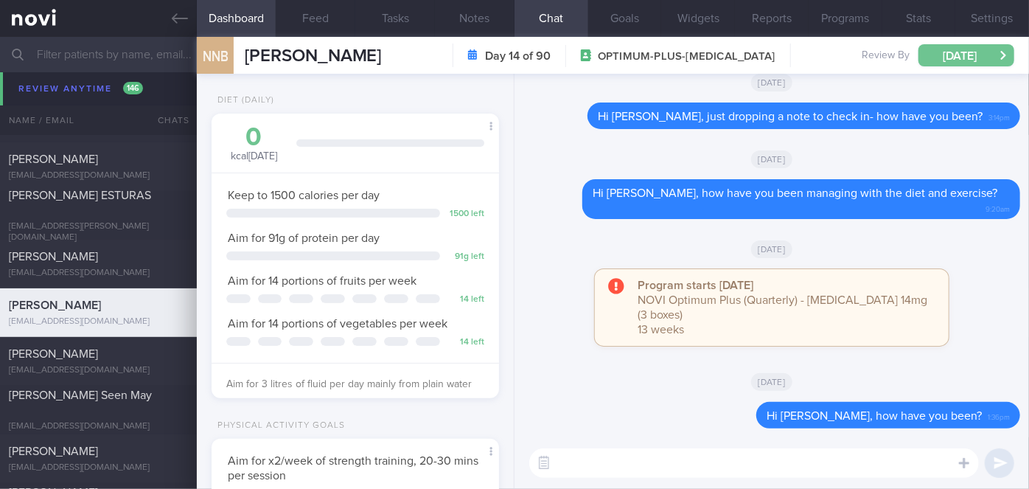
click at [983, 55] on button "[DATE]" at bounding box center [967, 55] width 96 height 22
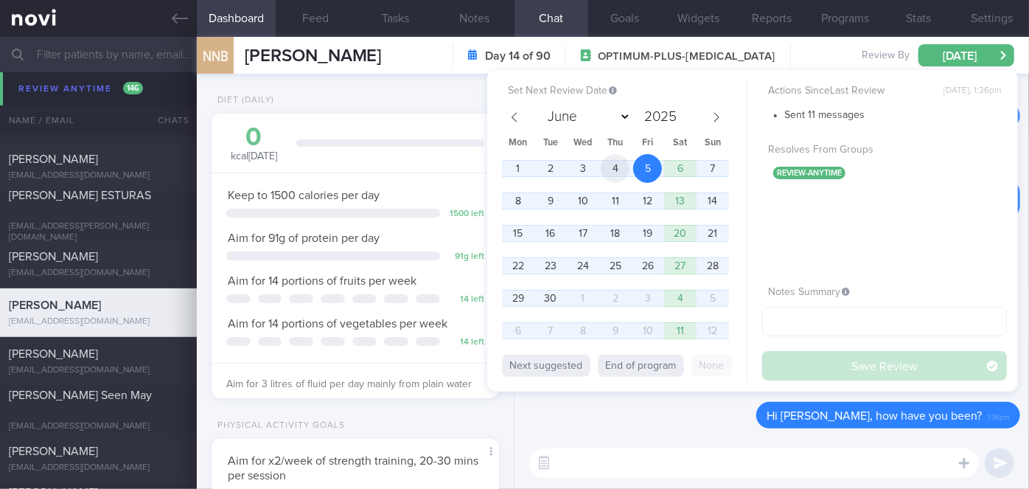
click at [614, 167] on span "4" at bounding box center [615, 168] width 29 height 29
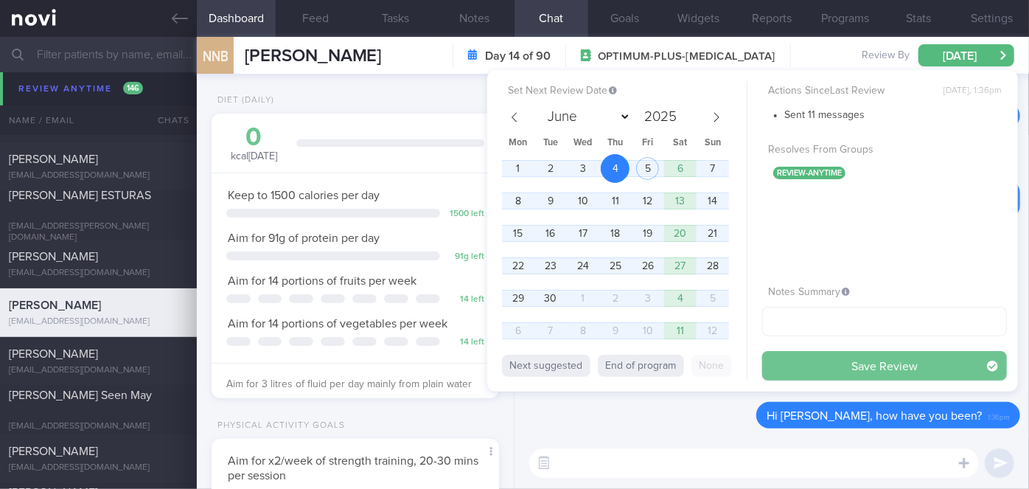
click at [813, 359] on button "Save Review" at bounding box center [885, 365] width 245 height 29
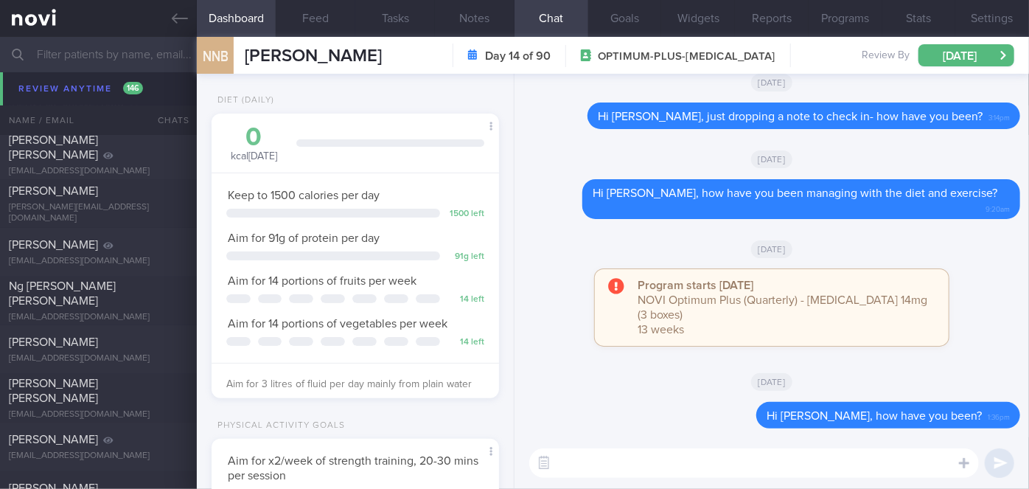
scroll to position [737313, 737208]
click at [97, 312] on div "[EMAIL_ADDRESS][DOMAIN_NAME]" at bounding box center [98, 317] width 179 height 11
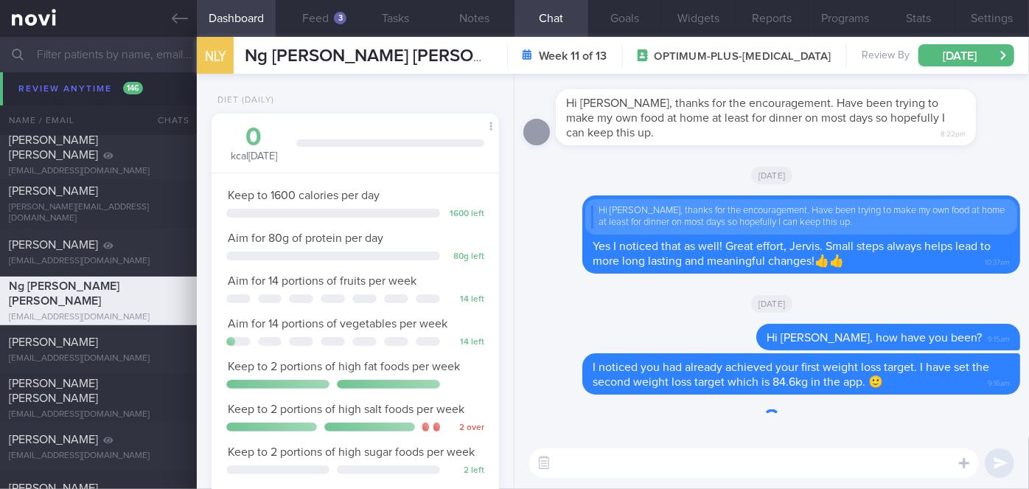
scroll to position [146, 251]
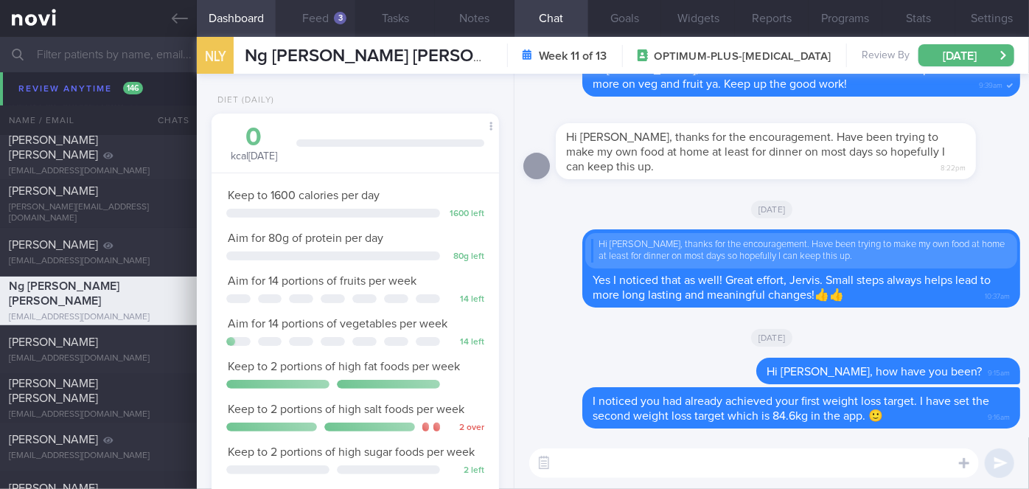
click at [296, 20] on button "Feed 3" at bounding box center [316, 18] width 80 height 37
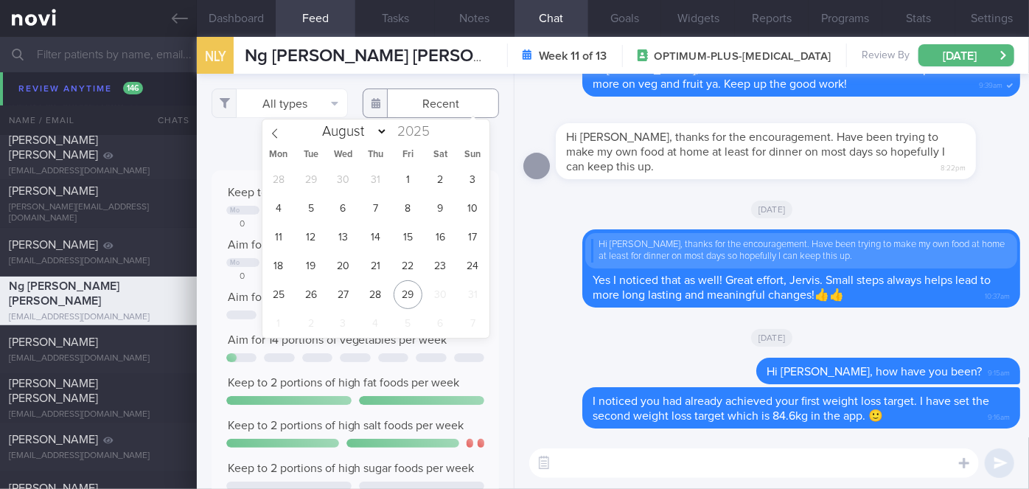
click at [426, 103] on input "text" at bounding box center [431, 102] width 136 height 29
click at [338, 265] on span "20" at bounding box center [343, 265] width 29 height 29
type input "[DATE]"
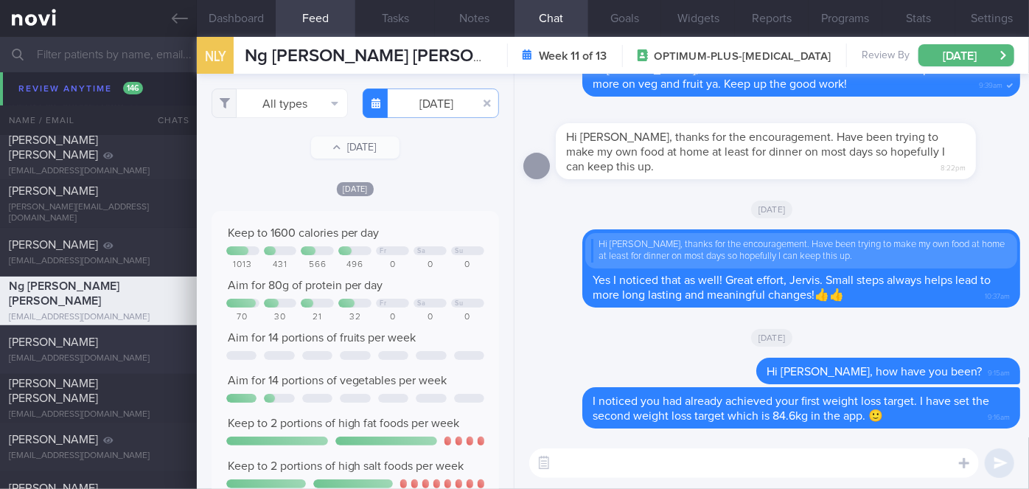
click at [126, 350] on div "[PERSON_NAME]" at bounding box center [97, 342] width 176 height 15
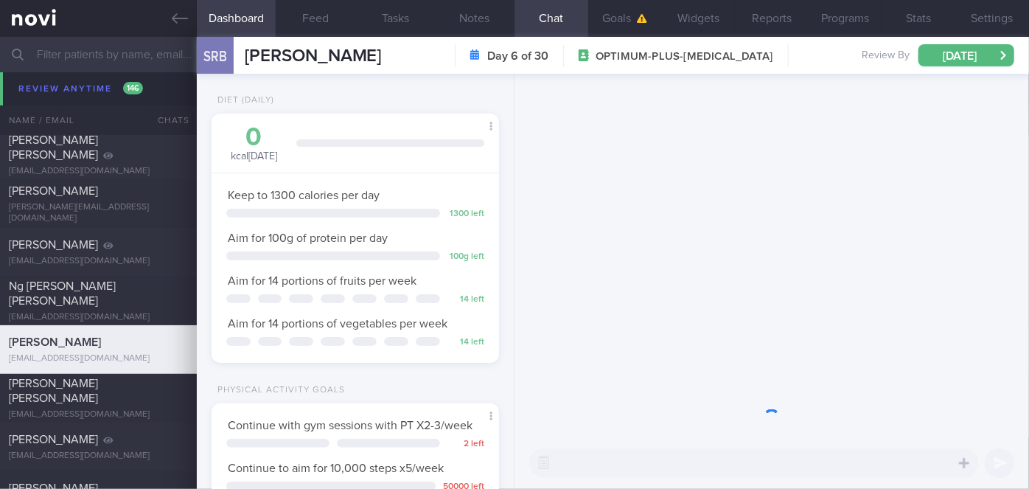
scroll to position [146, 251]
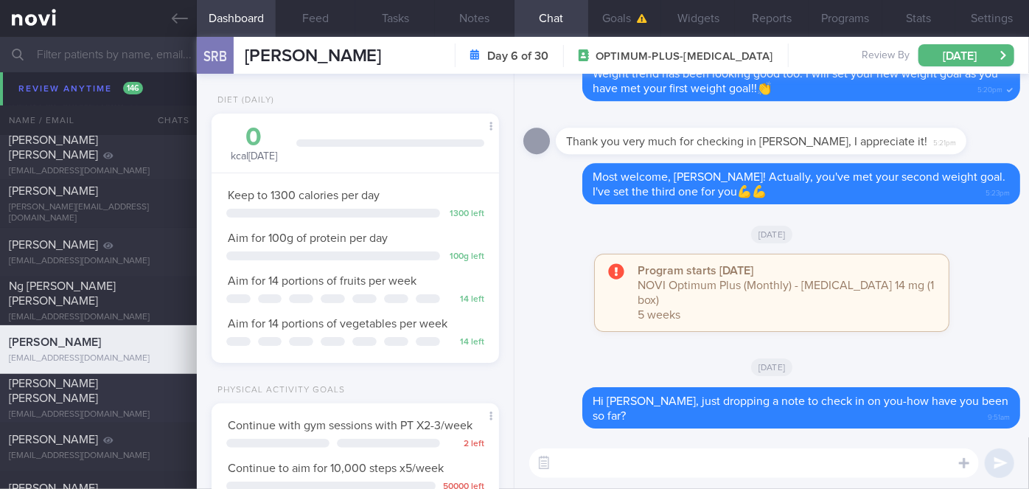
click at [167, 384] on div at bounding box center [172, 380] width 32 height 8
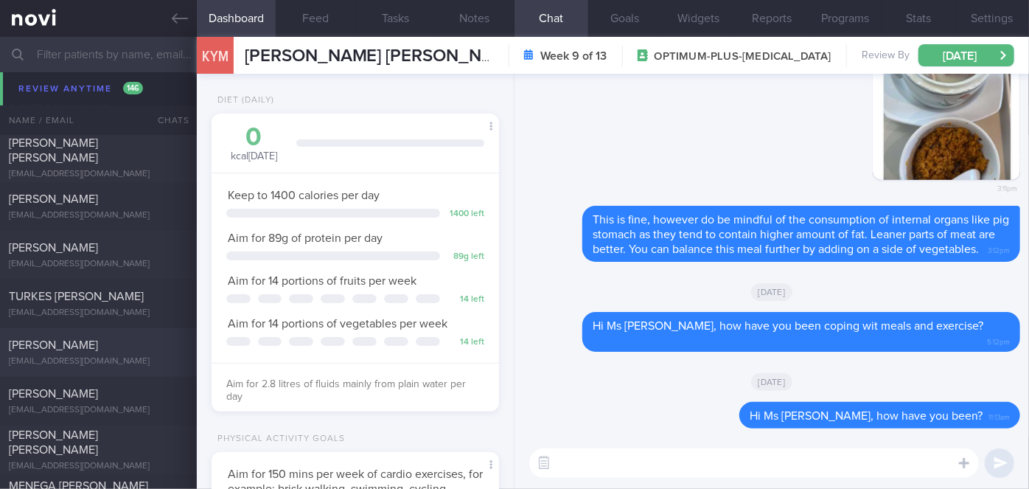
scroll to position [11382, 0]
click at [150, 389] on div "[PERSON_NAME]" at bounding box center [97, 392] width 176 height 15
type input "nil"
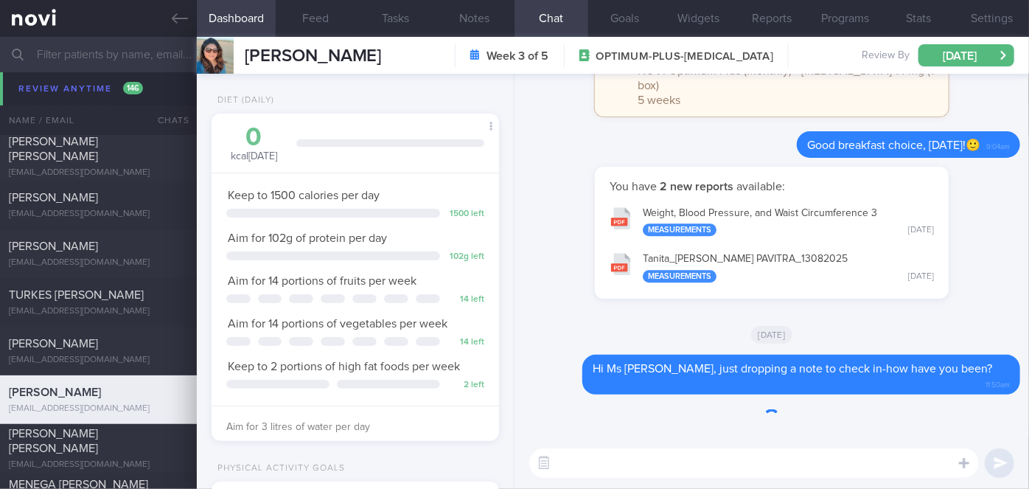
scroll to position [146, 251]
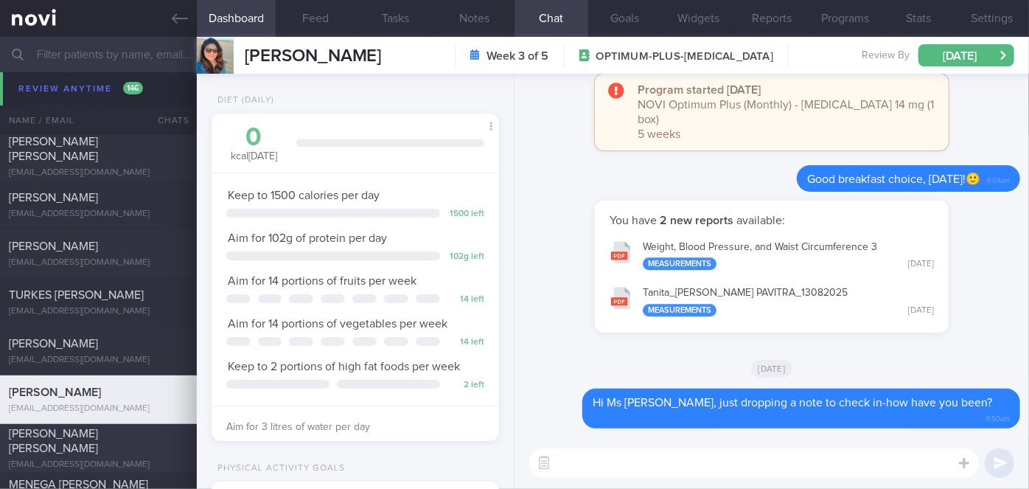
click at [149, 442] on div "[PERSON_NAME] [PERSON_NAME]" at bounding box center [97, 440] width 176 height 29
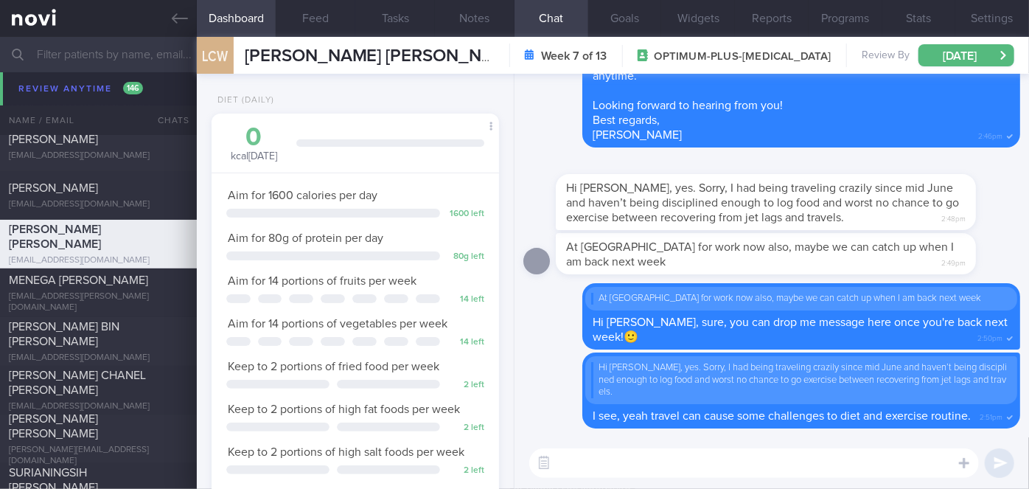
scroll to position [11591, 0]
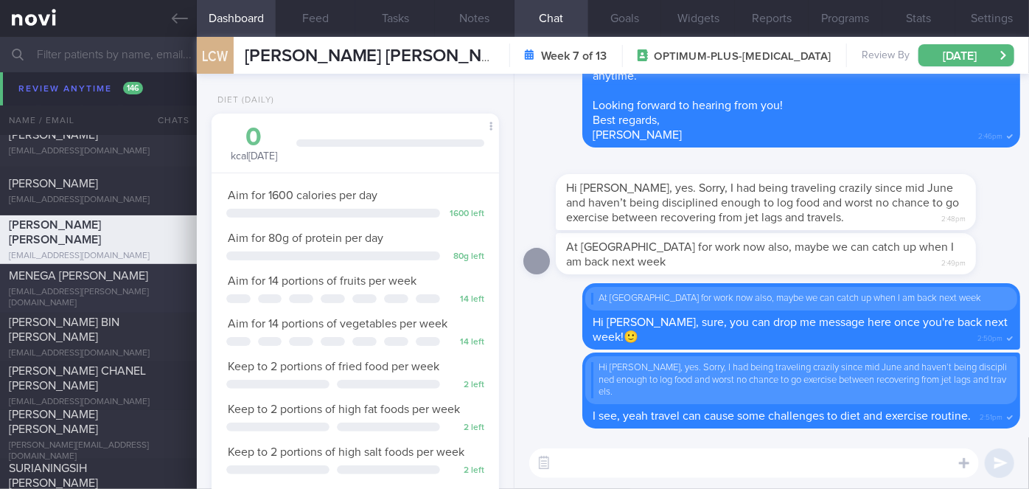
click at [158, 283] on div "MENEGA [PERSON_NAME]" at bounding box center [97, 275] width 176 height 15
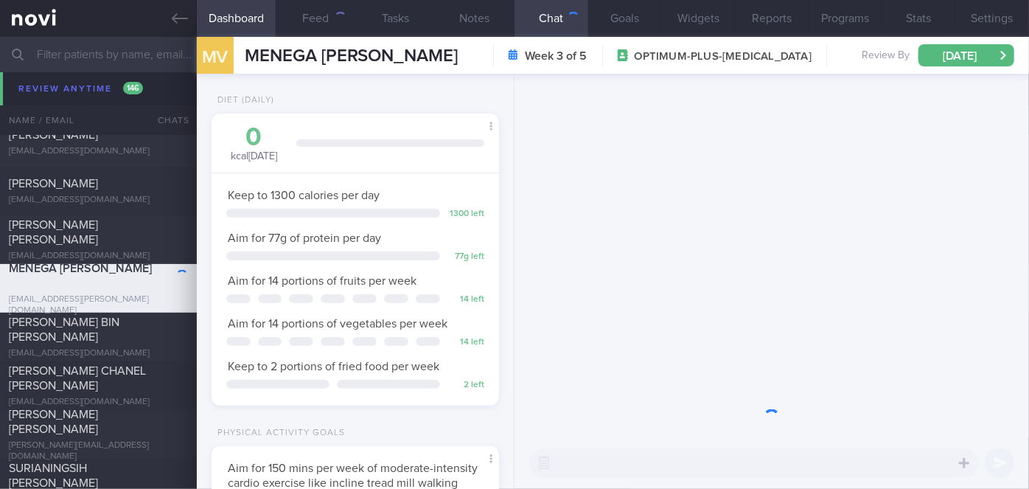
scroll to position [146, 251]
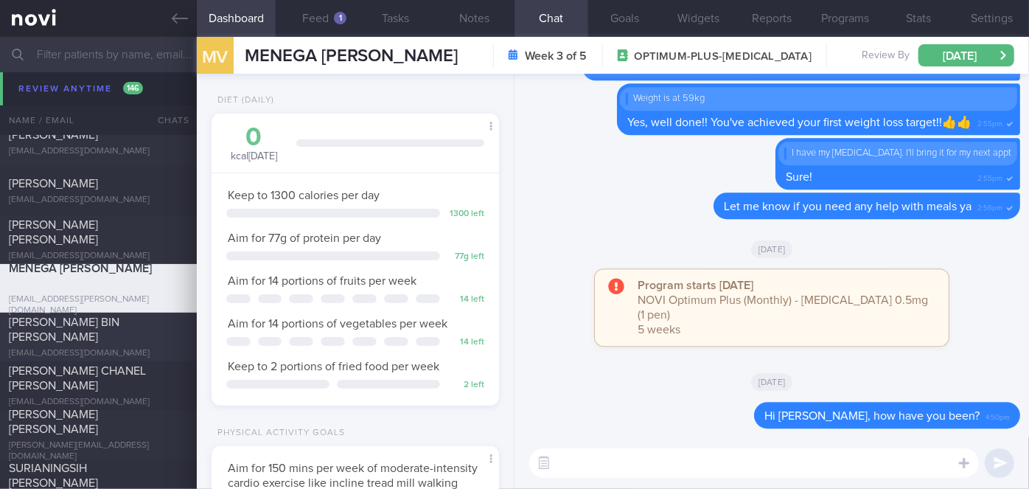
click at [127, 326] on div "[PERSON_NAME] BIN [PERSON_NAME]" at bounding box center [97, 329] width 176 height 29
type input "Nil"
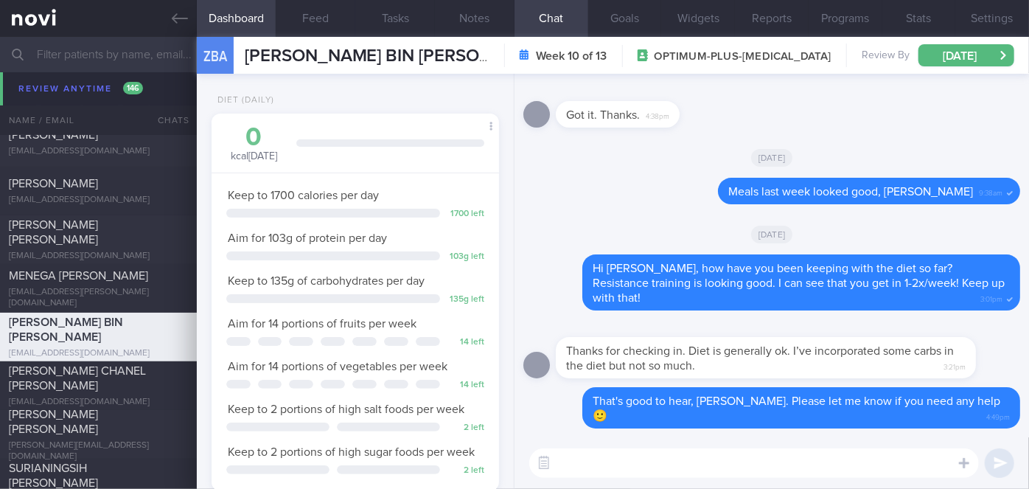
scroll to position [146, 251]
click at [133, 464] on div "SURIANINGSIH [PERSON_NAME]" at bounding box center [97, 475] width 176 height 29
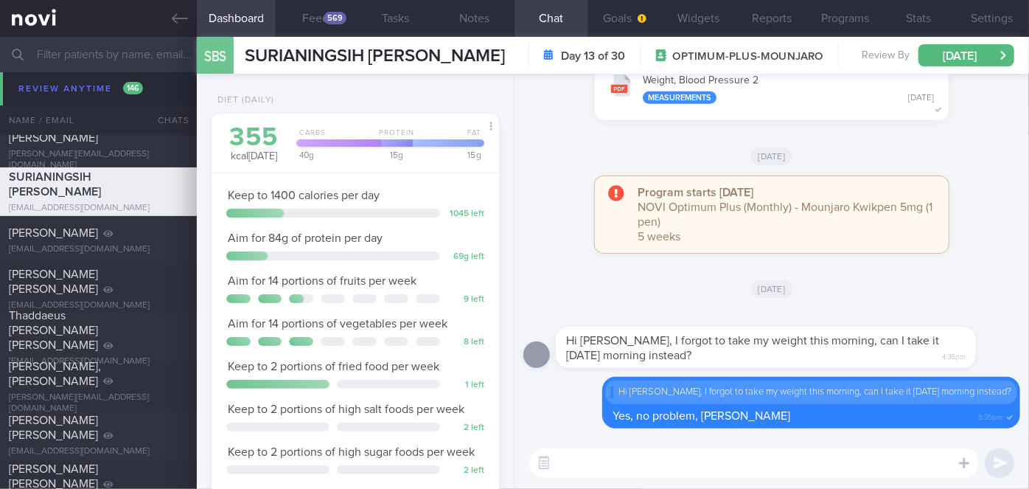
scroll to position [11886, 0]
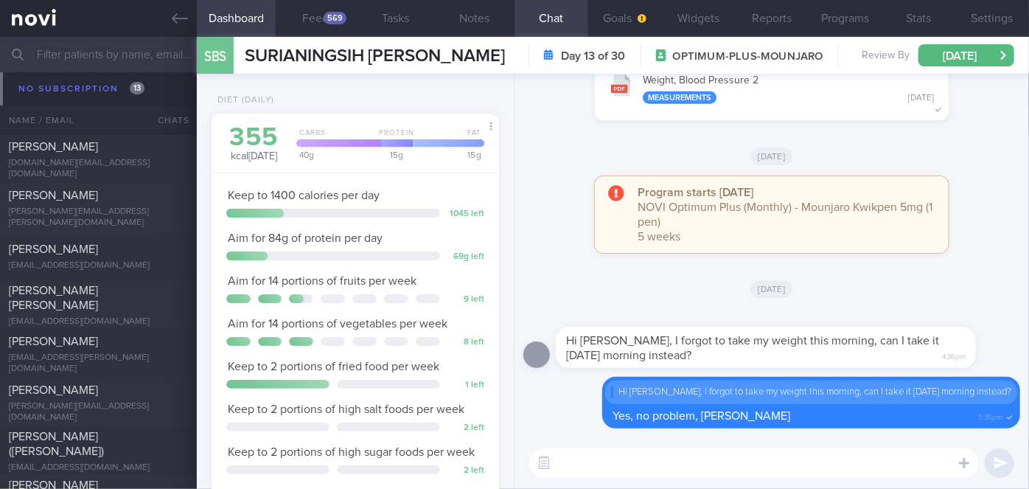
scroll to position [13541, 0]
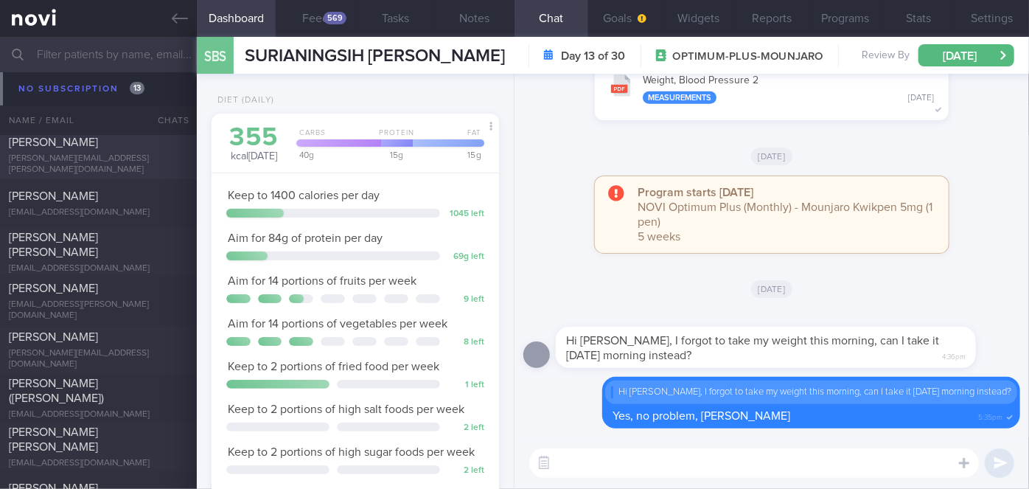
click at [109, 159] on div "[PERSON_NAME][EMAIL_ADDRESS][PERSON_NAME][DOMAIN_NAME]" at bounding box center [98, 164] width 179 height 22
select select "7"
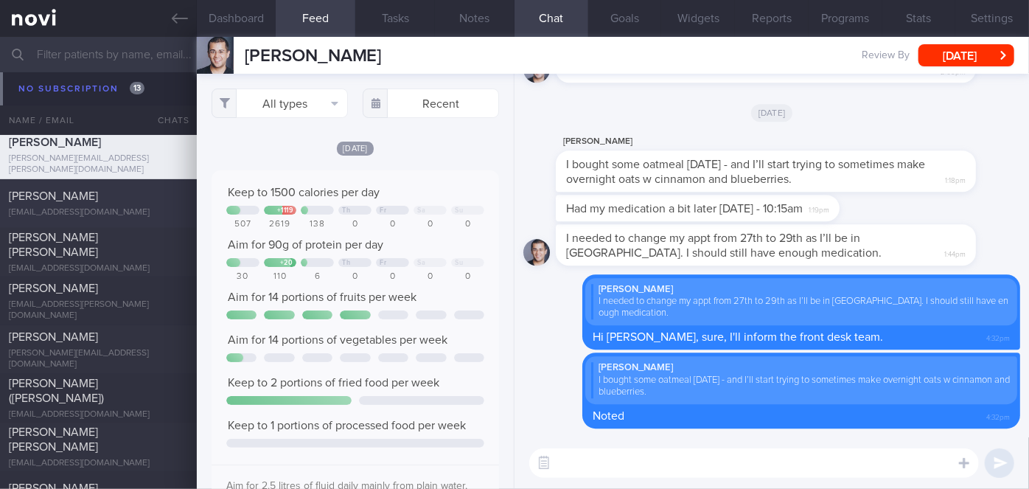
scroll to position [13670, 0]
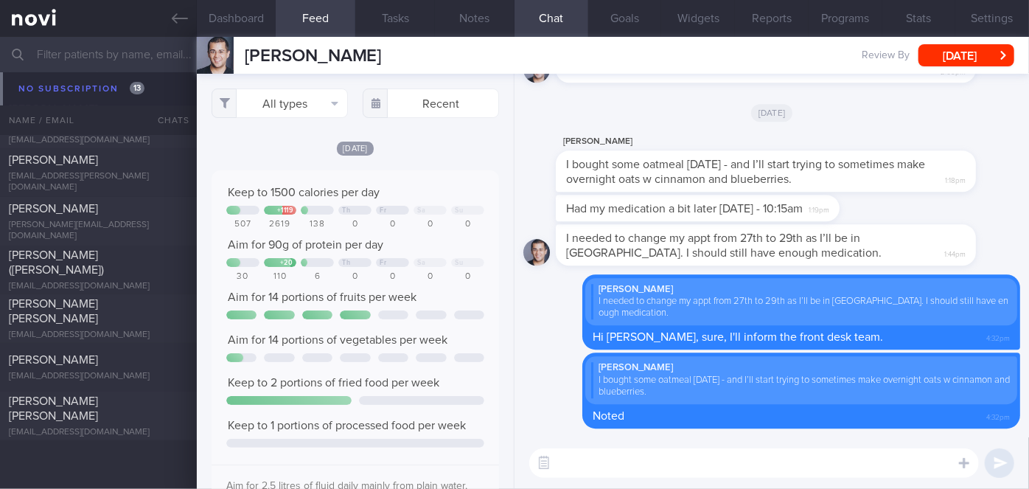
click at [64, 53] on input "text" at bounding box center [514, 54] width 1029 height 35
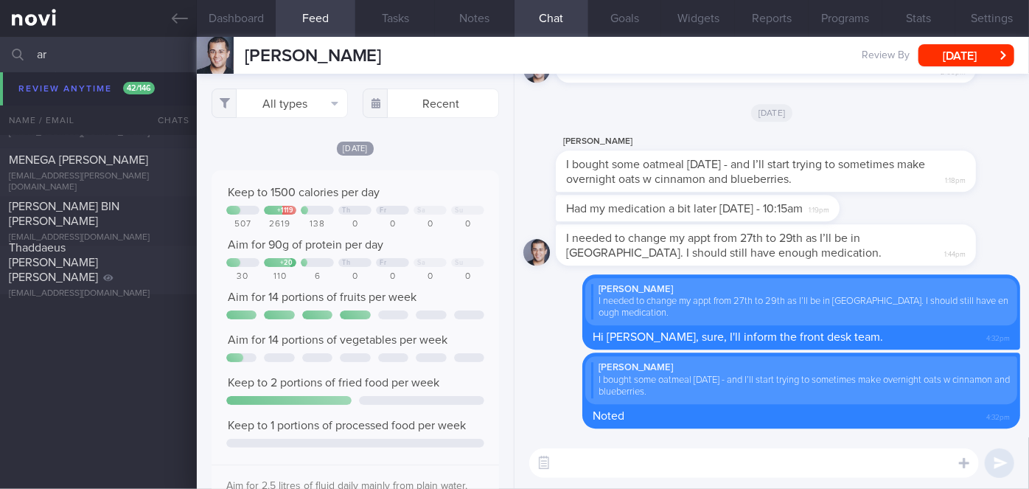
scroll to position [2790, 0]
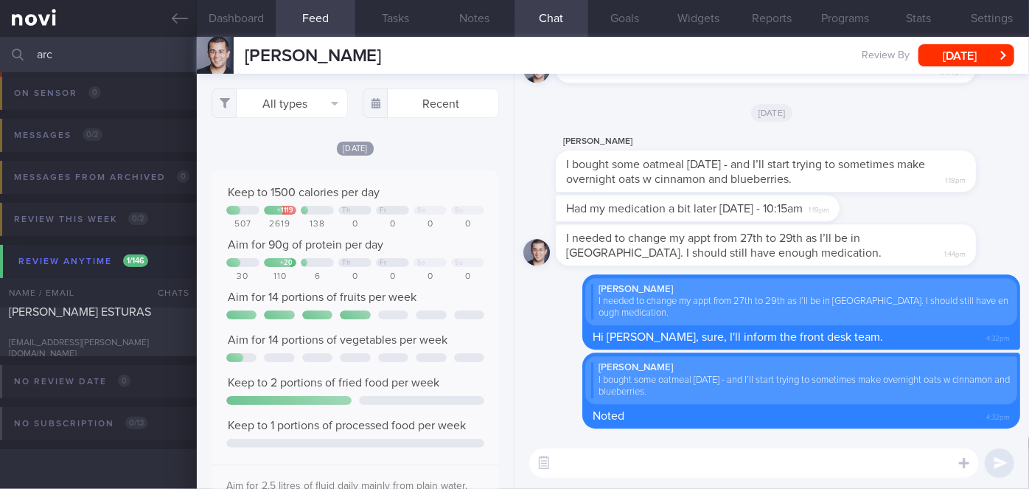
scroll to position [88, 0]
type input "arc"
click at [151, 326] on div "[PERSON_NAME] ESTURAS" at bounding box center [97, 319] width 176 height 29
select select "8"
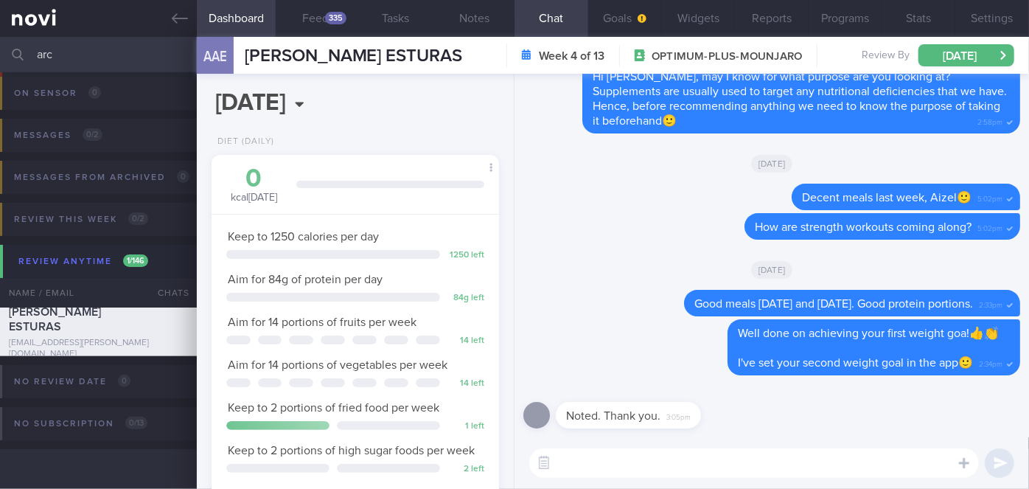
scroll to position [128, 257]
click at [330, 20] on div "335" at bounding box center [335, 18] width 21 height 13
select select "7"
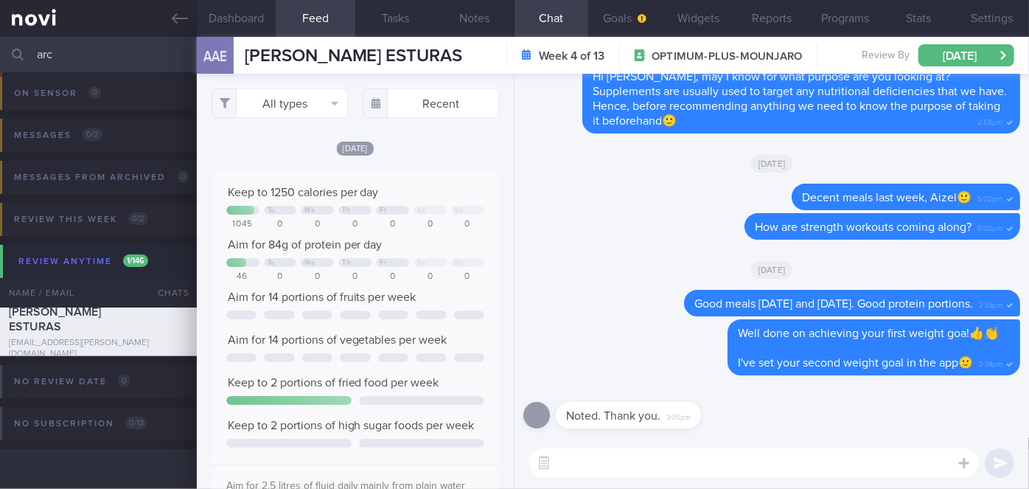
scroll to position [63, 258]
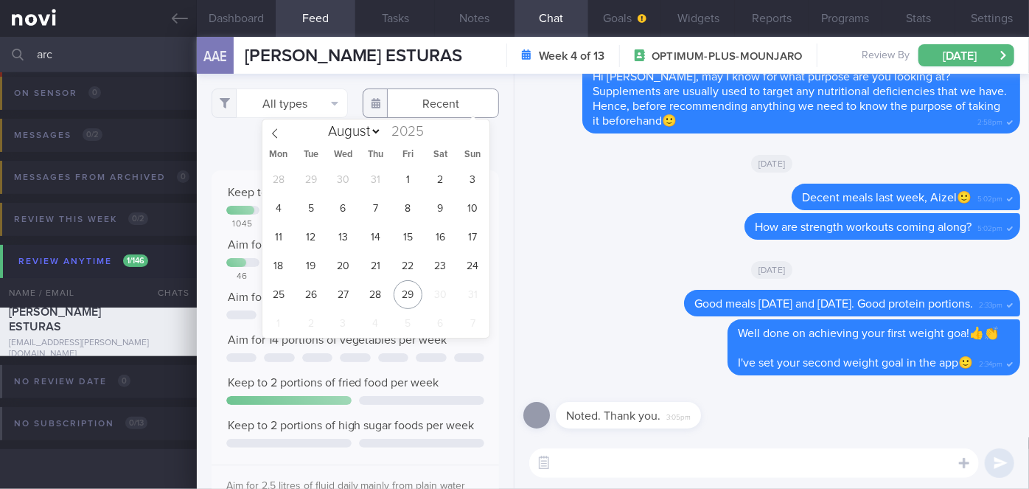
click at [415, 105] on input "text" at bounding box center [431, 102] width 136 height 29
click at [320, 262] on span "19" at bounding box center [310, 265] width 29 height 29
type input "[DATE]"
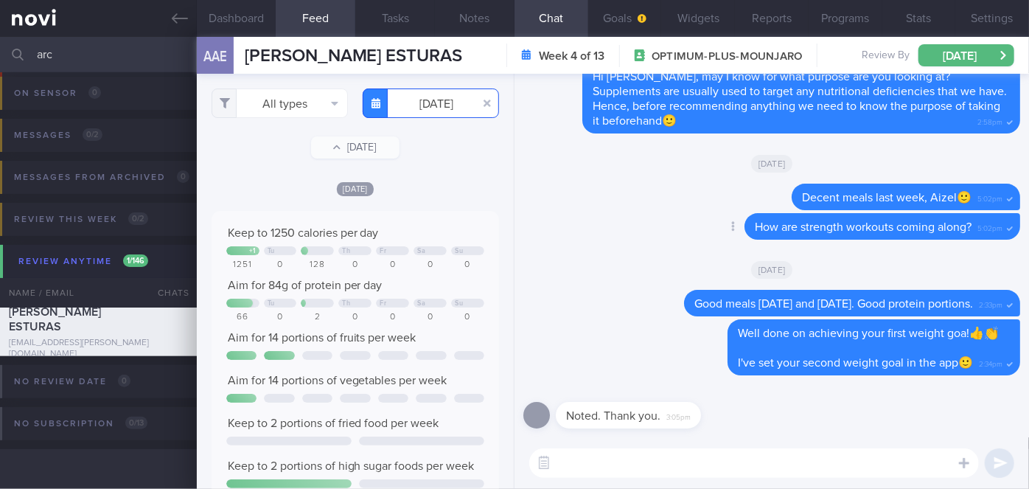
scroll to position [128, 257]
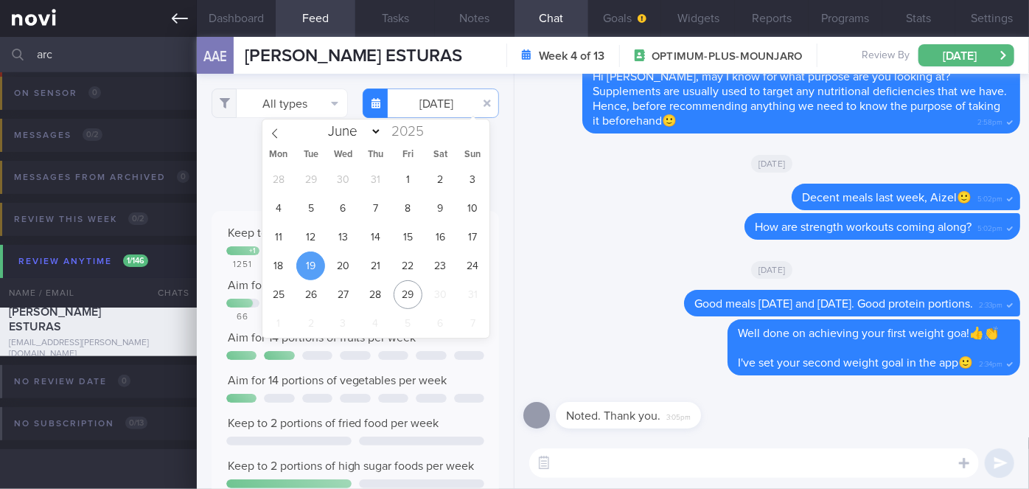
click at [173, 21] on icon at bounding box center [180, 18] width 16 height 16
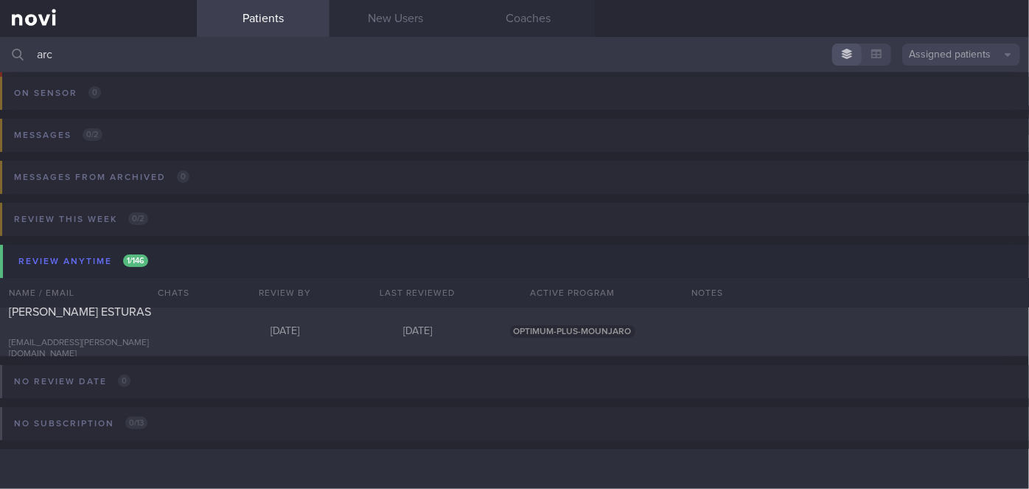
click at [142, 42] on input "arc" at bounding box center [514, 54] width 1029 height 35
type input "a"
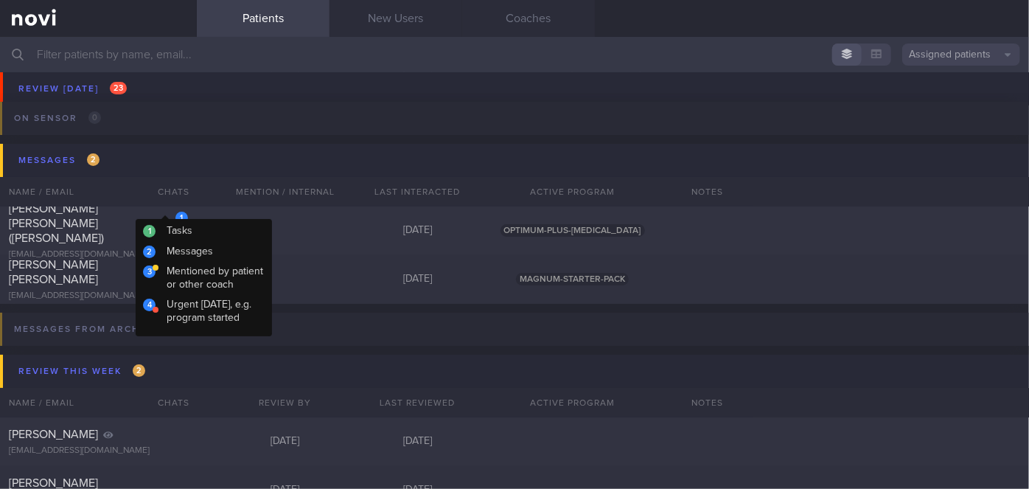
scroll to position [5665, 0]
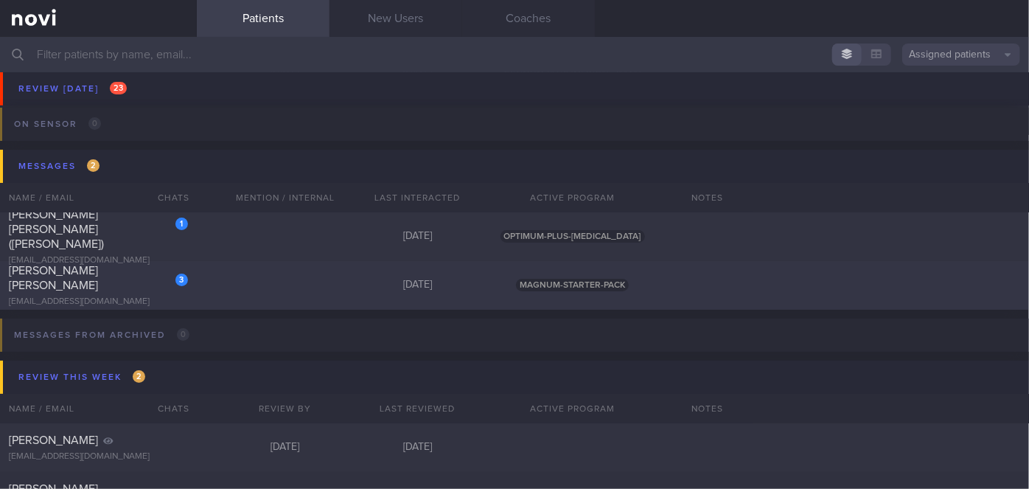
click at [142, 274] on div "[PERSON_NAME] [PERSON_NAME]" at bounding box center [97, 277] width 176 height 29
select select "8"
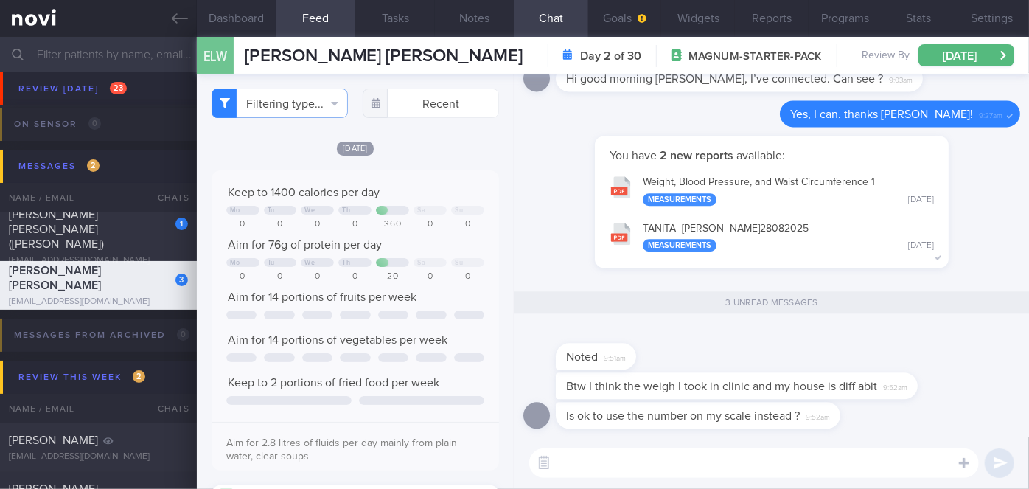
click at [667, 463] on textarea at bounding box center [754, 462] width 450 height 29
type textarea "Yes, no problem Esther"
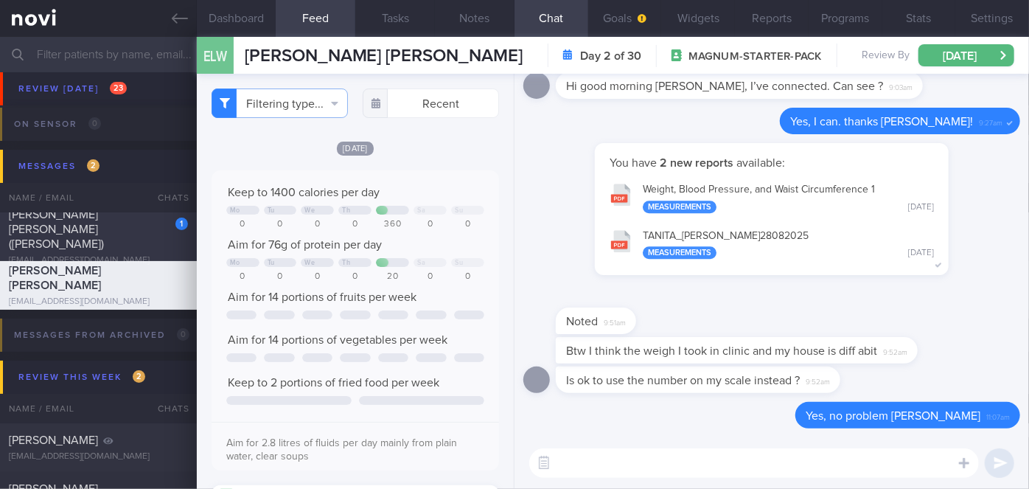
click at [165, 230] on div "1" at bounding box center [172, 218] width 32 height 23
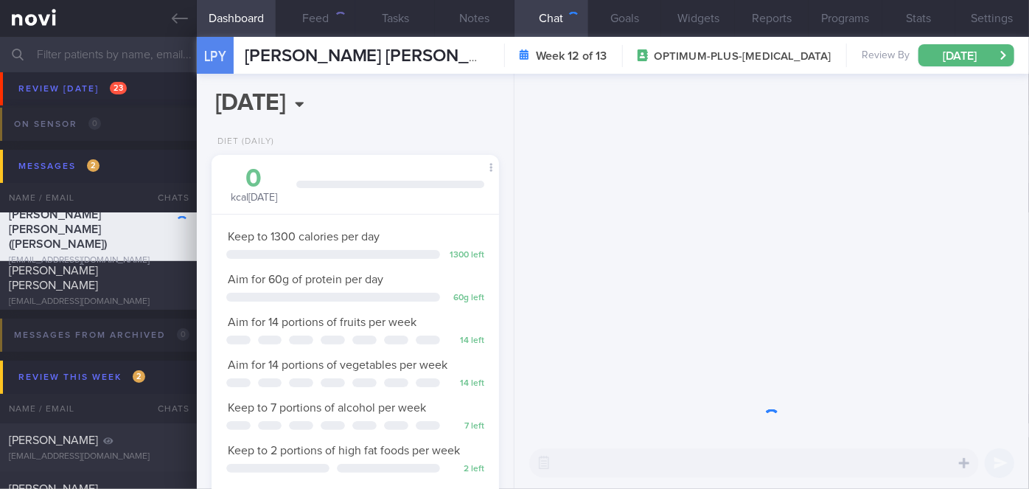
scroll to position [146, 251]
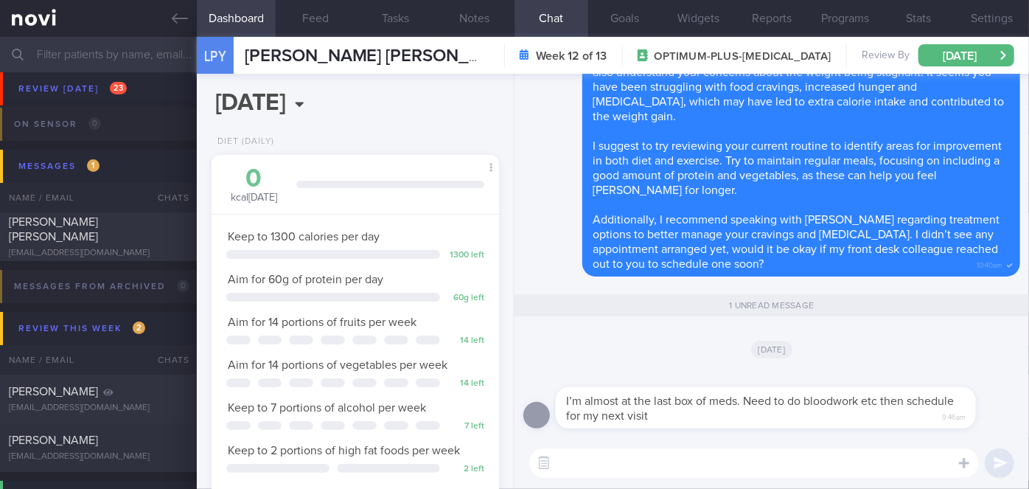
click at [672, 451] on textarea at bounding box center [754, 462] width 450 height 29
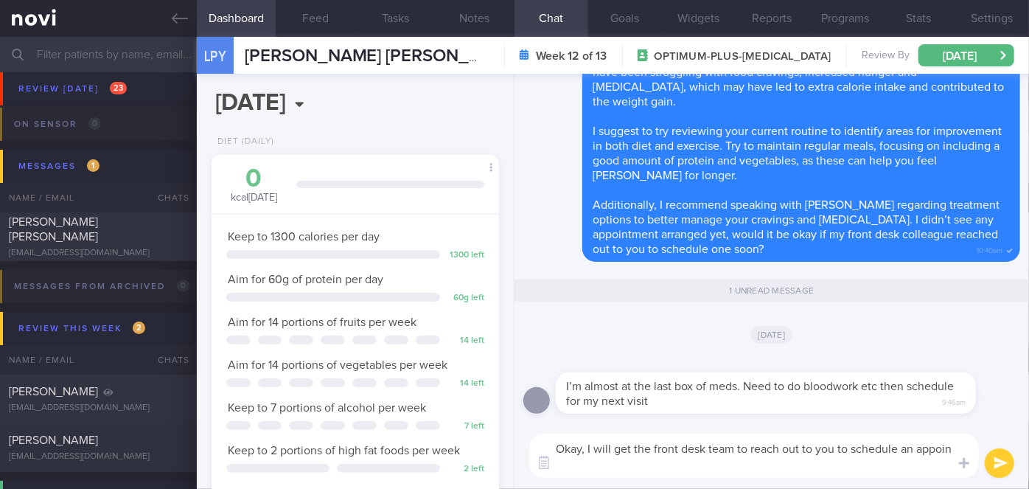
scroll to position [0, 0]
type textarea "Okay, I will get the front desk team to reach out to you to schedule an appoint…"
click at [1001, 468] on button "submit" at bounding box center [999, 462] width 29 height 29
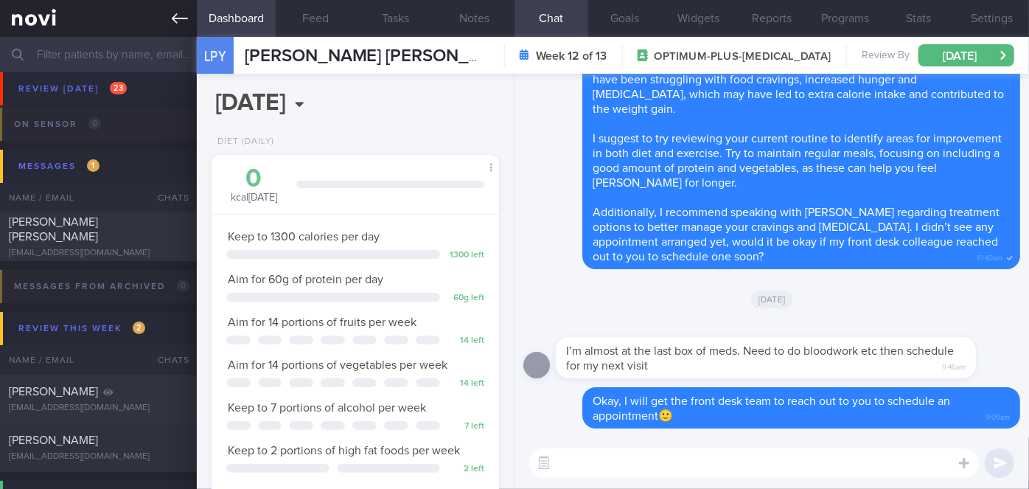
click at [170, 21] on link at bounding box center [98, 18] width 197 height 37
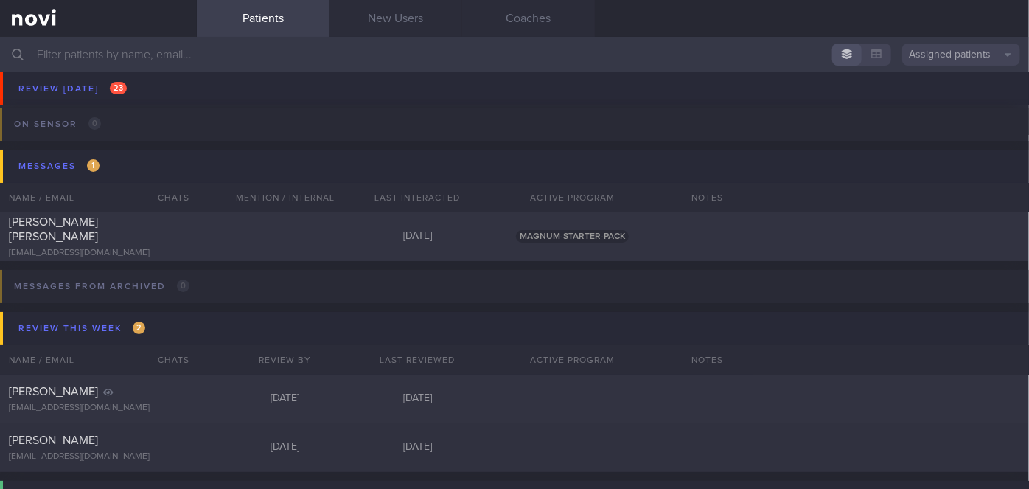
click at [268, 59] on input "text" at bounding box center [514, 54] width 1029 height 35
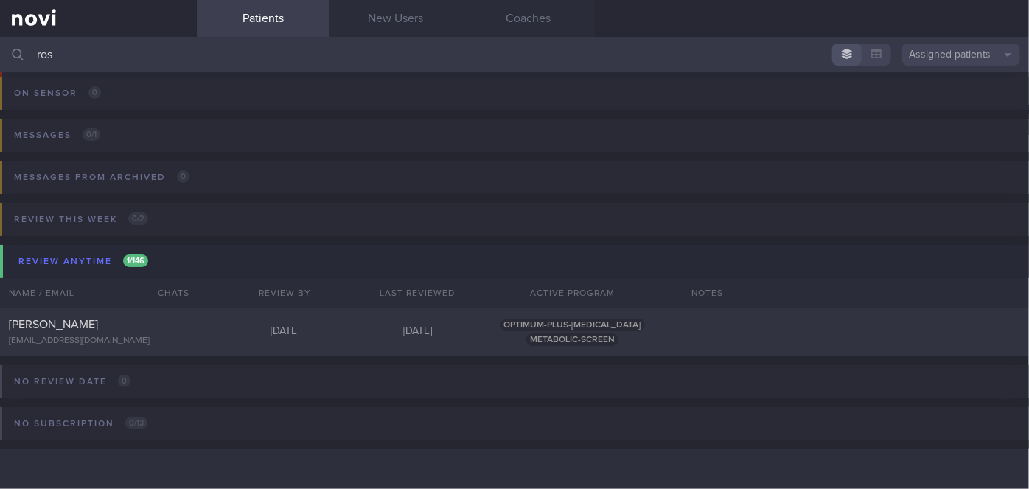
scroll to position [88, 0]
type input "r"
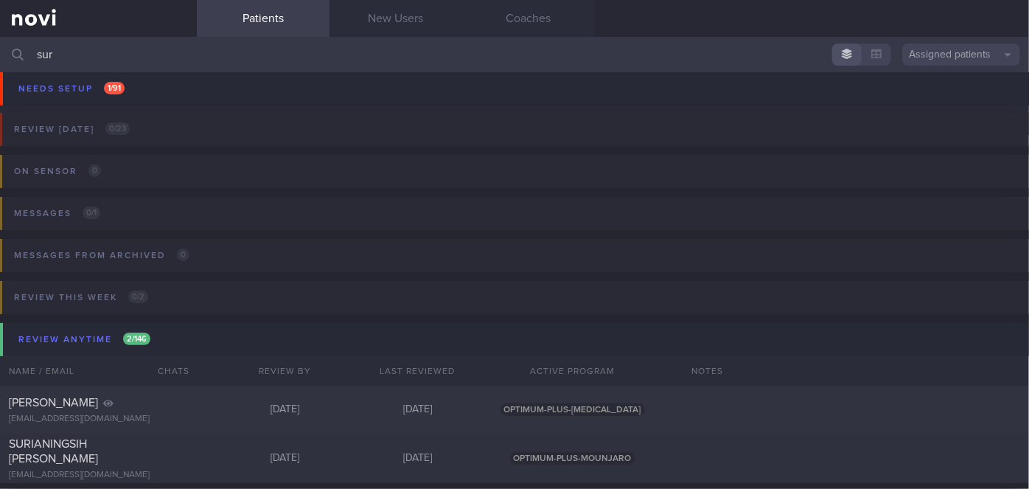
scroll to position [81, 0]
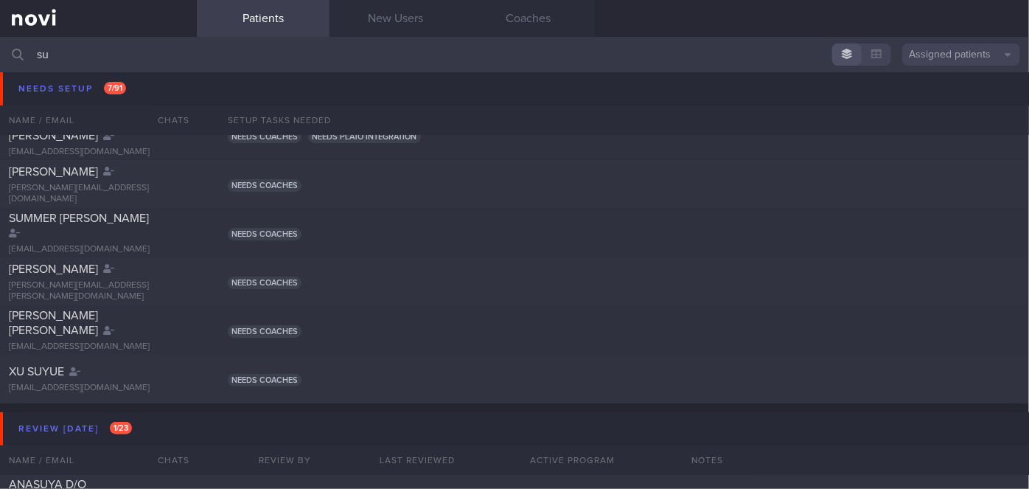
scroll to position [81, 0]
type input "s"
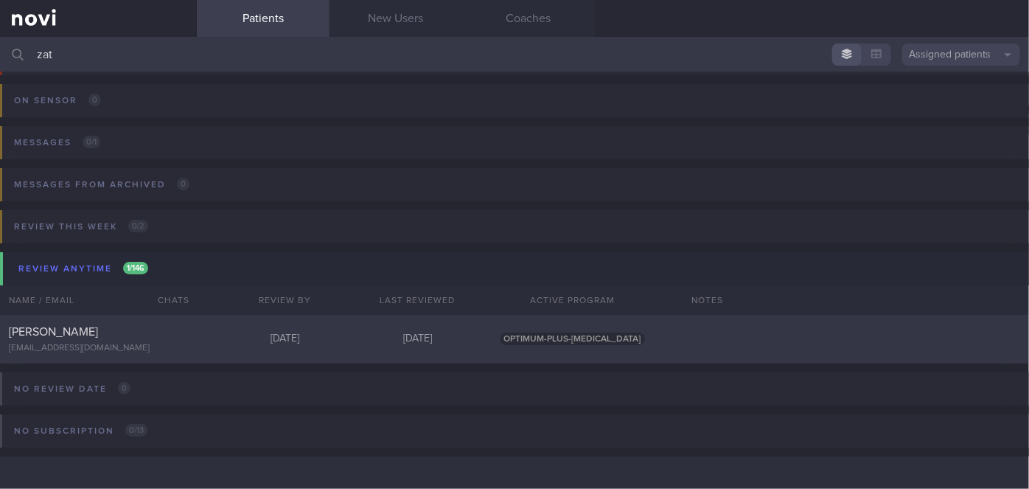
type input "zat"
click at [148, 338] on div "[PERSON_NAME]" at bounding box center [97, 331] width 176 height 15
select select "8"
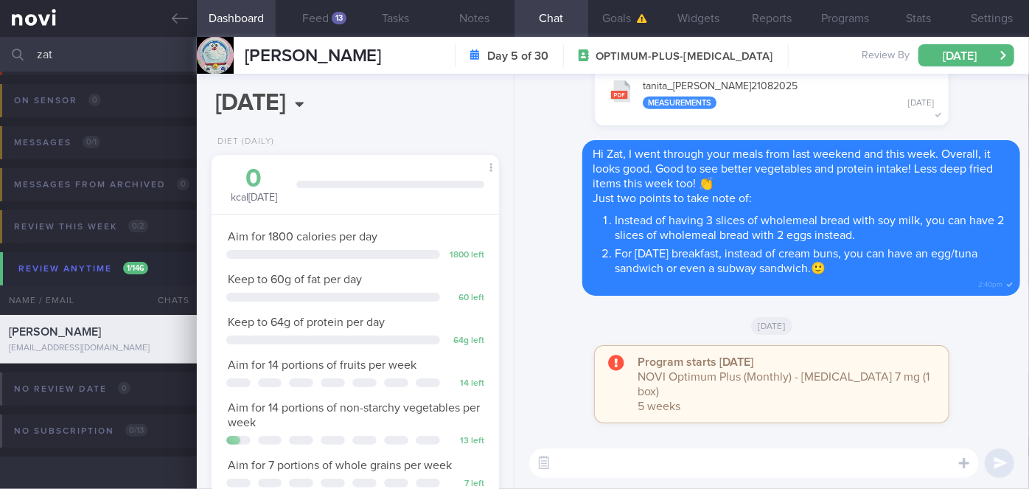
scroll to position [146, 251]
click at [340, 15] on div "13" at bounding box center [339, 18] width 15 height 13
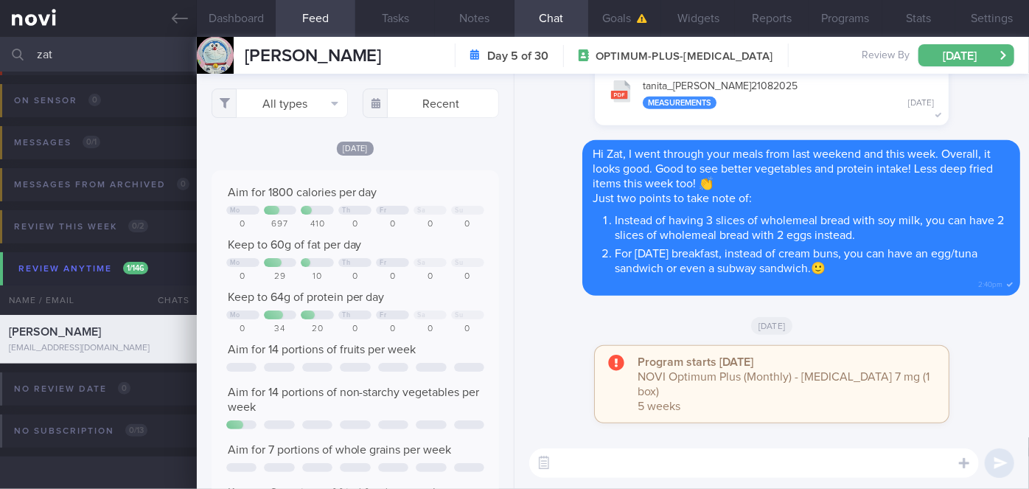
scroll to position [149, 264]
click at [86, 58] on input "zat" at bounding box center [514, 54] width 1029 height 35
type input "z"
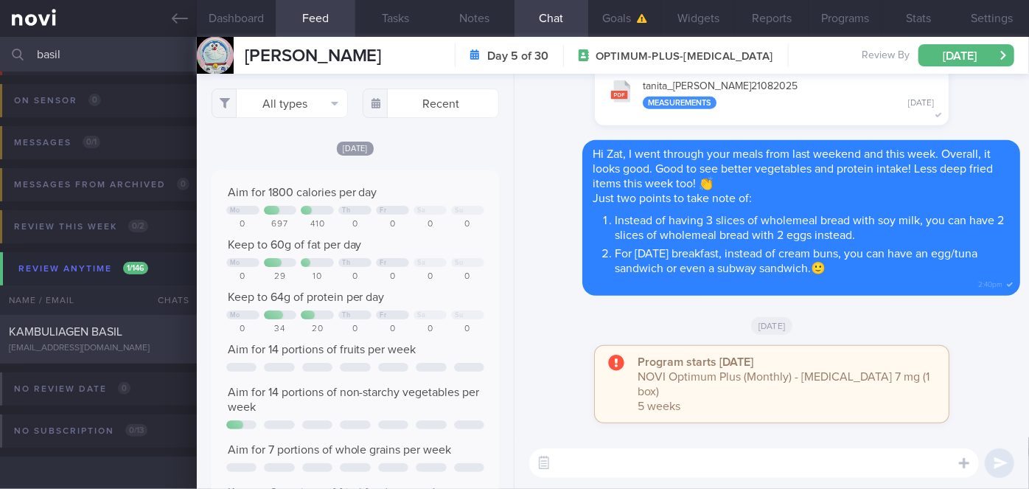
click at [150, 341] on div "KAMBULIAGEN BASIL basilkambuliagen@gmail.com" at bounding box center [98, 338] width 197 height 29
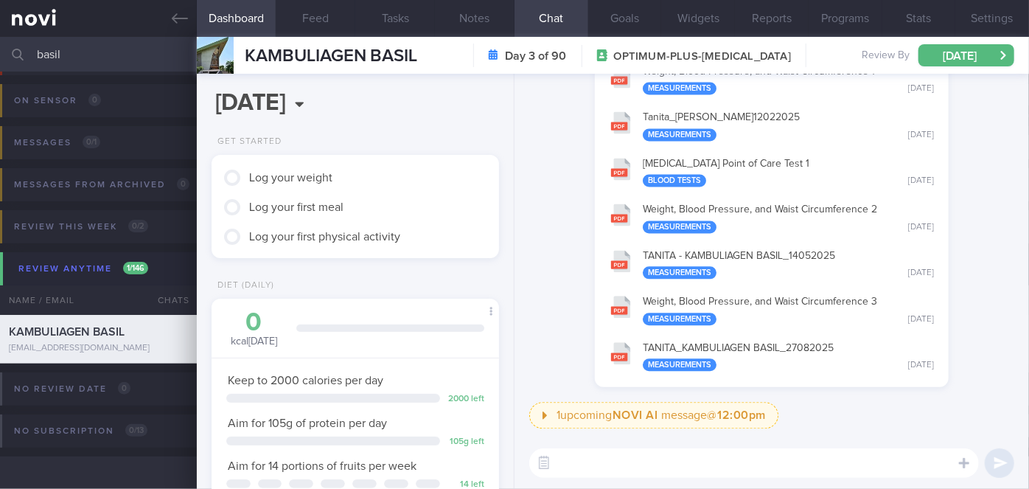
click at [668, 169] on button "HbA1c Point of Care Test 1 Blood Tests Wed, 12 Feb" at bounding box center [772, 171] width 339 height 46
click at [86, 52] on input "basil" at bounding box center [514, 54] width 1029 height 35
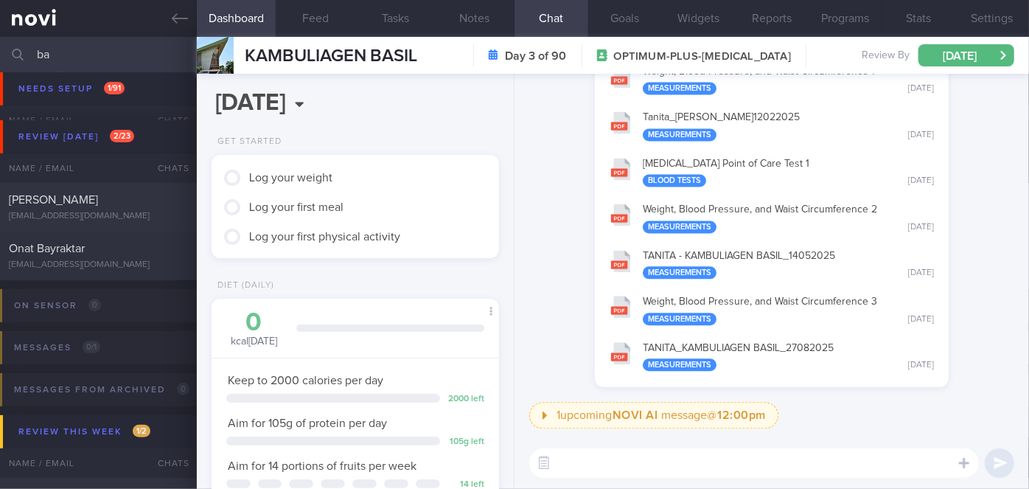
type input "b"
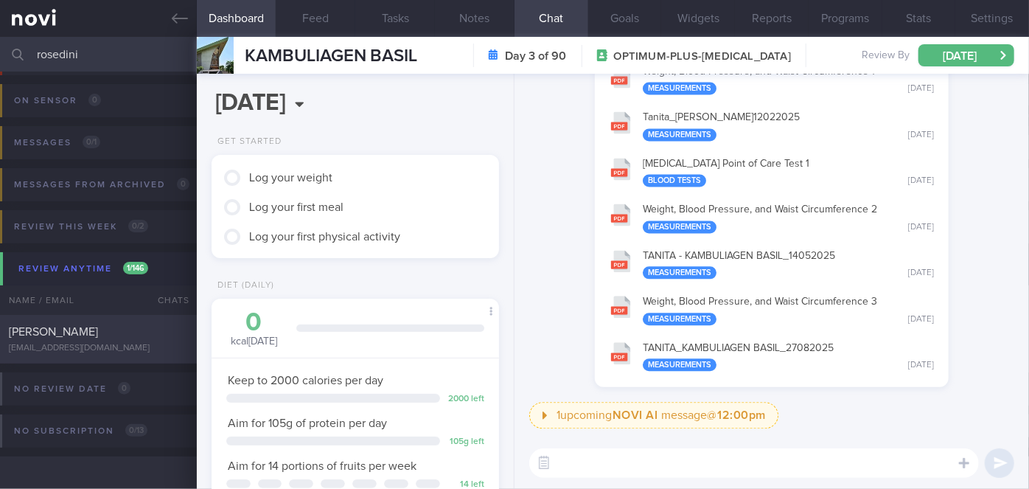
type input "rosedini"
click at [159, 334] on div "[PERSON_NAME]" at bounding box center [97, 331] width 176 height 15
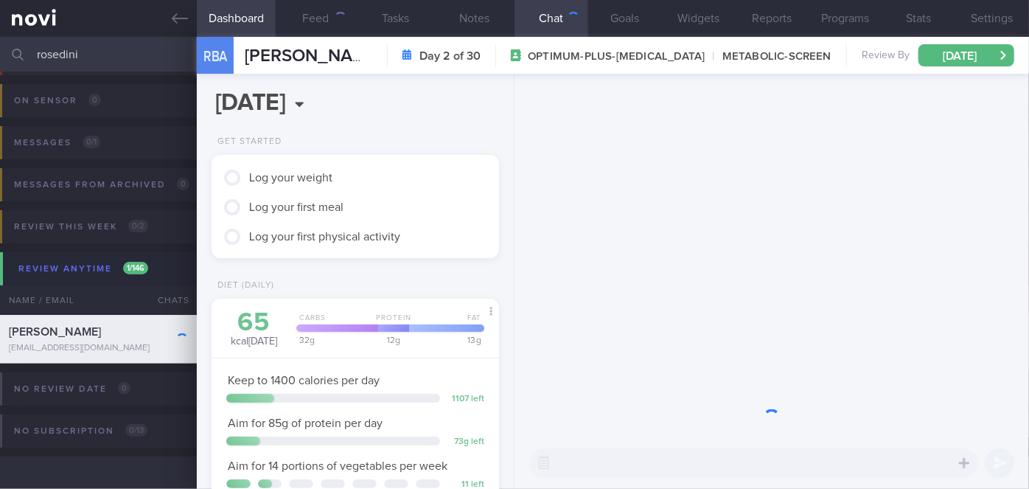
scroll to position [146, 251]
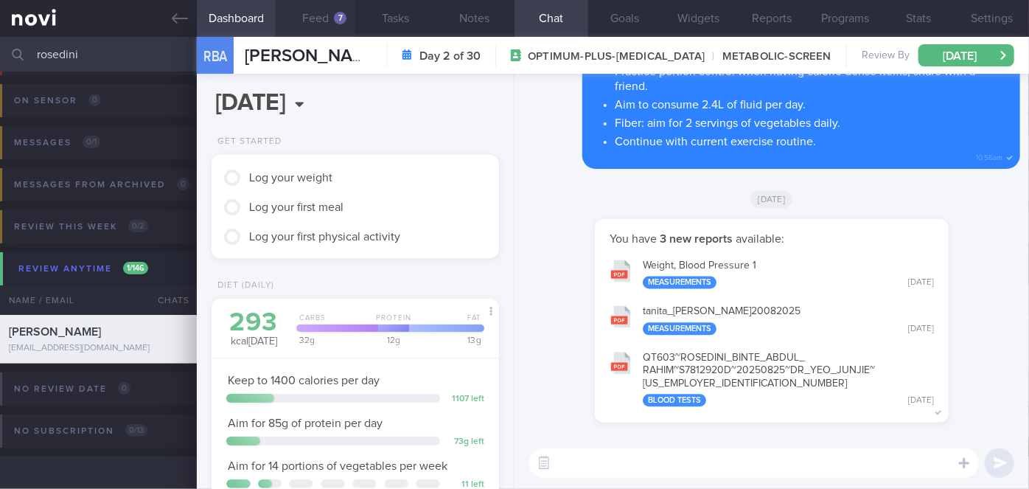
click at [338, 6] on button "Feed 7" at bounding box center [316, 18] width 80 height 37
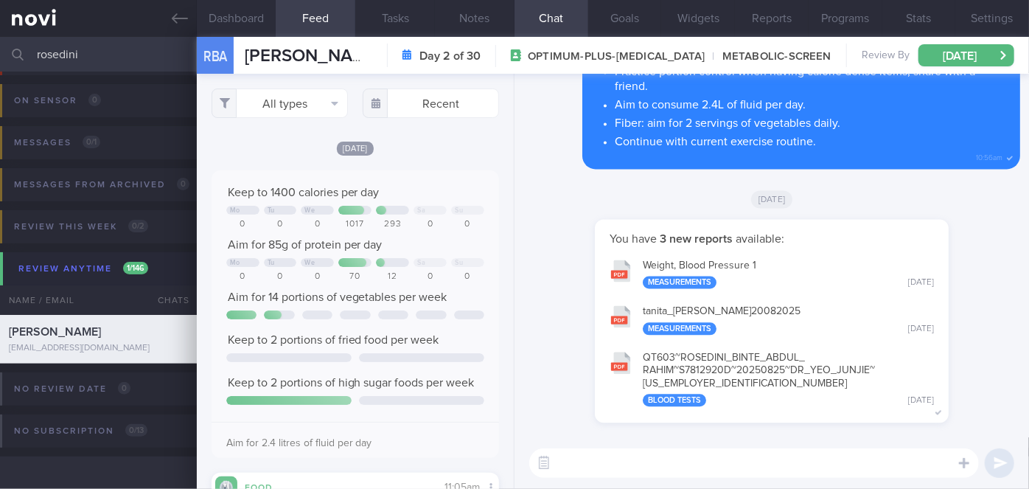
drag, startPoint x: 103, startPoint y: 55, endPoint x: 29, endPoint y: 55, distance: 73.7
click at [29, 55] on div "rosedini Assigned patients Assigned patients All active patients Archived patie…" at bounding box center [514, 54] width 1029 height 35
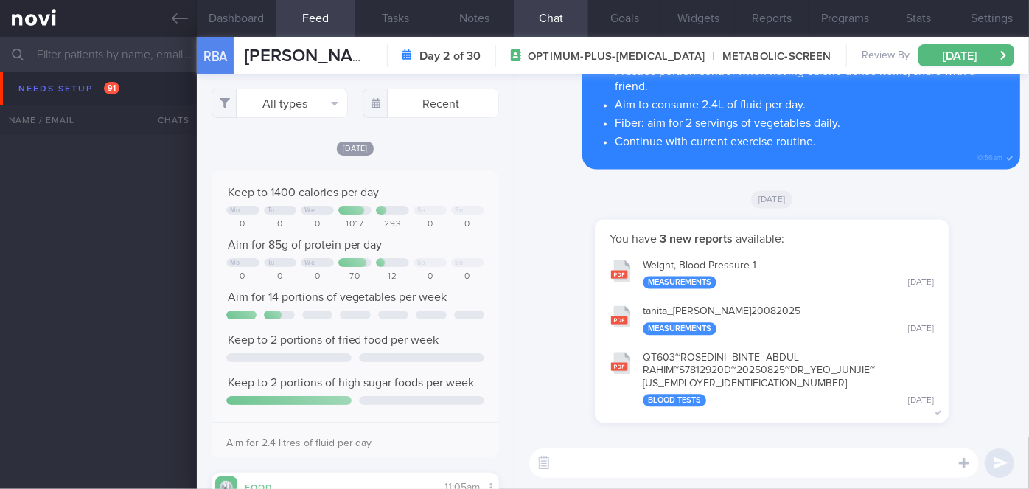
scroll to position [3829, 0]
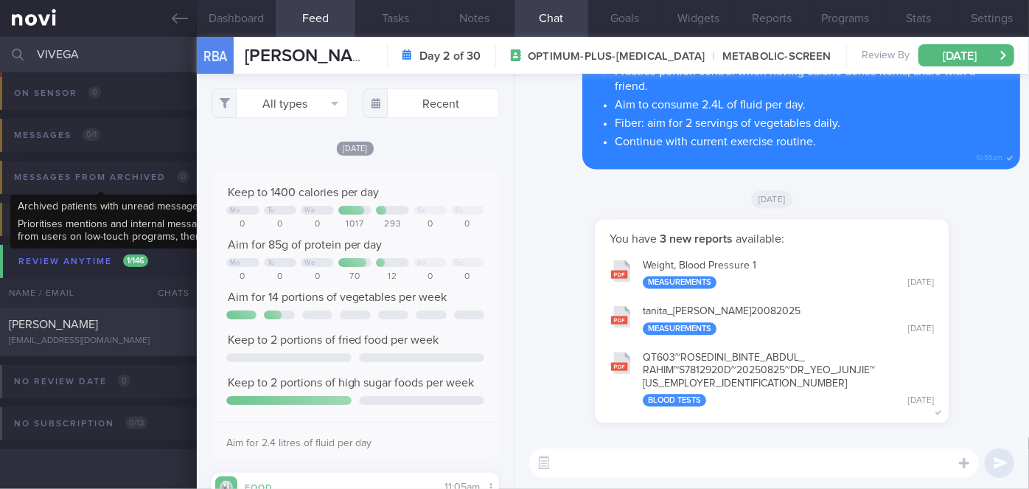
scroll to position [88, 0]
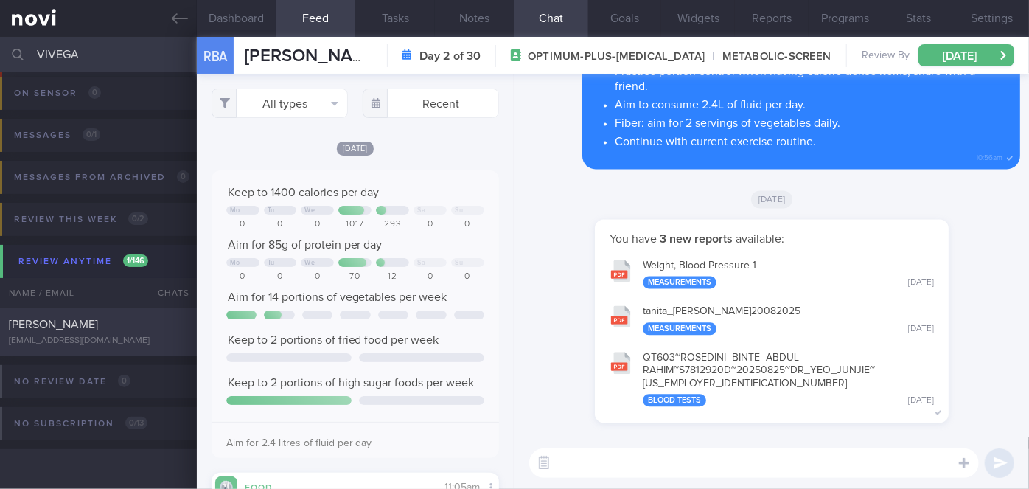
type input "VIVEGA"
click at [155, 330] on div "[PERSON_NAME]" at bounding box center [97, 324] width 176 height 15
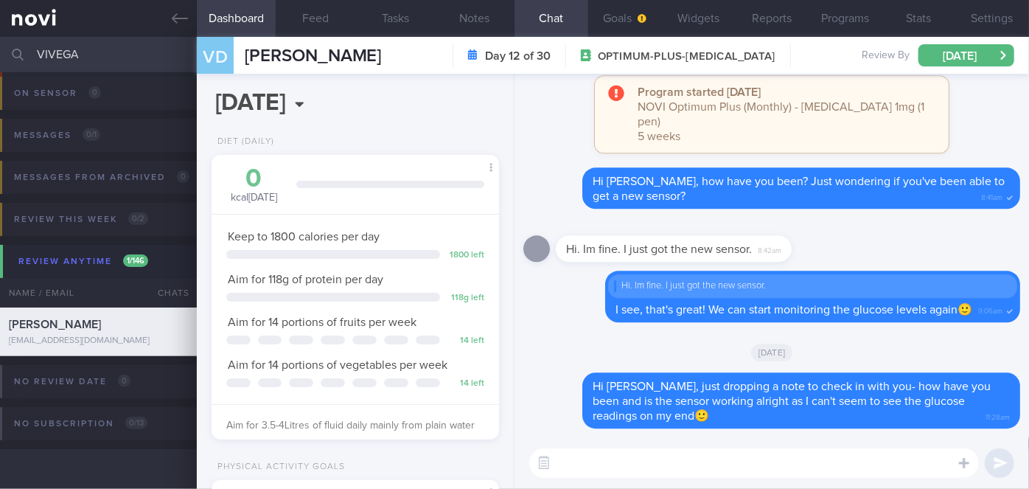
scroll to position [128, 257]
drag, startPoint x: 34, startPoint y: 47, endPoint x: 26, endPoint y: 47, distance: 8.1
click at [26, 47] on div "VIVEGA Assigned patients Assigned patients All active patients Archived patients" at bounding box center [514, 54] width 1029 height 35
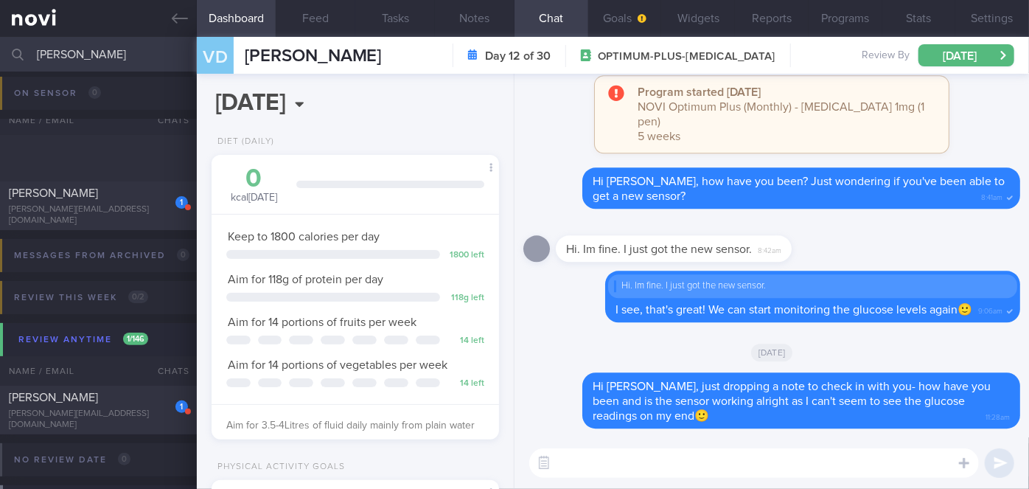
scroll to position [244, 0]
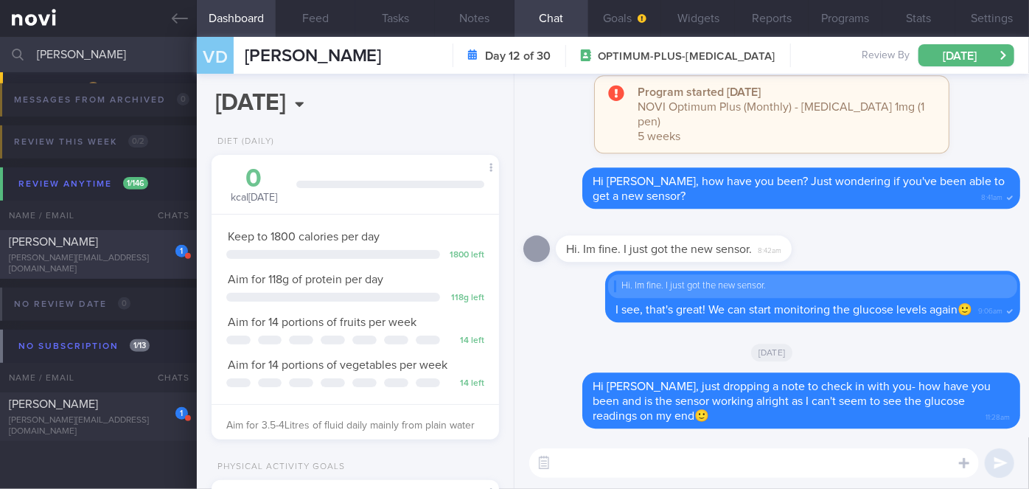
type input "toshita"
click at [117, 249] on div "[PERSON_NAME]" at bounding box center [97, 242] width 176 height 15
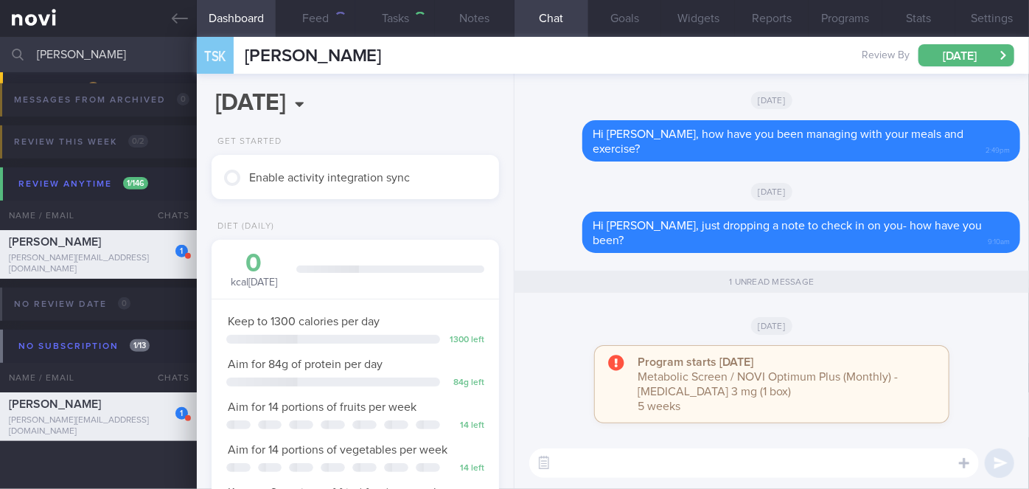
select select "7"
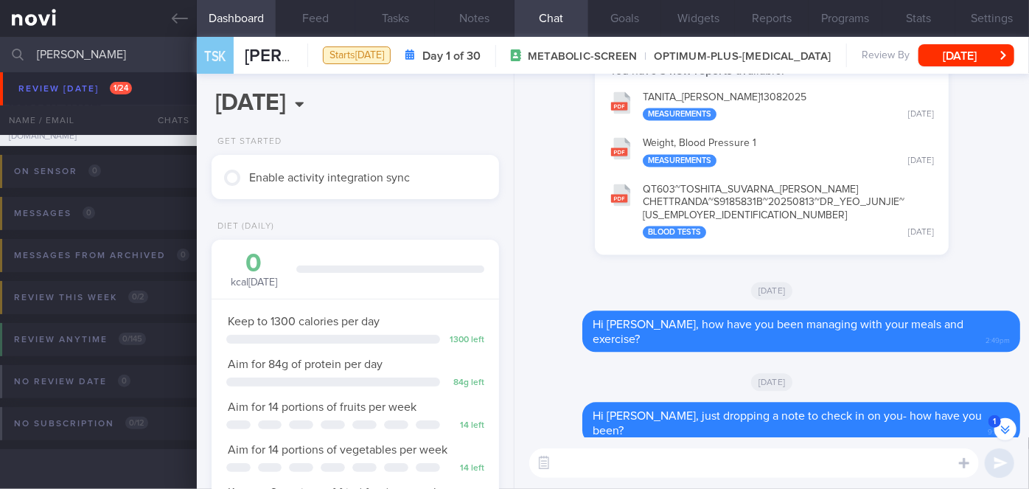
scroll to position [-307, 0]
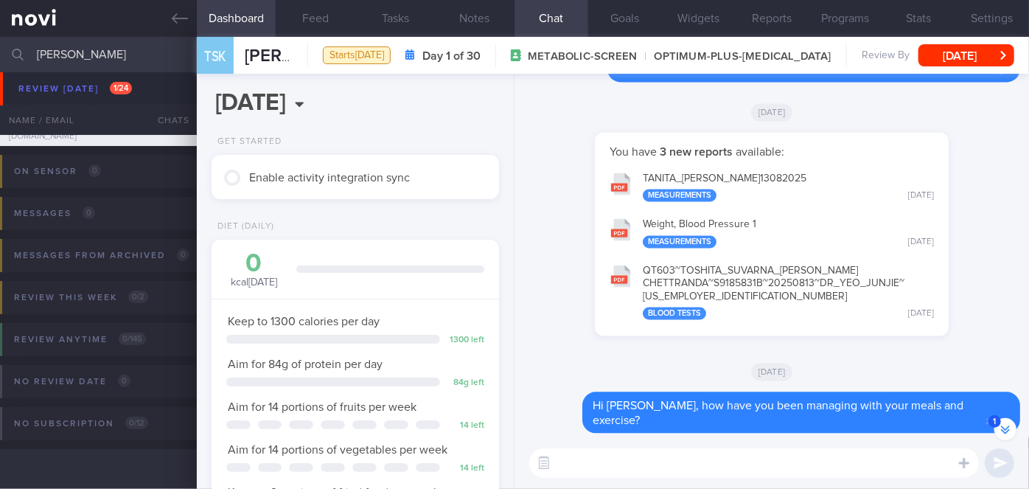
click at [96, 40] on input "toshita" at bounding box center [514, 54] width 1029 height 35
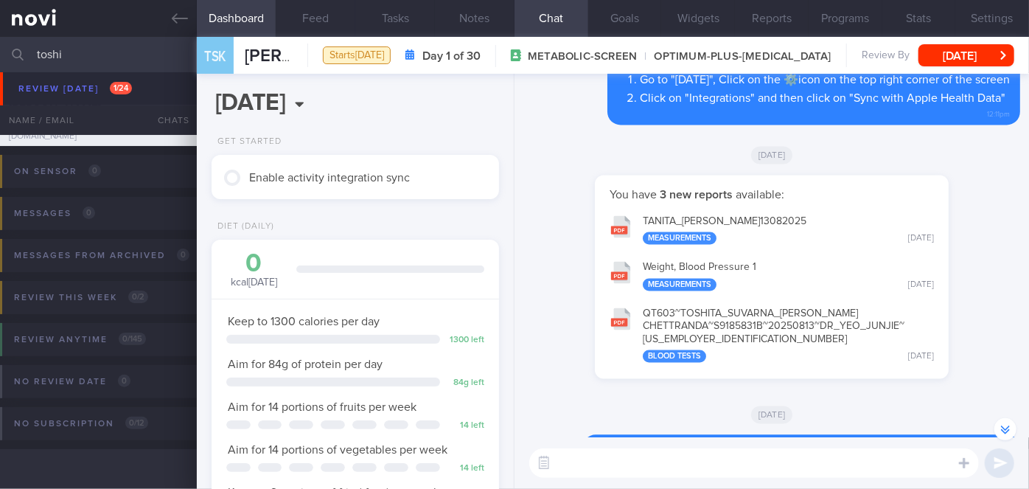
scroll to position [-264, 0]
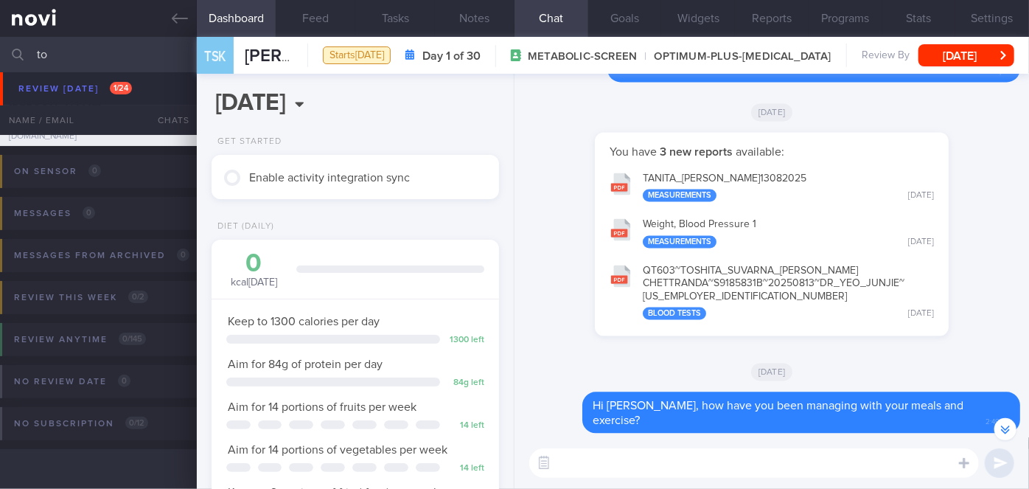
type input "t"
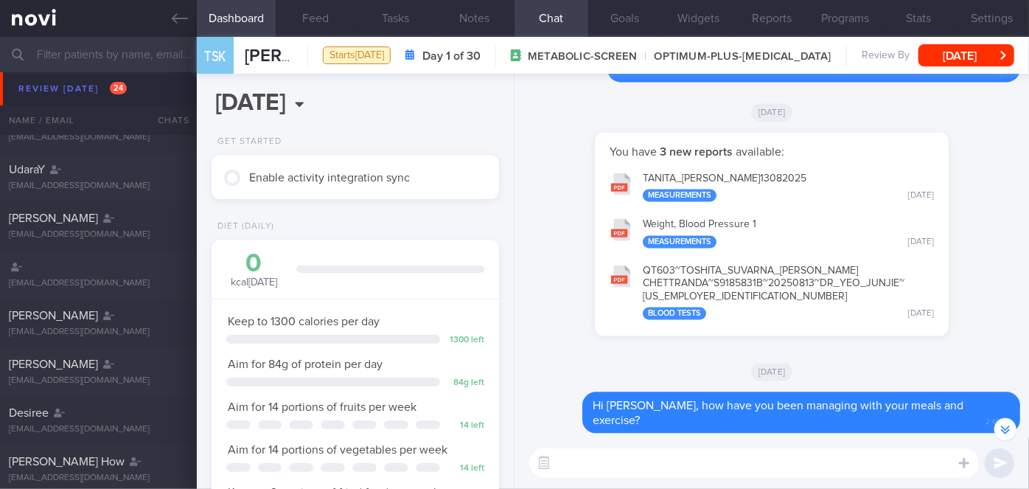
scroll to position [118, 0]
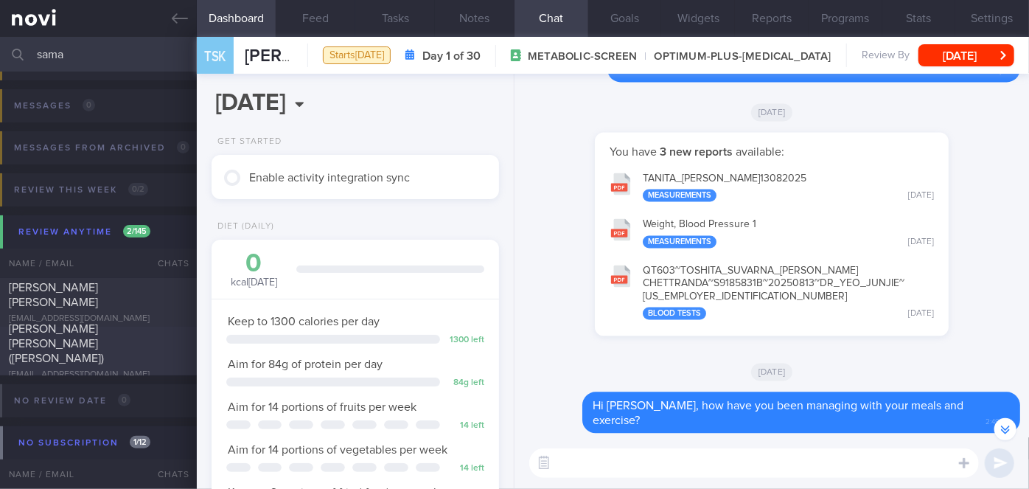
type input "sama"
click at [163, 369] on div "[EMAIL_ADDRESS][DOMAIN_NAME]" at bounding box center [98, 374] width 179 height 11
select select "8"
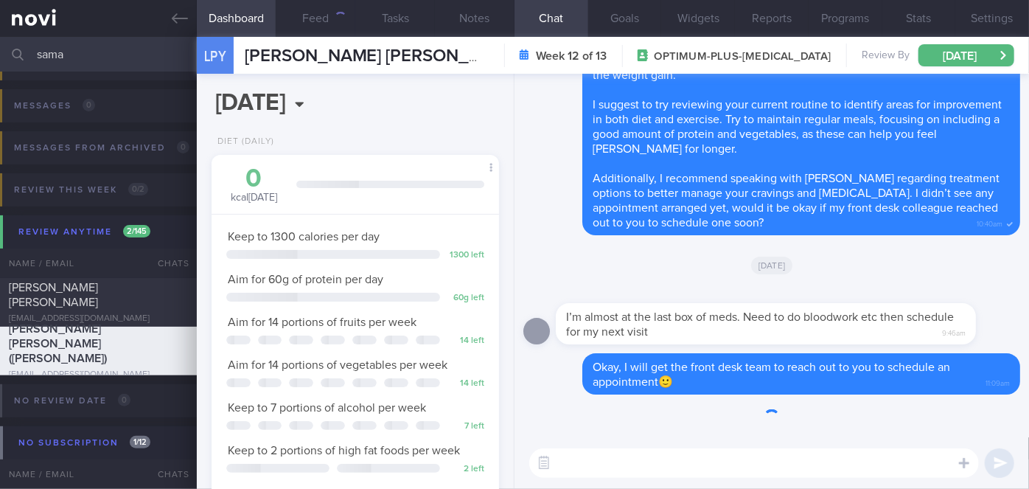
scroll to position [146, 251]
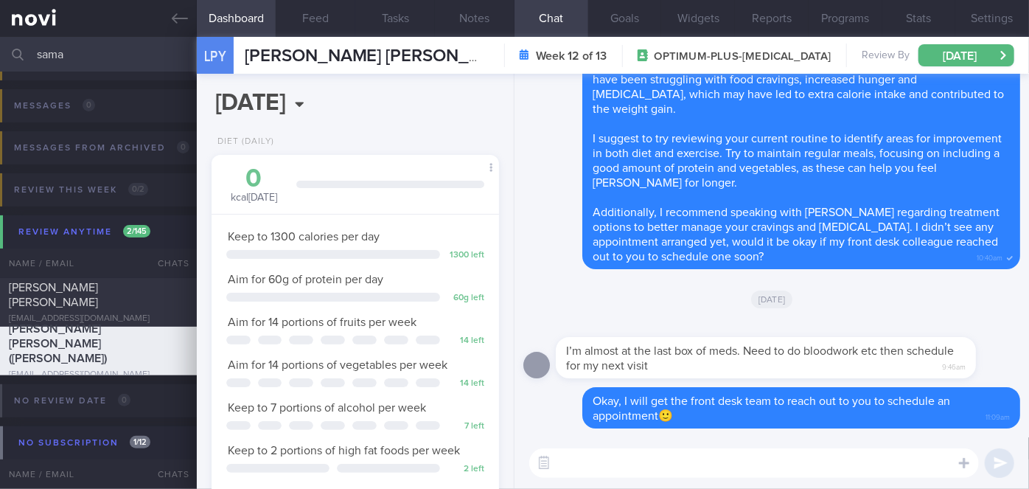
click at [878, 477] on textarea at bounding box center [754, 462] width 450 height 29
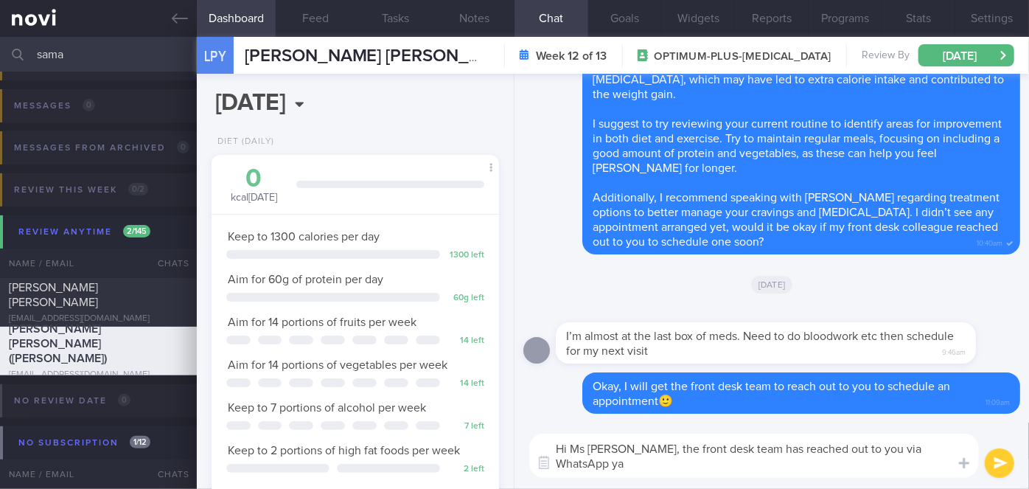
scroll to position [0, 0]
click at [647, 447] on textarea "Hi Ms Samantha, the front desk team has reached out to you via WhatsApp ya" at bounding box center [754, 456] width 450 height 44
drag, startPoint x: 588, startPoint y: 445, endPoint x: 574, endPoint y: 445, distance: 14.0
click at [574, 445] on textarea "Hi Ms Samantha, just to let you know, the front desk team has reached out to yo…" at bounding box center [754, 456] width 450 height 44
click at [677, 465] on textarea "Hi Samantha, just to let you know, the front desk team has reached out to you v…" at bounding box center [754, 456] width 450 height 44
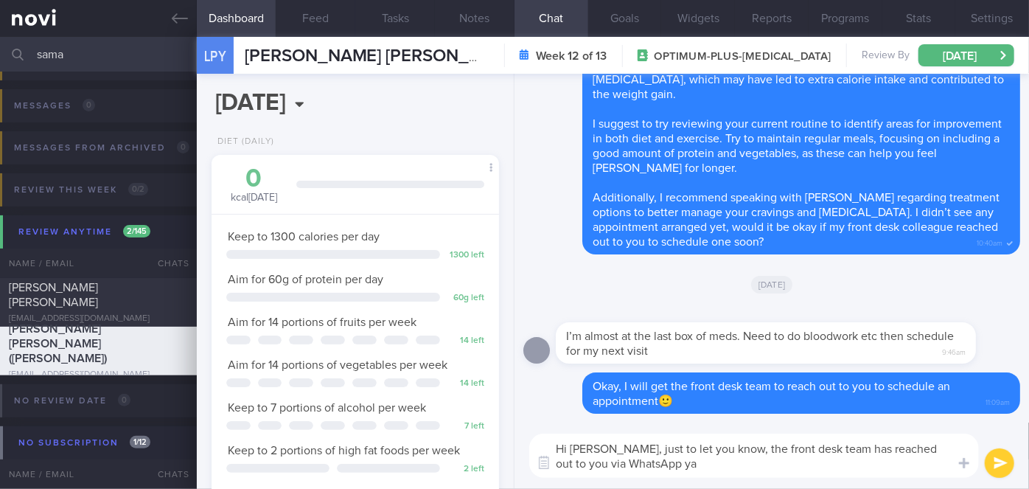
type textarea "Hi Samantha, just to let you know, the front desk team has reached out to you v…"
click at [1004, 462] on button "submit" at bounding box center [999, 462] width 29 height 29
